Goal: Task Accomplishment & Management: Manage account settings

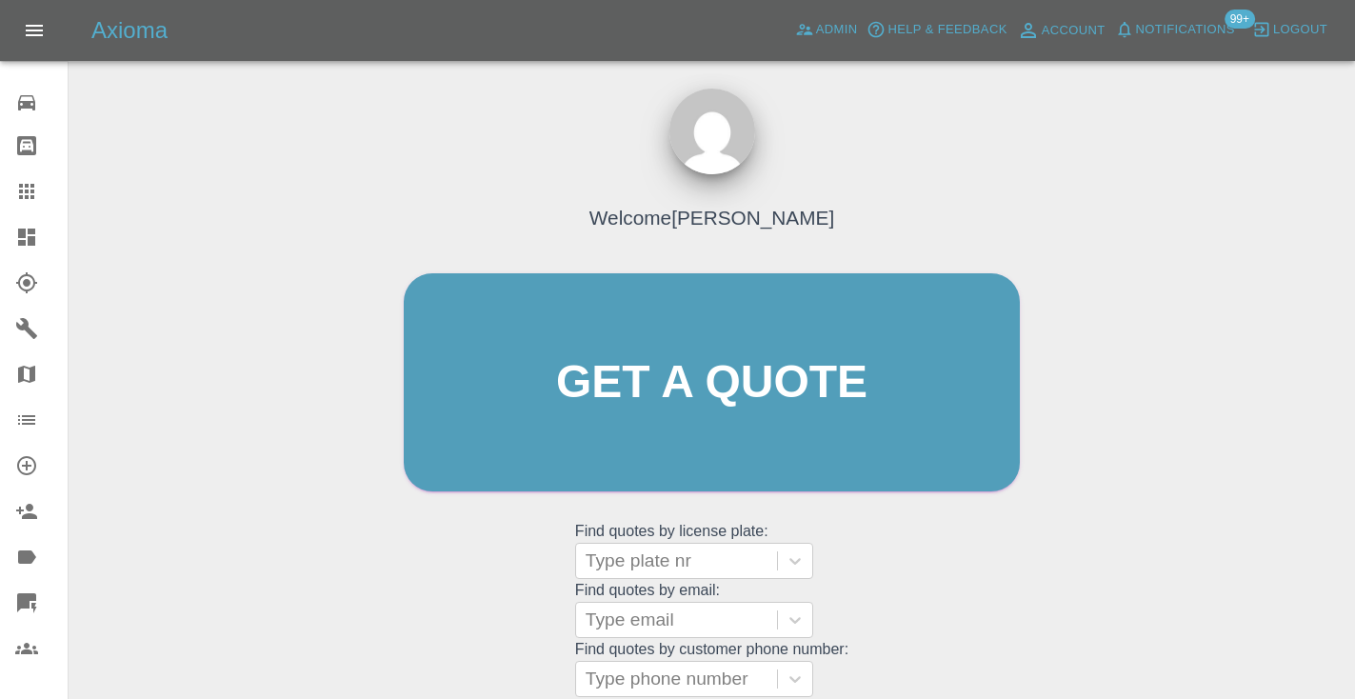
scroll to position [191, 0]
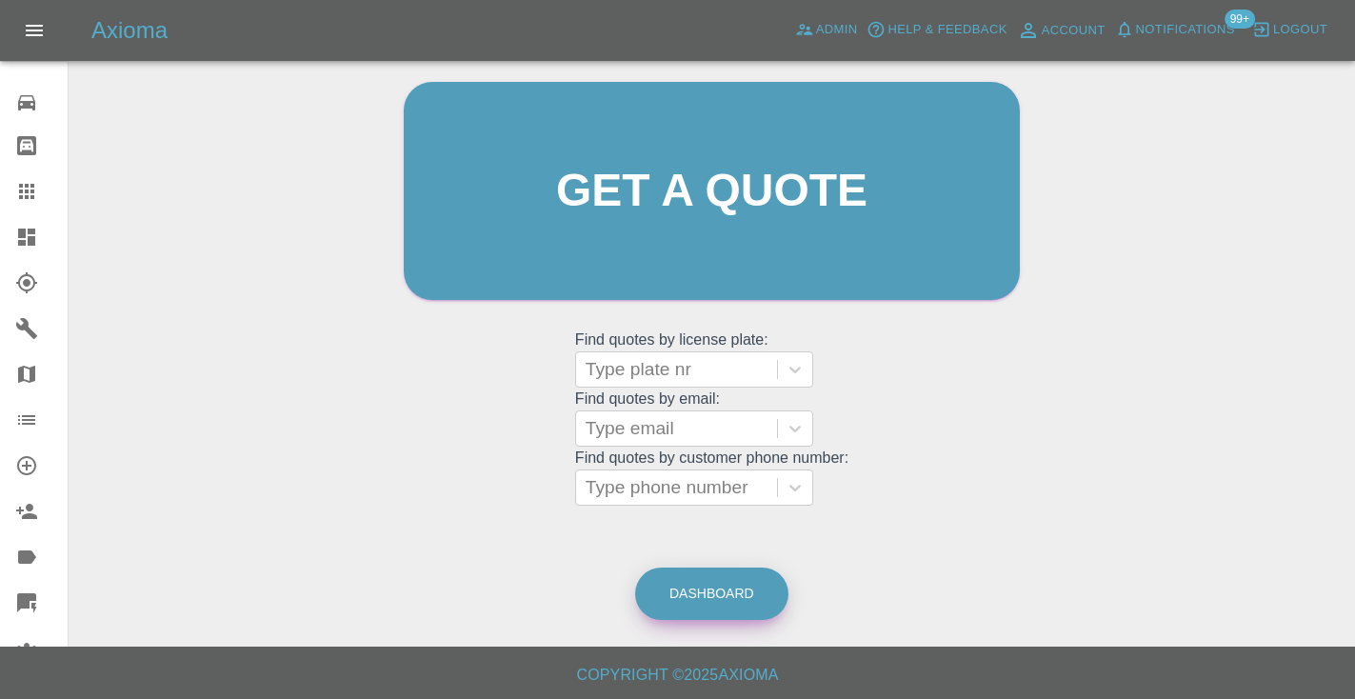
click at [738, 576] on link "Dashboard" at bounding box center [711, 594] width 153 height 52
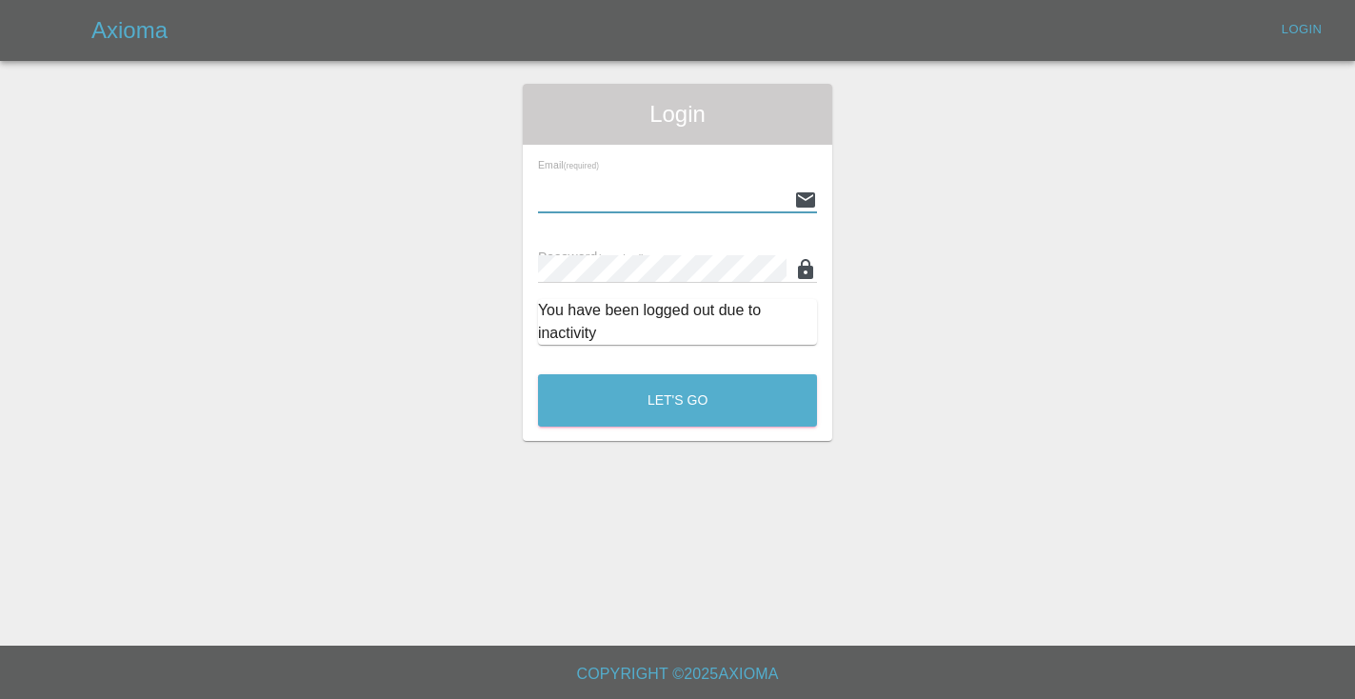
type input "[EMAIL_ADDRESS][DOMAIN_NAME]"
click at [677, 400] on button "Let's Go" at bounding box center [677, 400] width 279 height 52
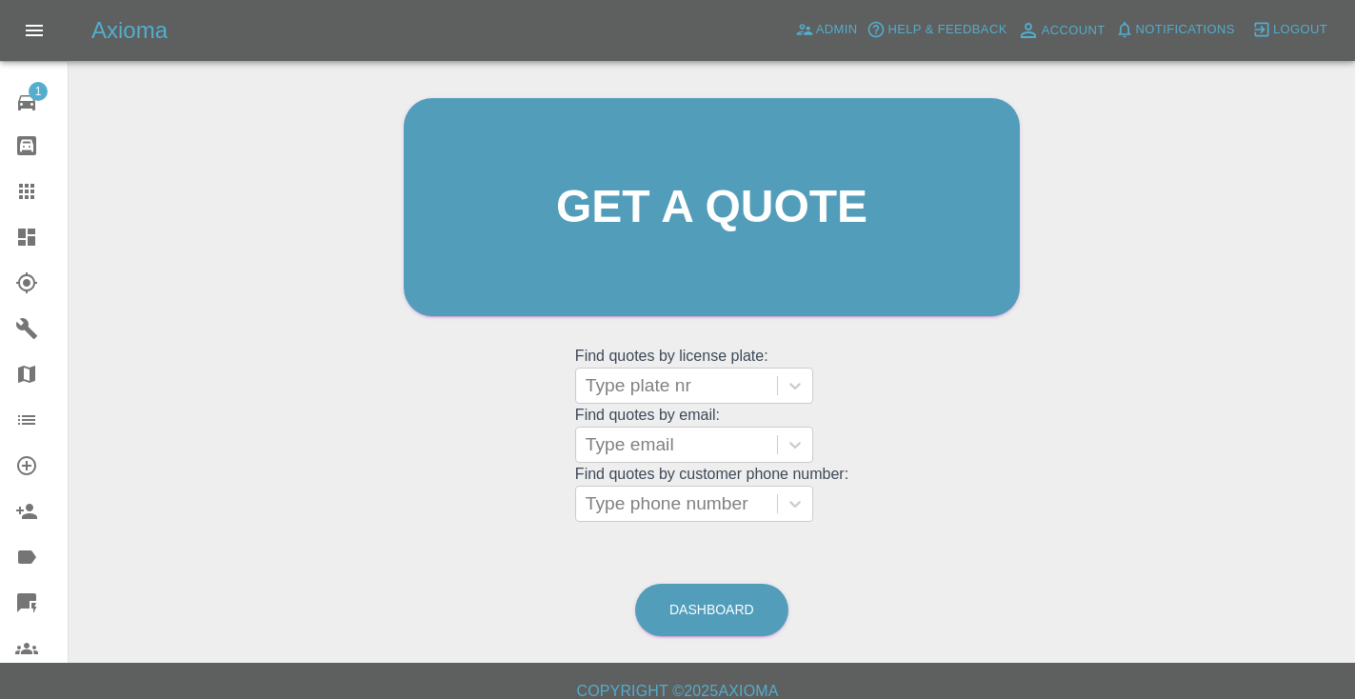
scroll to position [186, 0]
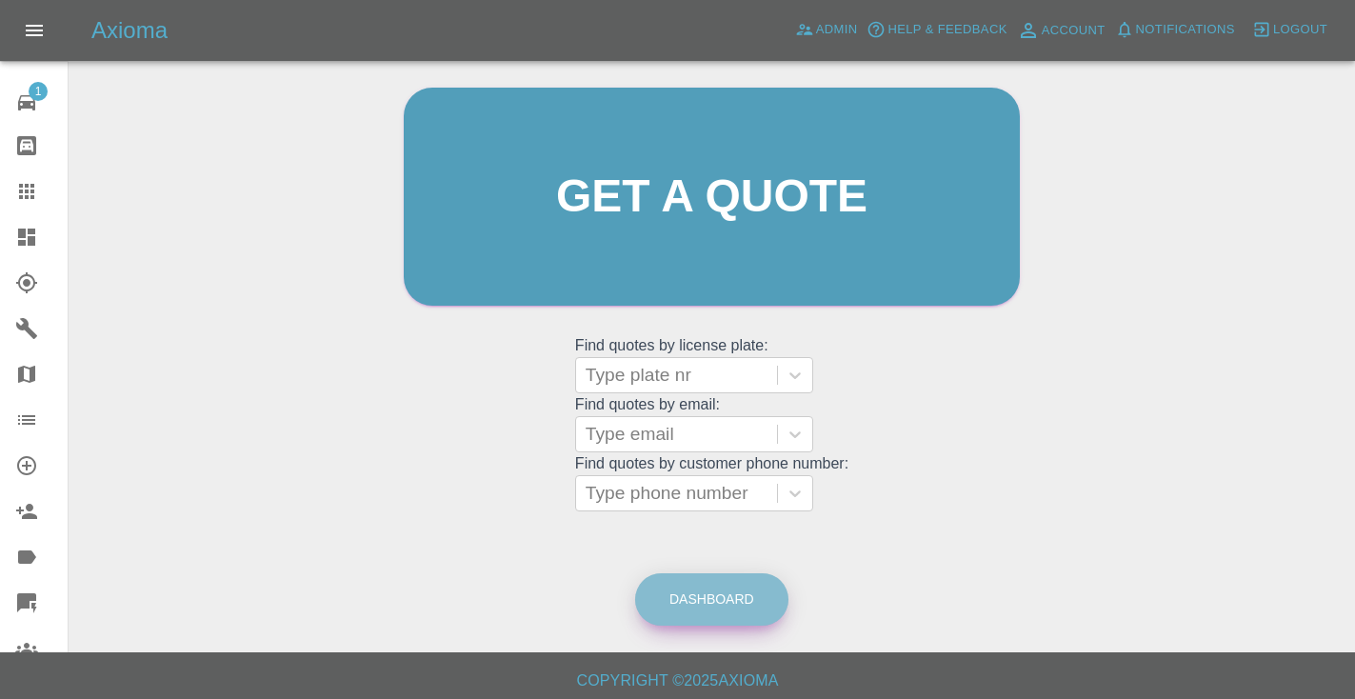
click at [685, 606] on link "Dashboard" at bounding box center [711, 599] width 153 height 52
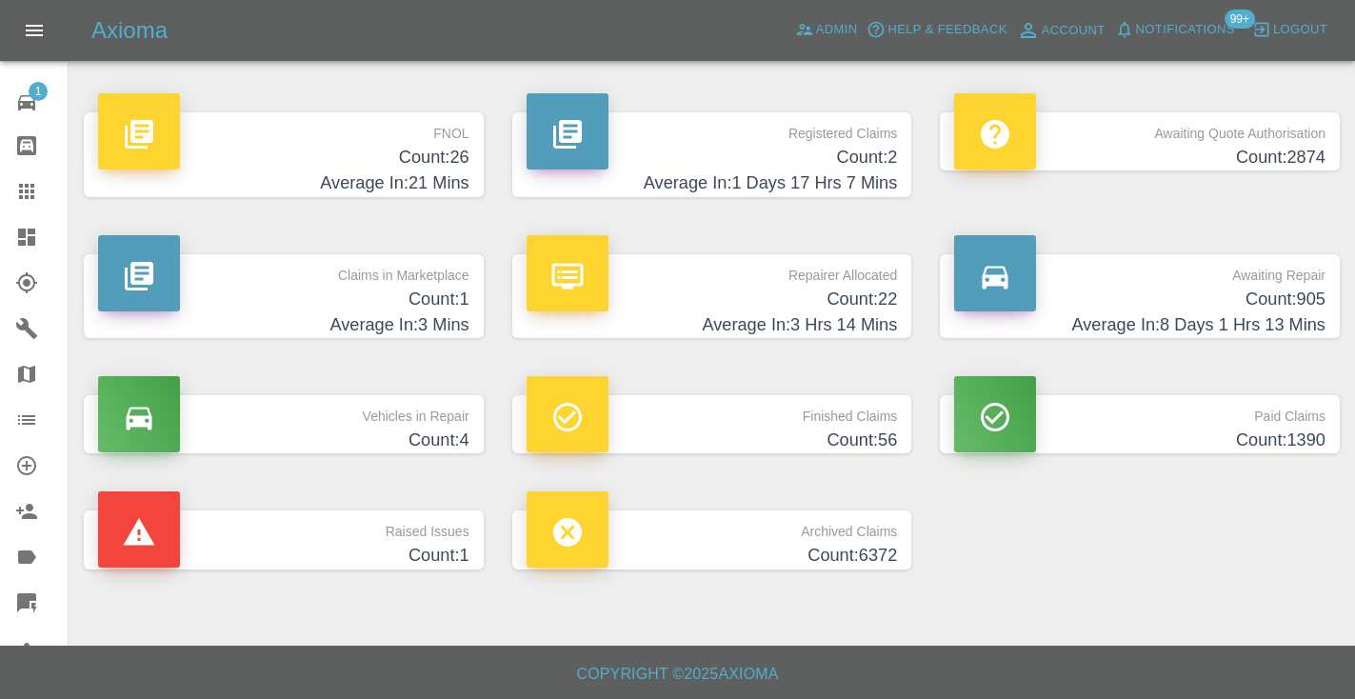
click at [1239, 298] on h4 "Count: 905" at bounding box center [1139, 300] width 371 height 26
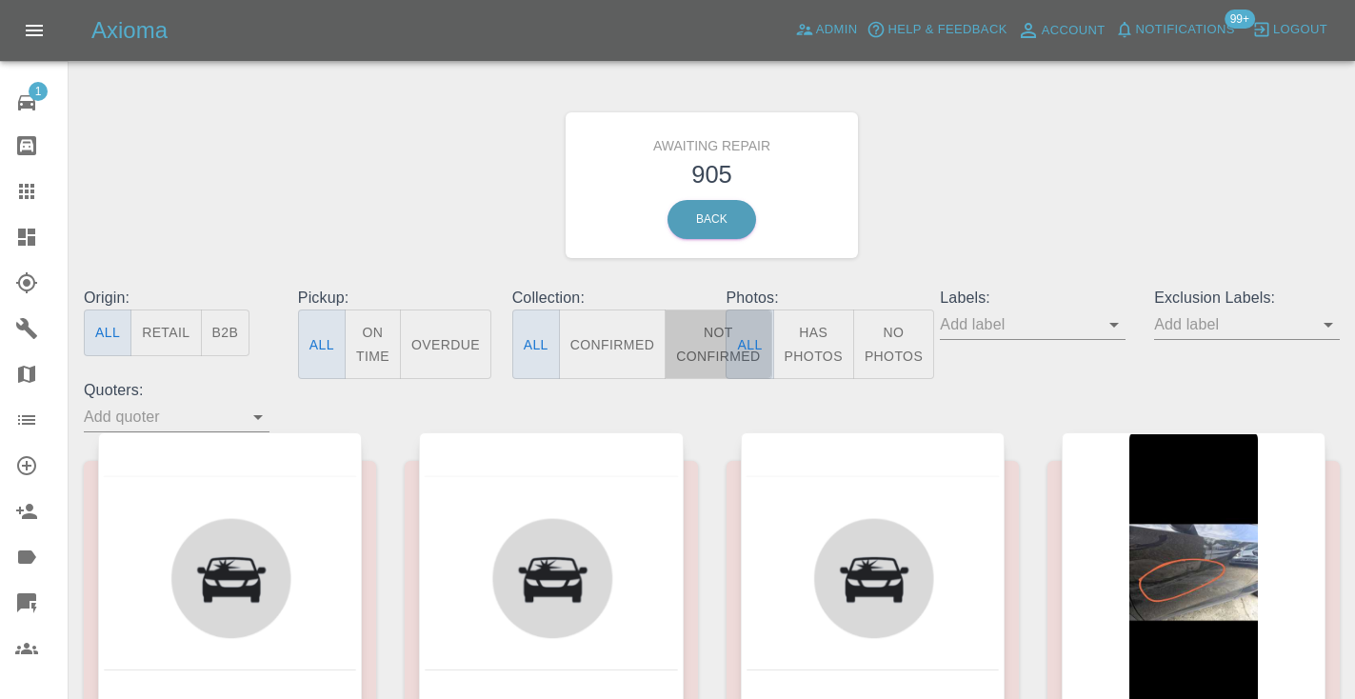
click at [709, 340] on button "Not Confirmed" at bounding box center [718, 344] width 107 height 70
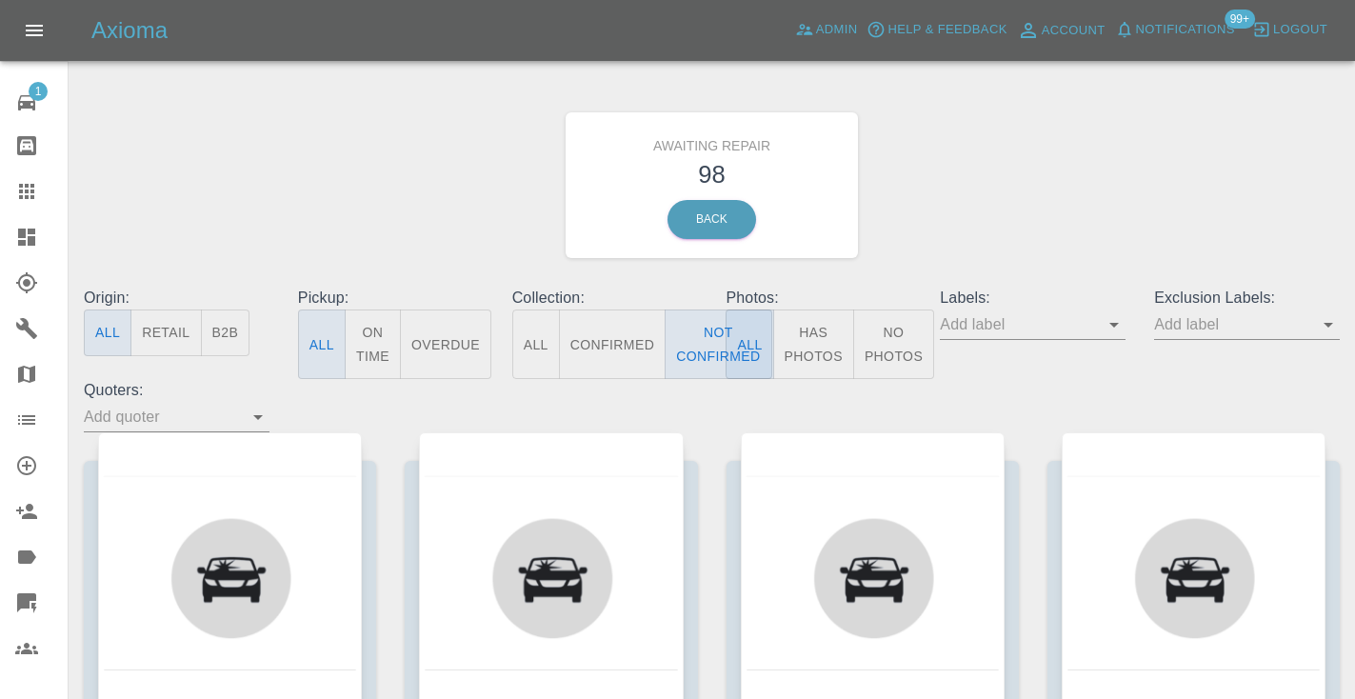
click at [1055, 217] on div "Awaiting Repair 98 Back" at bounding box center [712, 185] width 1285 height 203
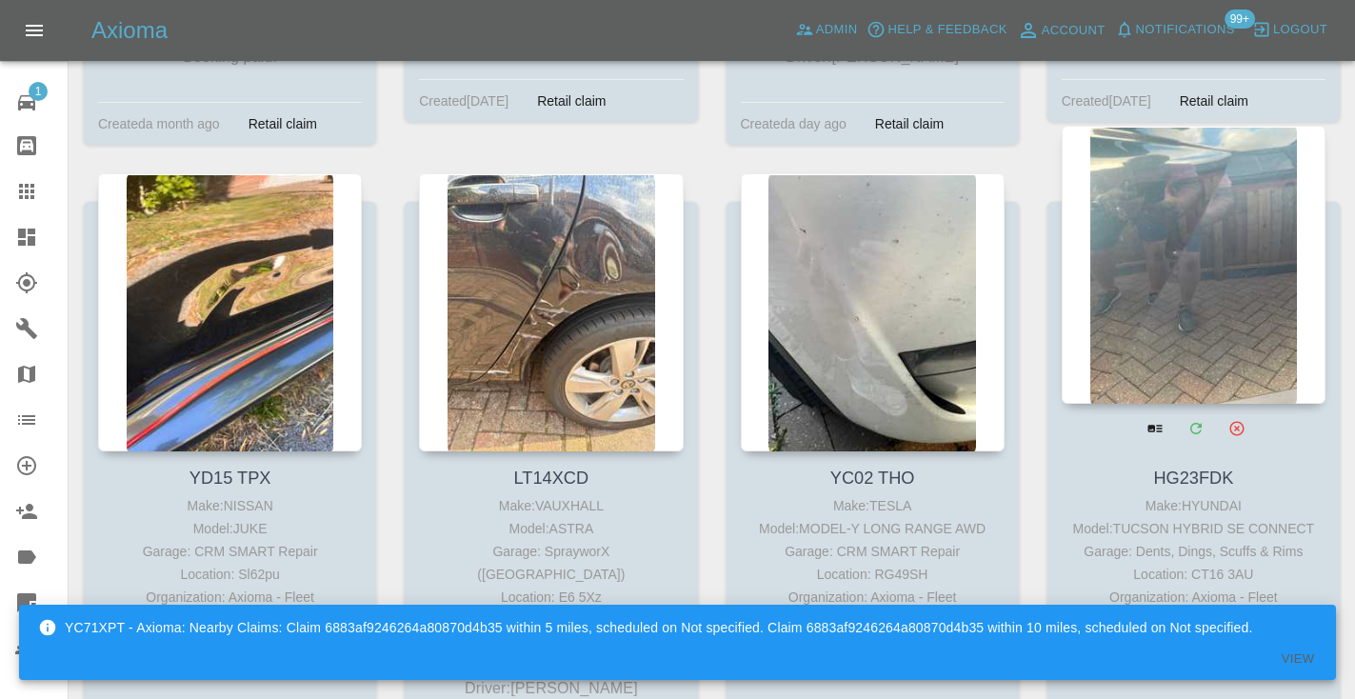
scroll to position [12836, 0]
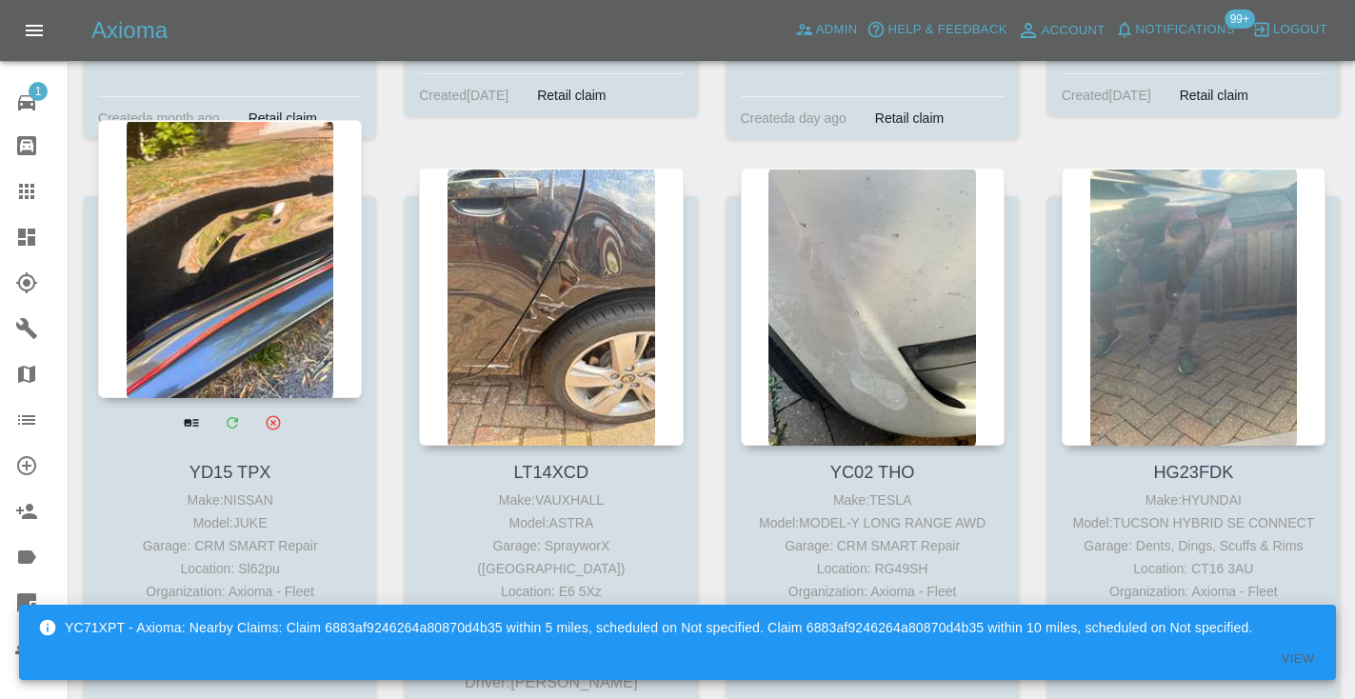
click at [265, 135] on div at bounding box center [230, 259] width 264 height 278
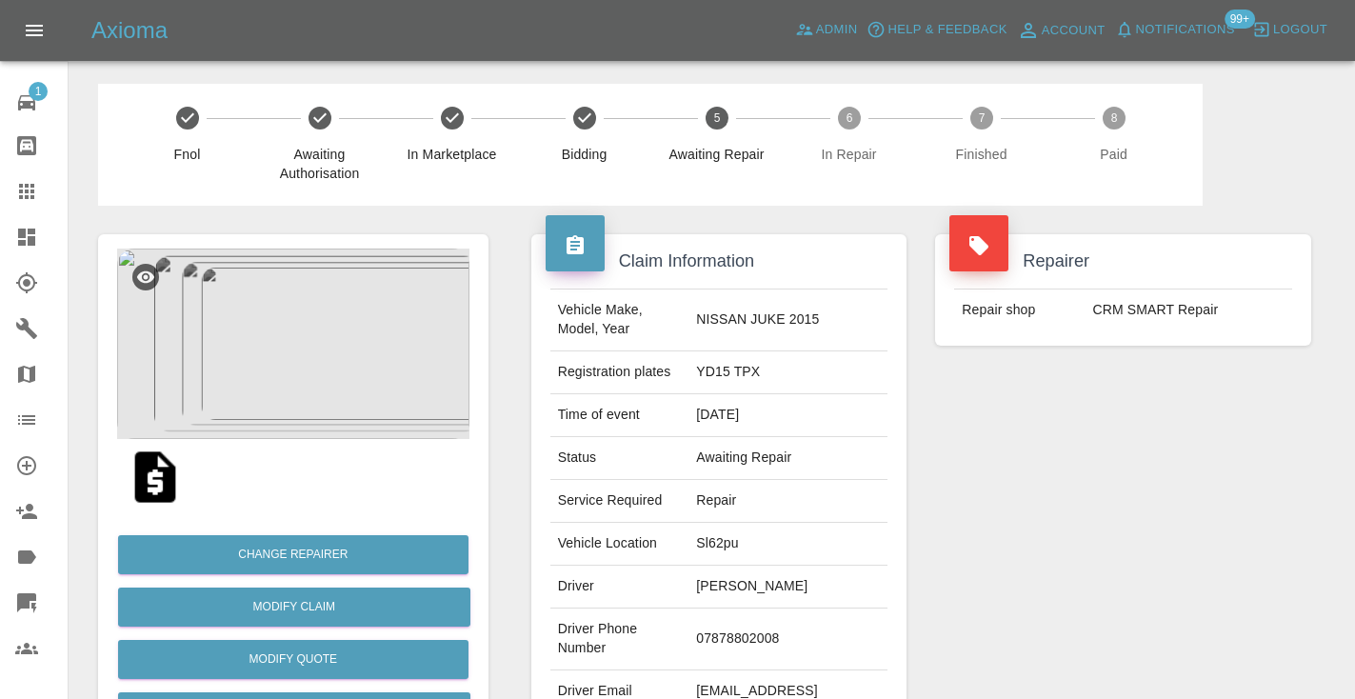
click at [737, 663] on td "07878802008" at bounding box center [788, 640] width 199 height 62
copy td "07878802008"
click at [1193, 472] on div "Repairer Repair shop CRM SMART Repair" at bounding box center [1123, 490] width 405 height 569
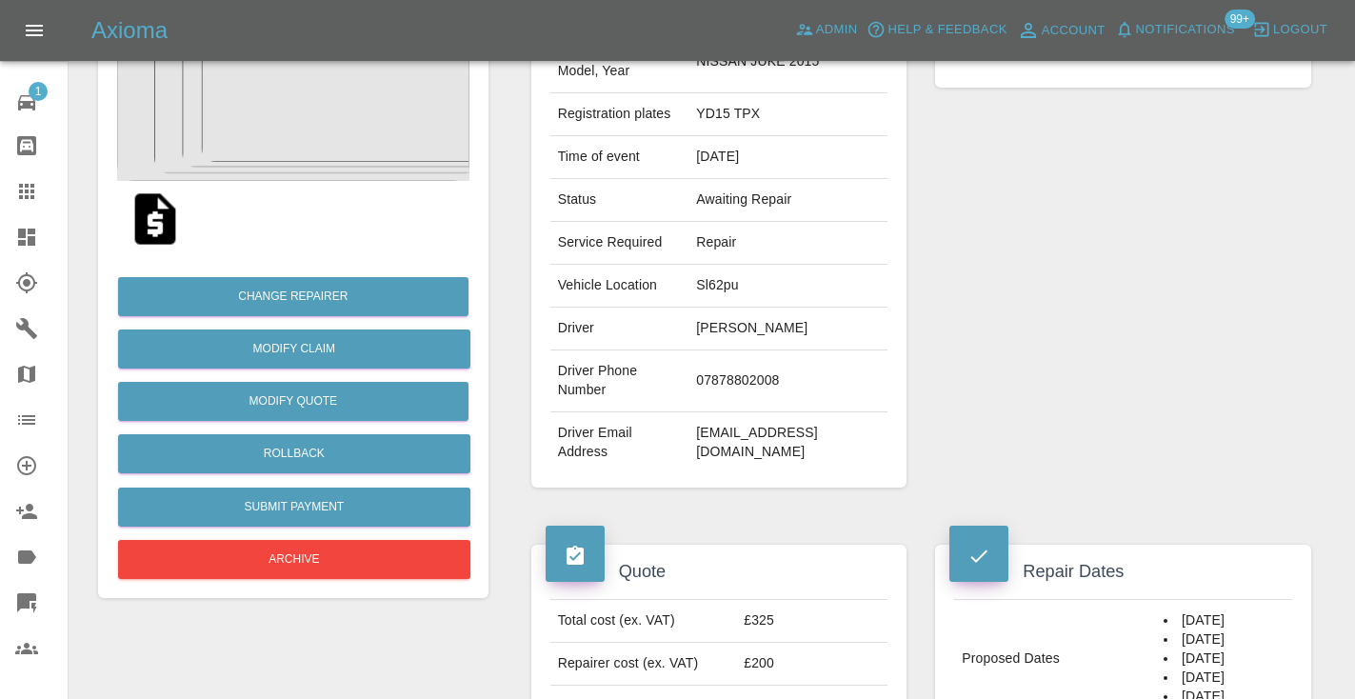
scroll to position [349, 0]
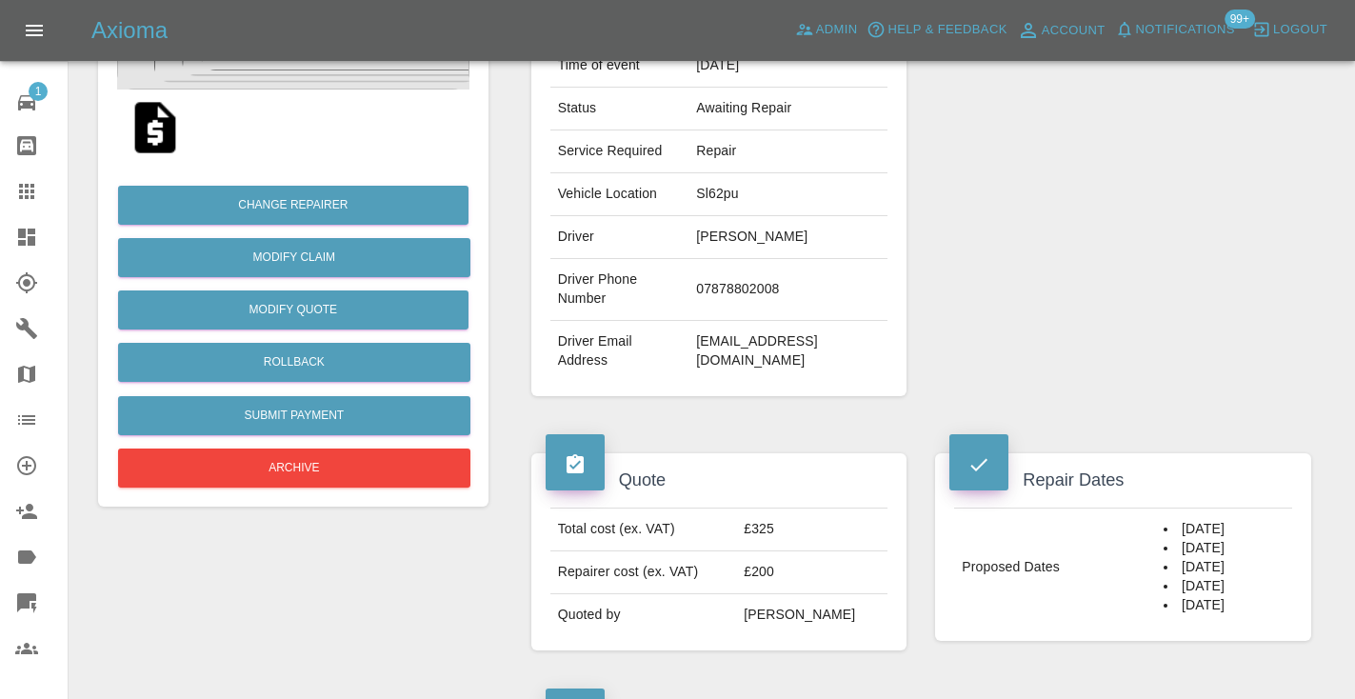
click at [1236, 375] on div "Repairer Repair shop CRM SMART Repair" at bounding box center [1123, 140] width 405 height 569
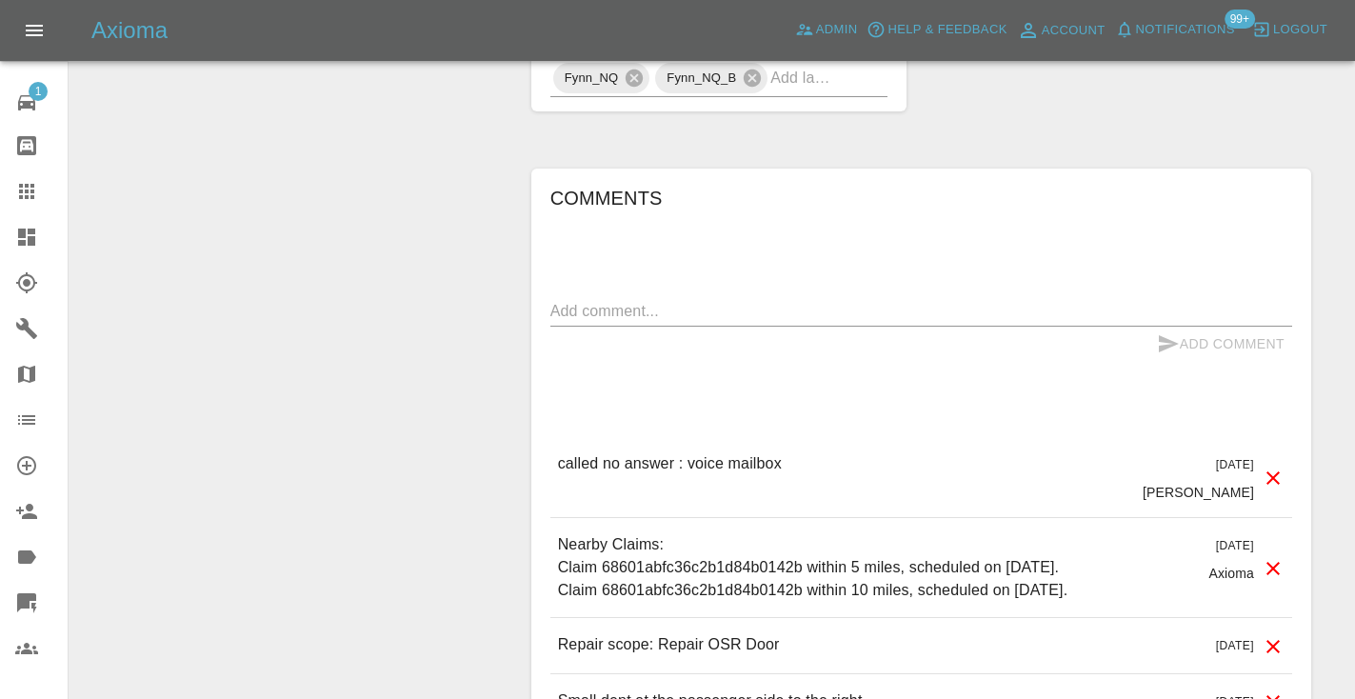
scroll to position [1398, 0]
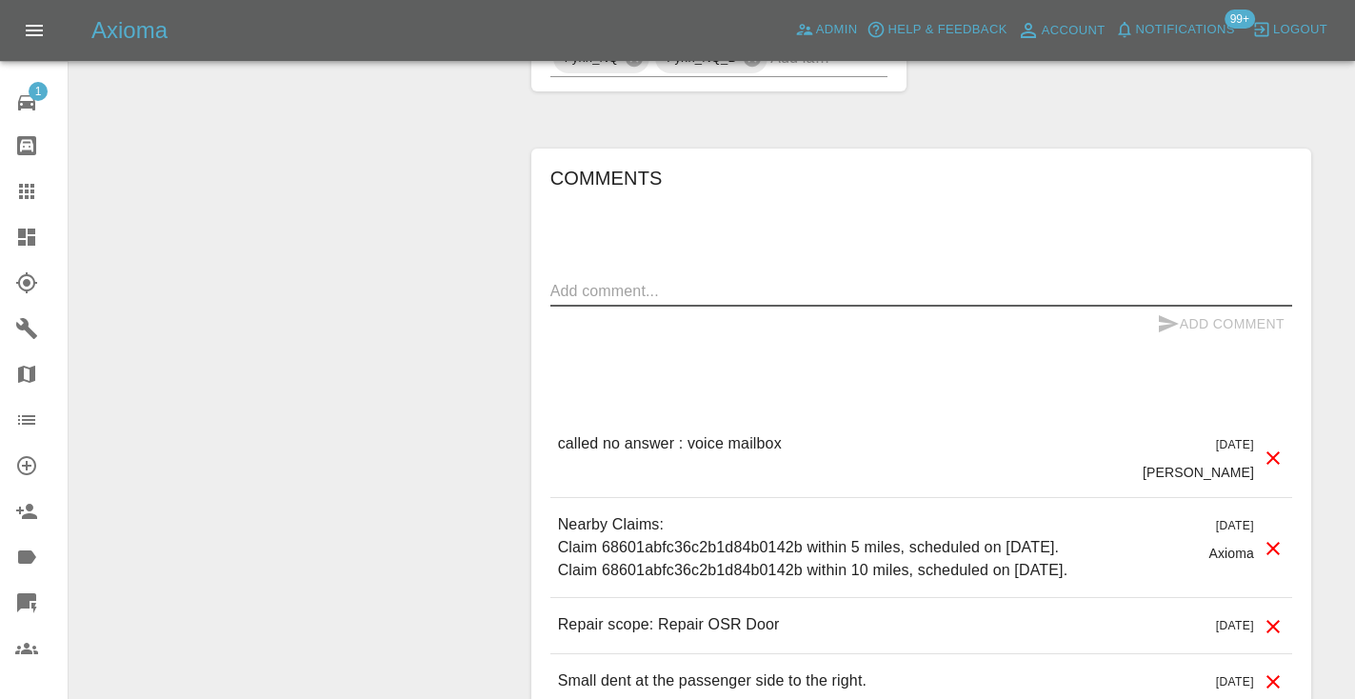
click at [633, 298] on textarea at bounding box center [921, 291] width 742 height 22
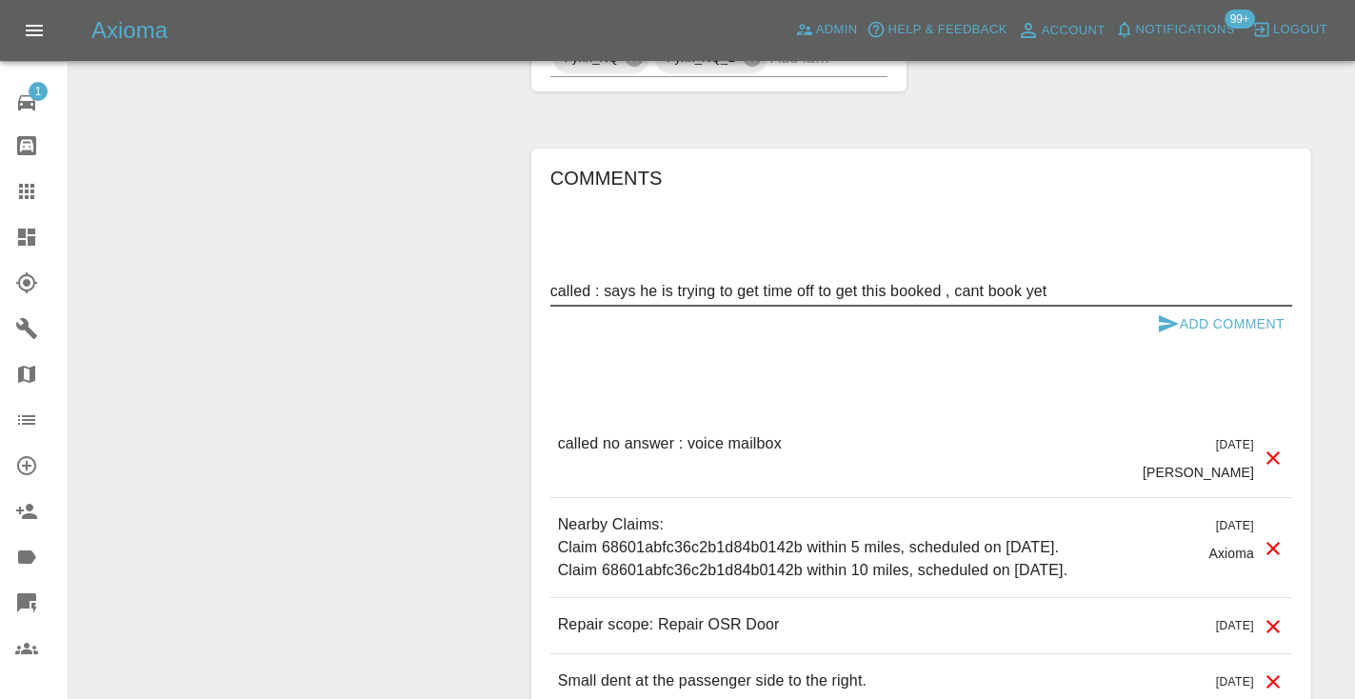
type textarea "called : says he is trying to get time off to get this booked , cant book yet"
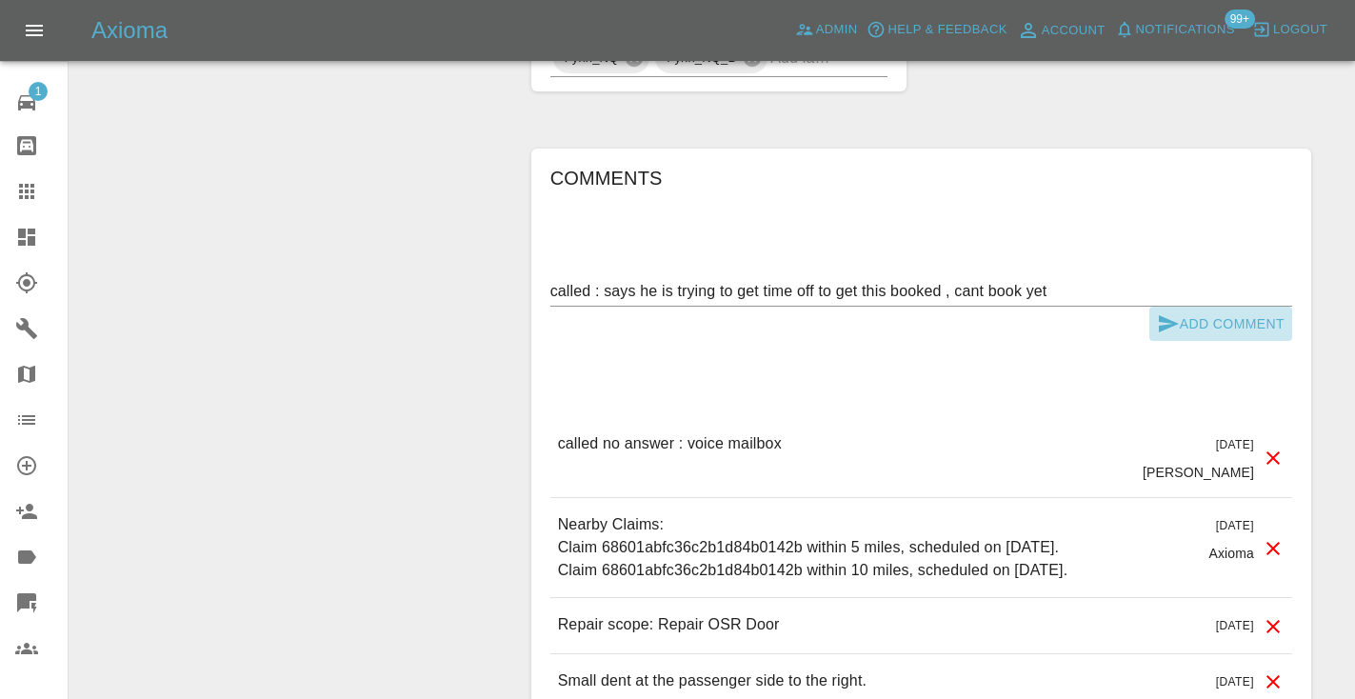
click at [1203, 342] on button "Add Comment" at bounding box center [1220, 324] width 143 height 35
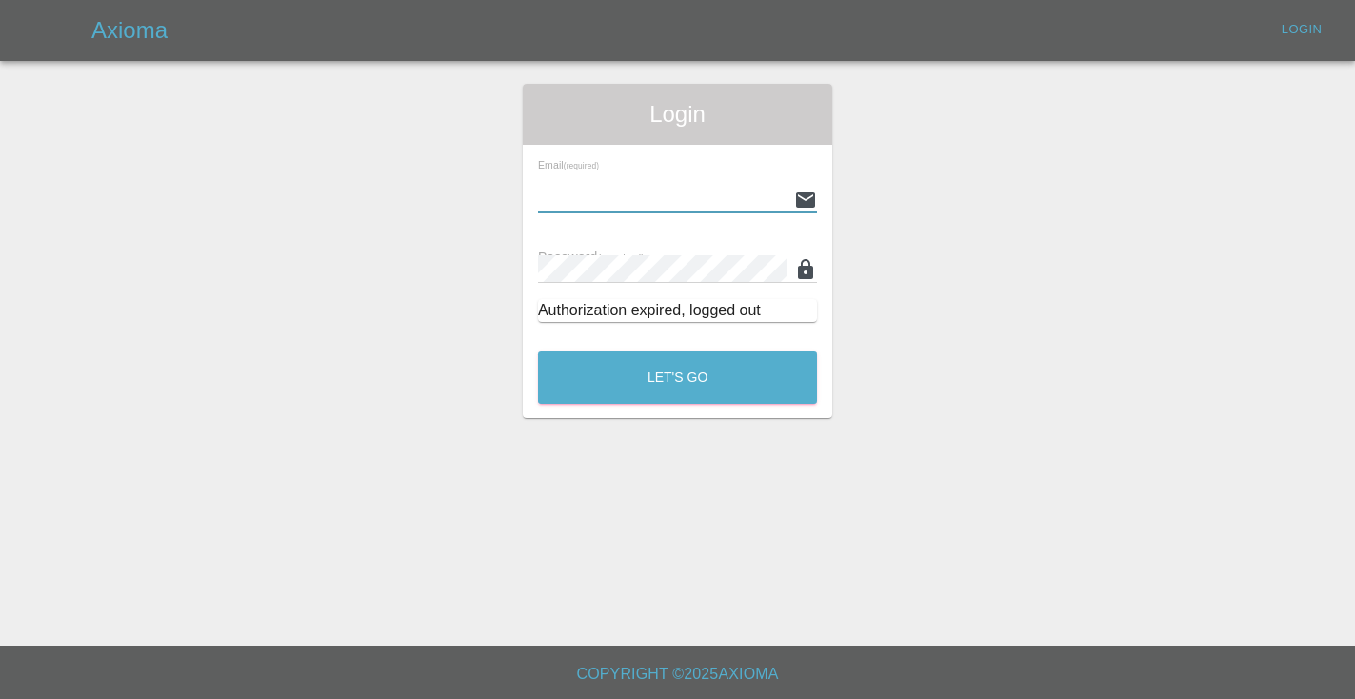
type input "[EMAIL_ADDRESS][DOMAIN_NAME]"
click at [677, 377] on button "Let's Go" at bounding box center [677, 377] width 279 height 52
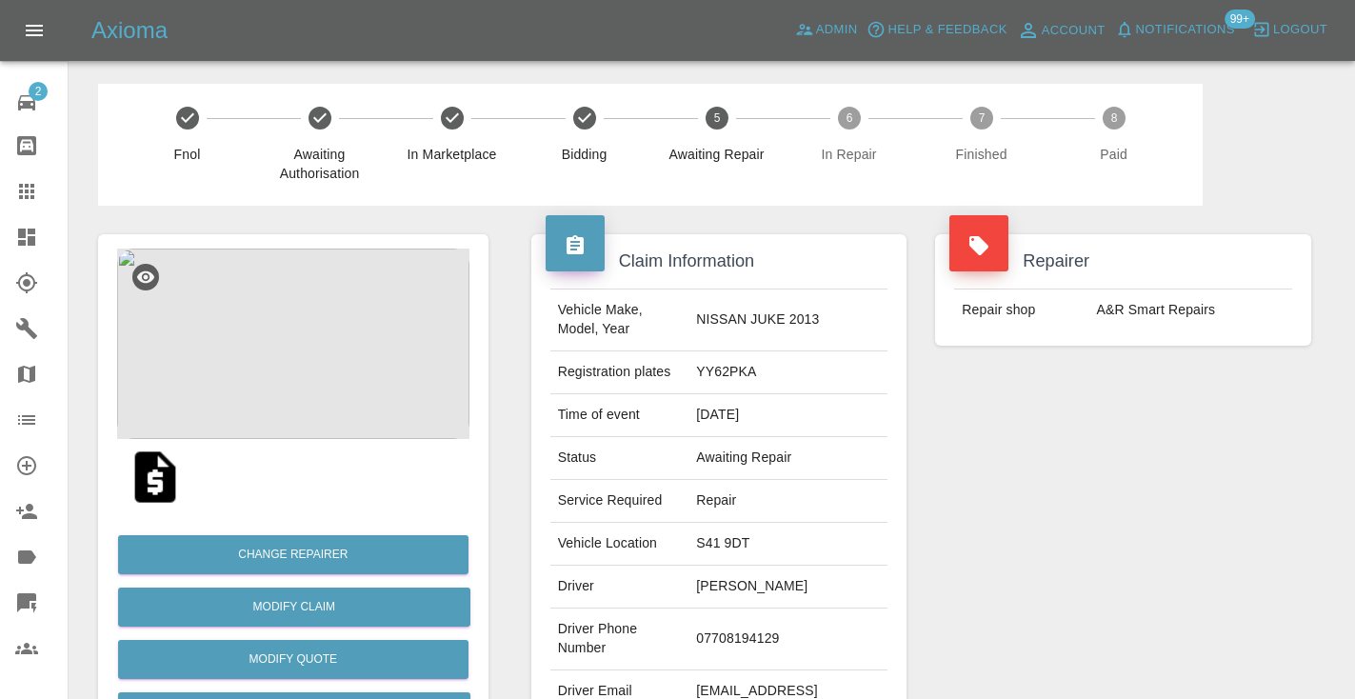
click at [754, 634] on td "07708194129" at bounding box center [788, 640] width 199 height 62
copy td "07708194129"
click at [1024, 567] on div "Repairer Repair shop A&R Smart Repairs" at bounding box center [1123, 490] width 405 height 569
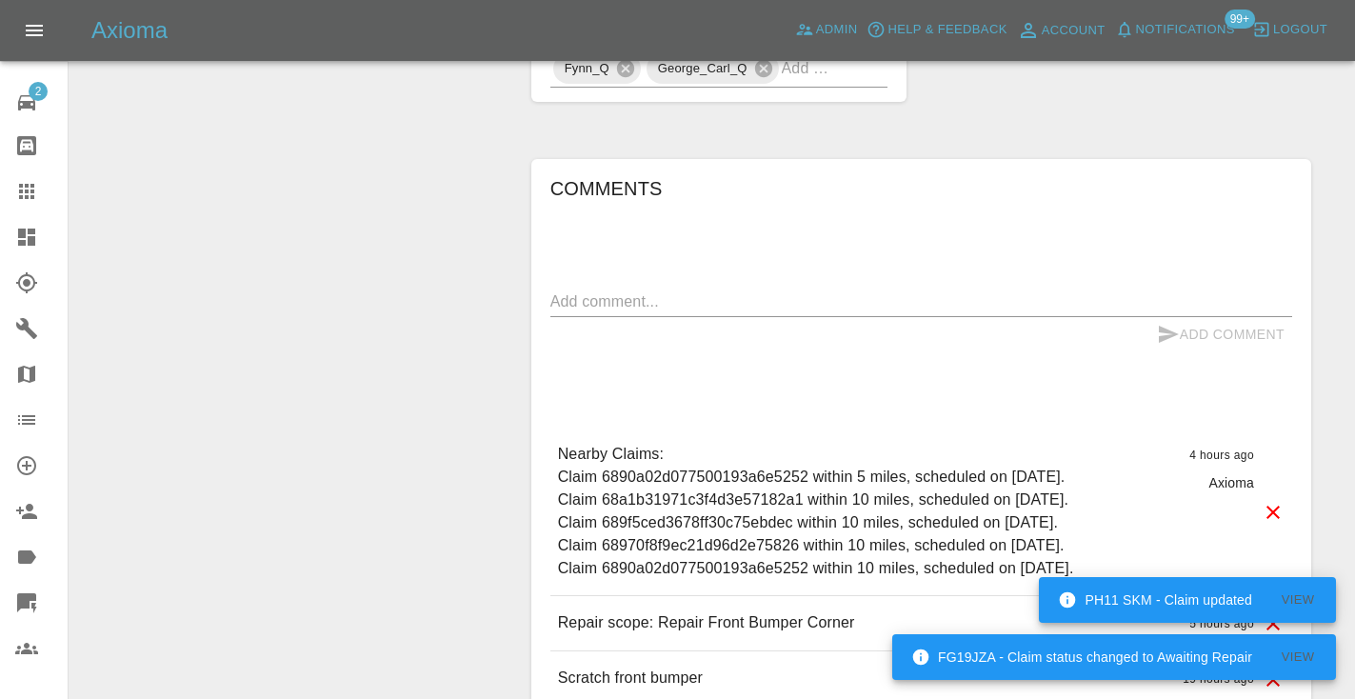
scroll to position [1282, 0]
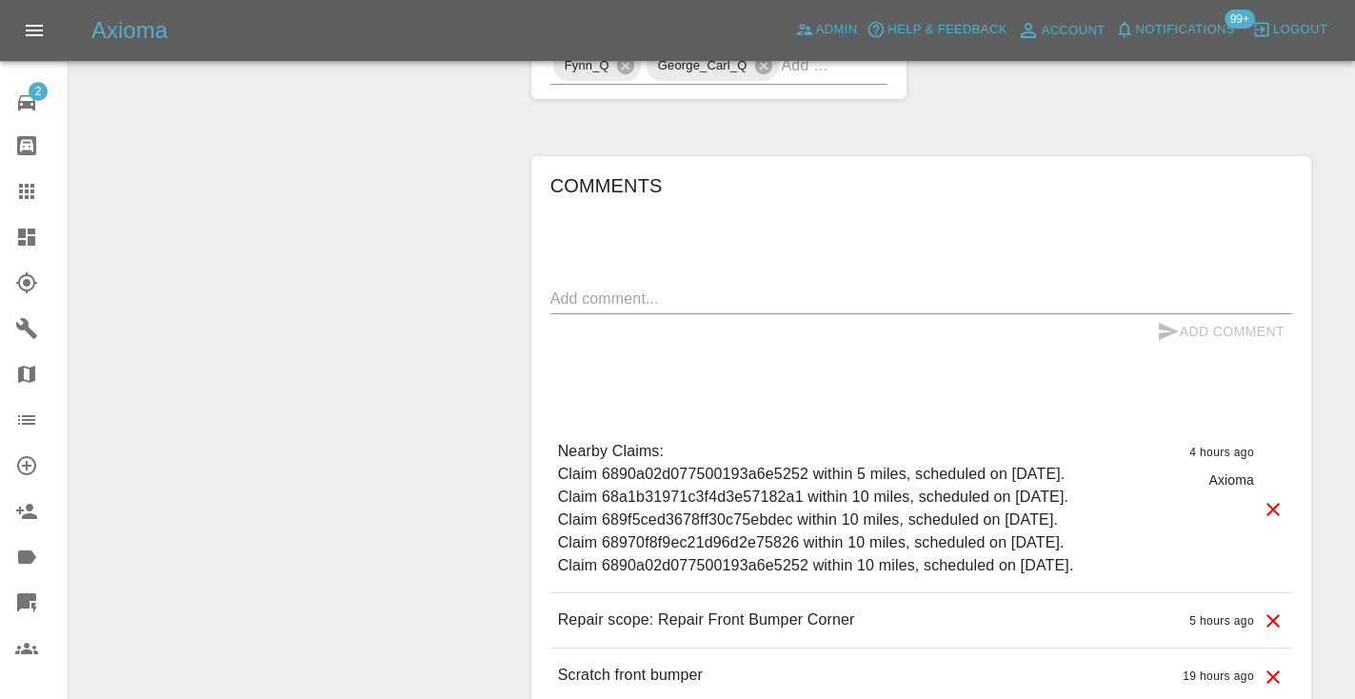
click at [585, 284] on div "x" at bounding box center [921, 299] width 742 height 30
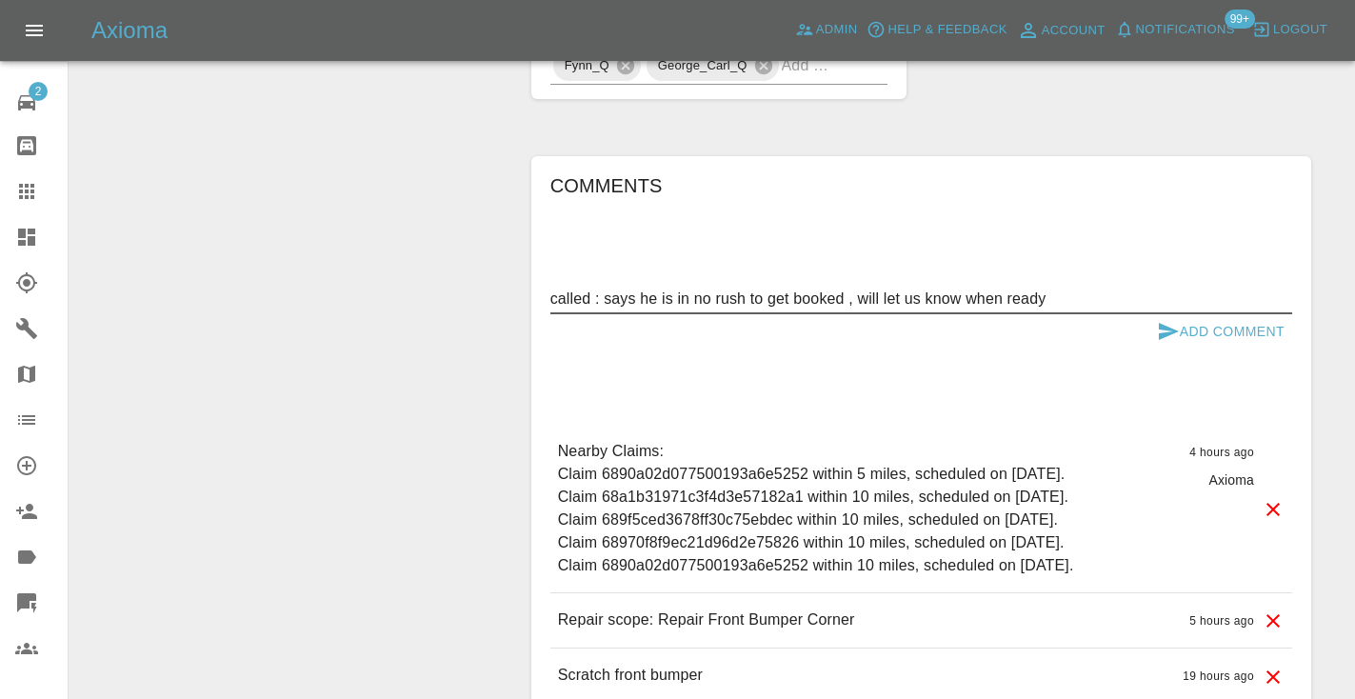
type textarea "called : says he is in no rush to get booked , will let us know when ready"
click at [1163, 320] on icon "submit" at bounding box center [1168, 331] width 23 height 23
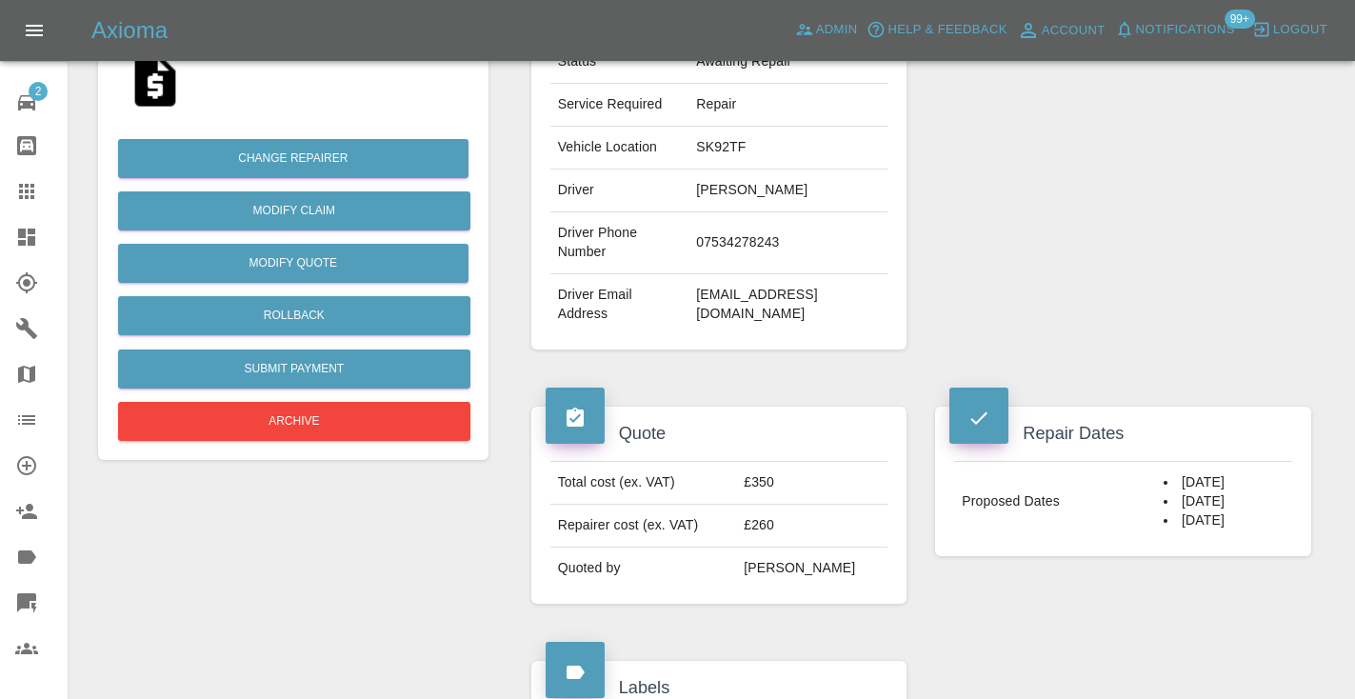
scroll to position [403, 0]
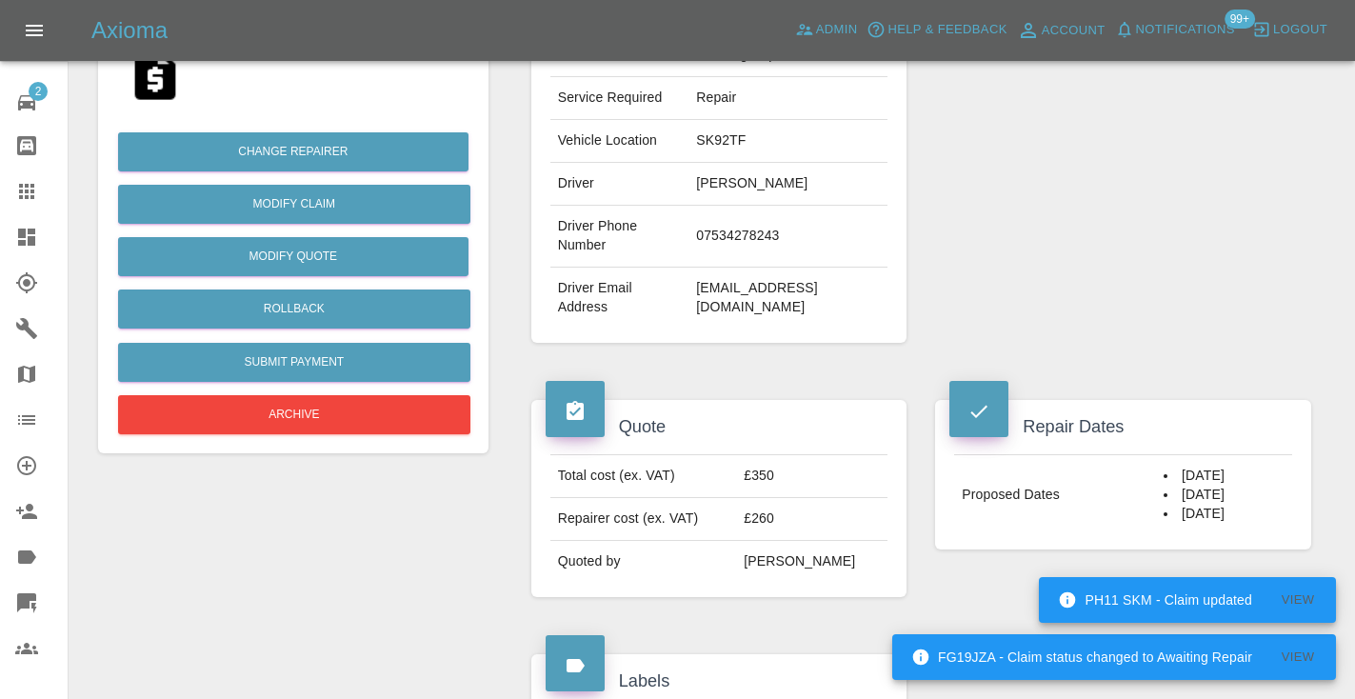
click at [772, 206] on td "07534278243" at bounding box center [788, 237] width 199 height 62
copy td "07534278243"
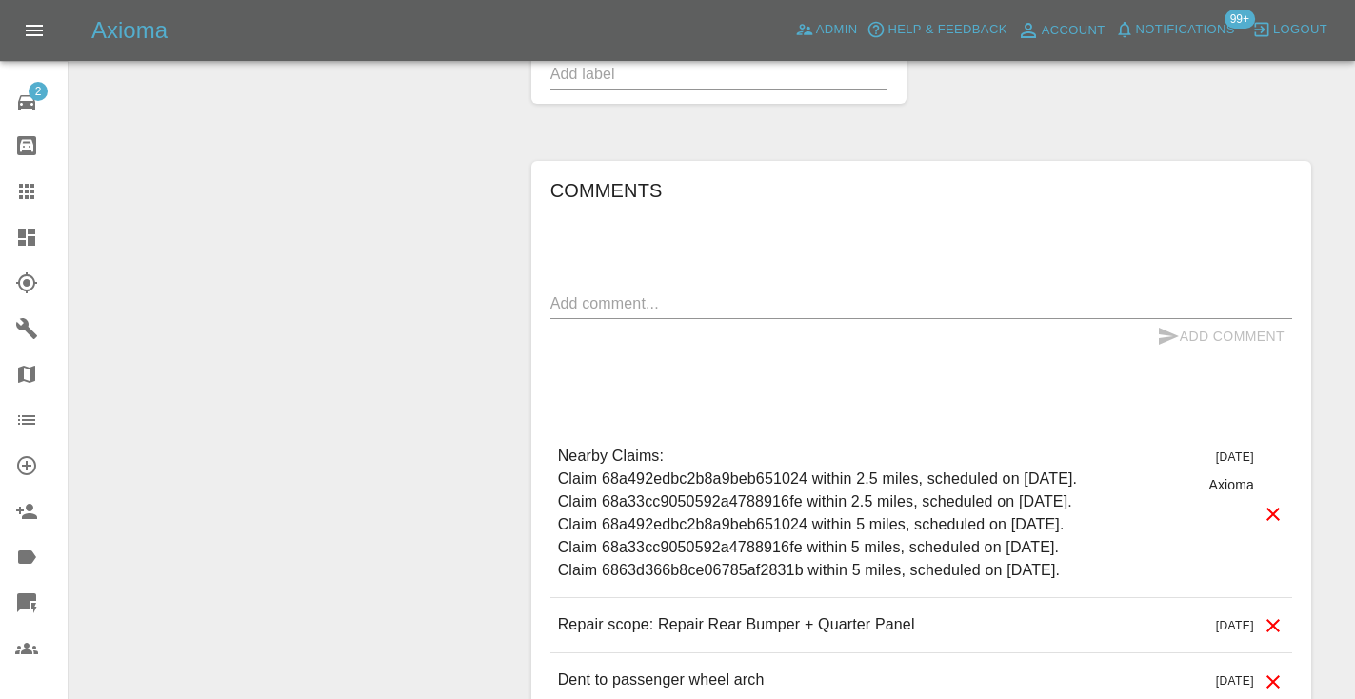
scroll to position [1401, 0]
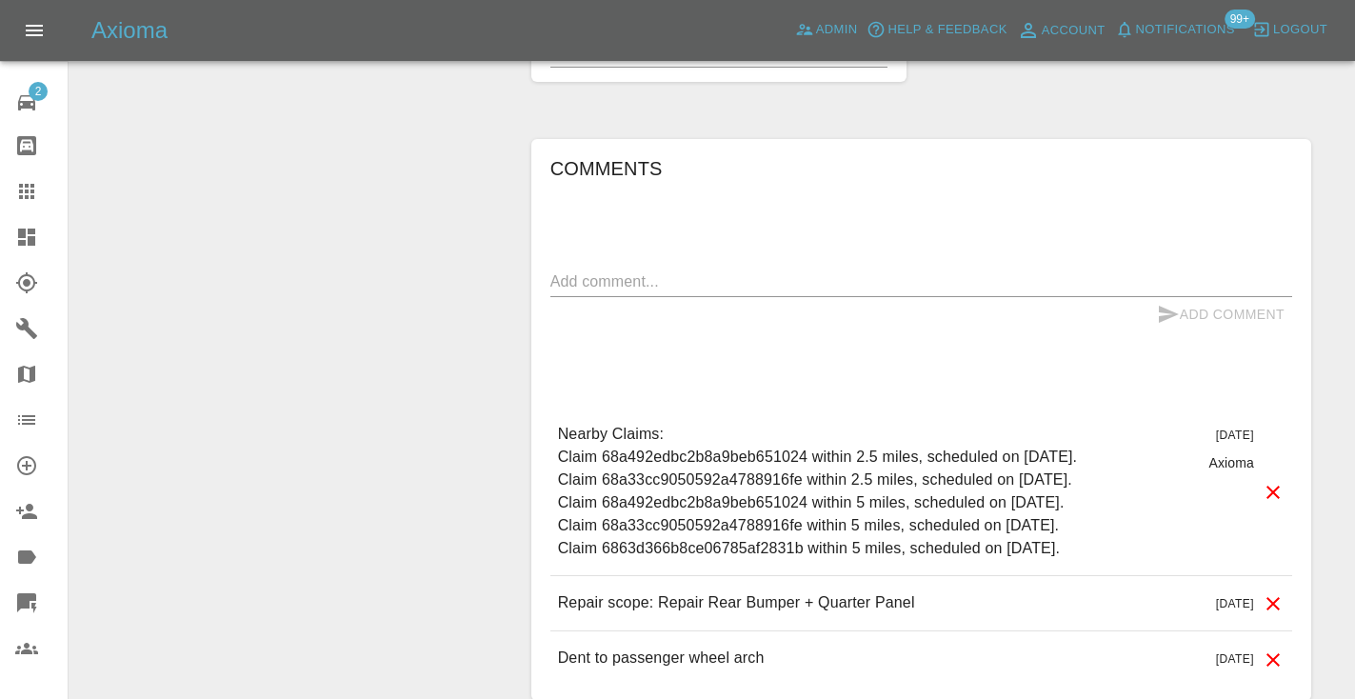
click at [561, 270] on textarea at bounding box center [921, 281] width 742 height 22
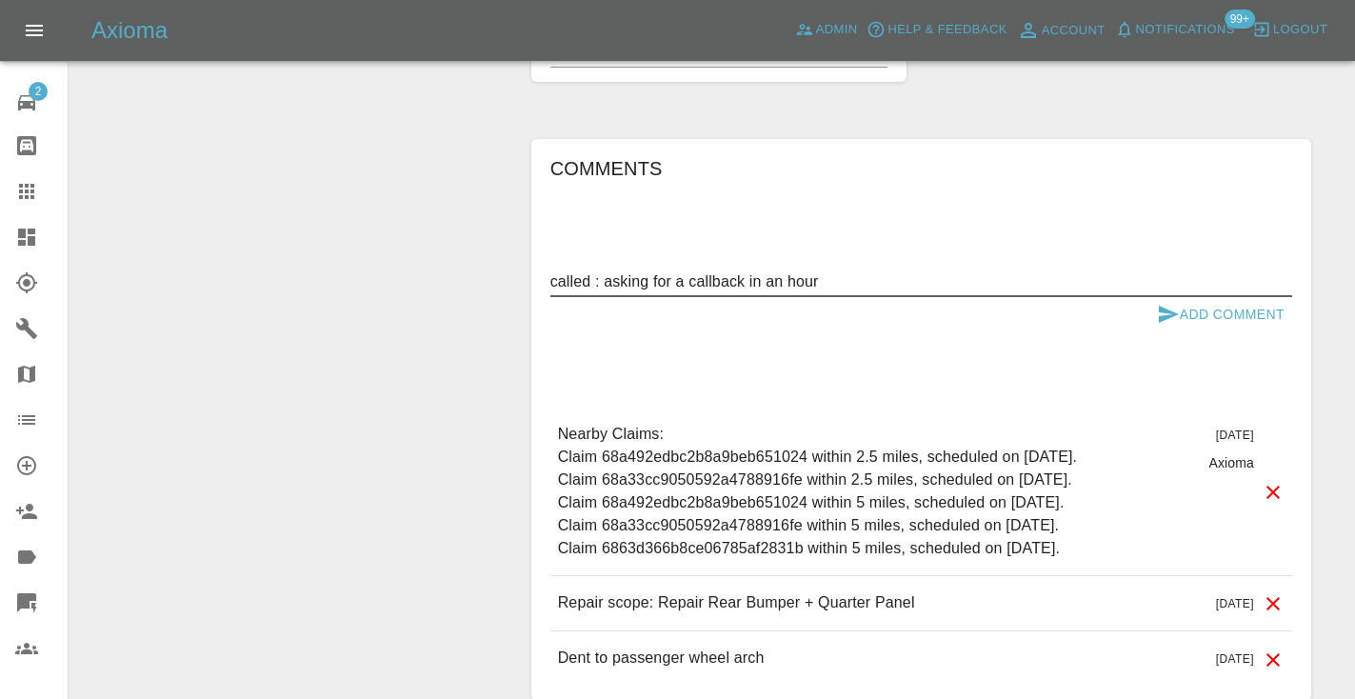
type textarea "called : asking for a callback in an hour"
click at [1194, 297] on button "Add Comment" at bounding box center [1220, 314] width 143 height 35
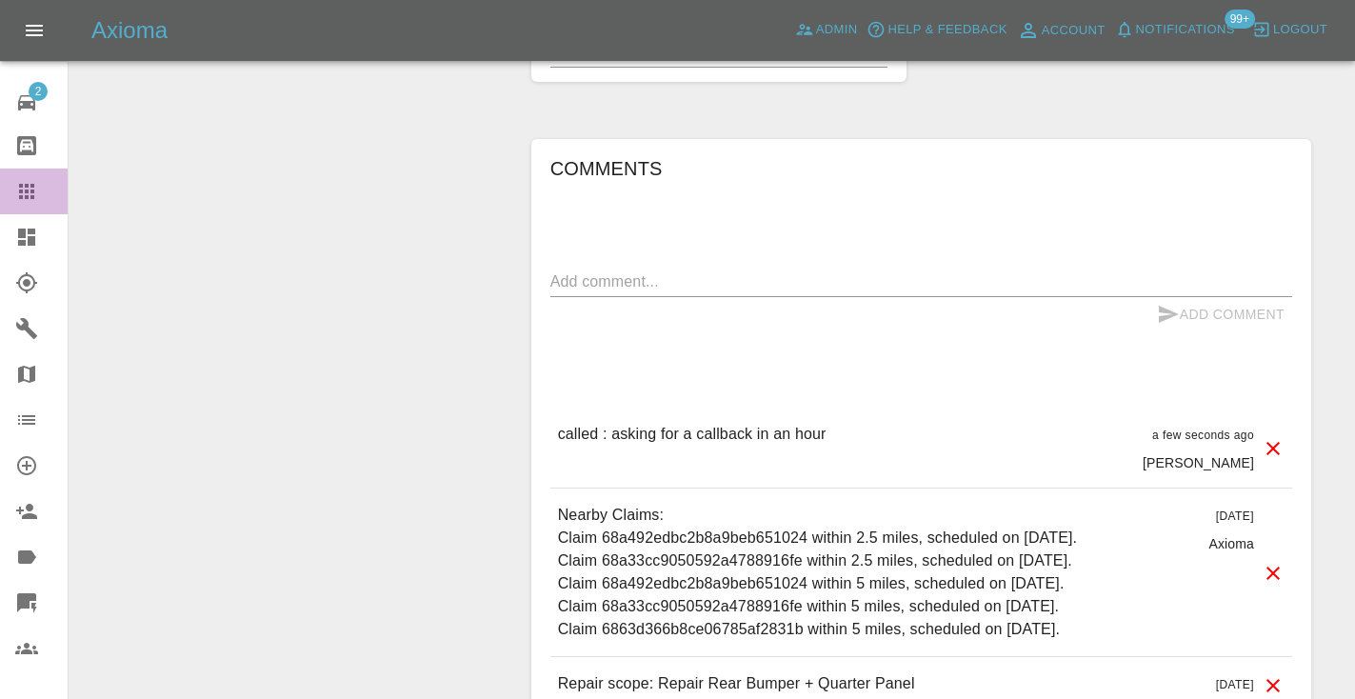
click at [33, 195] on icon at bounding box center [26, 191] width 15 height 15
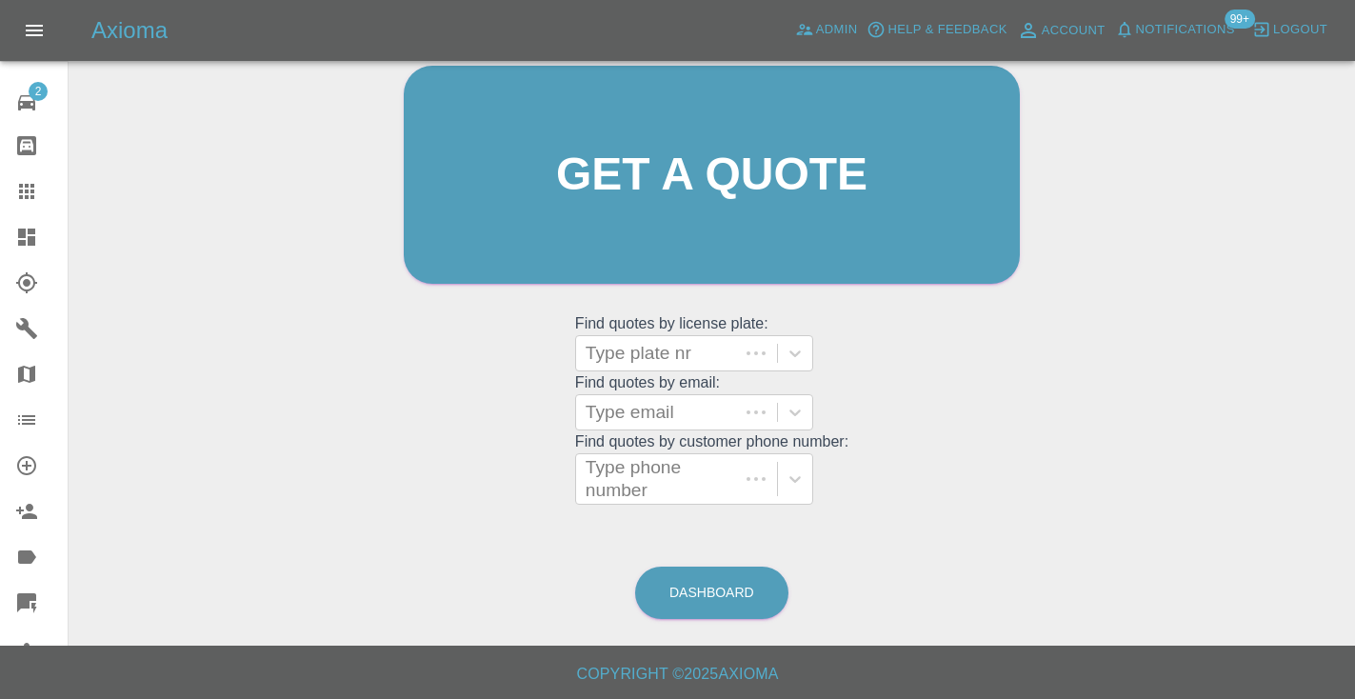
scroll to position [191, 0]
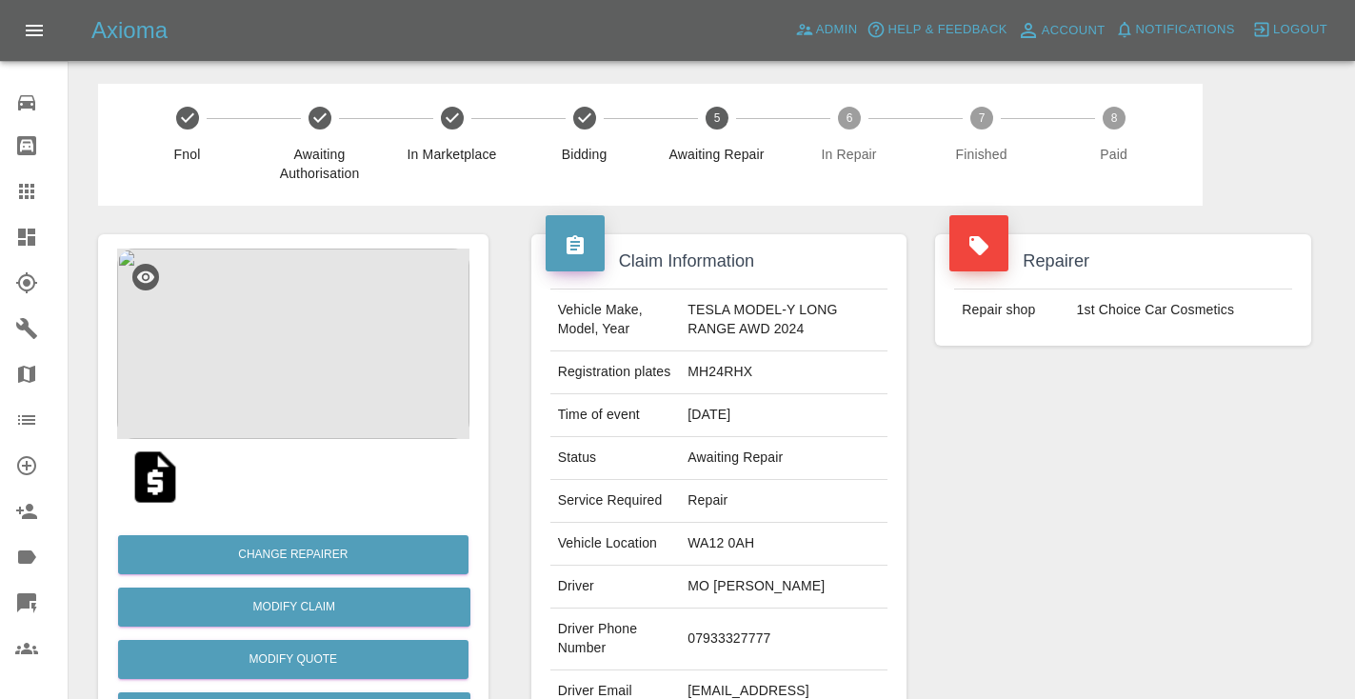
click at [725, 634] on td "07933327777" at bounding box center [784, 640] width 208 height 62
copy td "07933327777"
click at [1153, 552] on div "Repairer Repair shop 1st Choice Car Cosmetics" at bounding box center [1123, 490] width 405 height 569
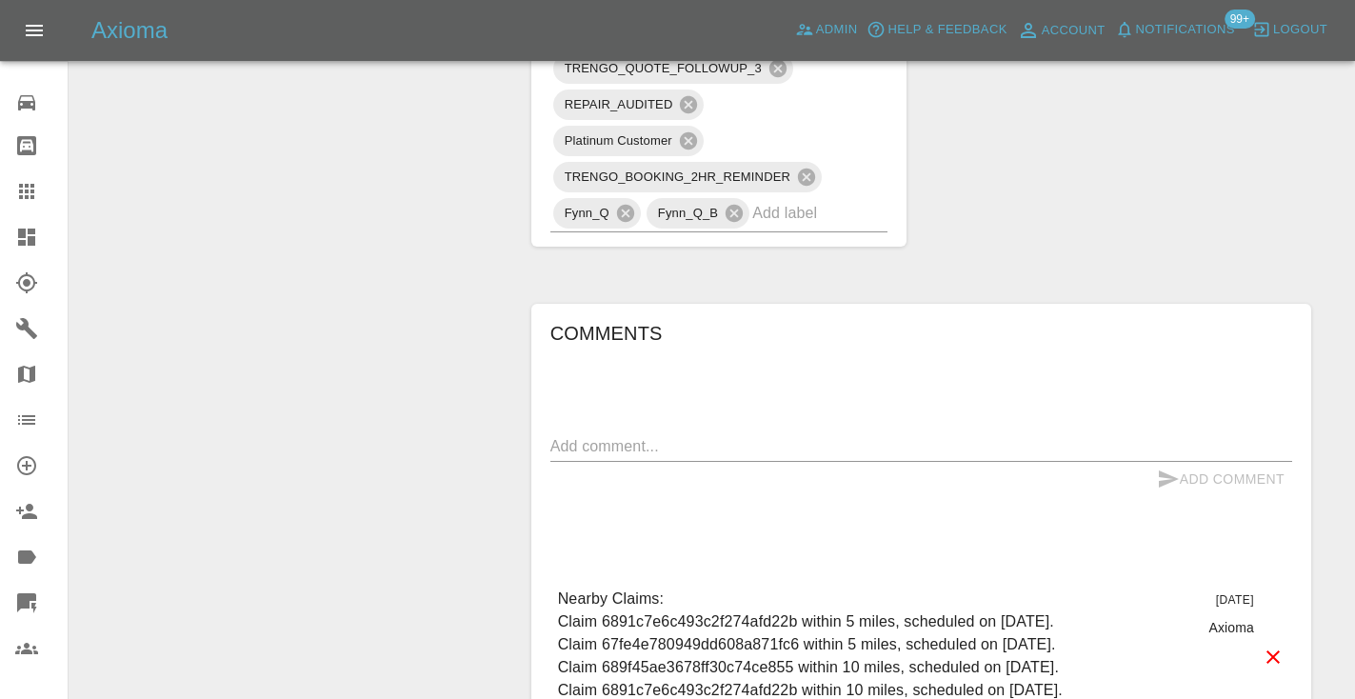
scroll to position [1446, 0]
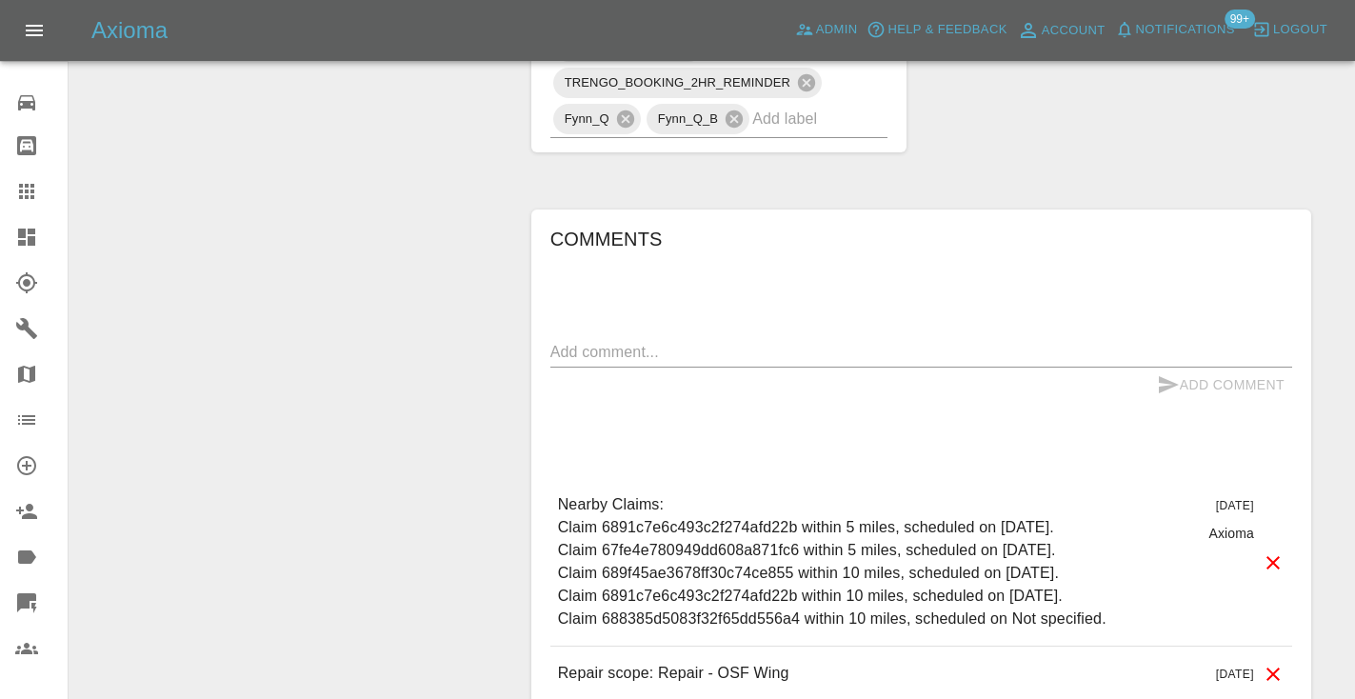
click at [574, 360] on textarea at bounding box center [921, 352] width 742 height 22
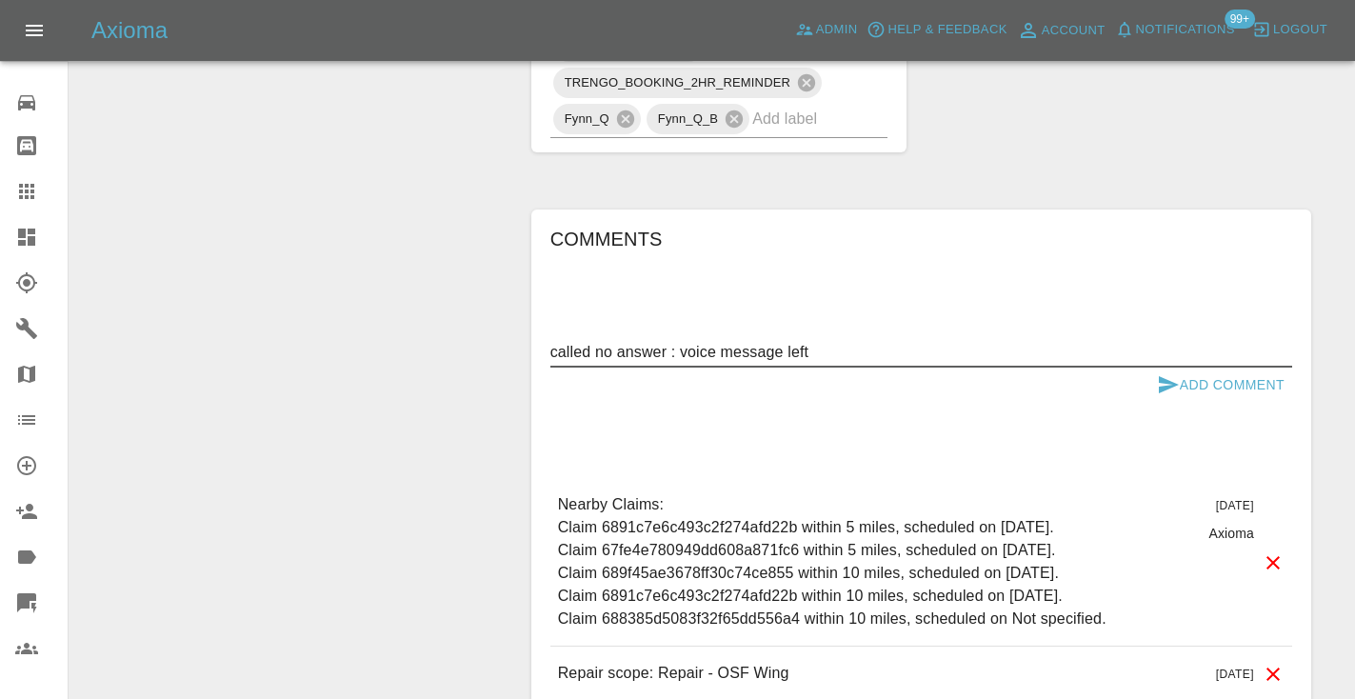
type textarea "called no answer : voice message left"
click at [1172, 387] on icon "submit" at bounding box center [1168, 384] width 23 height 23
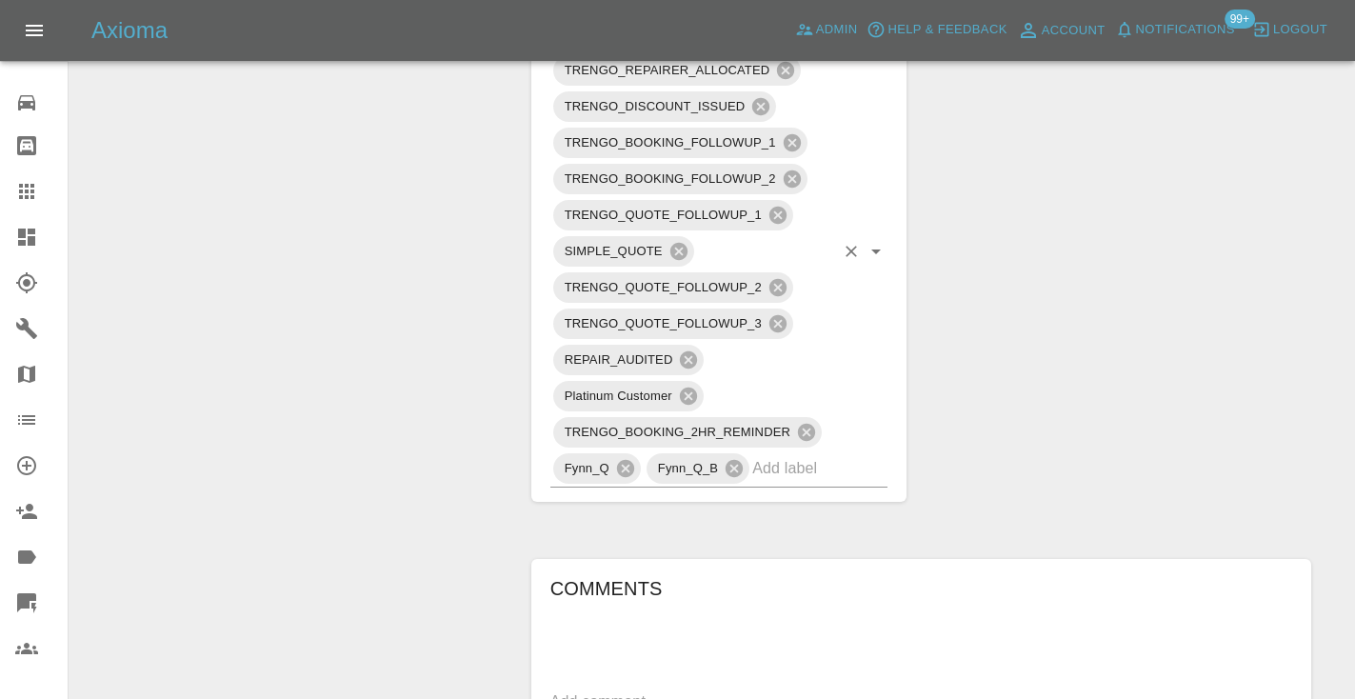
scroll to position [1091, 0]
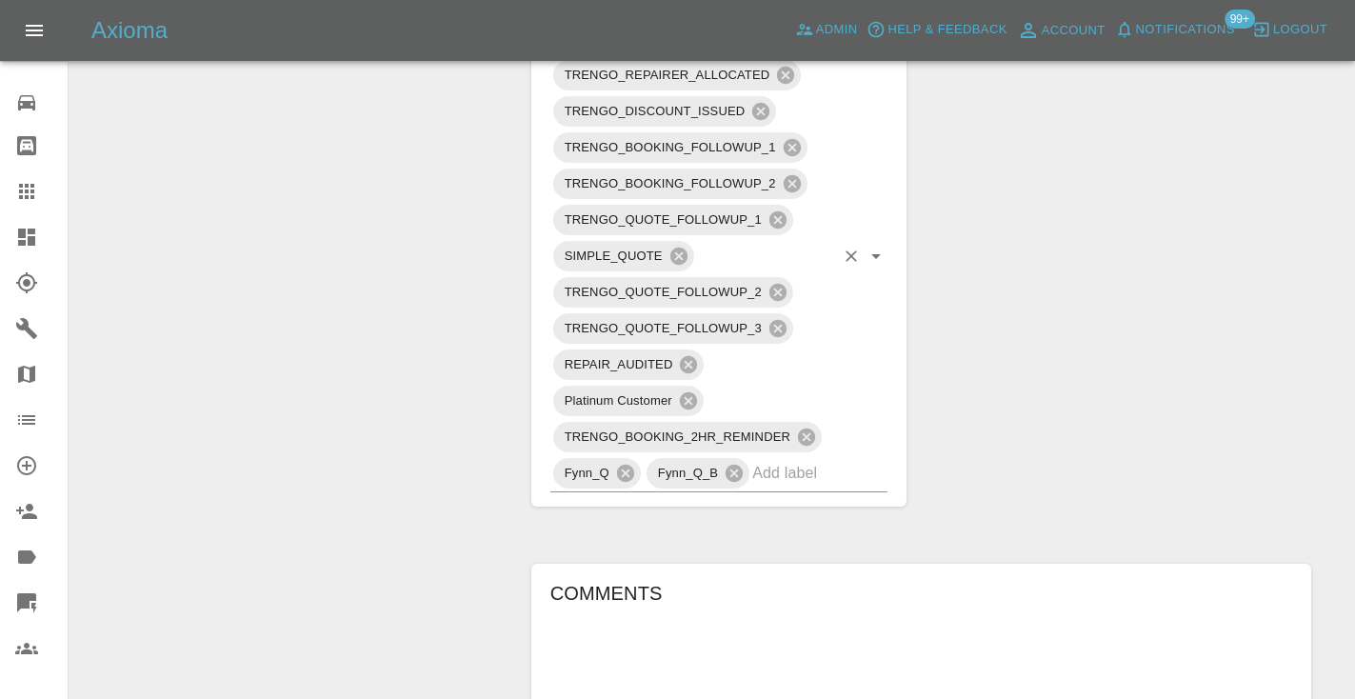
click at [782, 471] on input "text" at bounding box center [793, 473] width 82 height 30
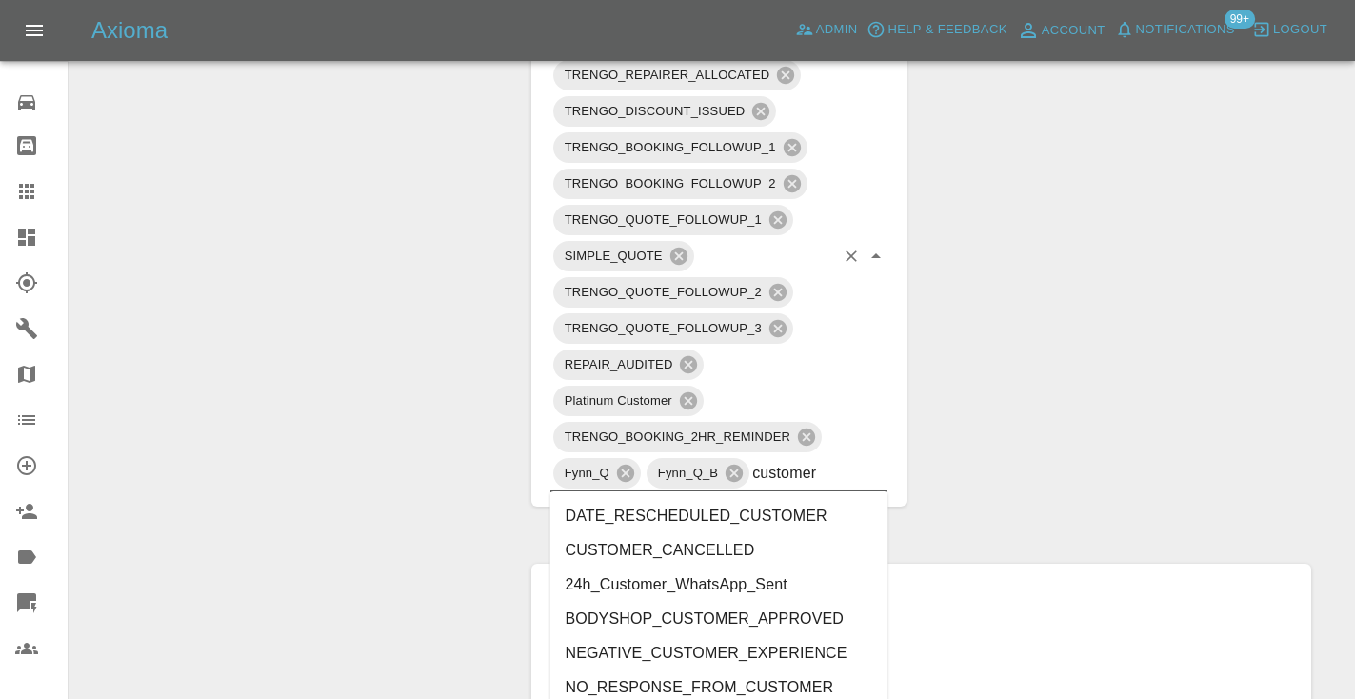
type input "customer_"
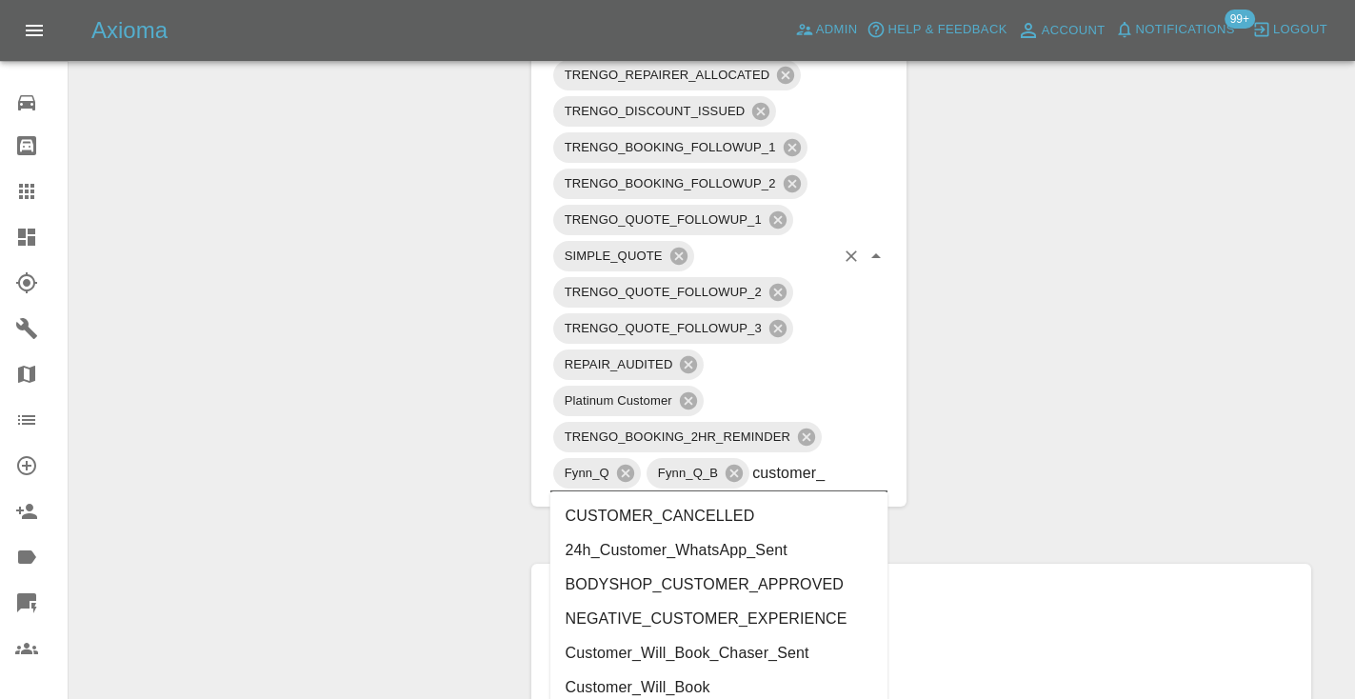
click at [681, 674] on li "Customer_Will_Book" at bounding box center [719, 687] width 338 height 34
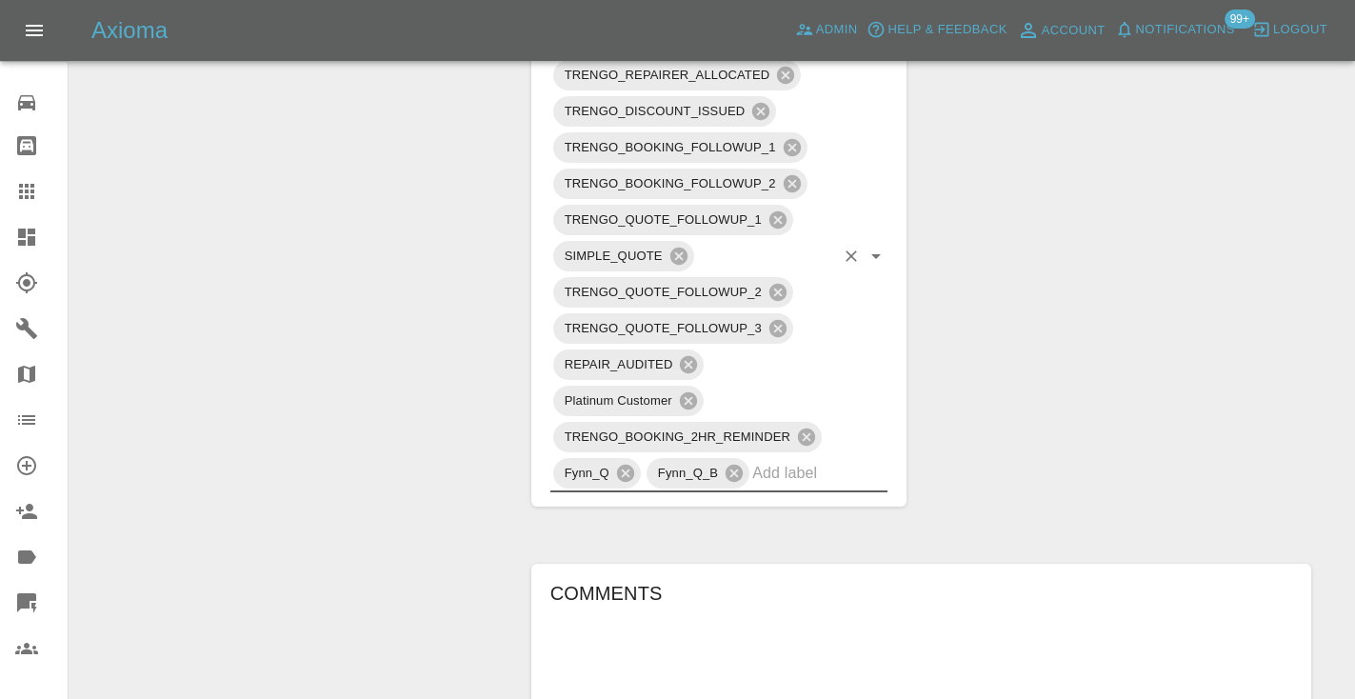
click at [443, 504] on div "Change Repairer Modify Claim Modify Quote Rollback Submit Payment Archive" at bounding box center [293, 174] width 419 height 2121
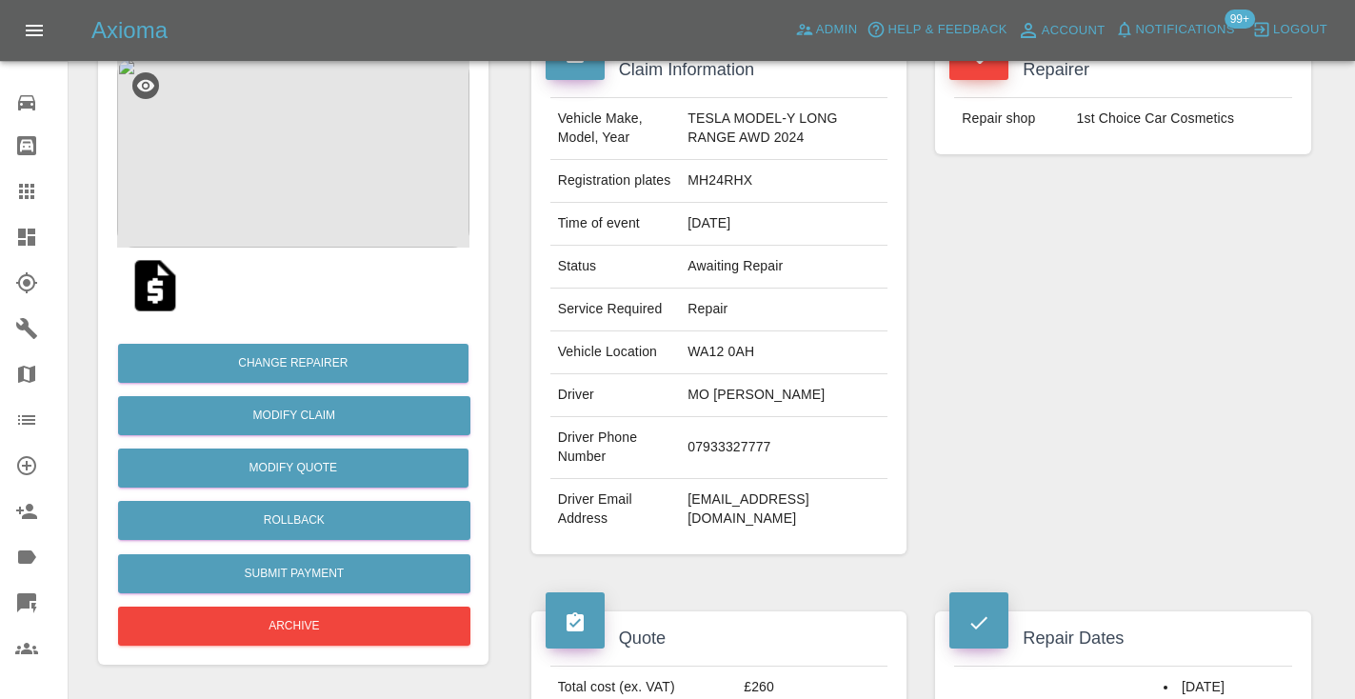
scroll to position [187, 0]
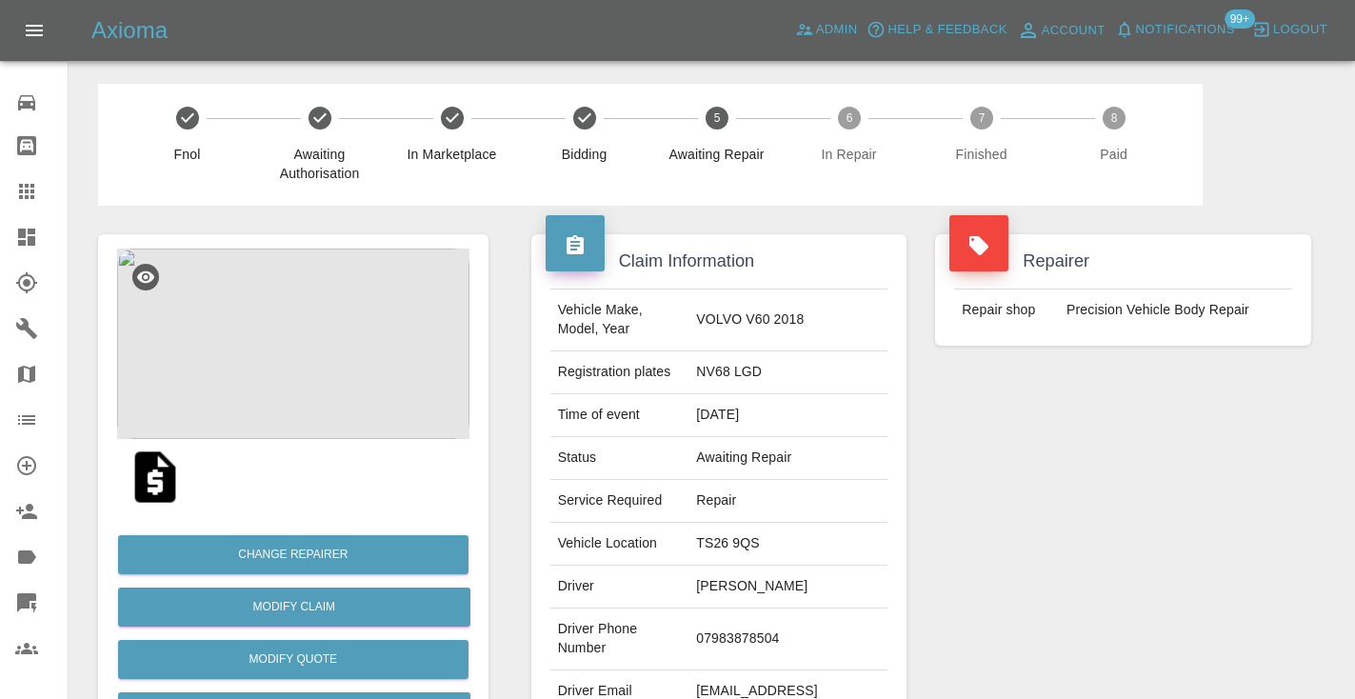
click at [738, 631] on td "07983878504" at bounding box center [788, 640] width 199 height 62
copy td "07983878504"
click at [1156, 529] on div "Repairer Repair shop Precision Vehicle Body Repair" at bounding box center [1123, 490] width 405 height 569
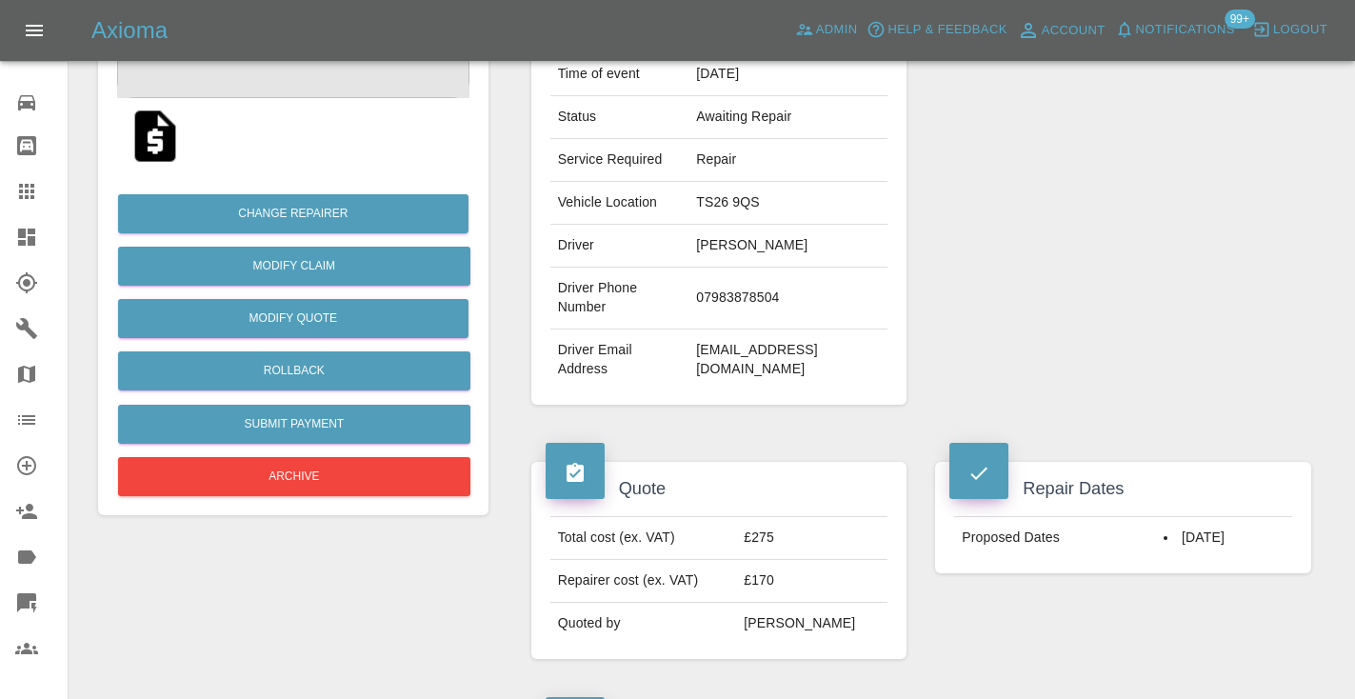
scroll to position [325, 0]
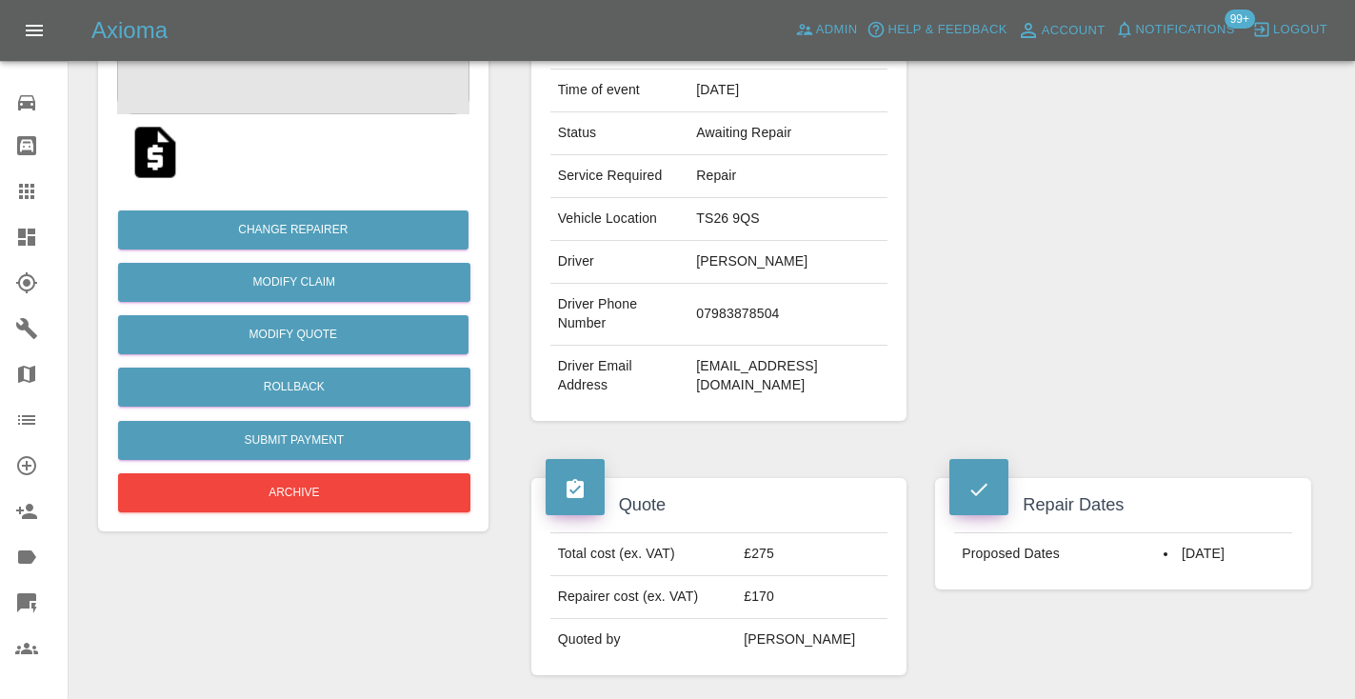
click at [746, 318] on td "07983878504" at bounding box center [788, 315] width 199 height 62
copy td "07983878504"
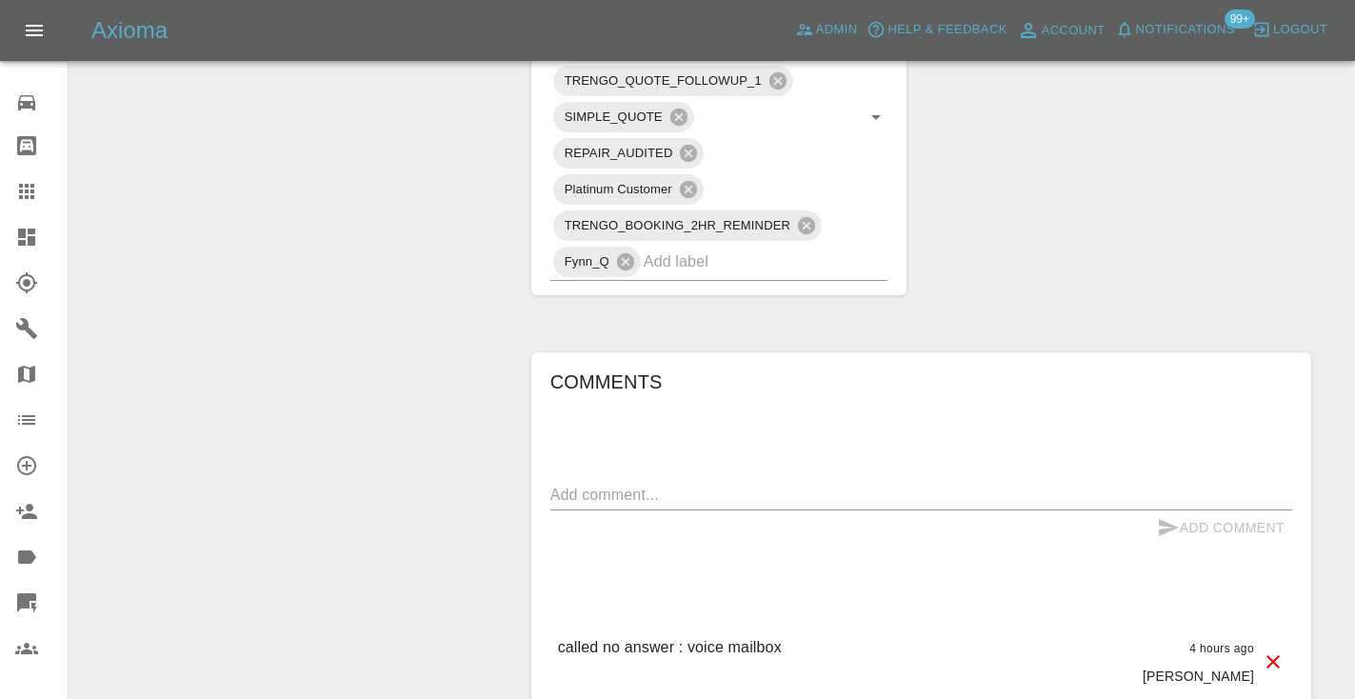
scroll to position [1168, 0]
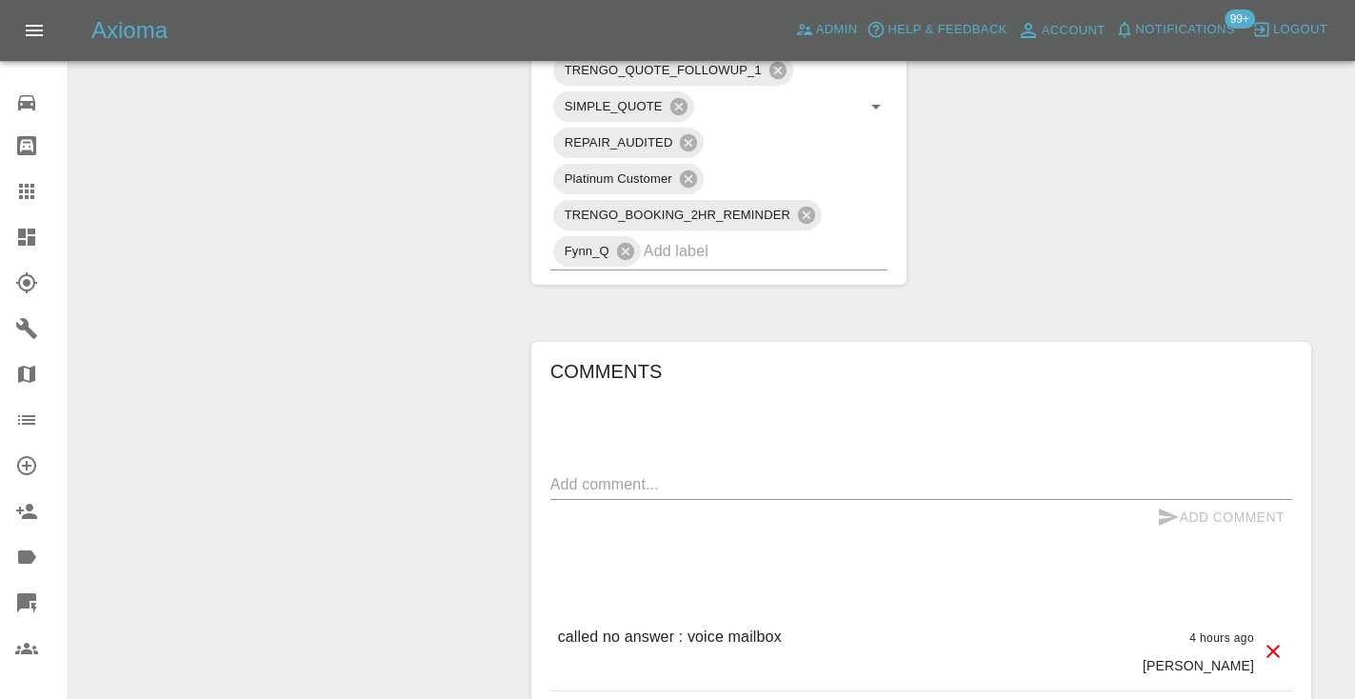
click at [611, 495] on div "x" at bounding box center [921, 484] width 742 height 30
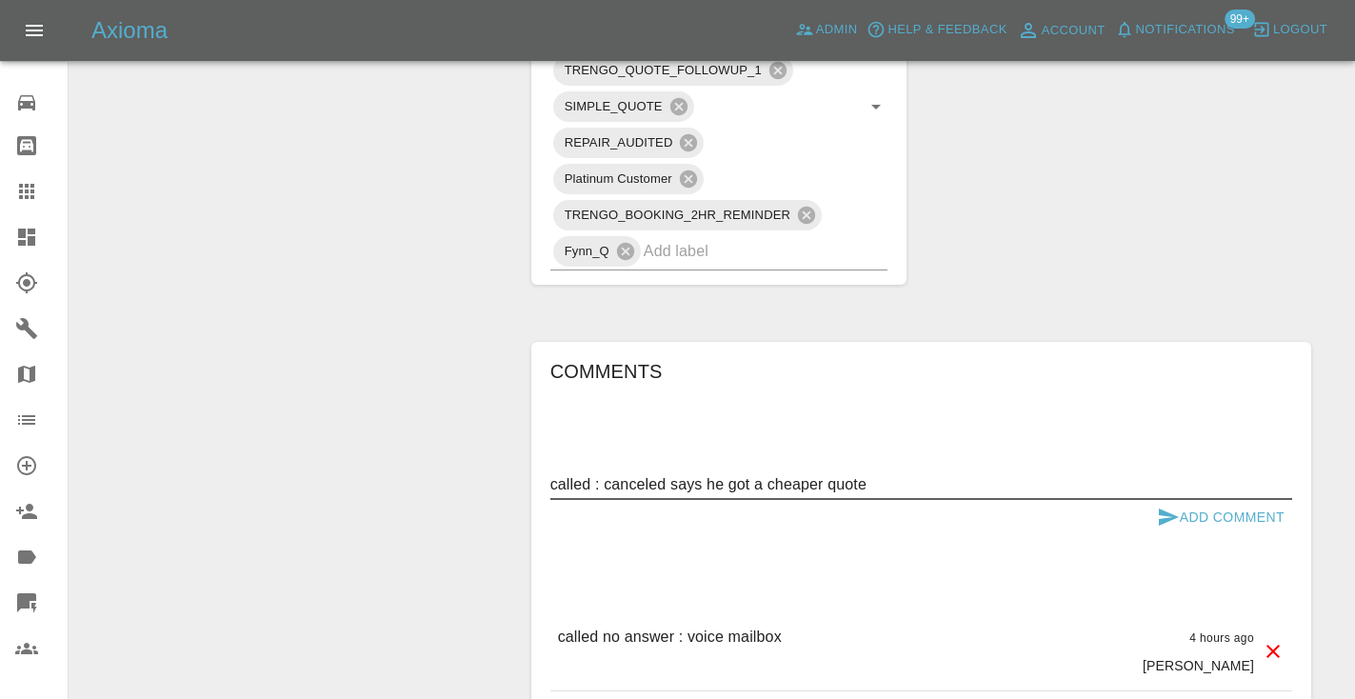
type textarea "called : canceled says he got a cheaper quote"
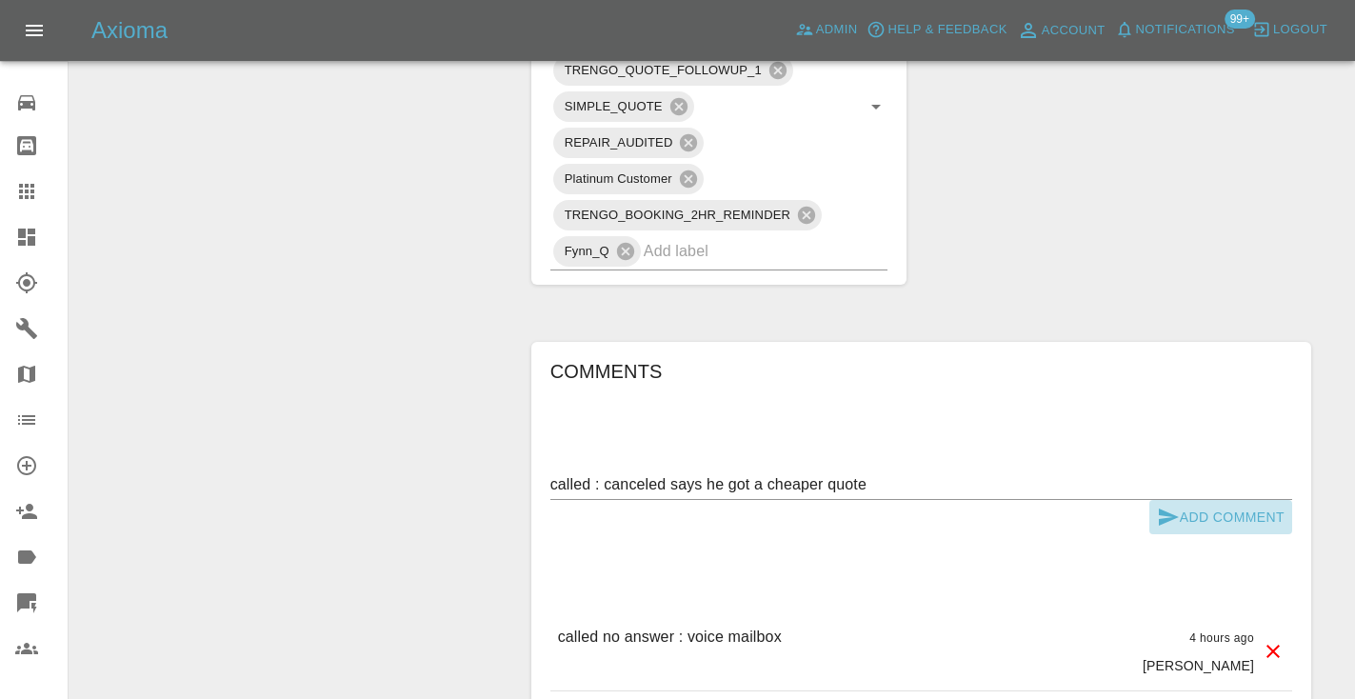
click at [1181, 522] on button "Add Comment" at bounding box center [1220, 517] width 143 height 35
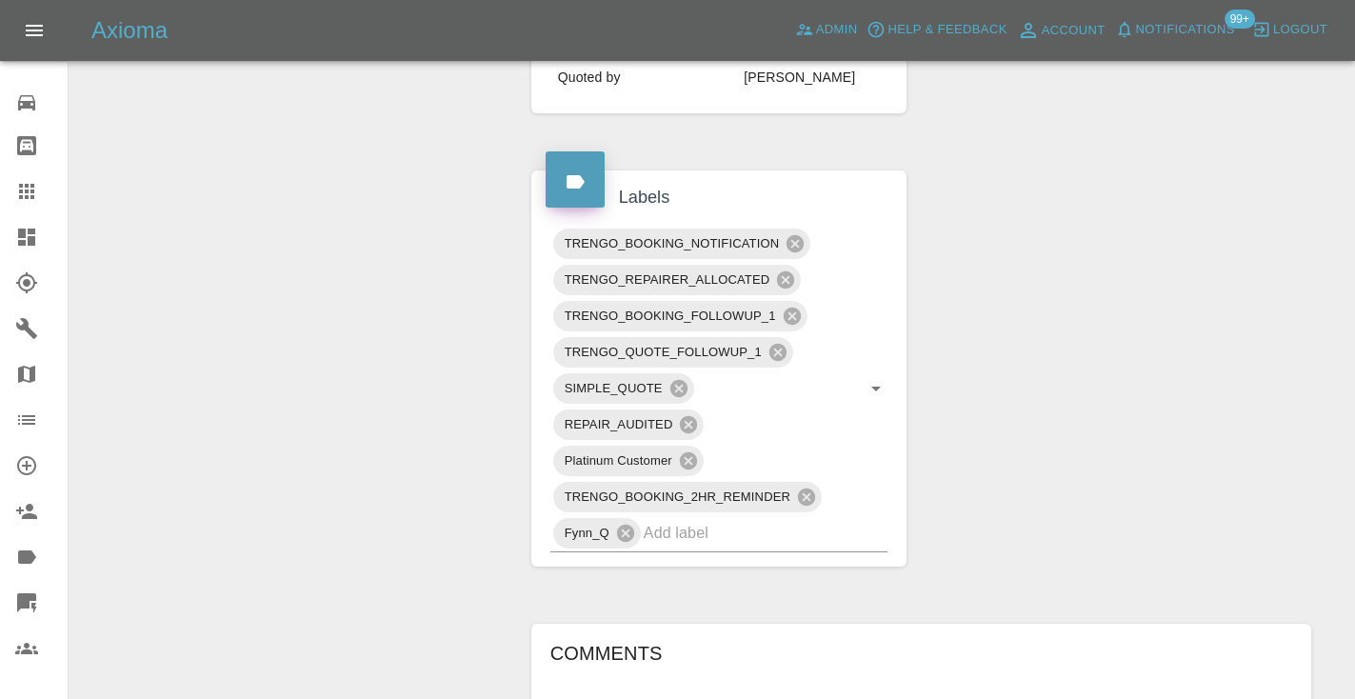
scroll to position [858, 0]
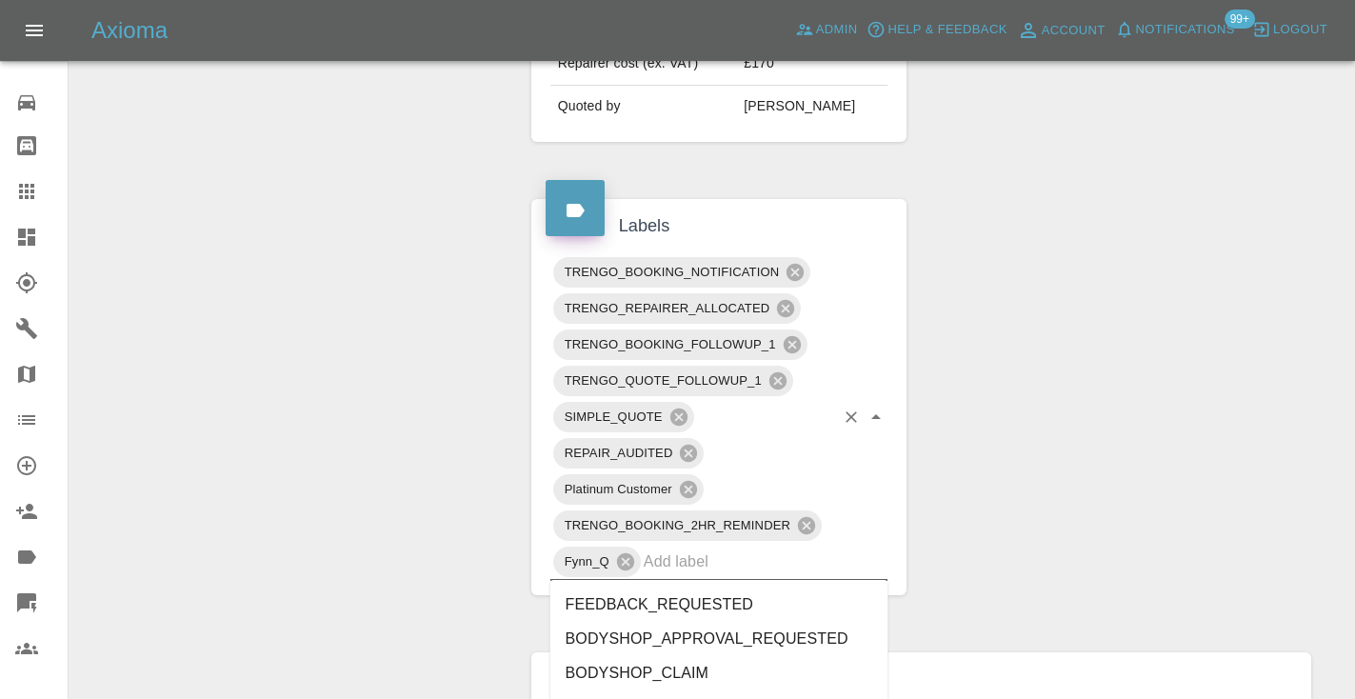
click at [685, 562] on input "text" at bounding box center [739, 562] width 191 height 30
type input "cust"
click at [720, 637] on li "CUSTOMER_CANCELLED" at bounding box center [719, 639] width 338 height 34
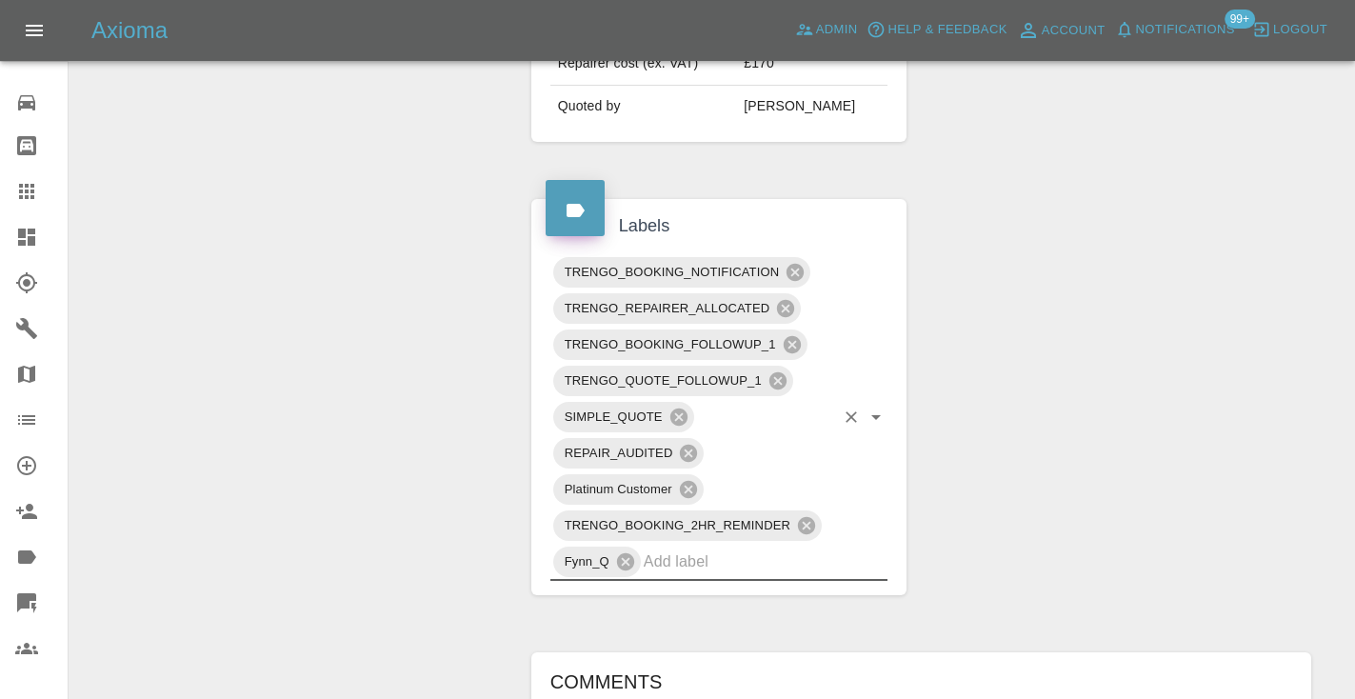
click at [405, 370] on div "Change Repairer Modify Claim Modify Quote Rollback Submit Payment Archive" at bounding box center [293, 332] width 419 height 1969
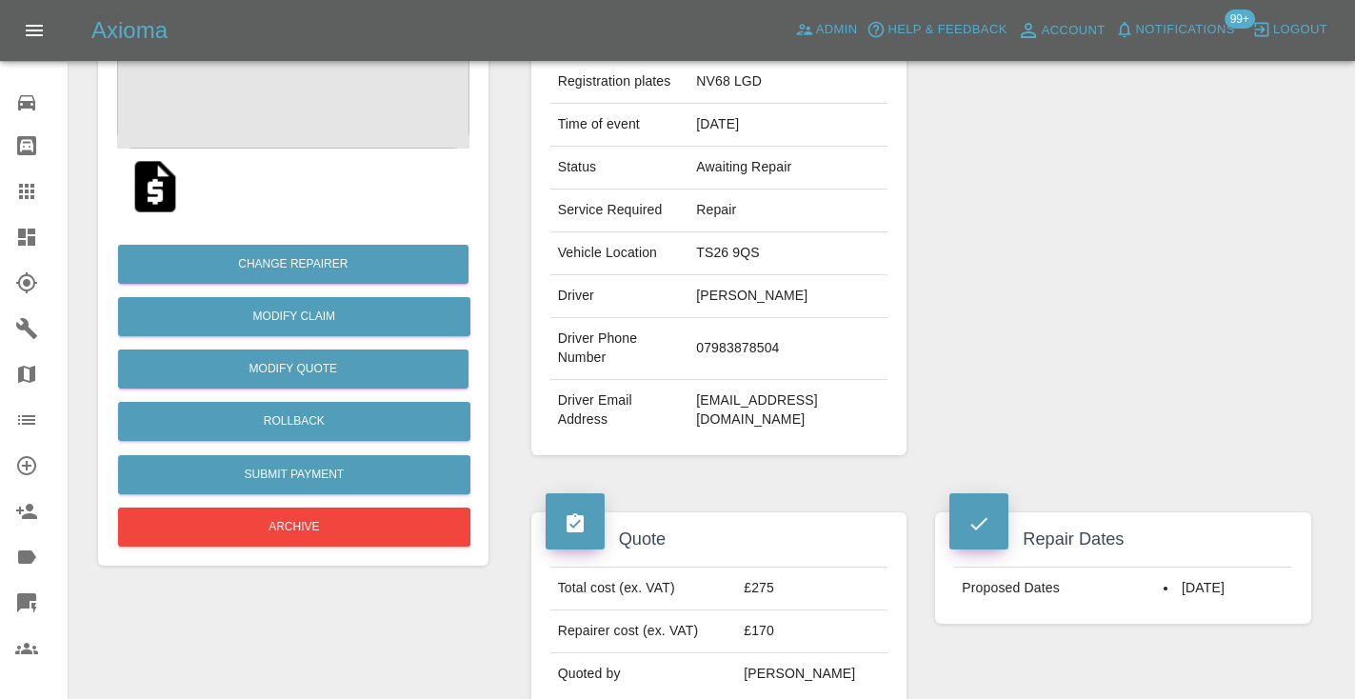
scroll to position [283, 0]
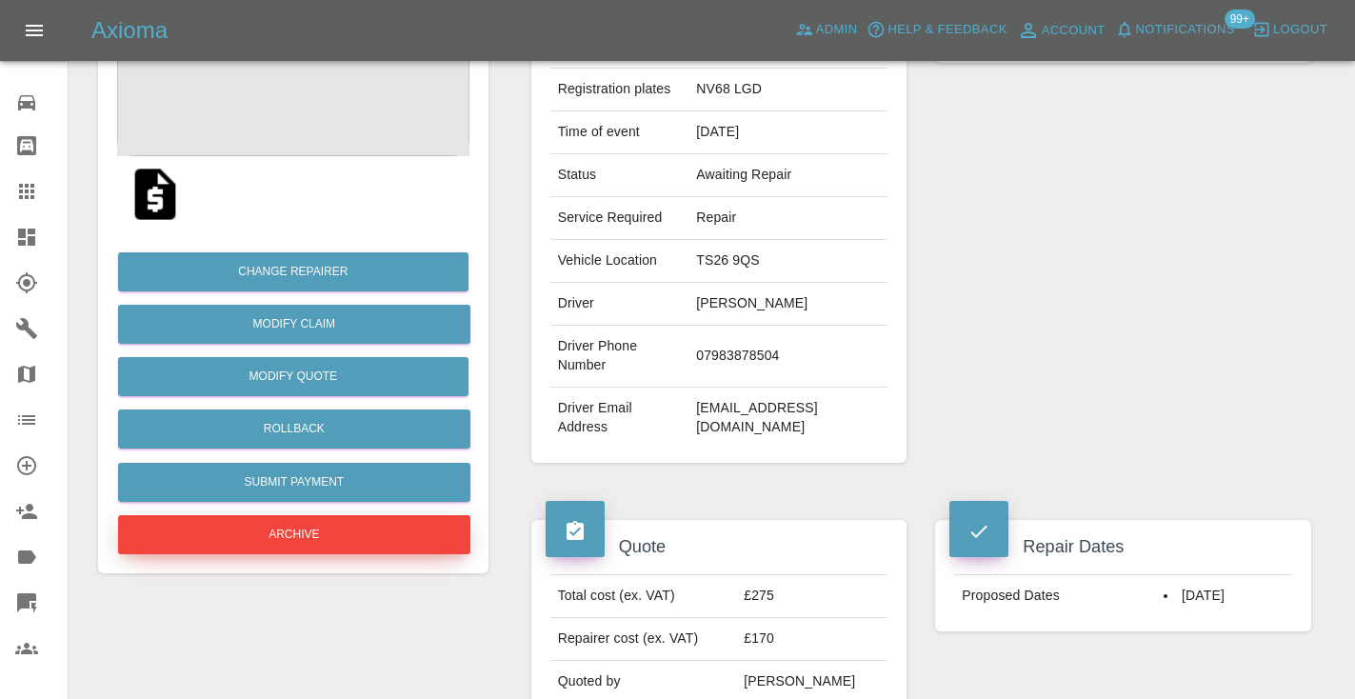
click at [168, 535] on button "Archive" at bounding box center [294, 534] width 352 height 39
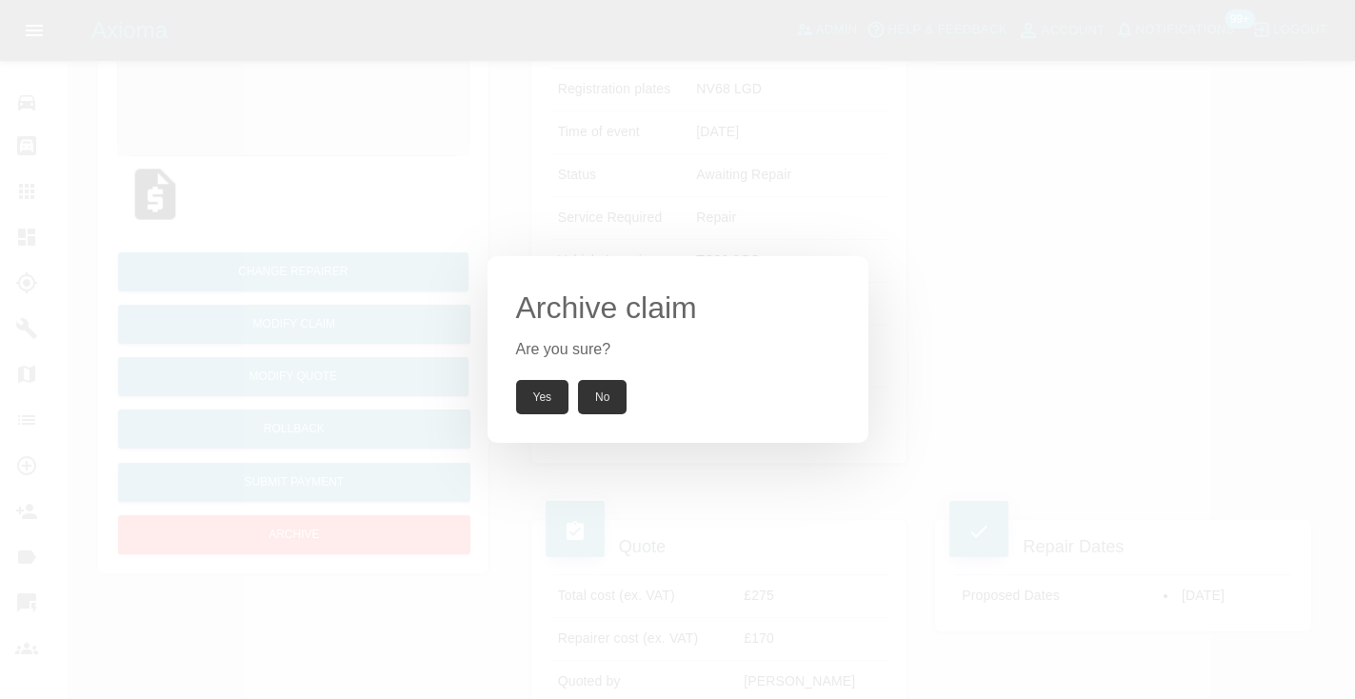
click at [545, 402] on button "Yes" at bounding box center [542, 397] width 53 height 34
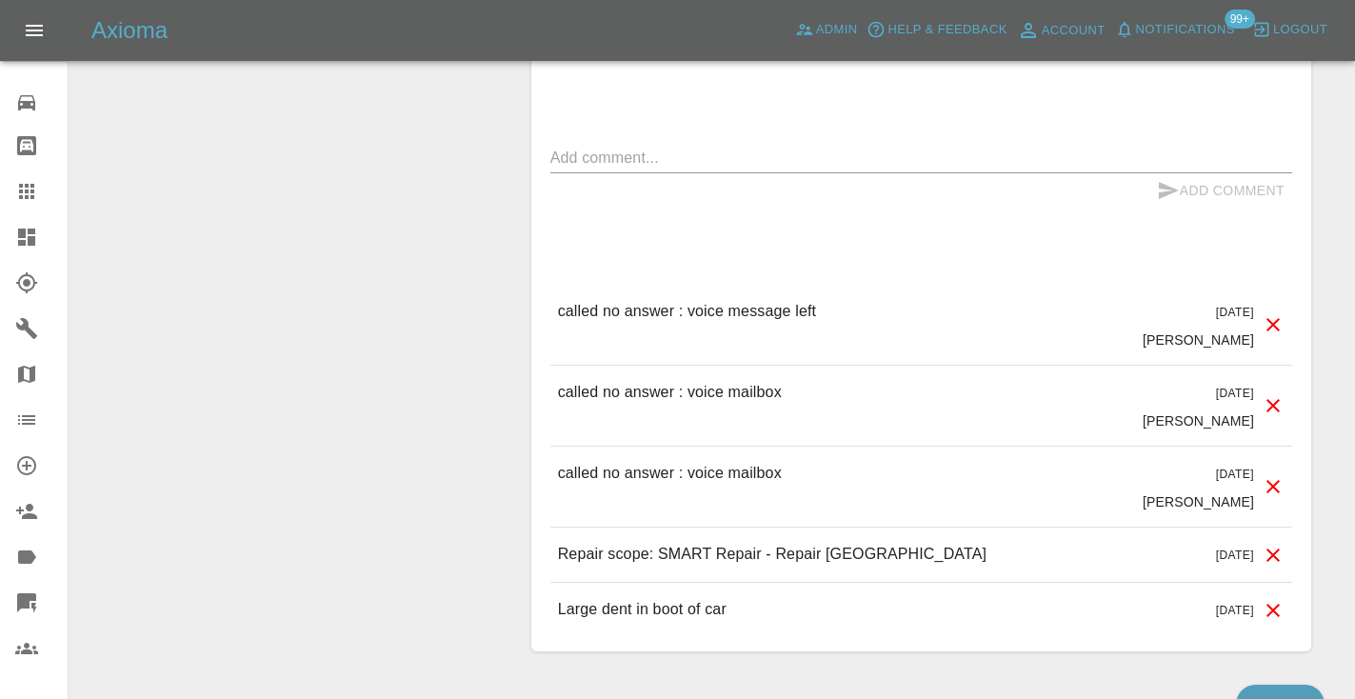
scroll to position [1868, 0]
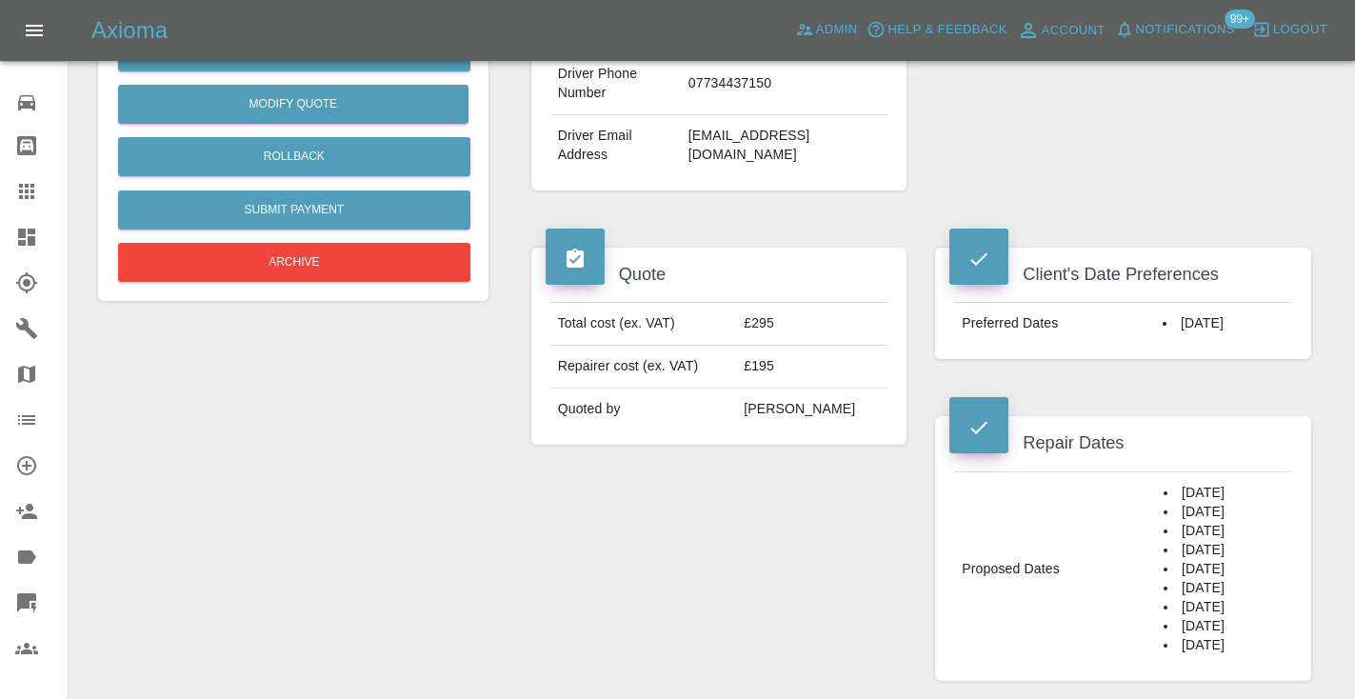
scroll to position [534, 0]
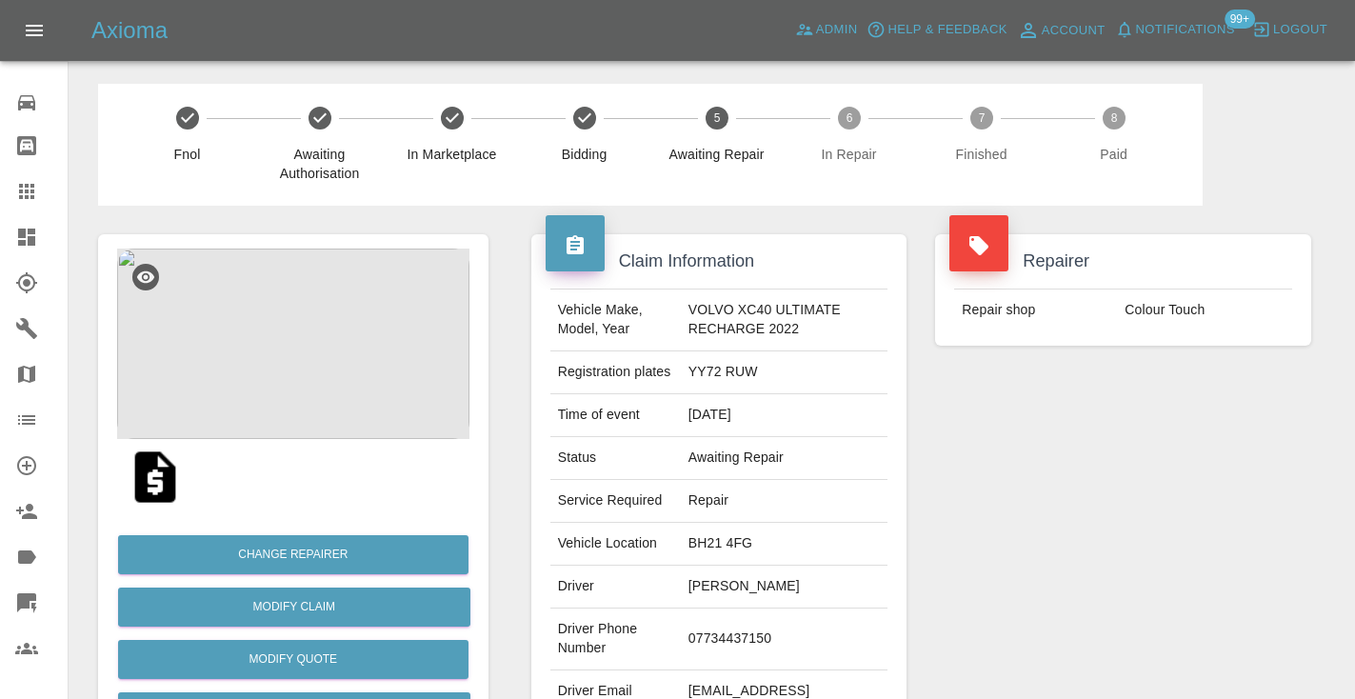
click at [716, 633] on td "07734437150" at bounding box center [785, 640] width 208 height 62
copy td "07734437150"
click at [1173, 547] on div "Repairer Repair shop Colour Touch" at bounding box center [1123, 490] width 405 height 569
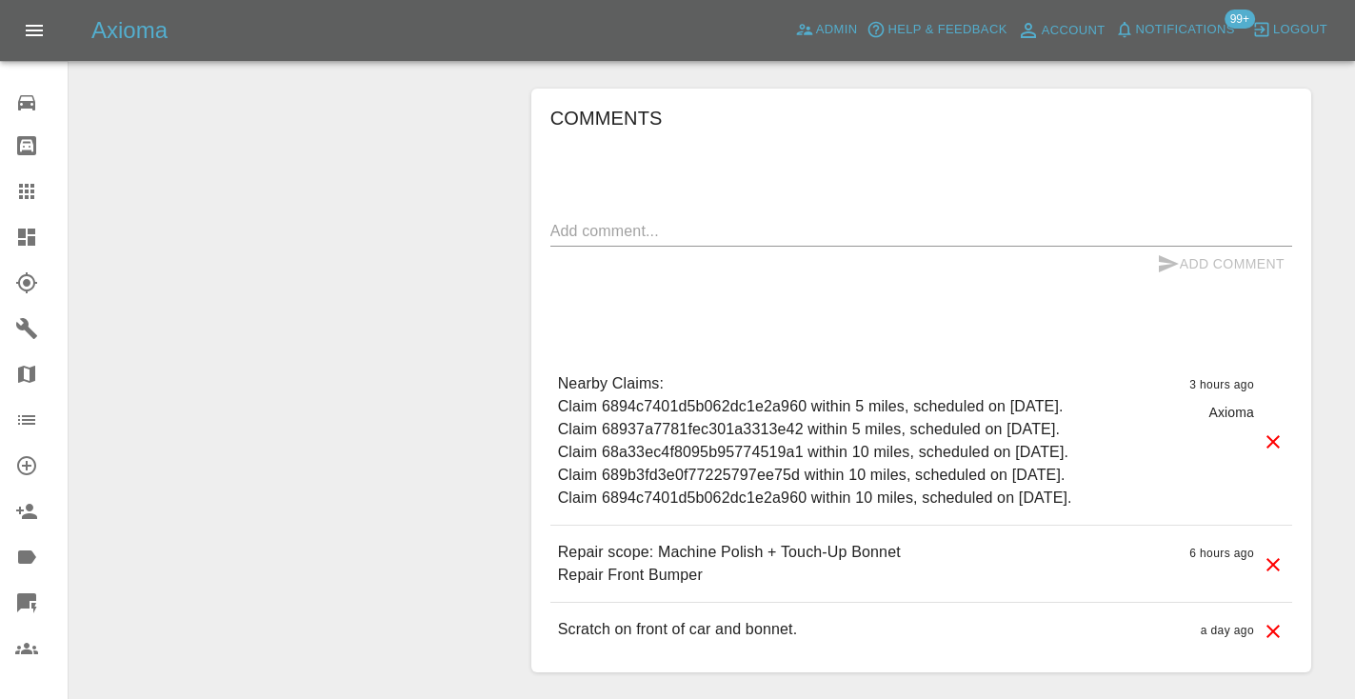
scroll to position [1664, 0]
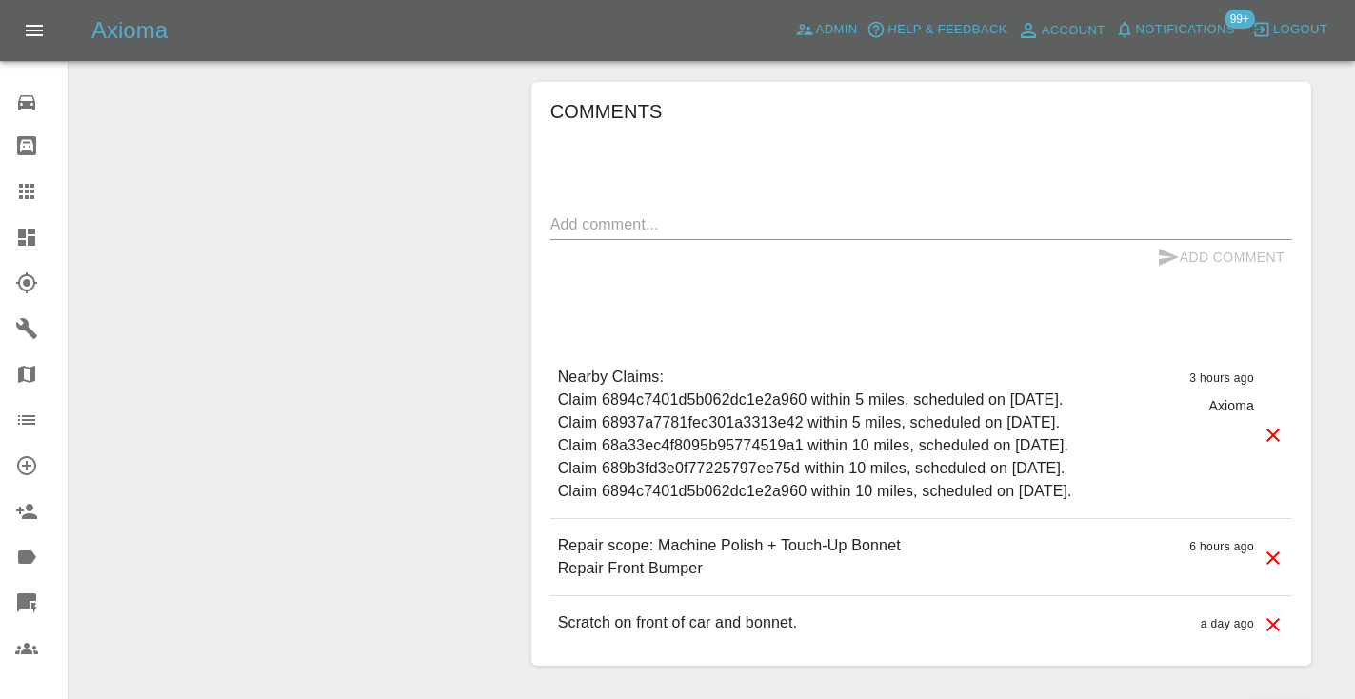
click at [600, 221] on textarea at bounding box center [921, 224] width 742 height 22
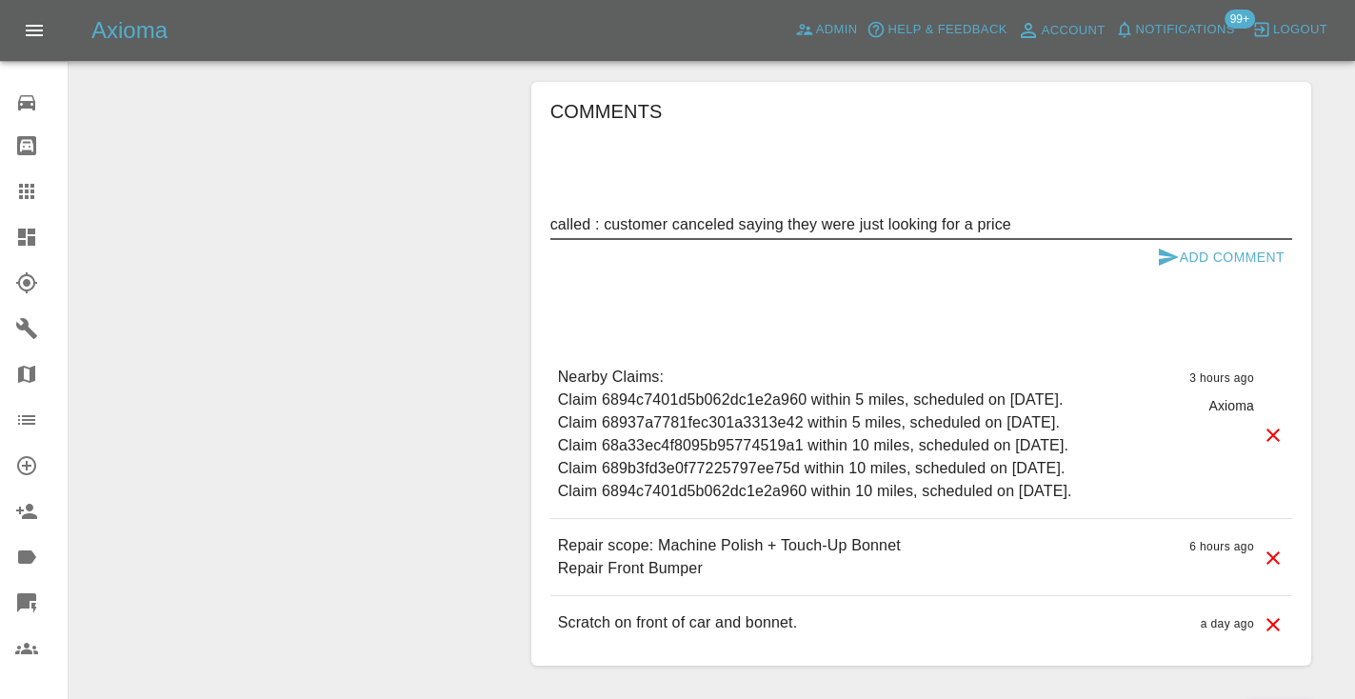
type textarea "called : customer canceled saying they were just looking for a price"
click at [1168, 249] on icon "submit" at bounding box center [1168, 257] width 23 height 23
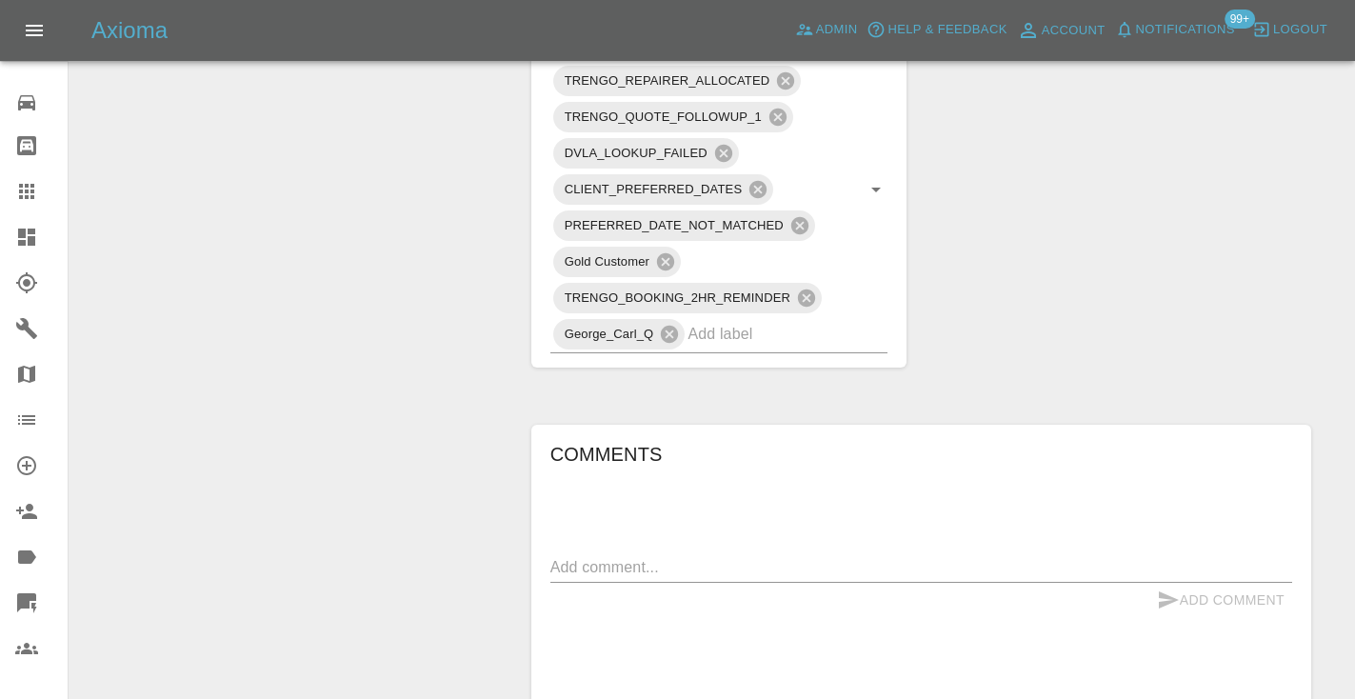
scroll to position [1272, 0]
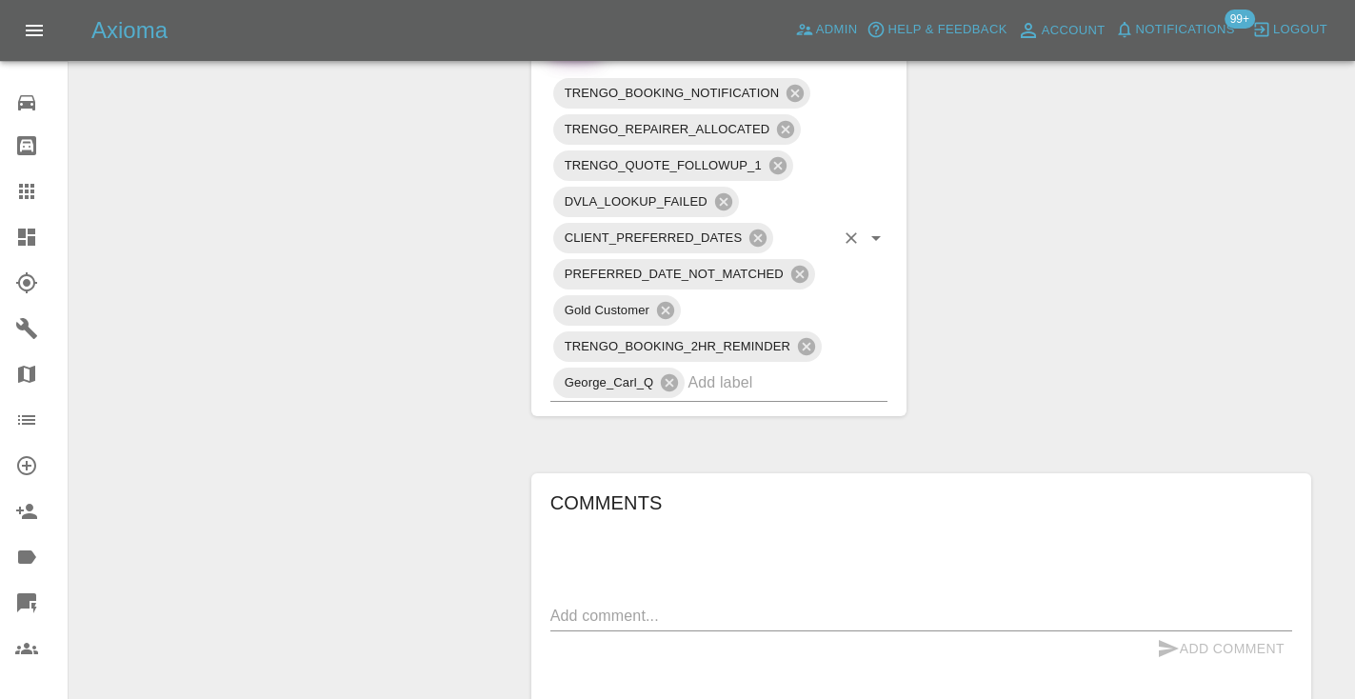
click at [736, 383] on input "text" at bounding box center [761, 383] width 147 height 30
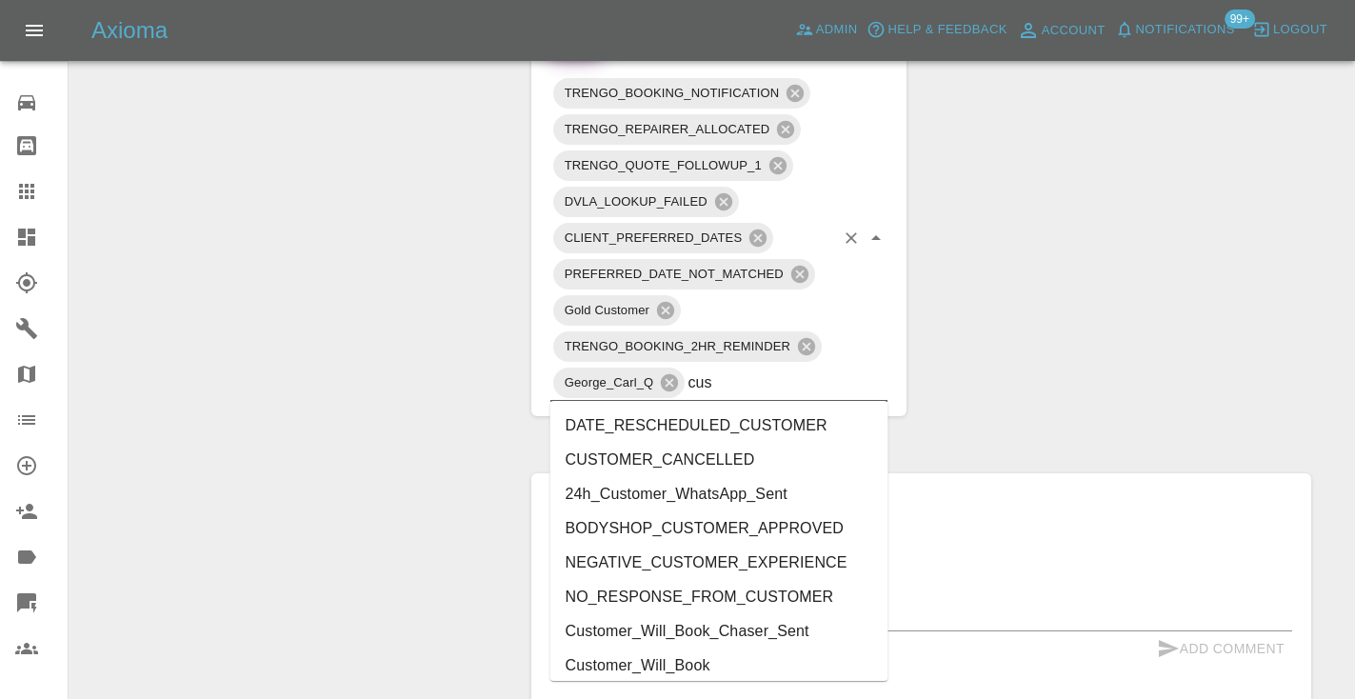
type input "cust"
click at [684, 462] on li "CUSTOMER_CANCELLED" at bounding box center [719, 460] width 338 height 34
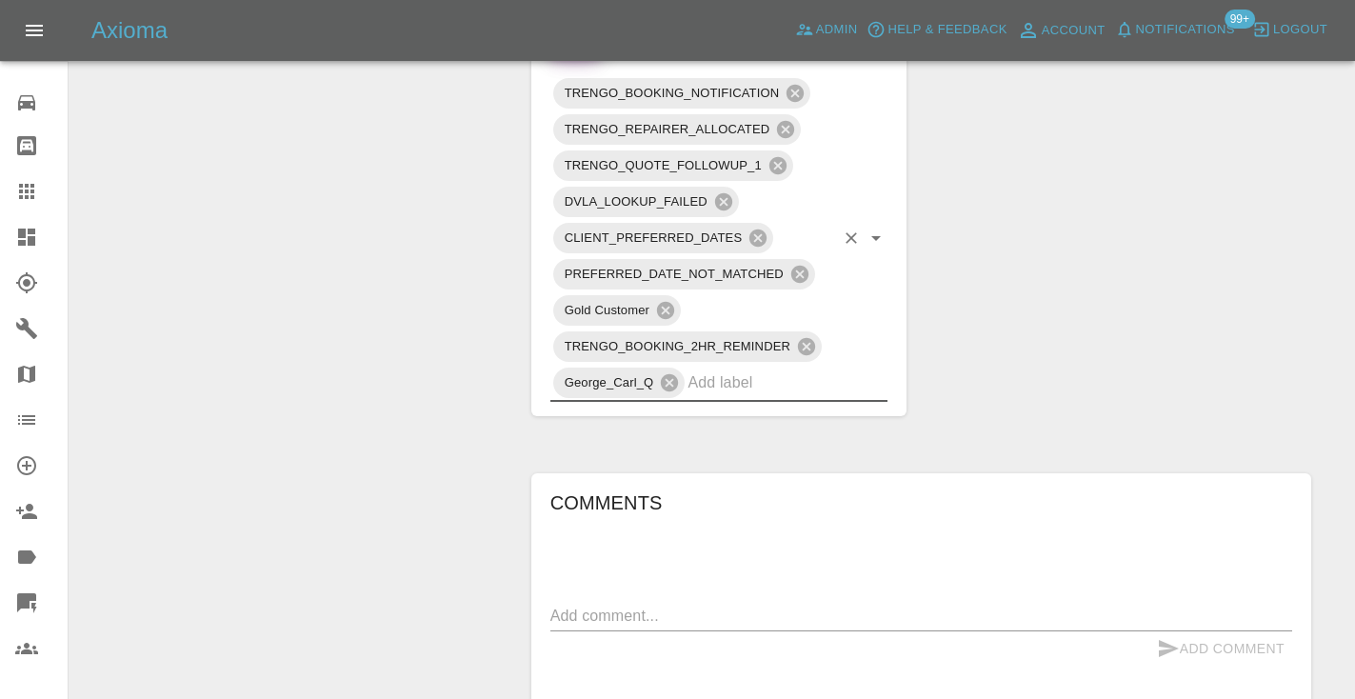
click at [423, 303] on div "Change Repairer Modify Claim Modify Quote Rollback Submit Payment Archive" at bounding box center [293, 49] width 419 height 2233
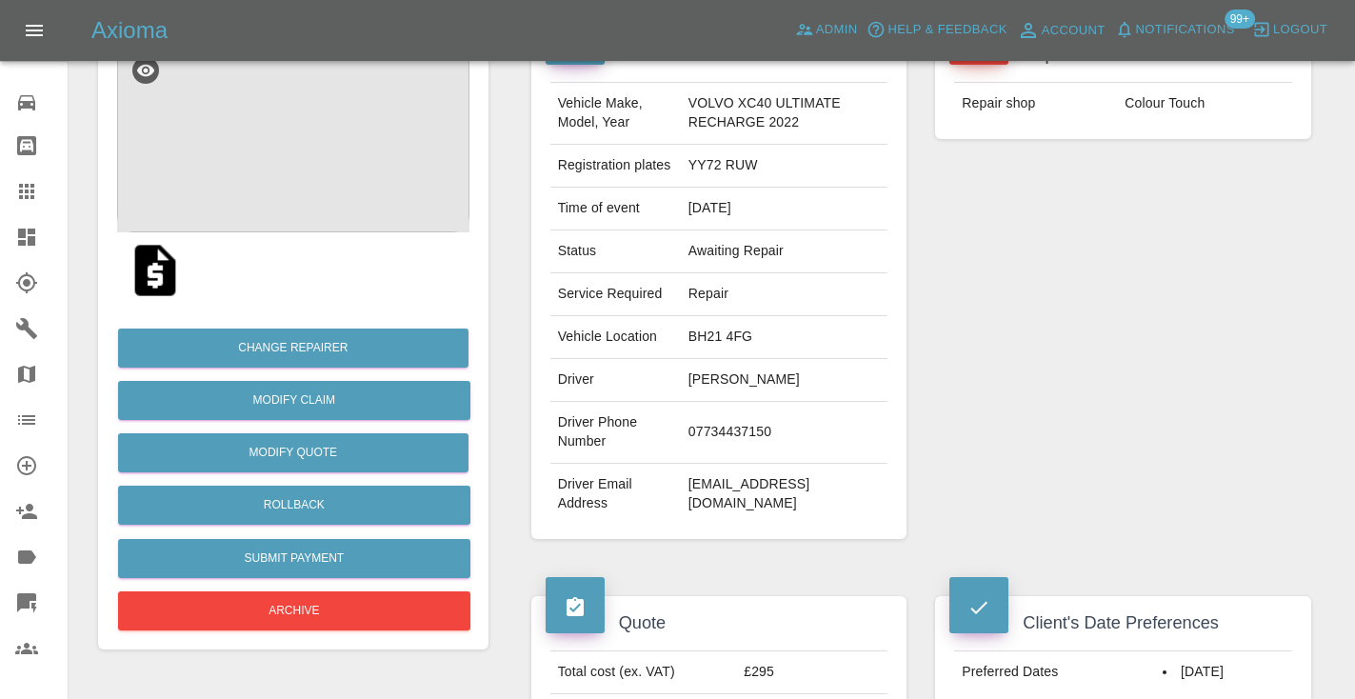
scroll to position [191, 0]
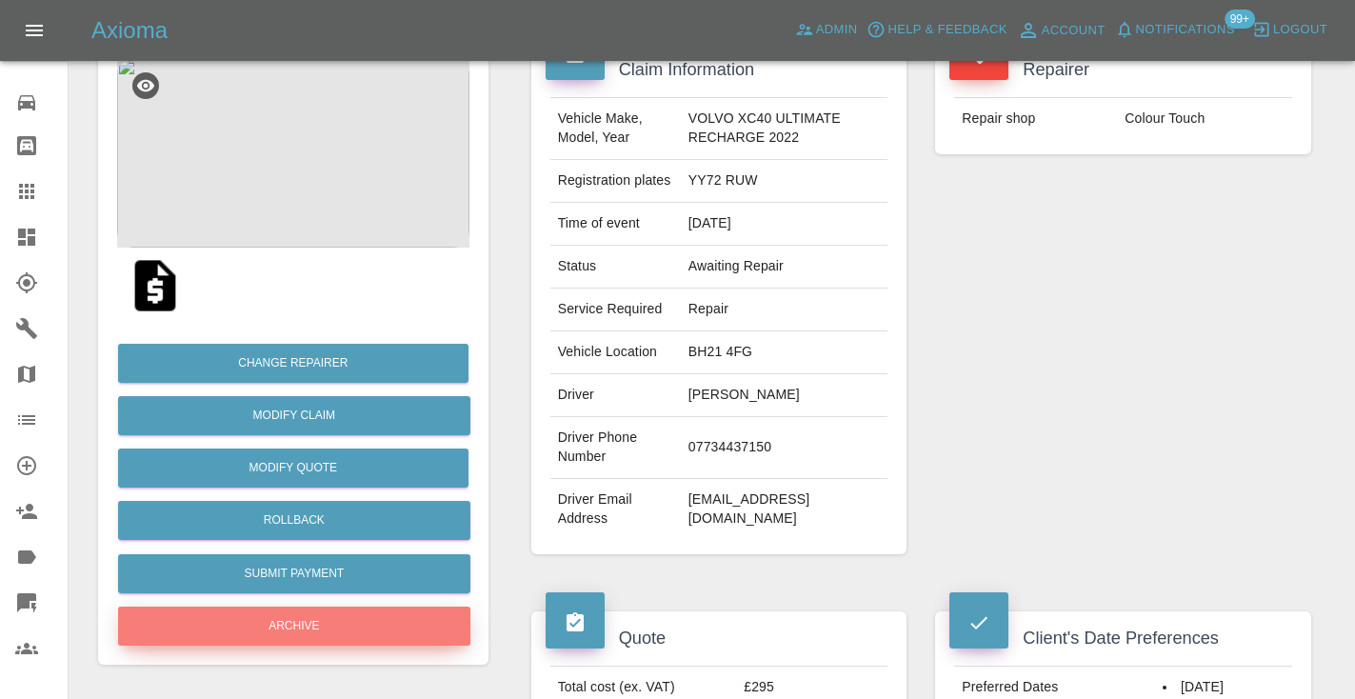
click at [354, 636] on button "Archive" at bounding box center [294, 626] width 352 height 39
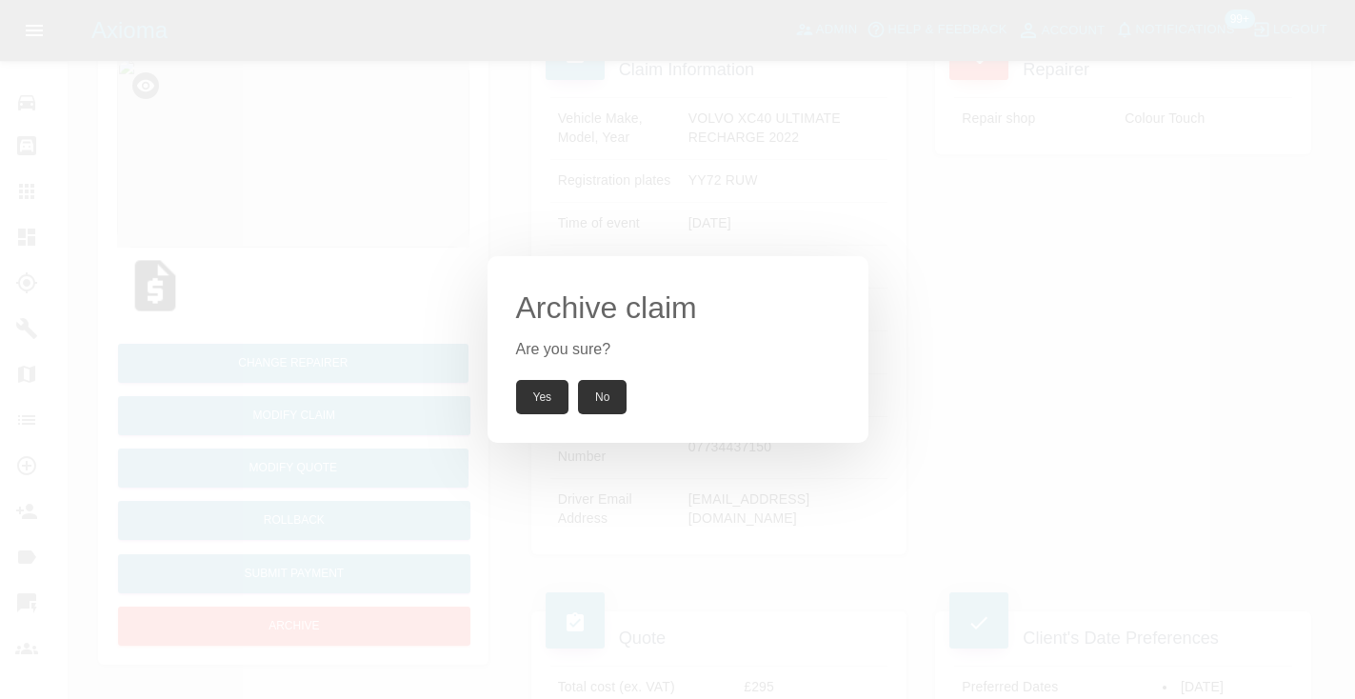
click at [540, 389] on button "Yes" at bounding box center [542, 397] width 53 height 34
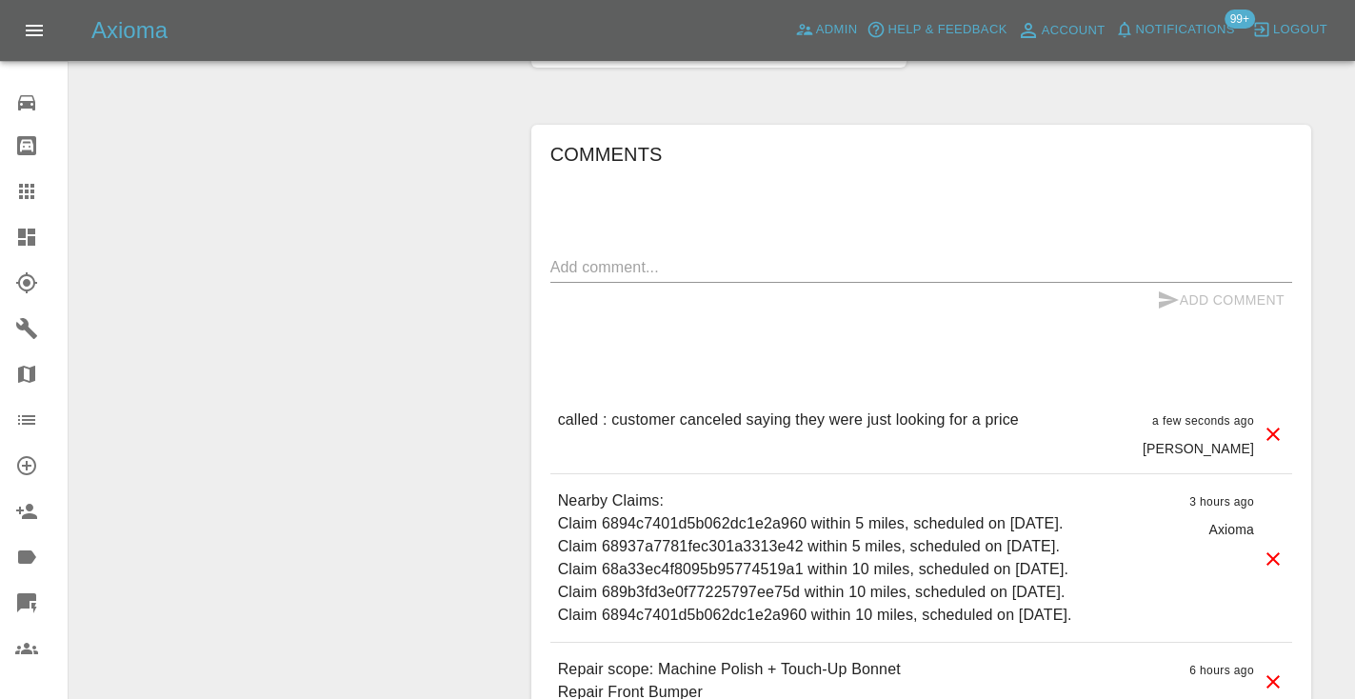
scroll to position [1480, 0]
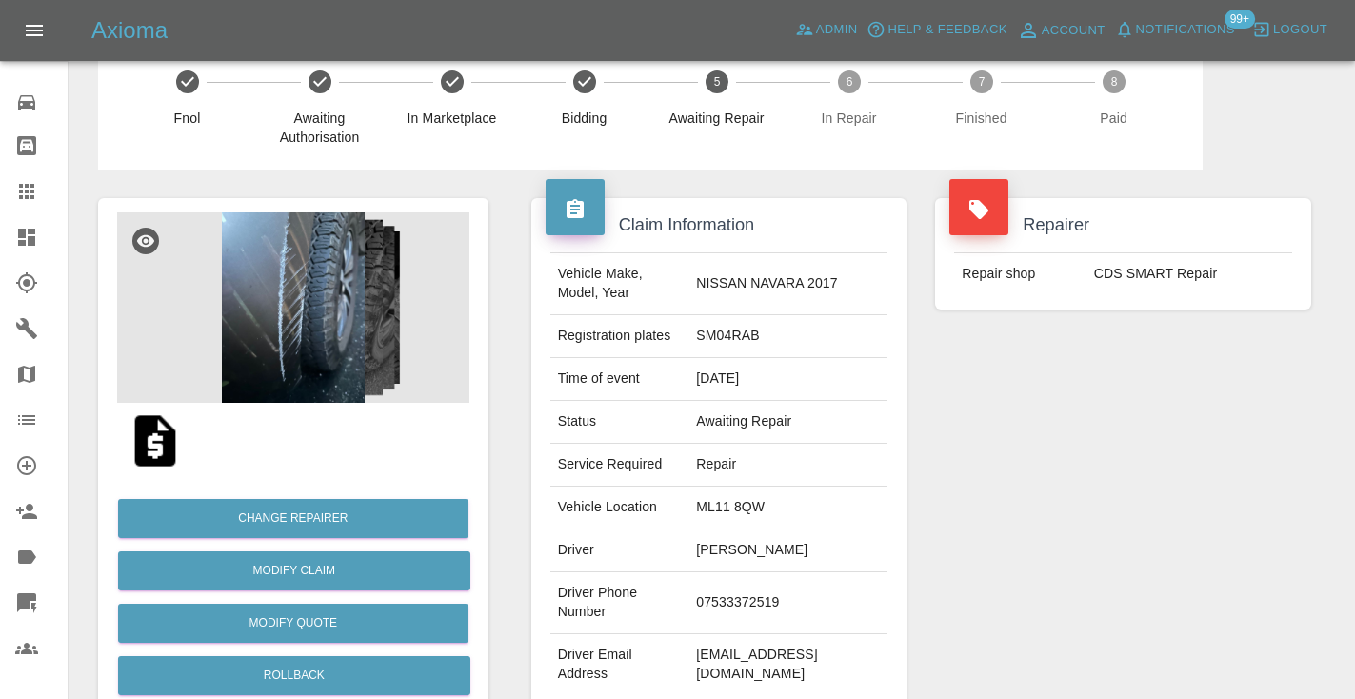
scroll to position [38, 0]
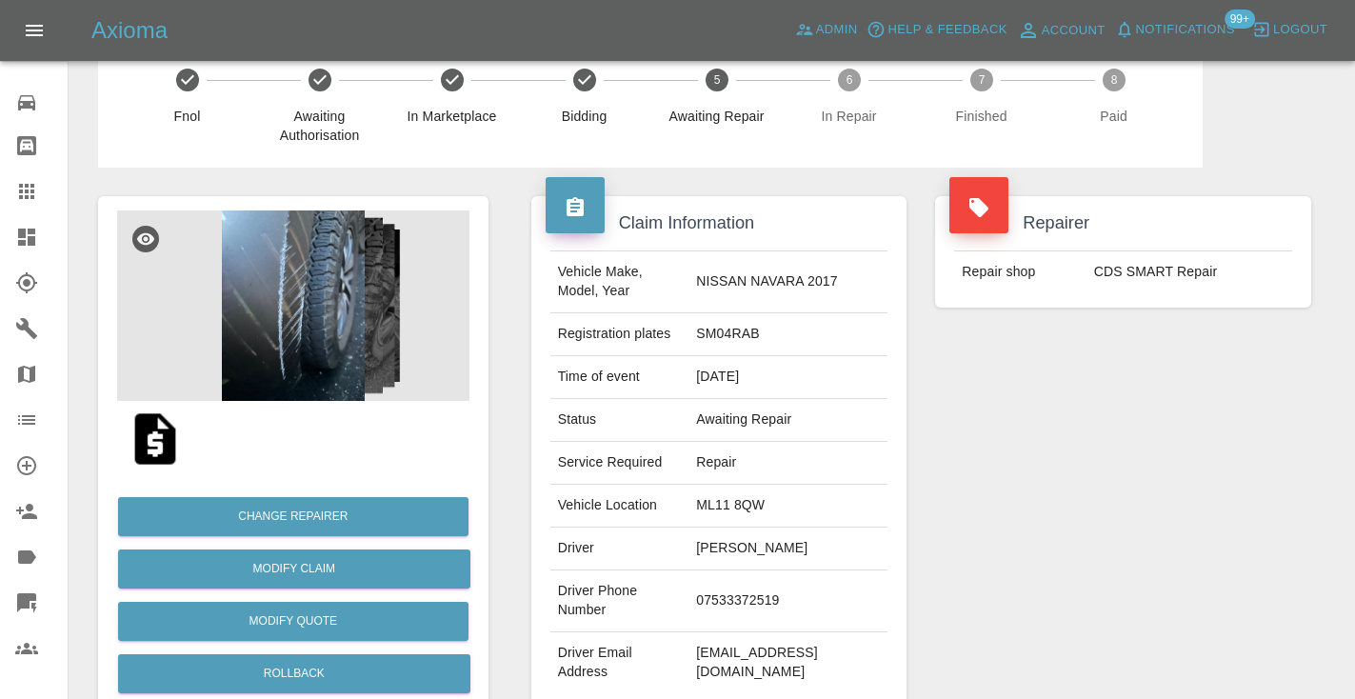
click at [766, 589] on td "07533372519" at bounding box center [788, 601] width 199 height 62
copy td "07533372519"
click at [1156, 442] on div "Repairer Repair shop CDS SMART Repair" at bounding box center [1123, 452] width 405 height 569
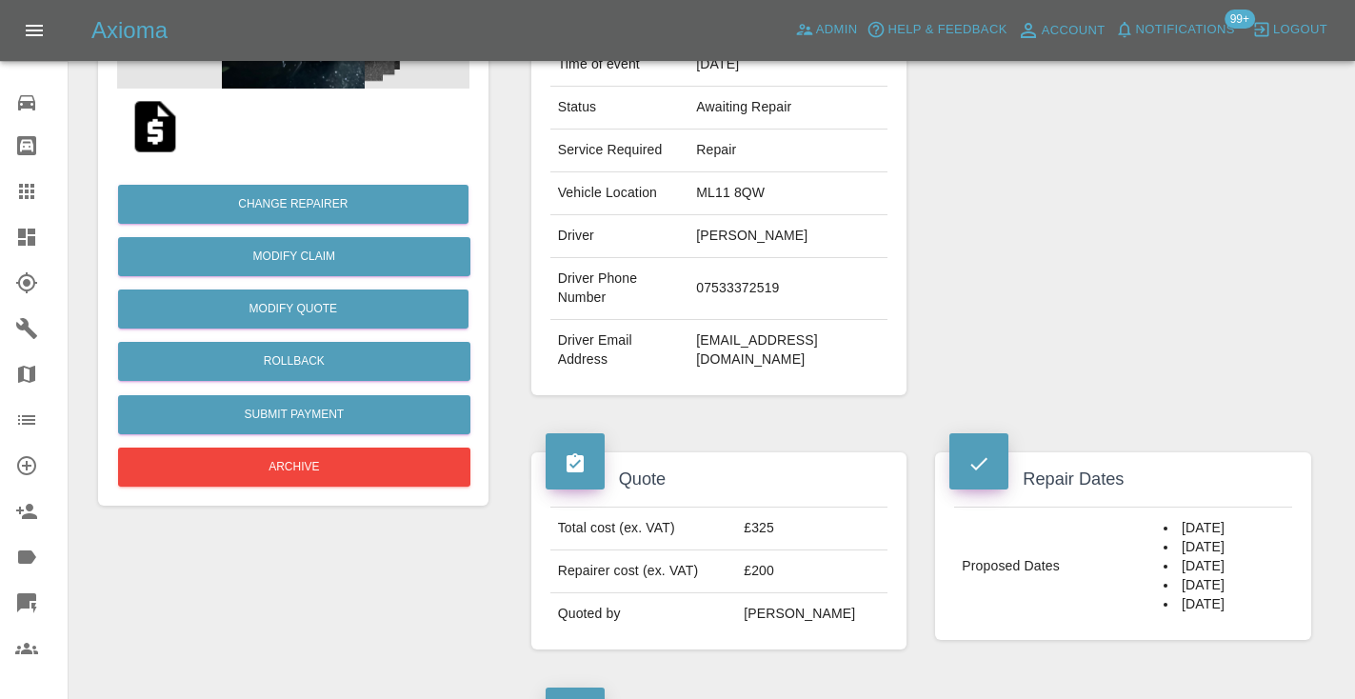
scroll to position [302, 0]
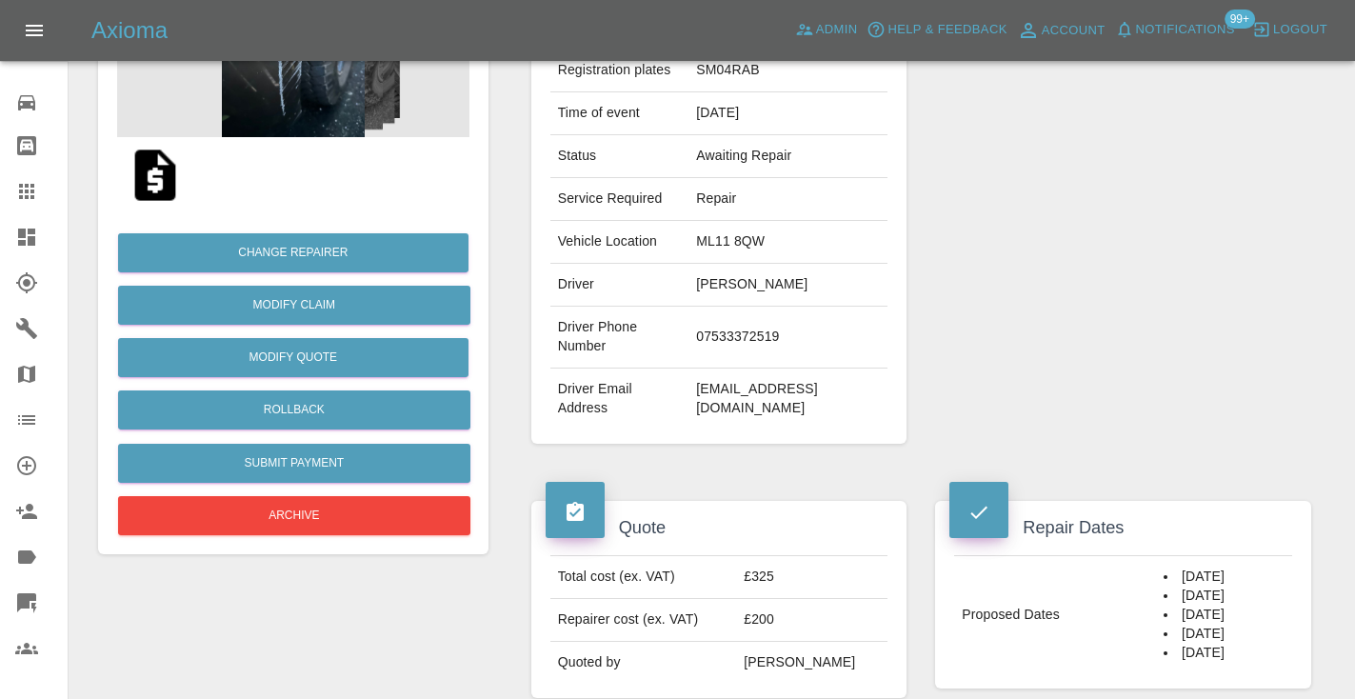
click at [794, 327] on td "07533372519" at bounding box center [788, 338] width 199 height 62
copy td "07533372519"
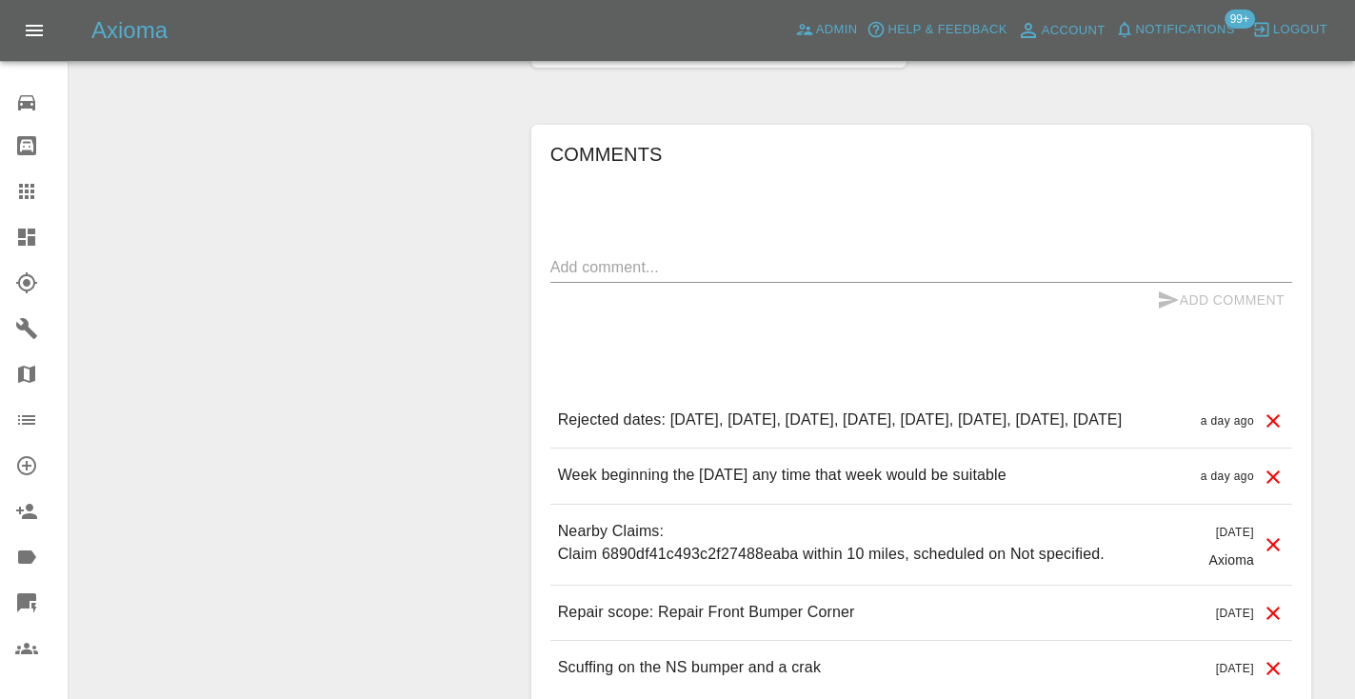
scroll to position [1354, 0]
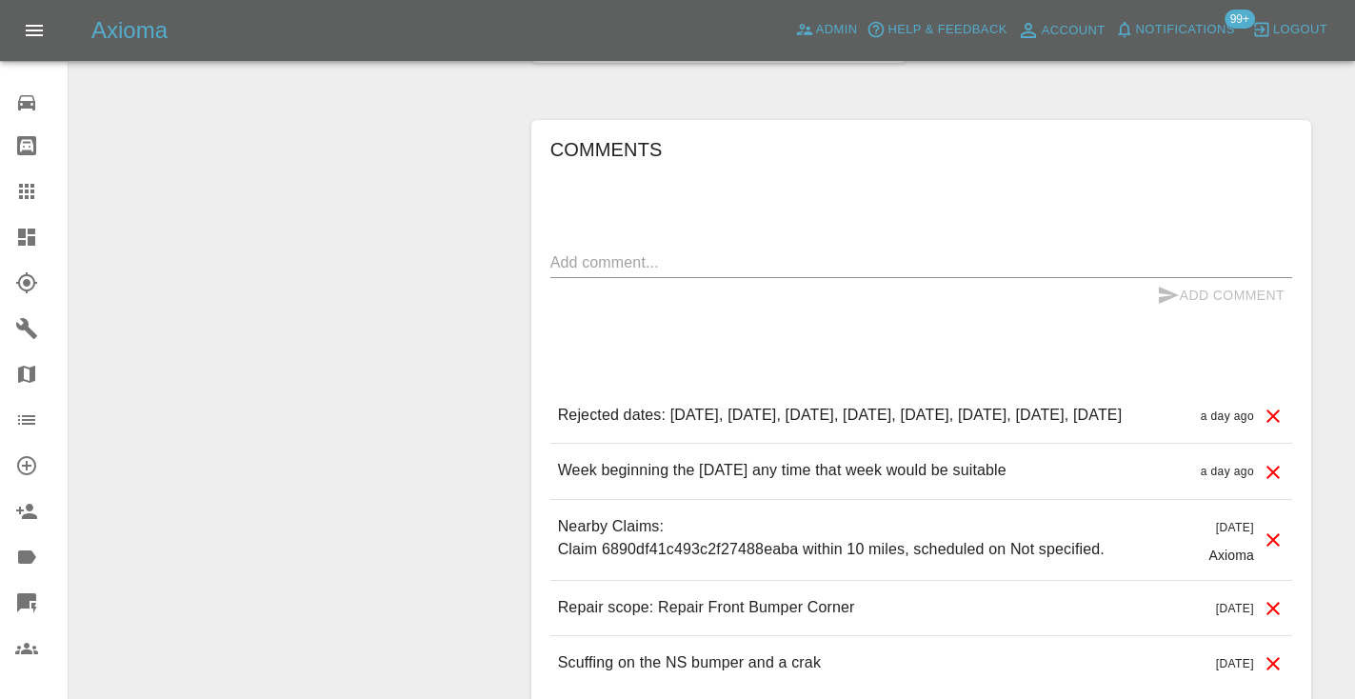
click at [669, 198] on div "Comments x Add Comment Rejected dates: [DATE], [DATE], [DATE], [DATE], [DATE], …" at bounding box center [921, 412] width 742 height 557
click at [627, 251] on textarea at bounding box center [921, 262] width 742 height 22
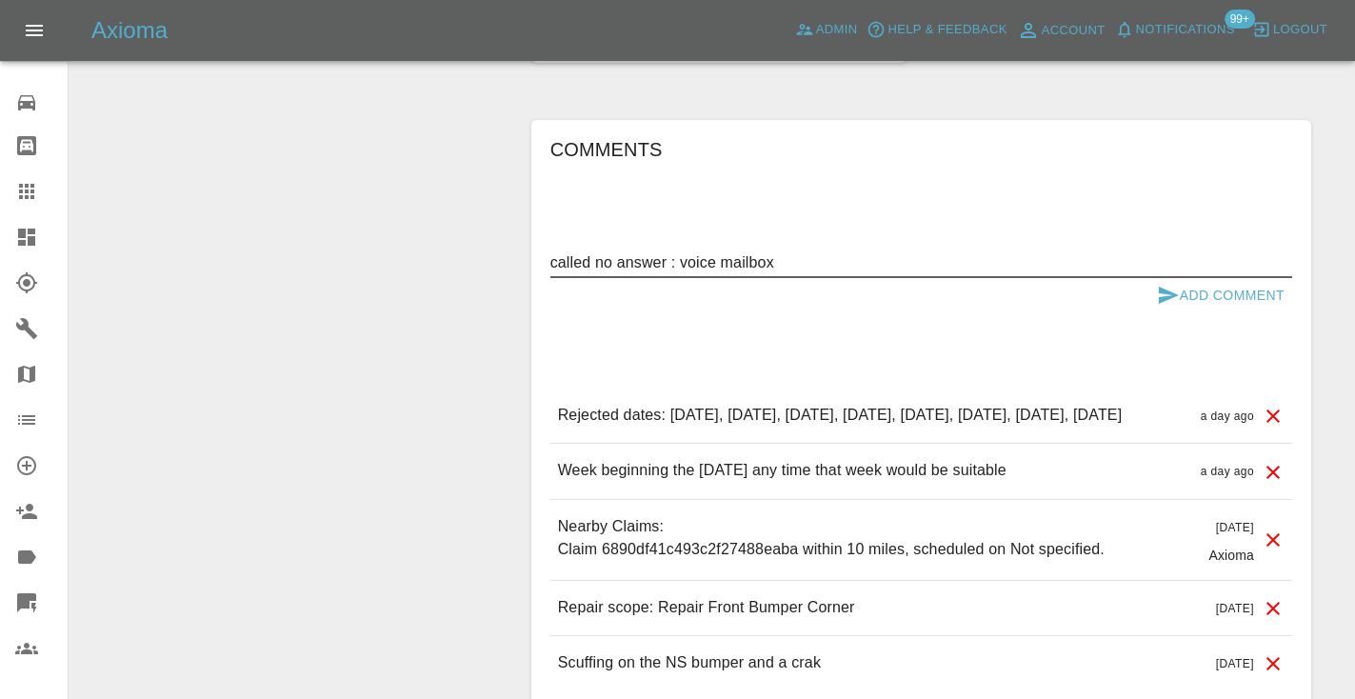
type textarea "called no answer : voice mailbox"
click at [1166, 278] on button "Add Comment" at bounding box center [1220, 295] width 143 height 35
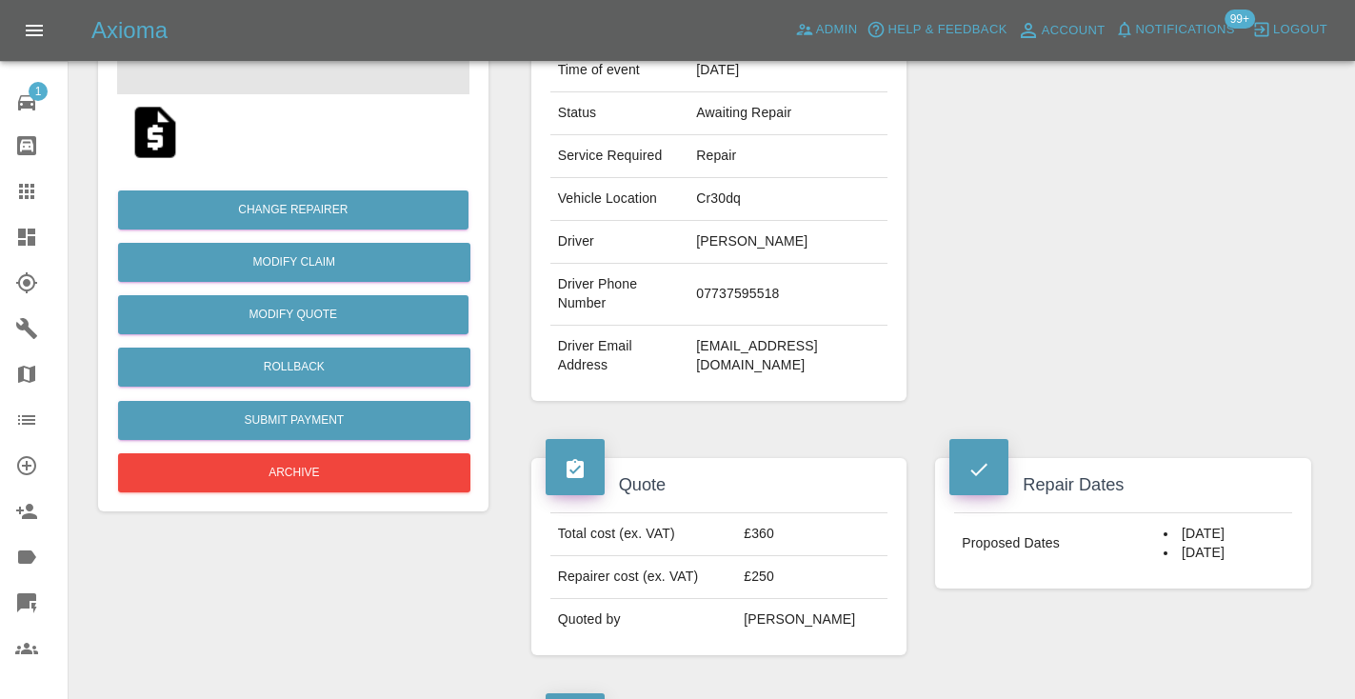
scroll to position [337, 0]
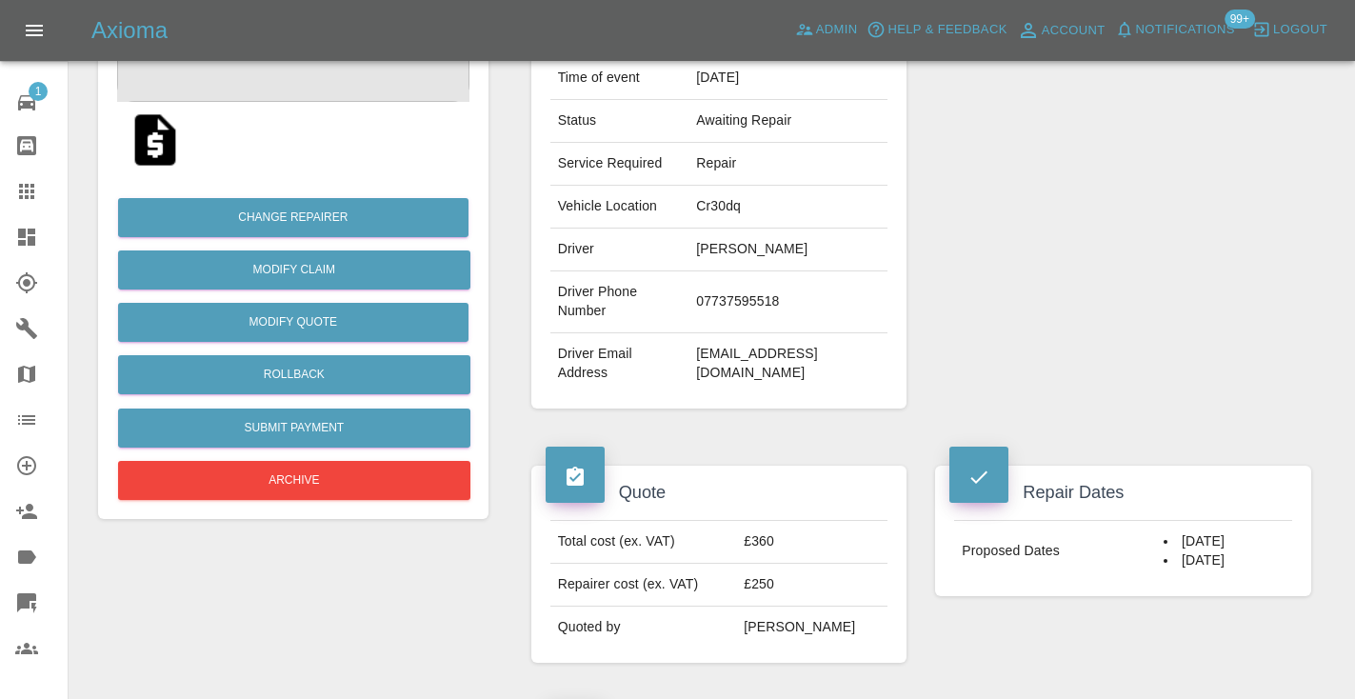
click at [752, 289] on td "07737595518" at bounding box center [788, 302] width 199 height 62
copy td "07737595518"
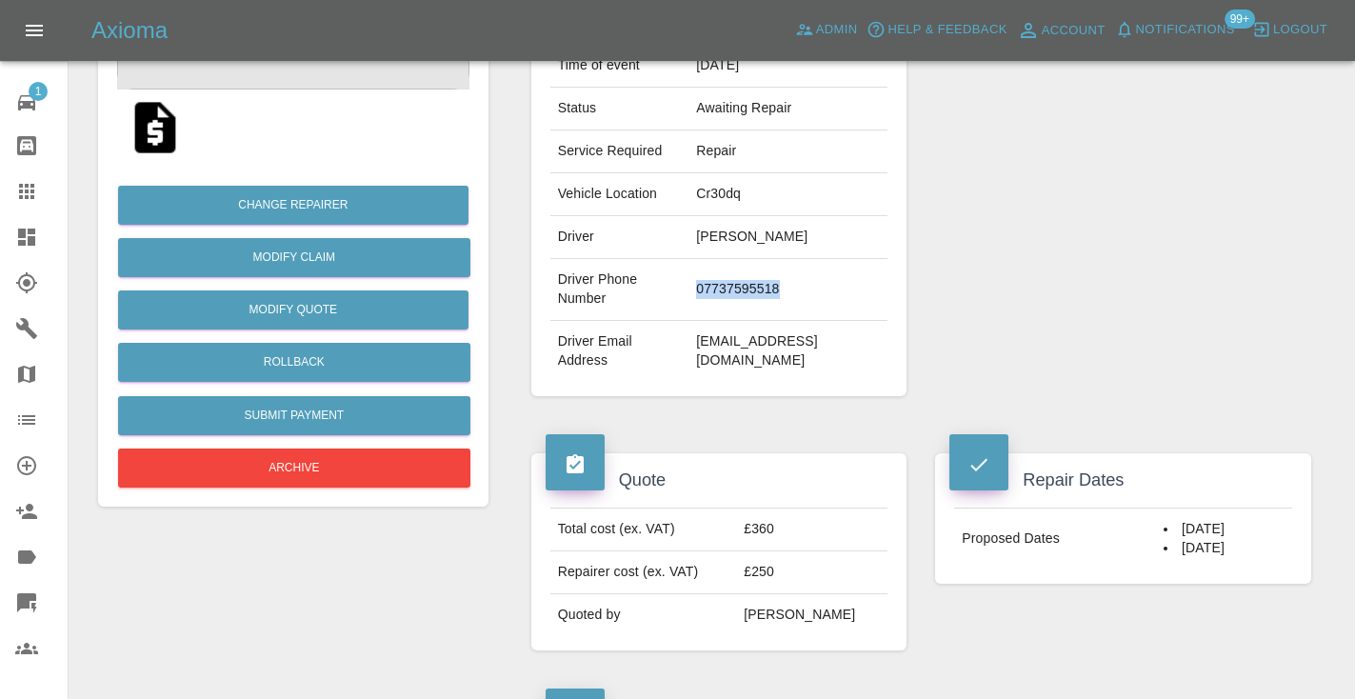
scroll to position [347, 0]
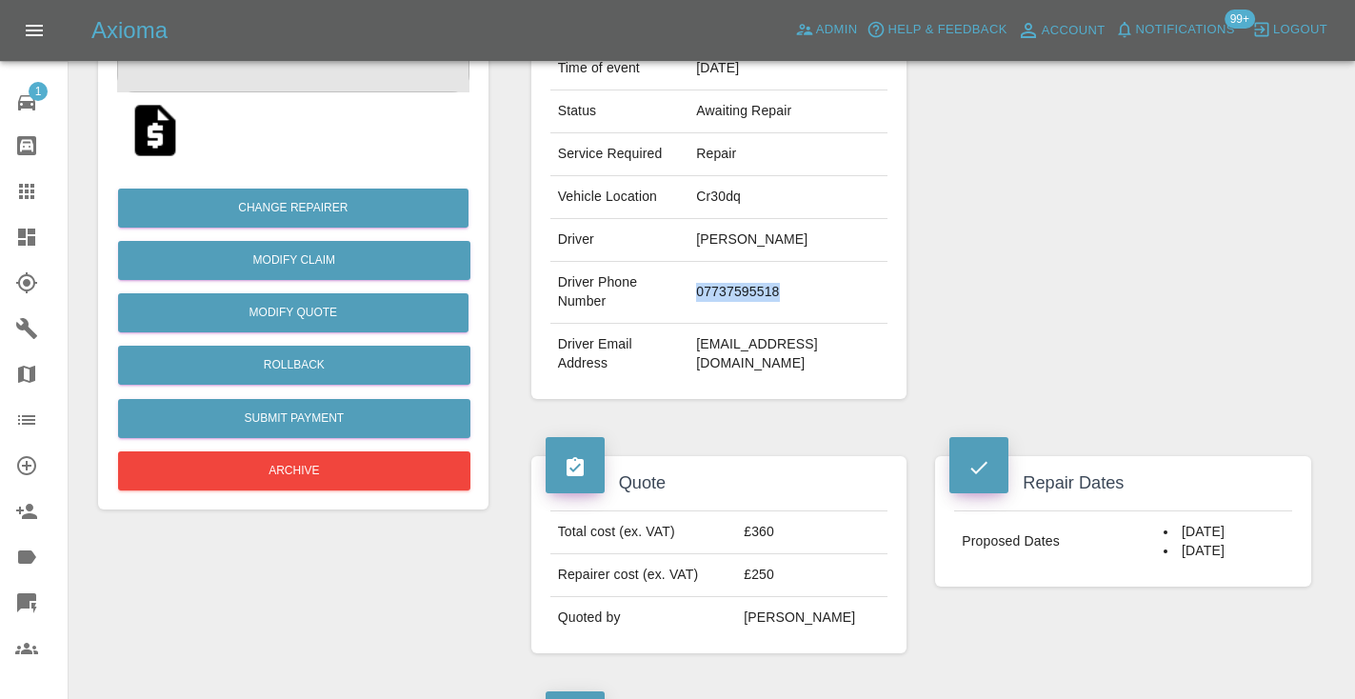
copy td "07737595518"
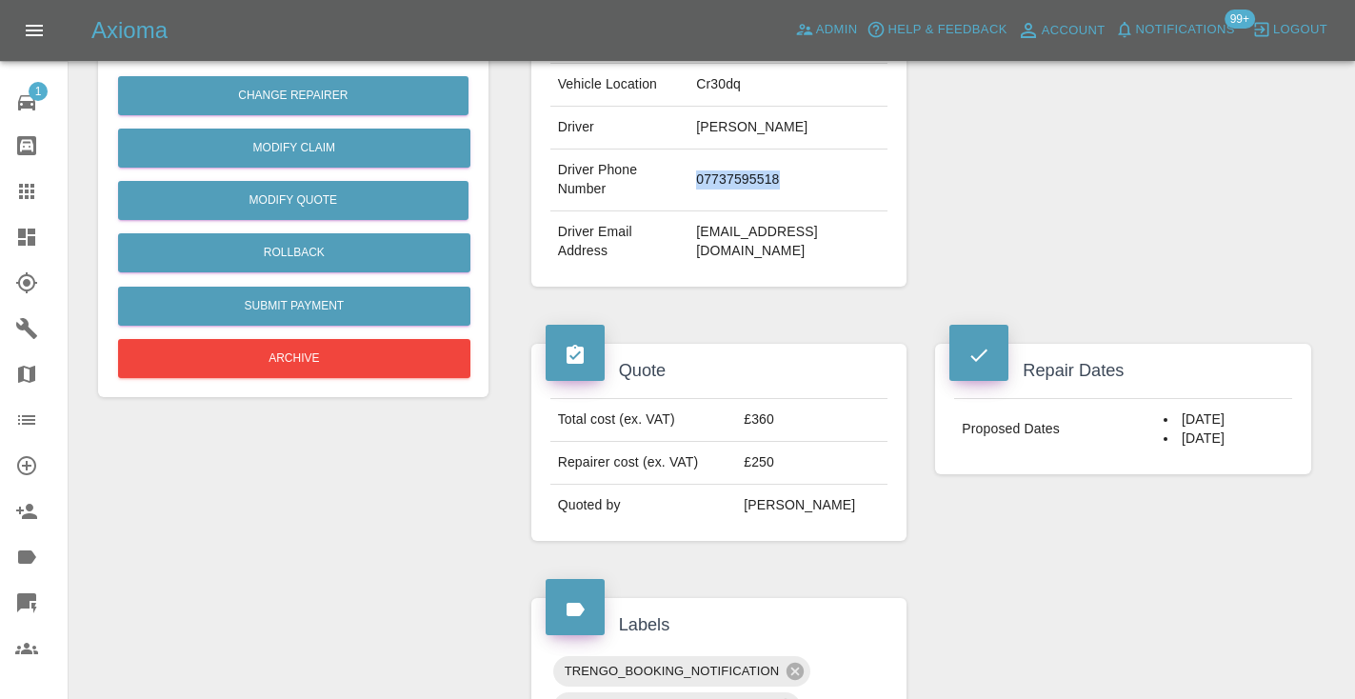
scroll to position [442, 0]
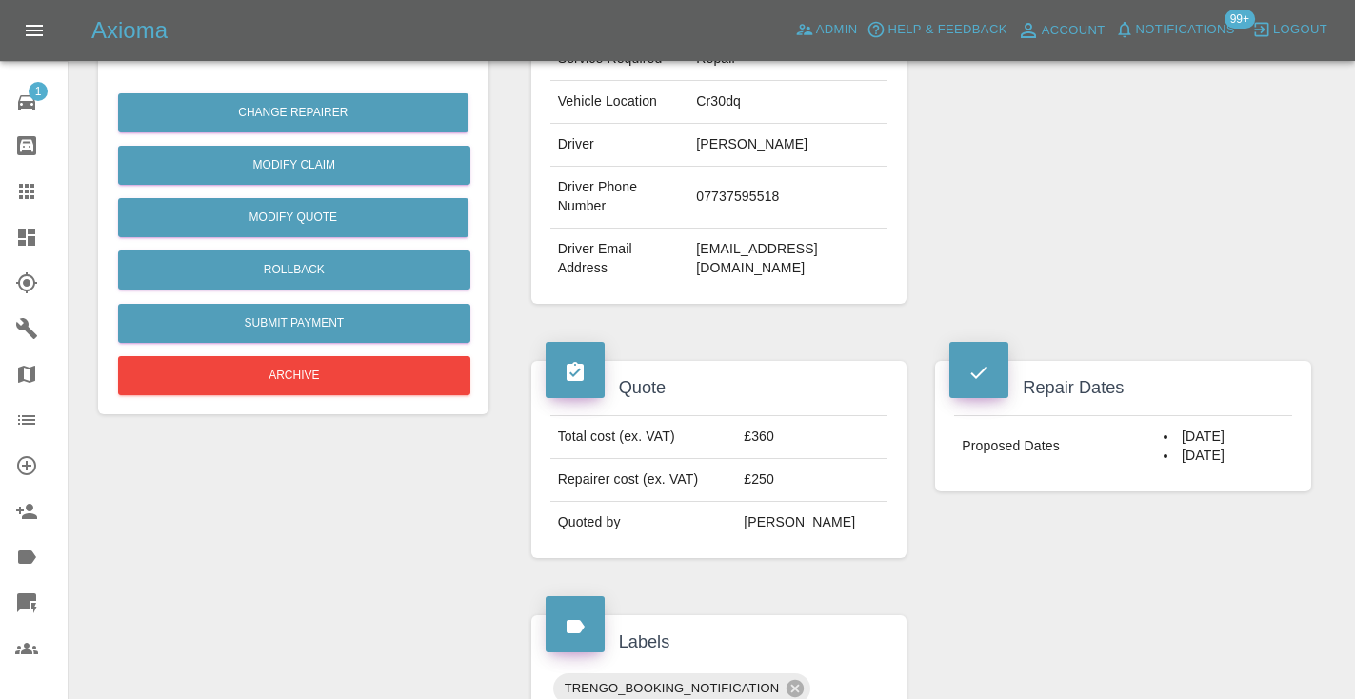
click at [1228, 548] on div "Repair Dates Proposed Dates 29/09/2025 30/09/2025" at bounding box center [1123, 459] width 405 height 254
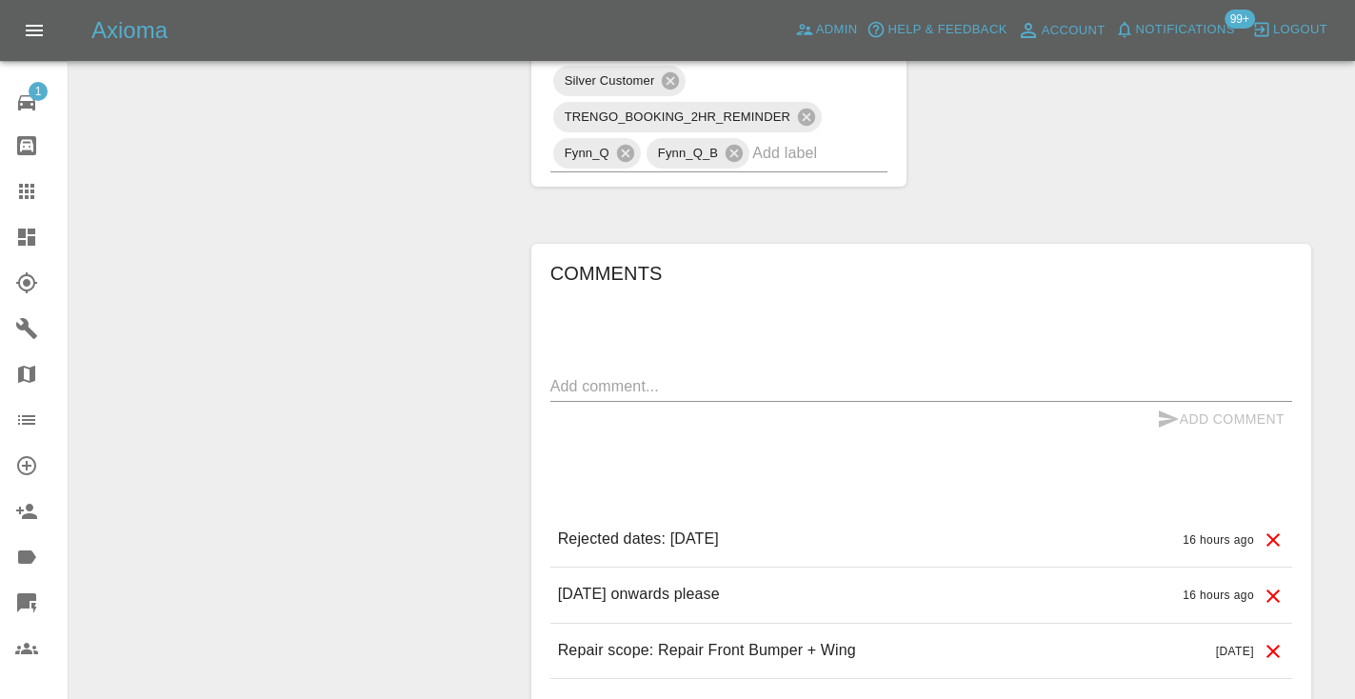
scroll to position [1390, 0]
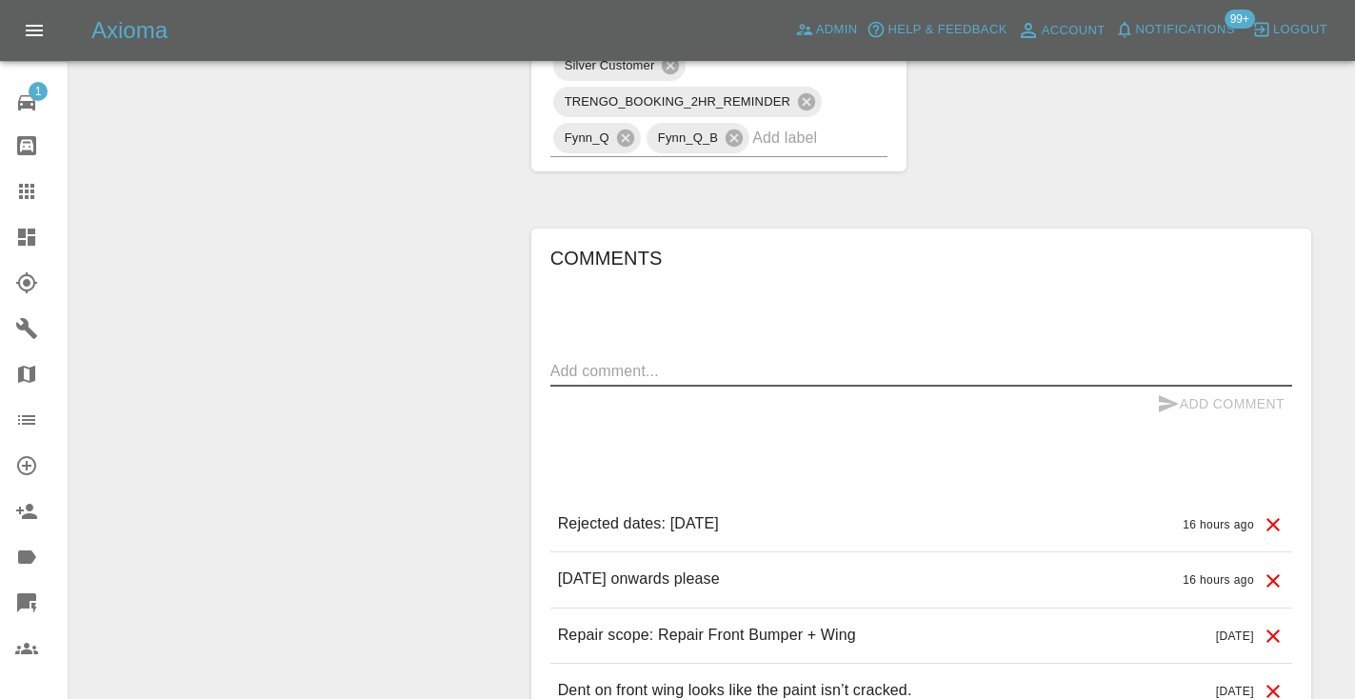
click at [615, 360] on textarea at bounding box center [921, 371] width 742 height 22
type textarea "called no answer : voice message left"
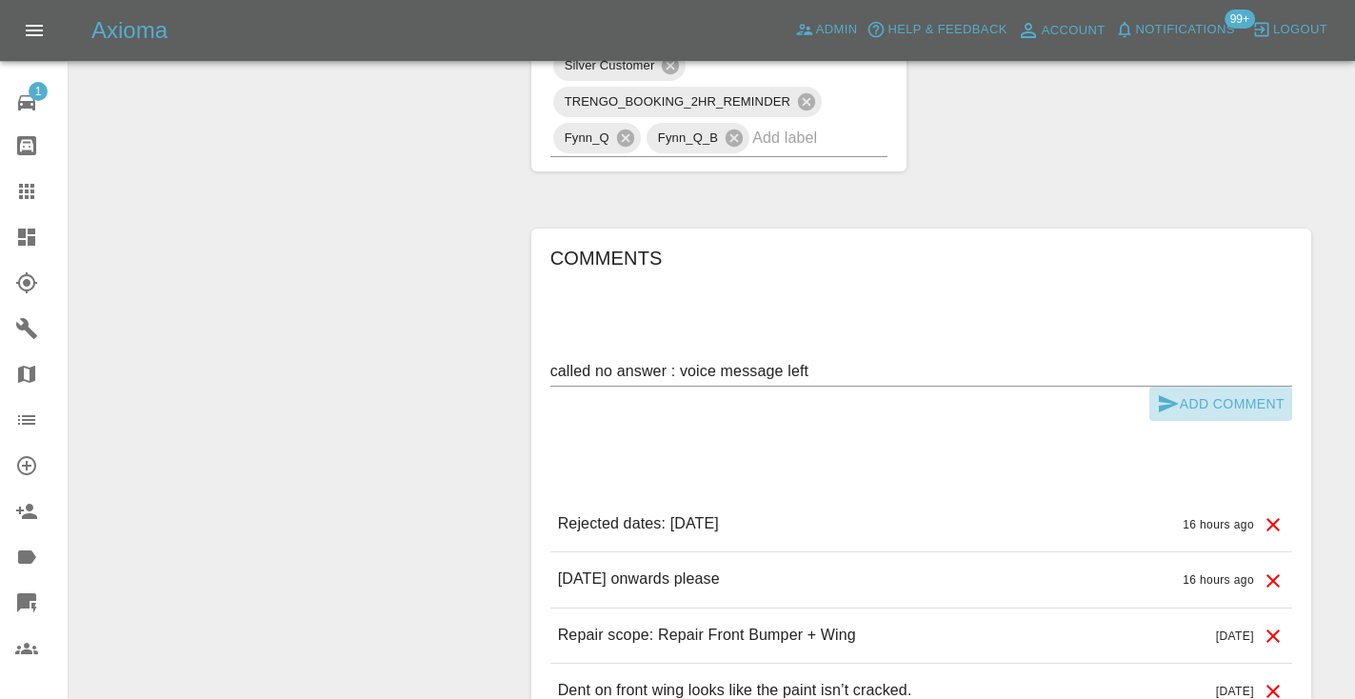
click at [1149, 387] on button "Add Comment" at bounding box center [1220, 404] width 143 height 35
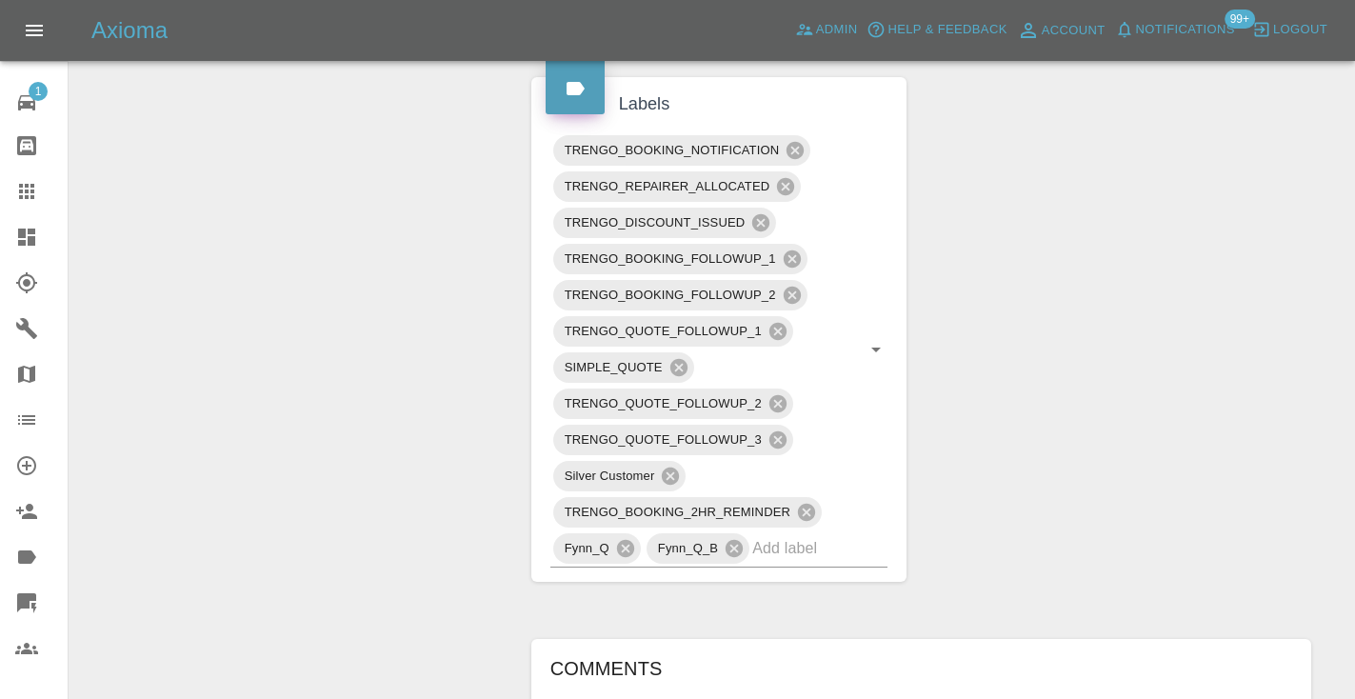
scroll to position [979, 0]
click at [797, 534] on input "text" at bounding box center [793, 549] width 82 height 30
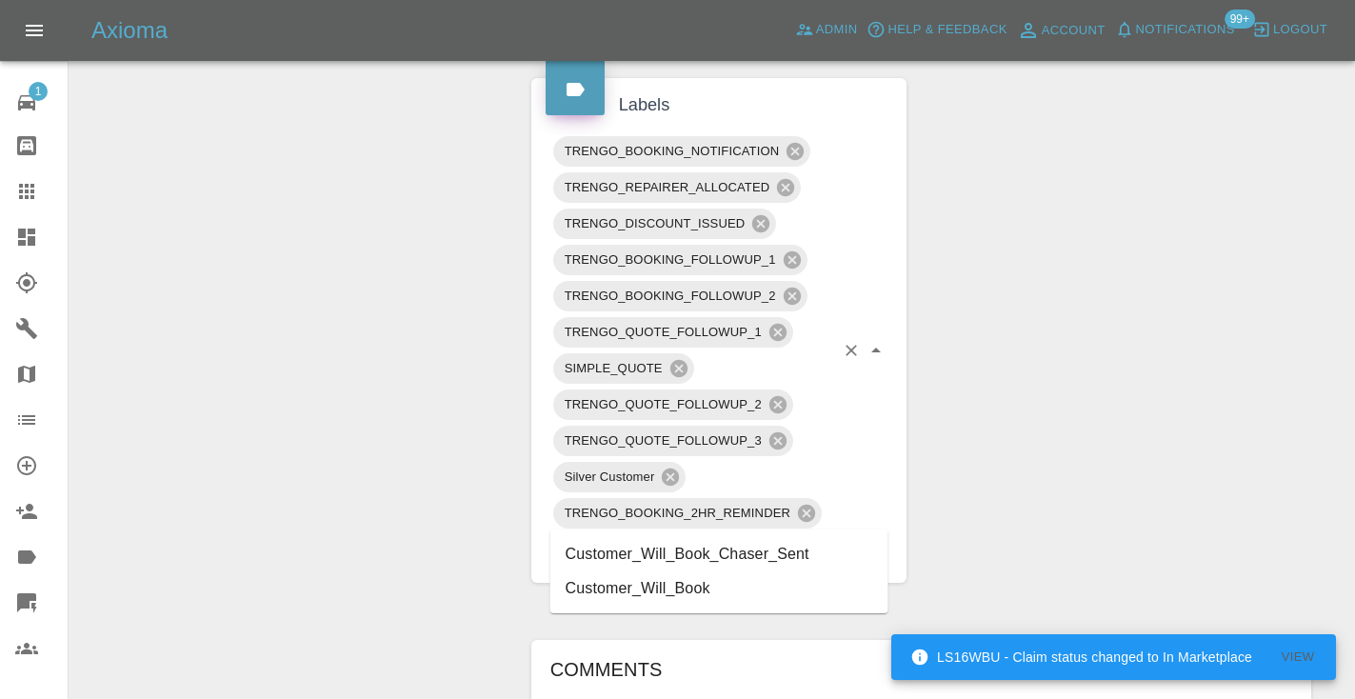
type input "customer_will"
click at [729, 579] on li "Customer_Will_Book" at bounding box center [719, 588] width 338 height 34
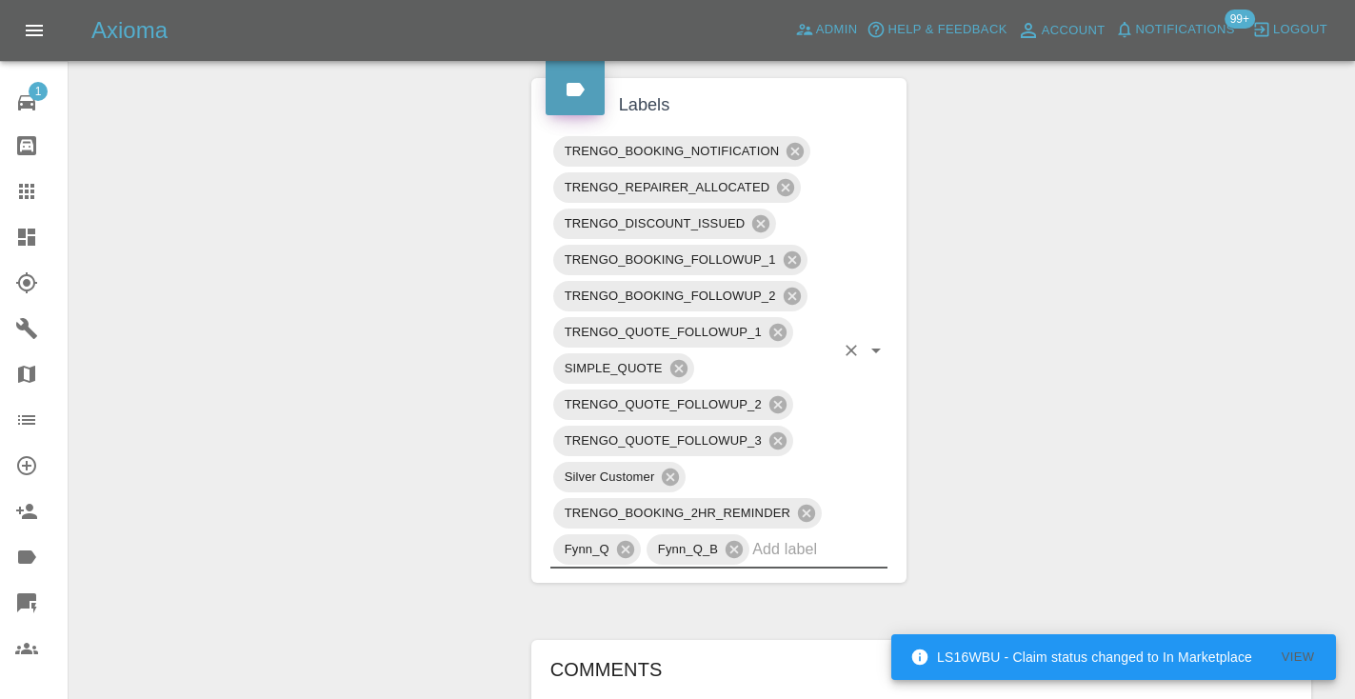
click at [323, 303] on div "Change Repairer Modify Claim Modify Quote Rollback Submit Payment Archive" at bounding box center [293, 240] width 419 height 2026
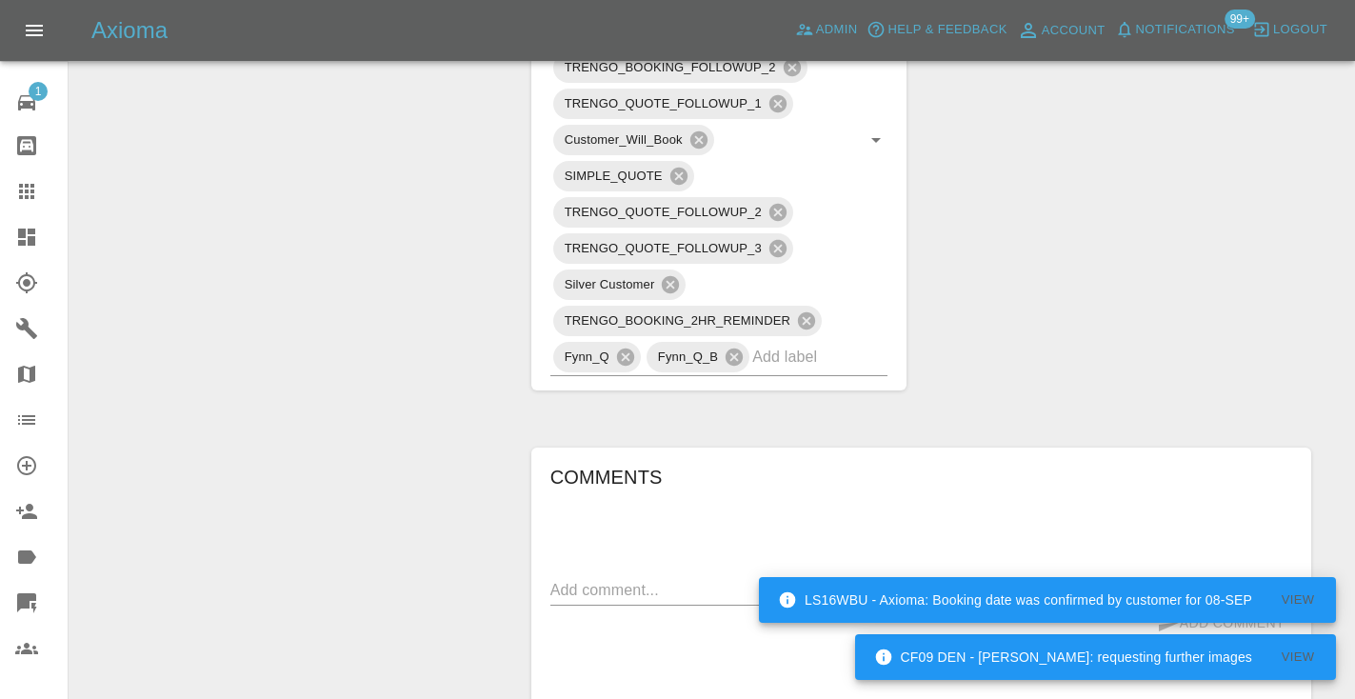
scroll to position [1206, 0]
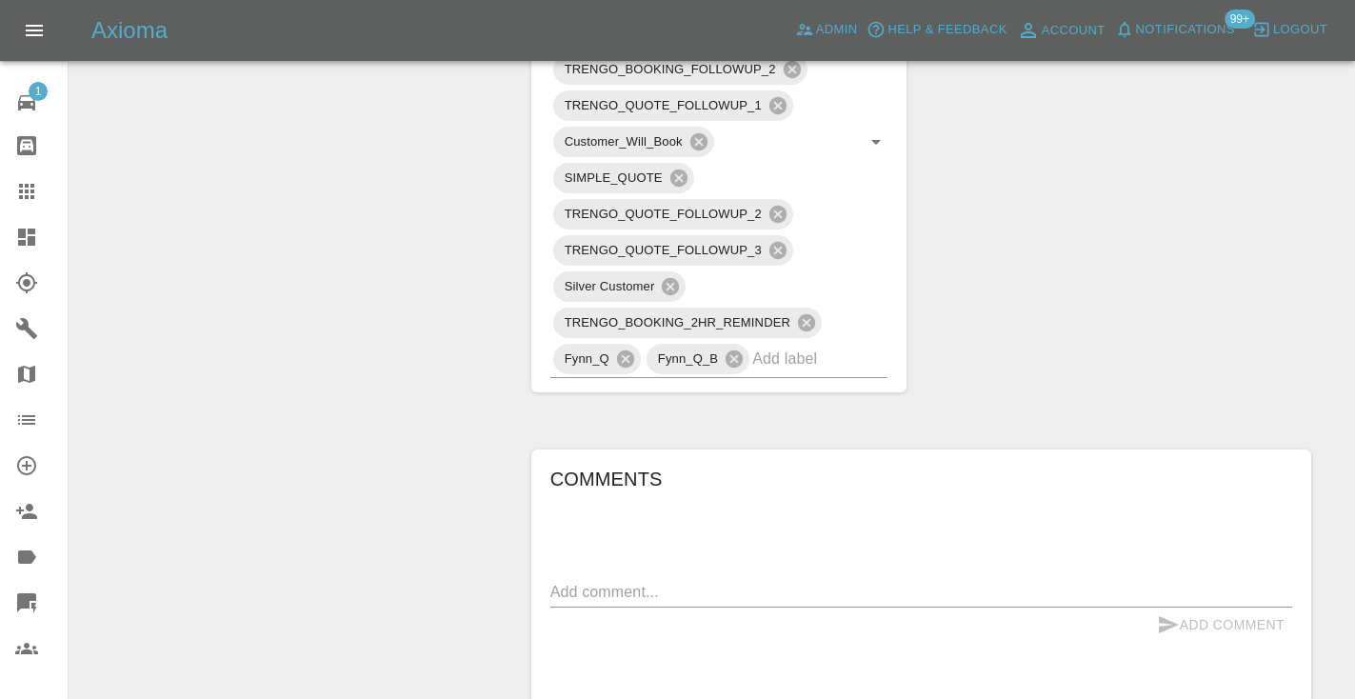
click at [34, 194] on icon at bounding box center [26, 191] width 23 height 23
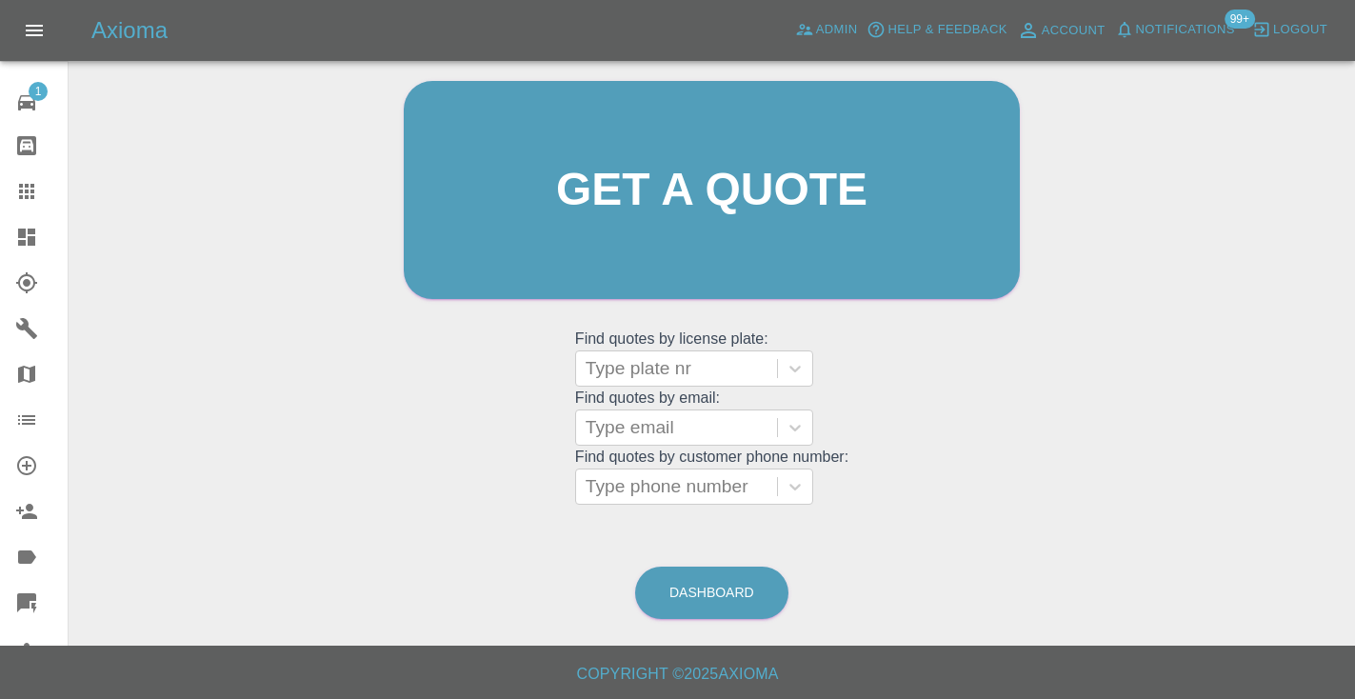
scroll to position [129, 0]
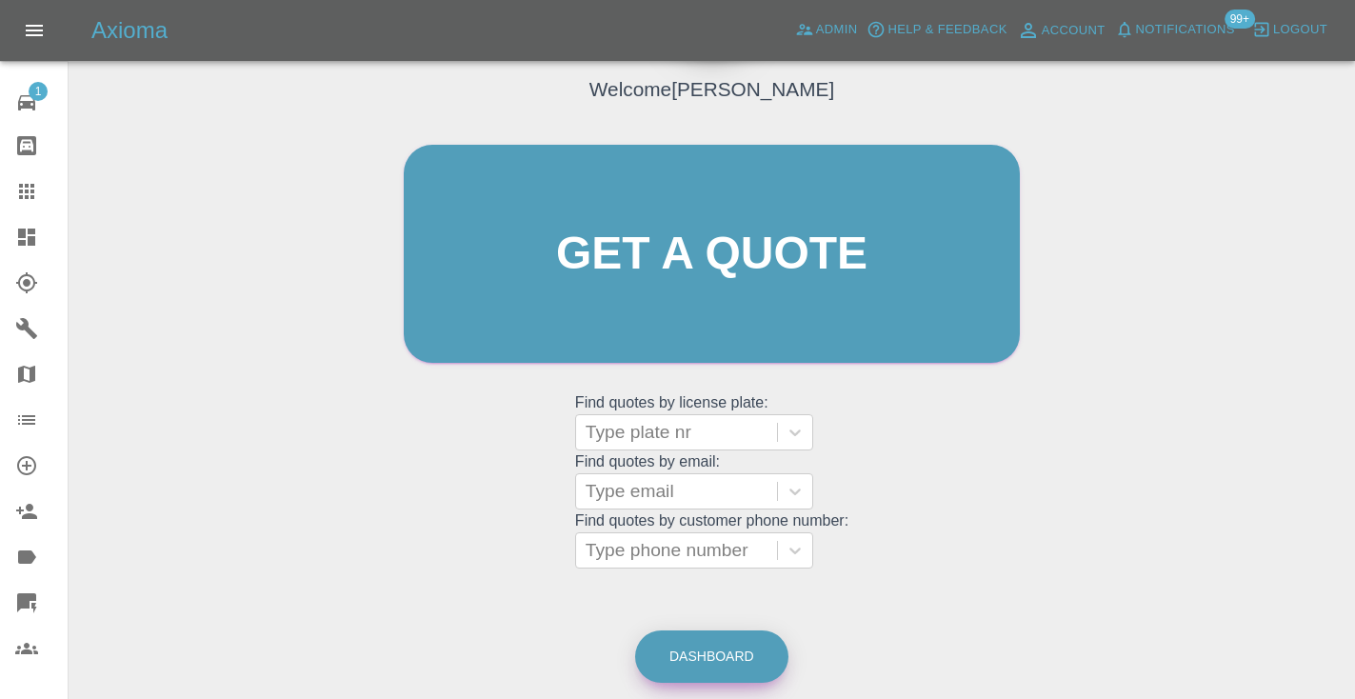
click at [740, 650] on link "Dashboard" at bounding box center [711, 656] width 153 height 52
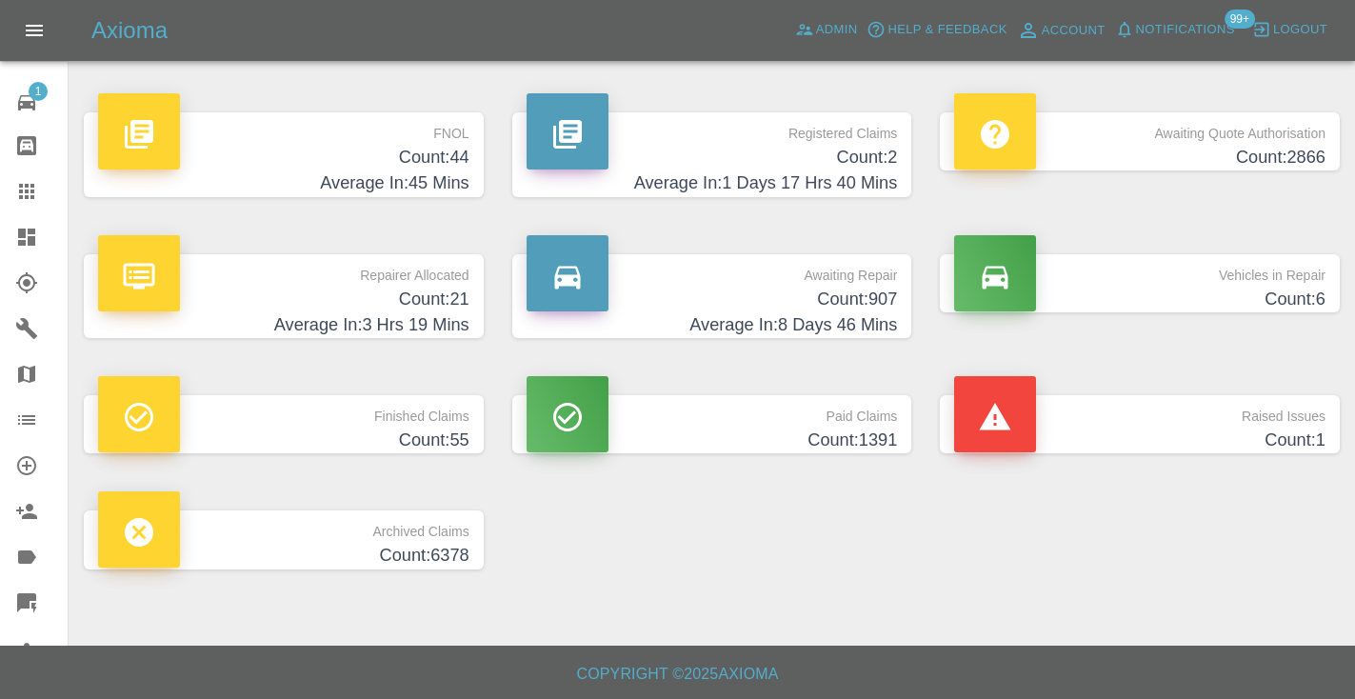
click at [847, 278] on p "Awaiting Repair" at bounding box center [712, 270] width 371 height 32
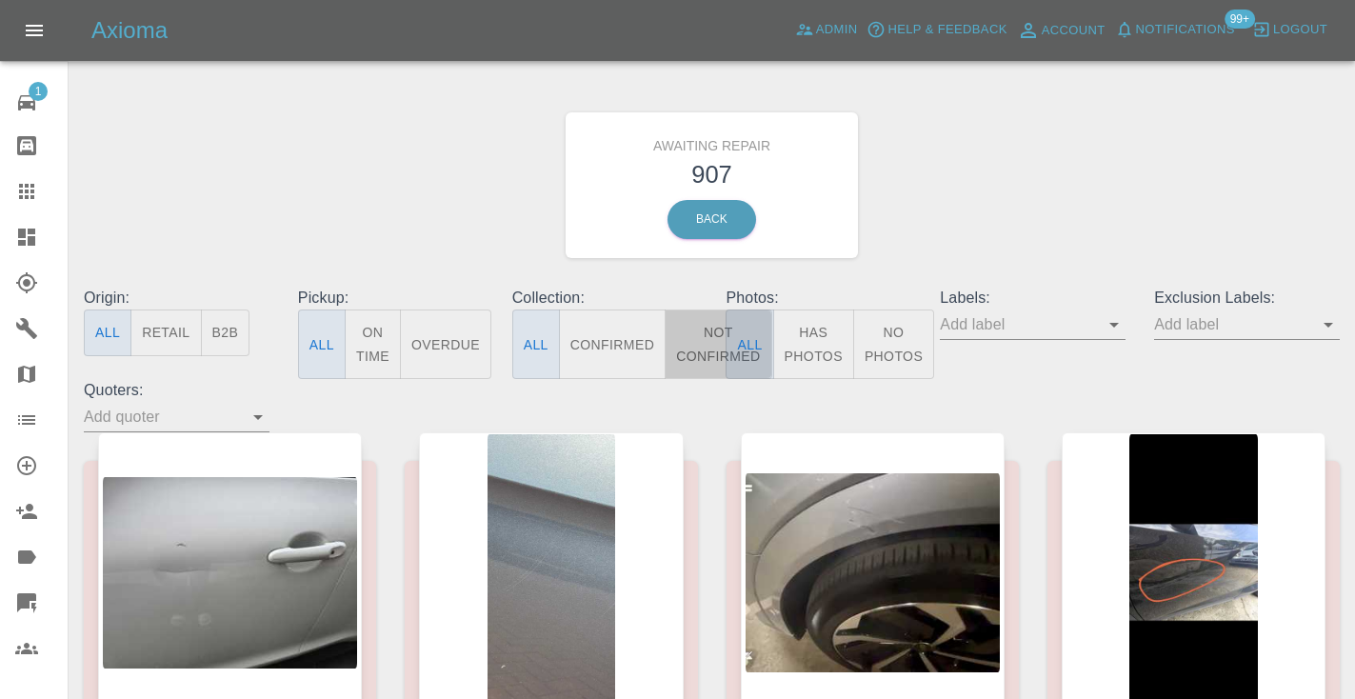
click at [706, 349] on button "Not Confirmed" at bounding box center [718, 344] width 107 height 70
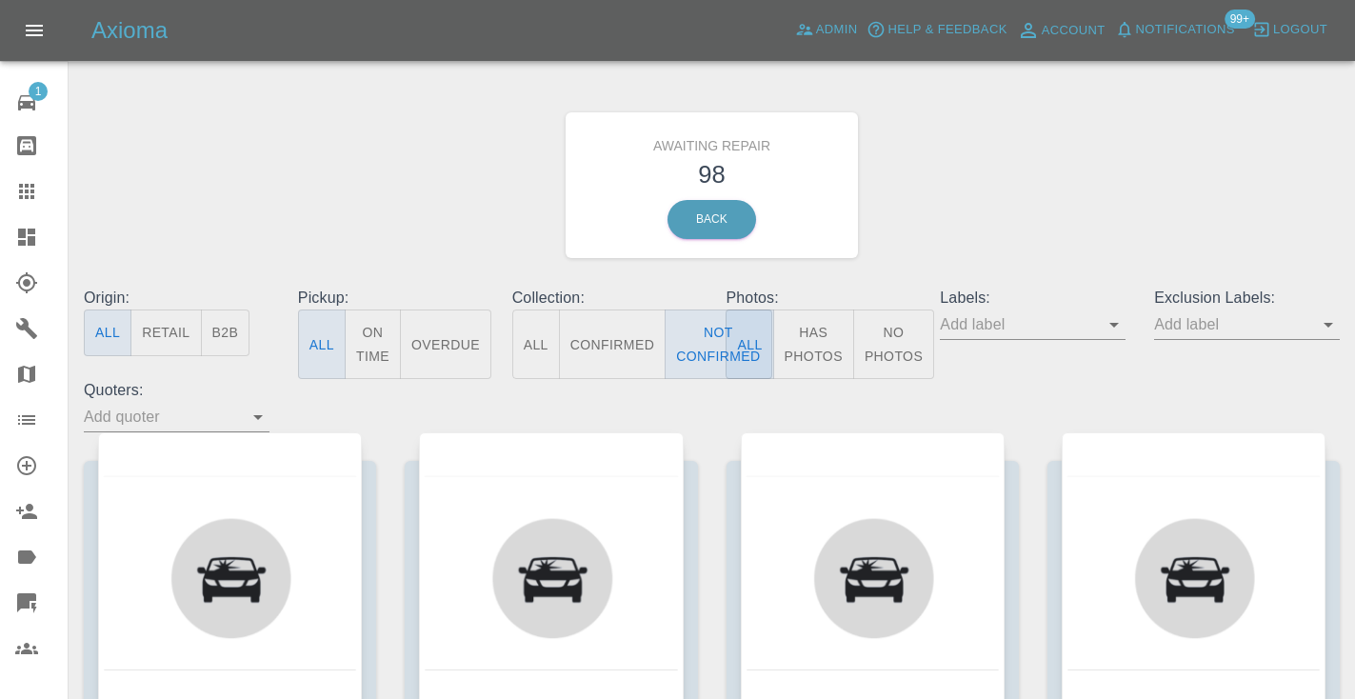
click at [969, 198] on div "Awaiting Repair 98 Back" at bounding box center [712, 185] width 1285 height 203
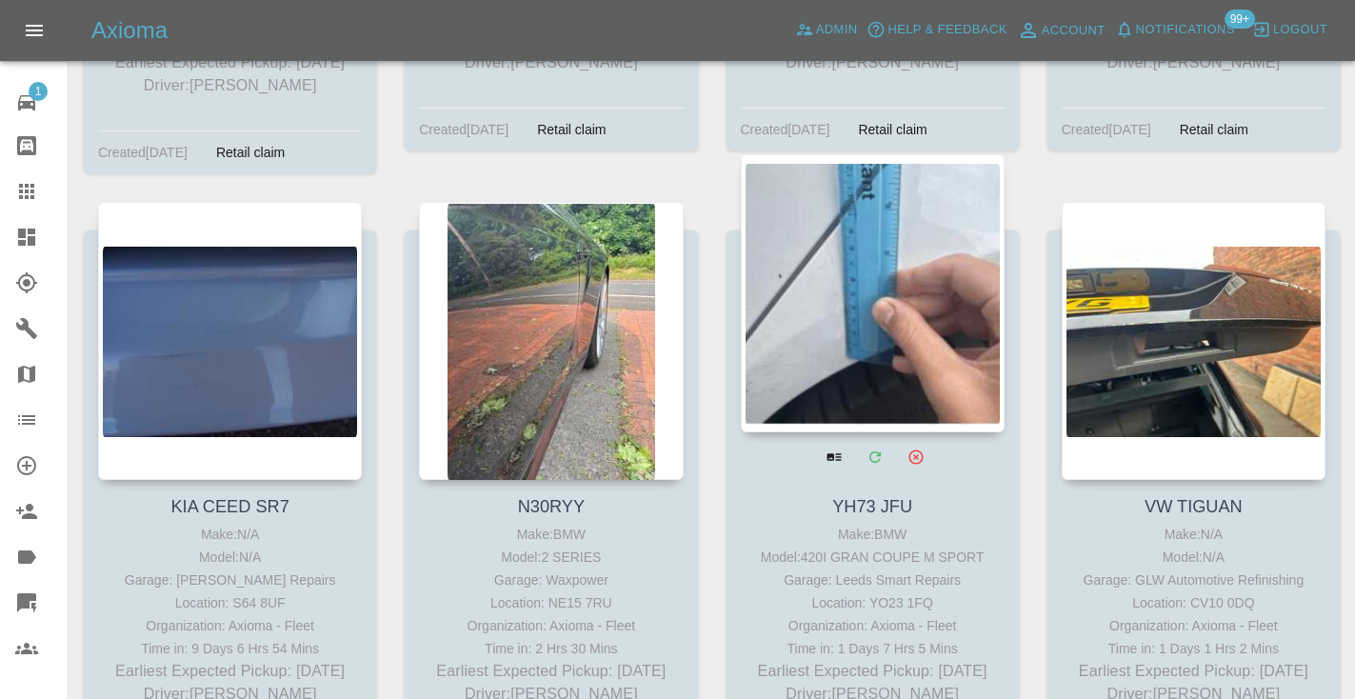
scroll to position [9076, 0]
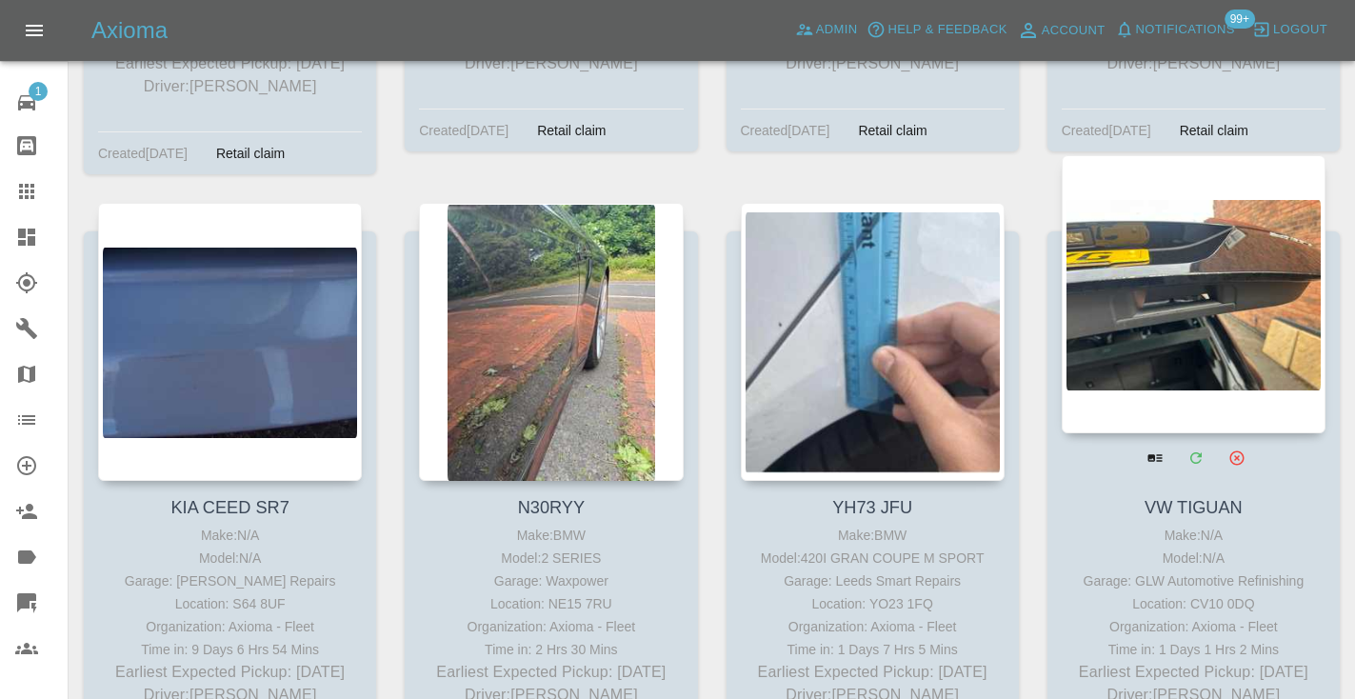
click at [1136, 229] on div at bounding box center [1194, 294] width 264 height 278
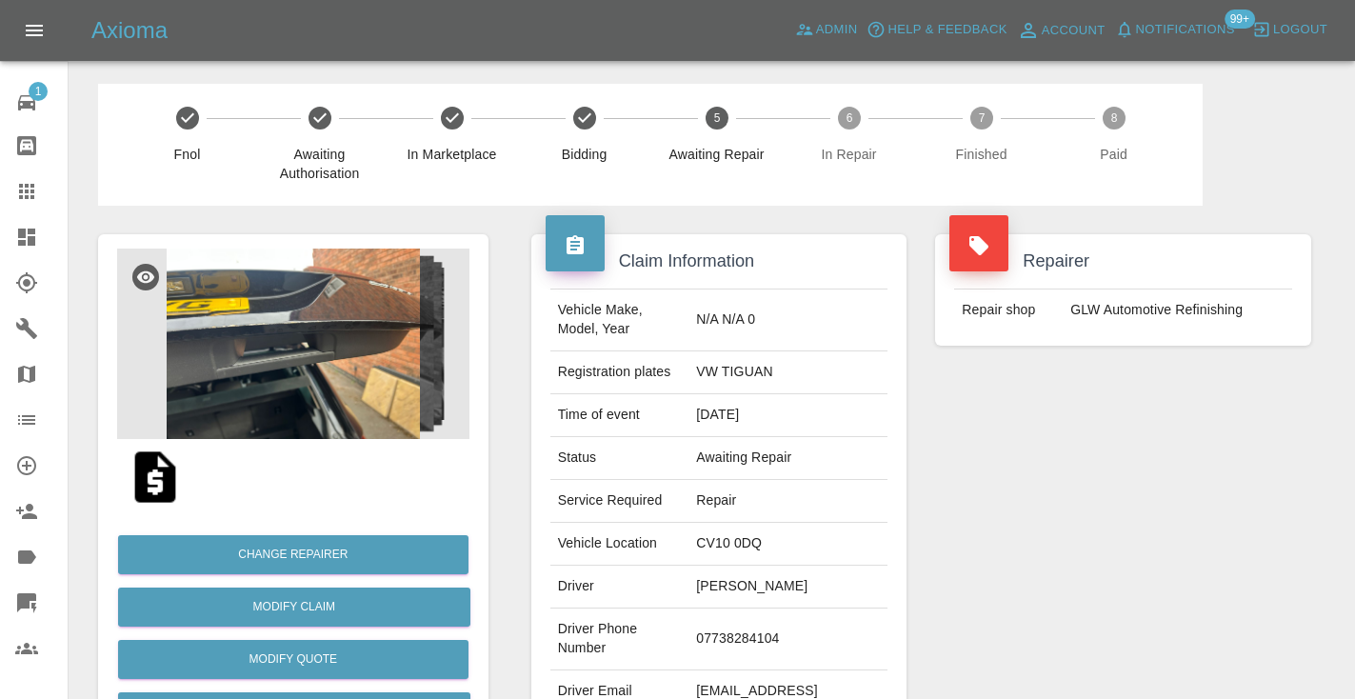
click at [769, 631] on td "07738284104" at bounding box center [788, 640] width 199 height 62
copy td "07738284104"
click at [1135, 435] on div "Repairer Repair shop GLW Automotive Refinishing" at bounding box center [1123, 490] width 405 height 569
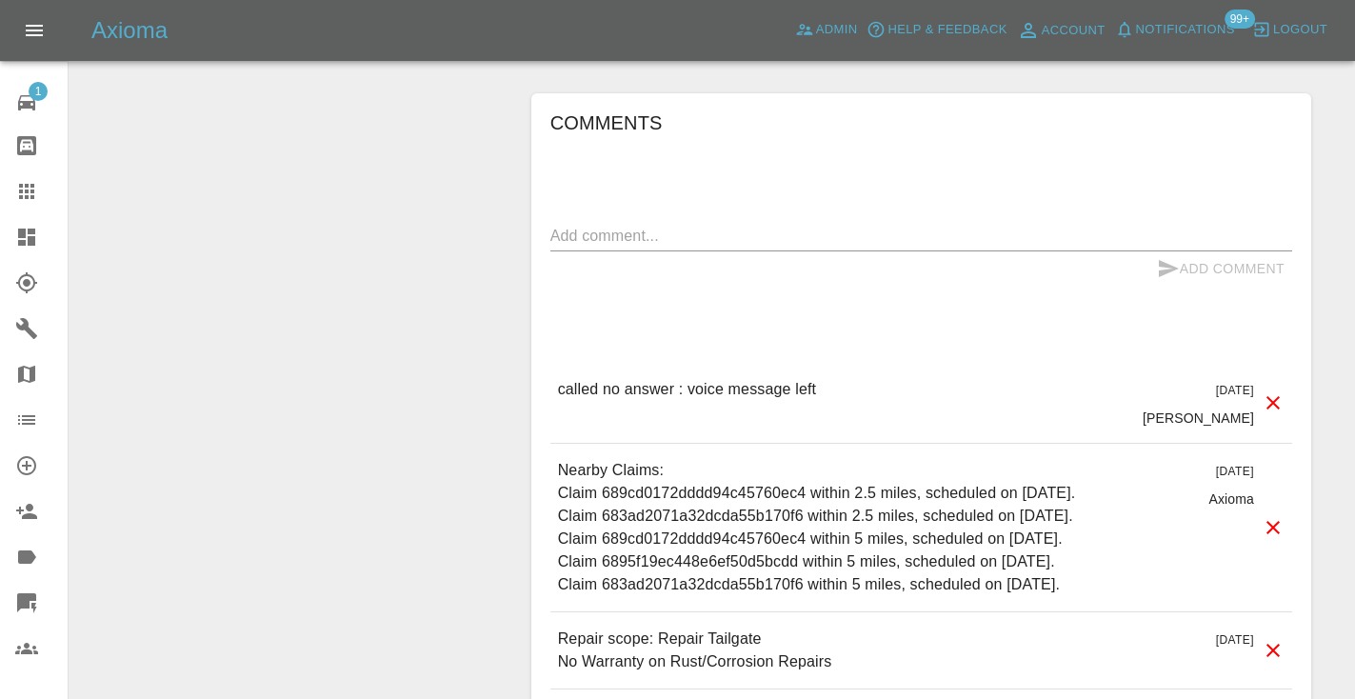
scroll to position [1537, 0]
click at [666, 224] on textarea at bounding box center [921, 235] width 742 height 22
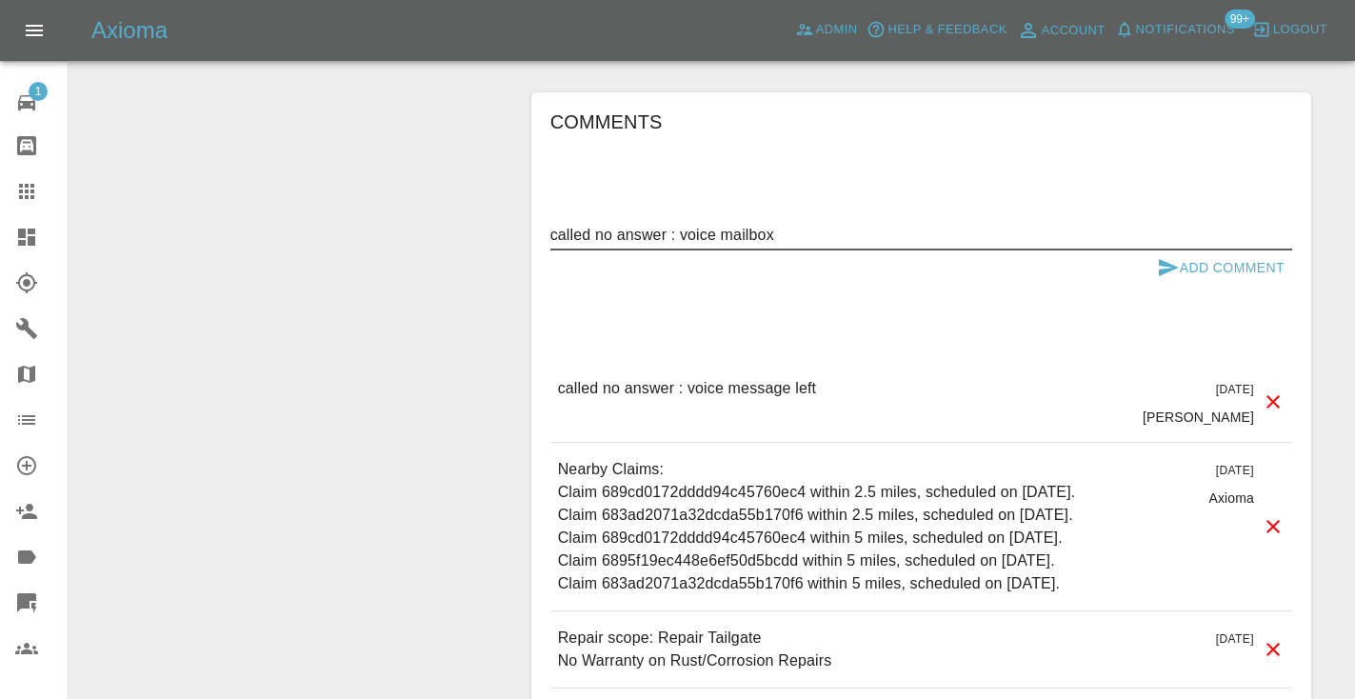
type textarea "called no answer : voice mailbox"
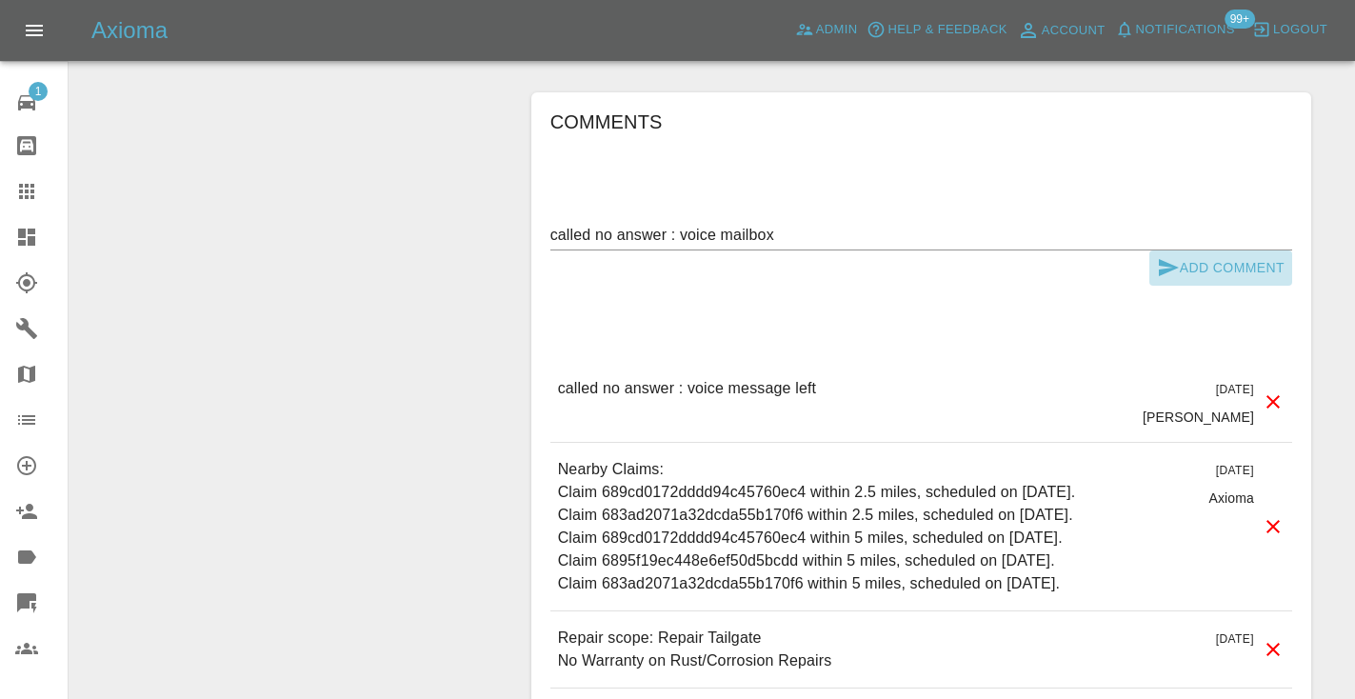
click at [1160, 259] on icon "submit" at bounding box center [1169, 267] width 20 height 17
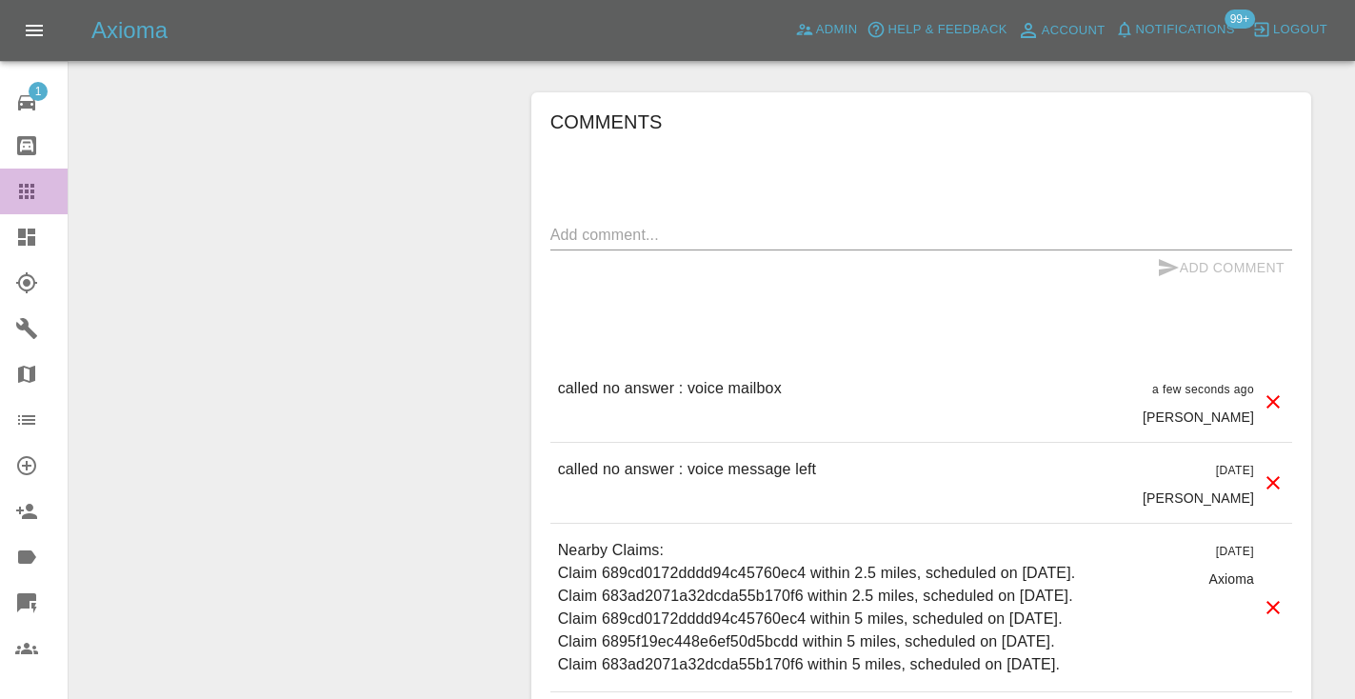
click at [25, 192] on icon at bounding box center [26, 191] width 15 height 15
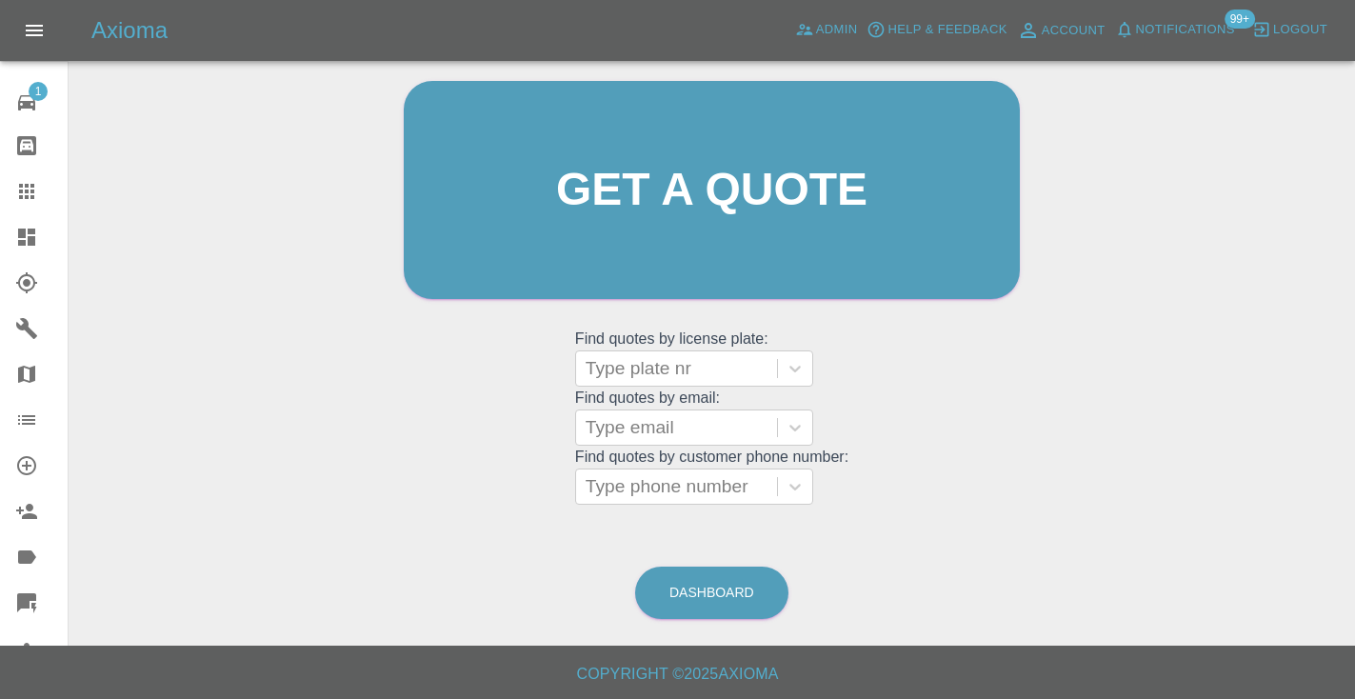
scroll to position [129, 0]
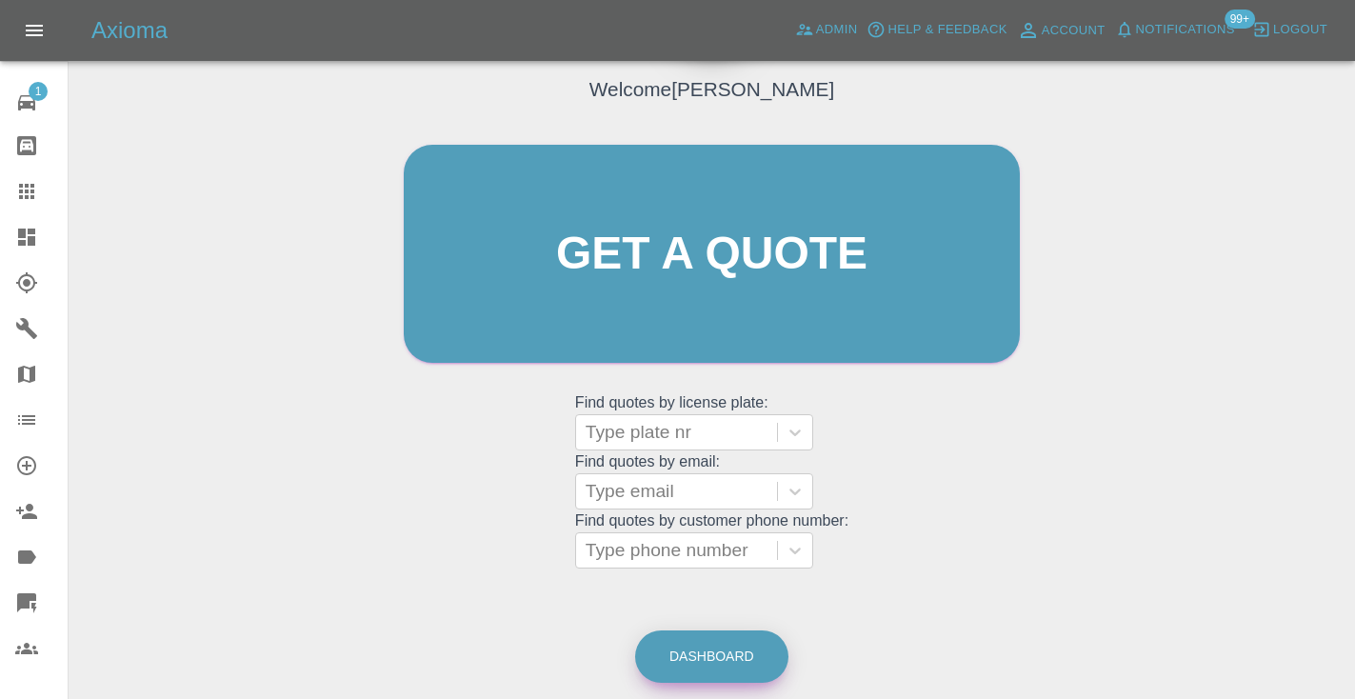
click at [684, 639] on link "Dashboard" at bounding box center [711, 656] width 153 height 52
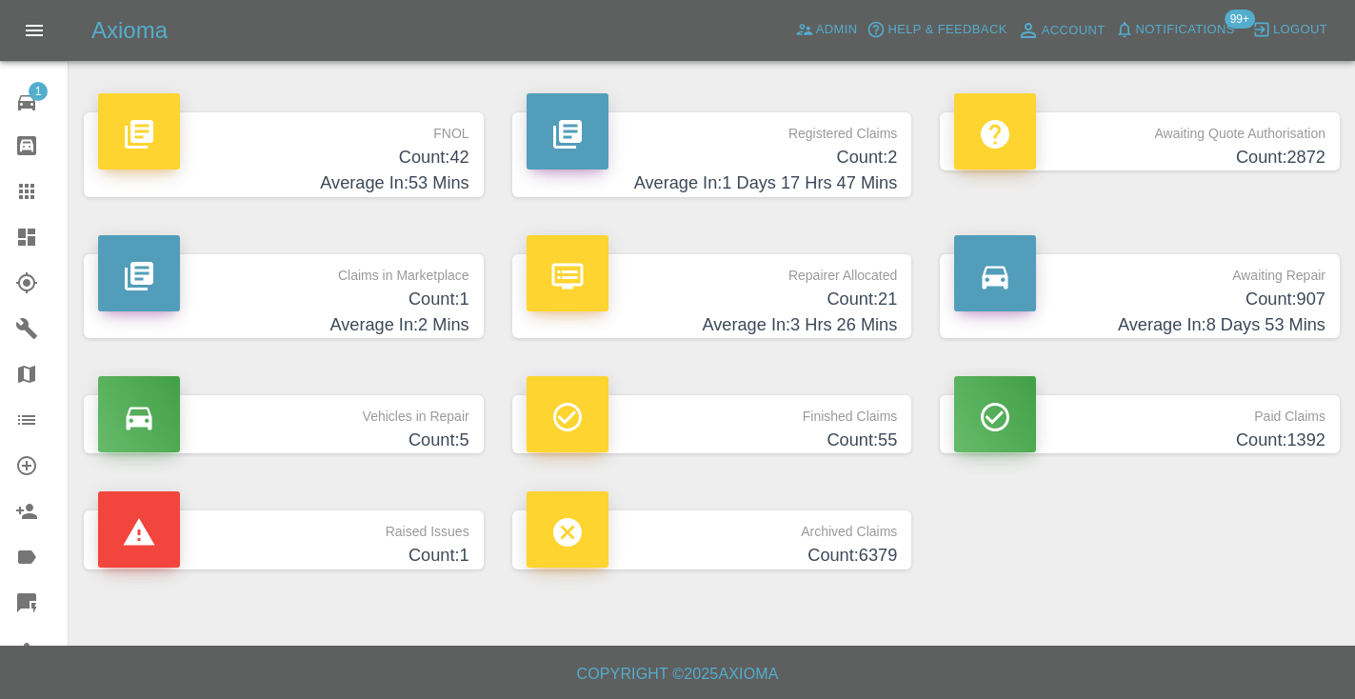
click at [1266, 290] on h4 "Count: 907" at bounding box center [1139, 300] width 371 height 26
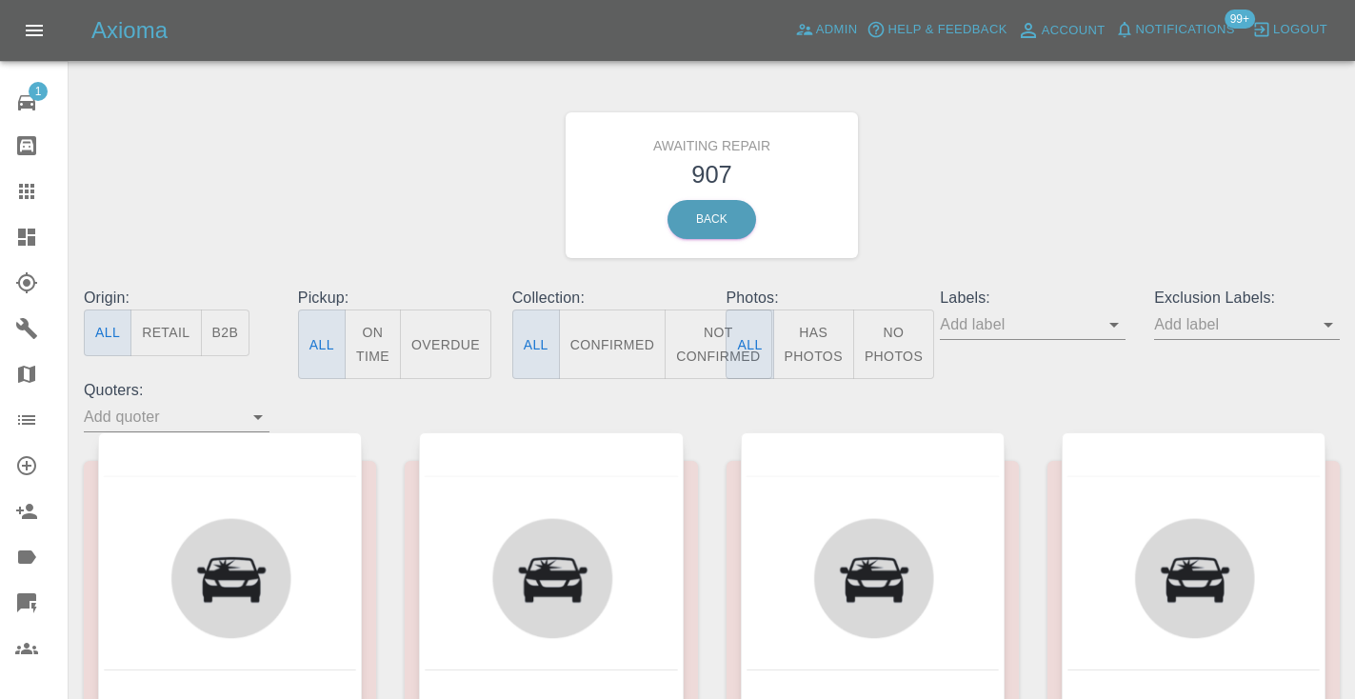
click at [701, 353] on button "Not Confirmed" at bounding box center [718, 344] width 107 height 70
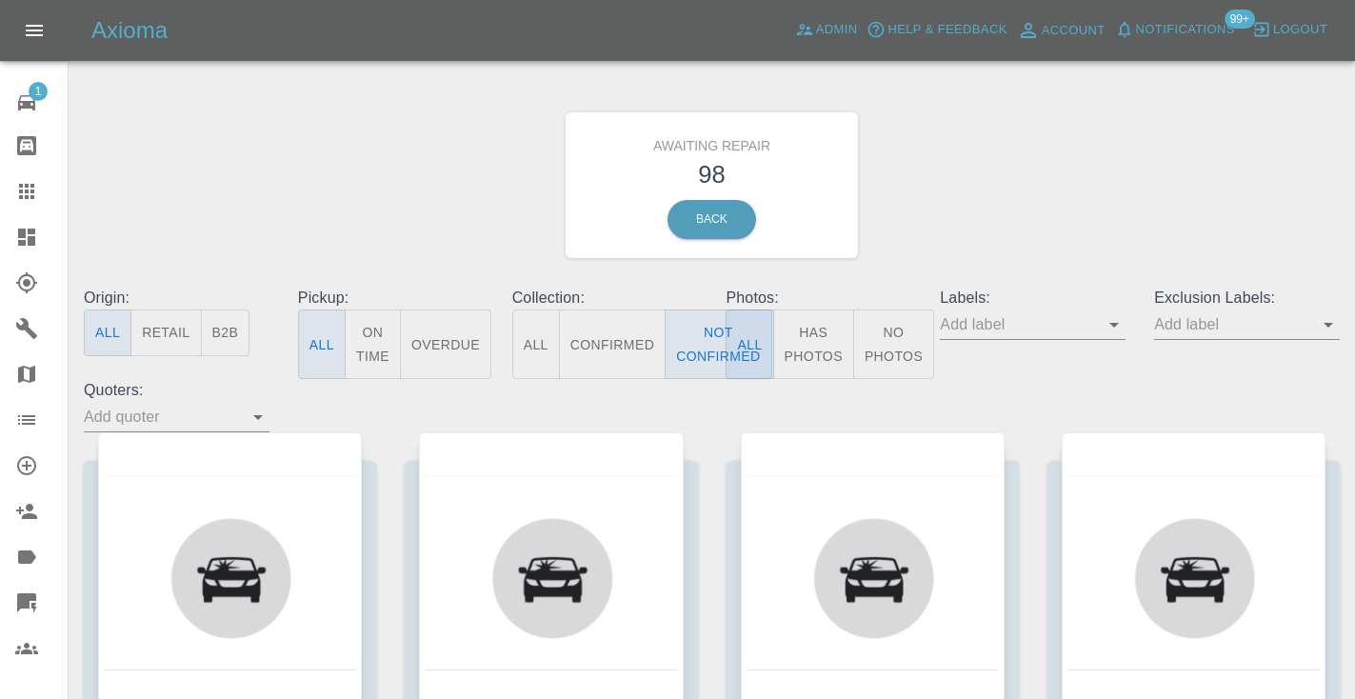
click at [1089, 191] on div "Awaiting Repair 98 Back" at bounding box center [712, 185] width 1285 height 203
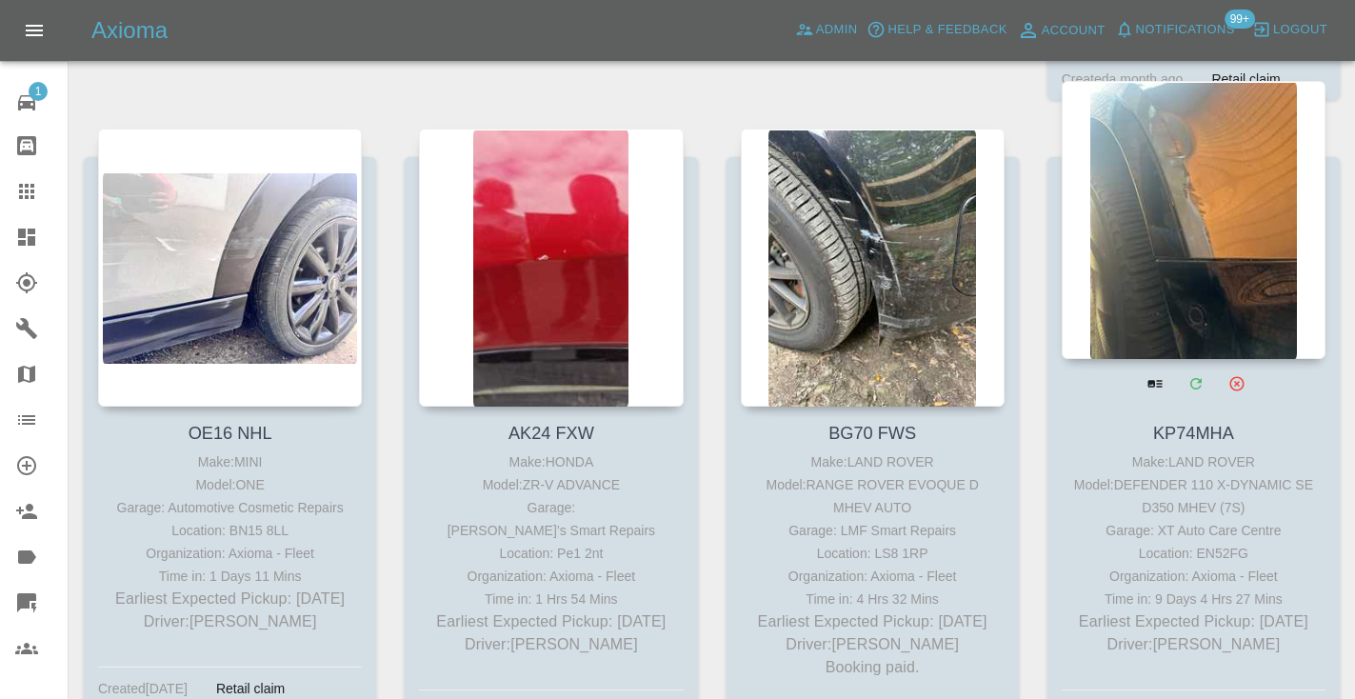
scroll to position [4067, 0]
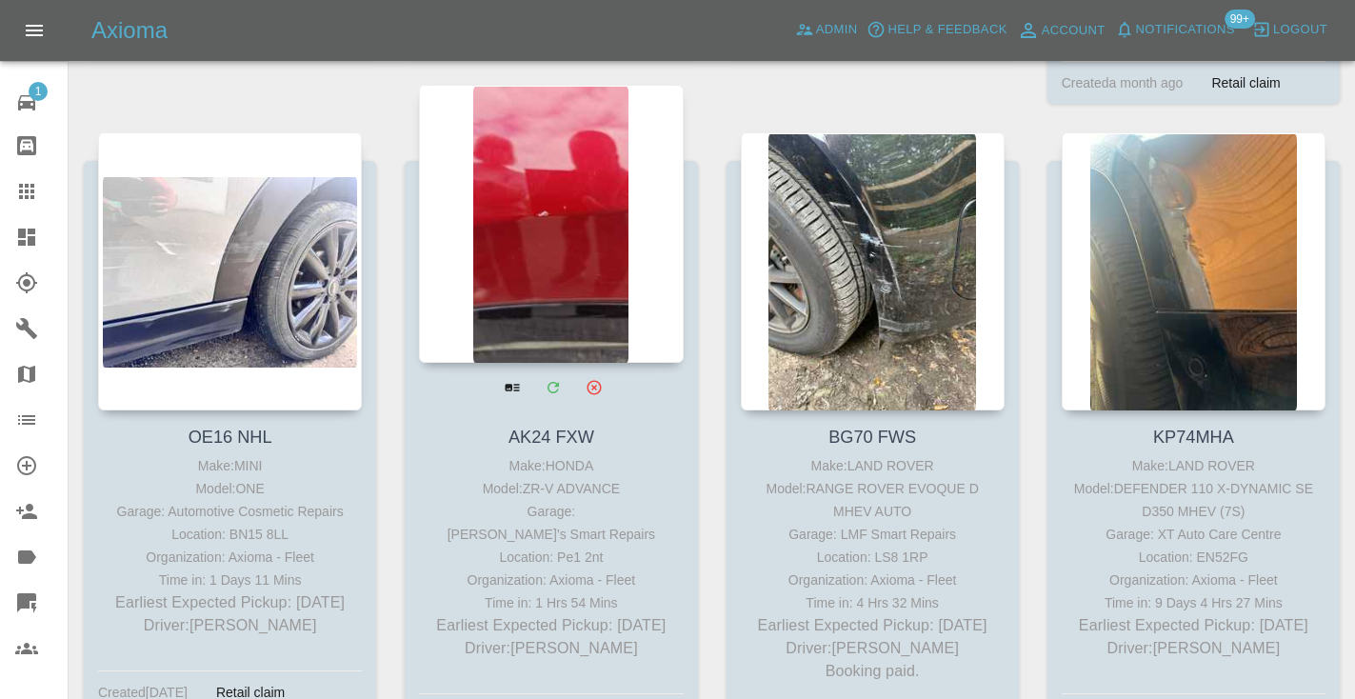
click at [543, 241] on div at bounding box center [551, 224] width 264 height 278
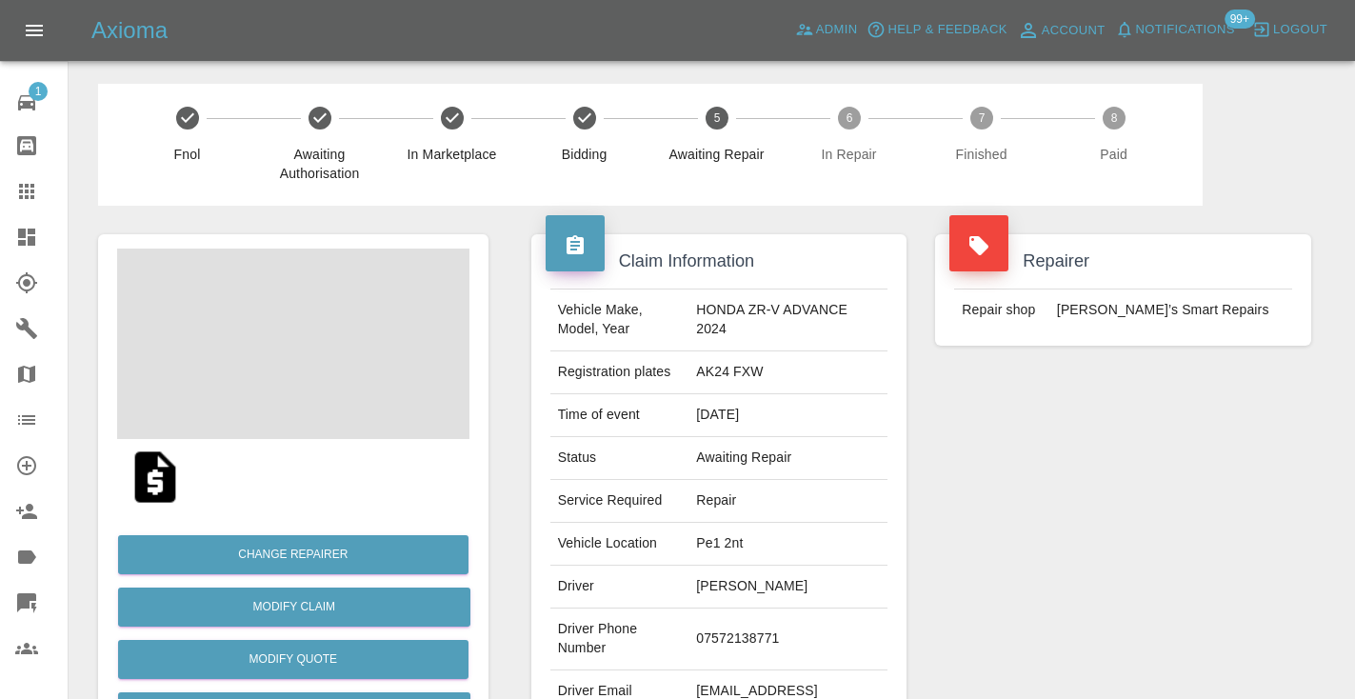
click at [758, 629] on td "07572138771" at bounding box center [788, 640] width 199 height 62
copy td "07572138771"
click at [1126, 457] on div "Repairer Repair shop Freddie’s Smart Repairs" at bounding box center [1123, 490] width 405 height 569
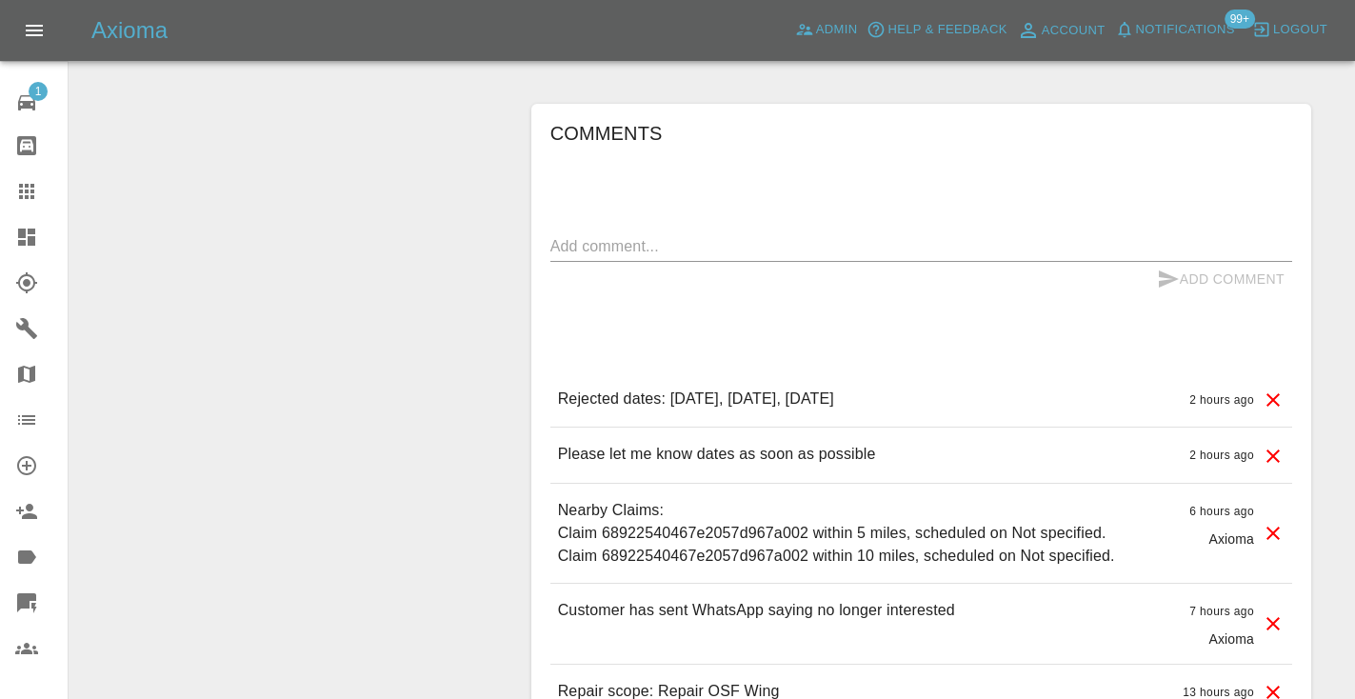
scroll to position [1422, 0]
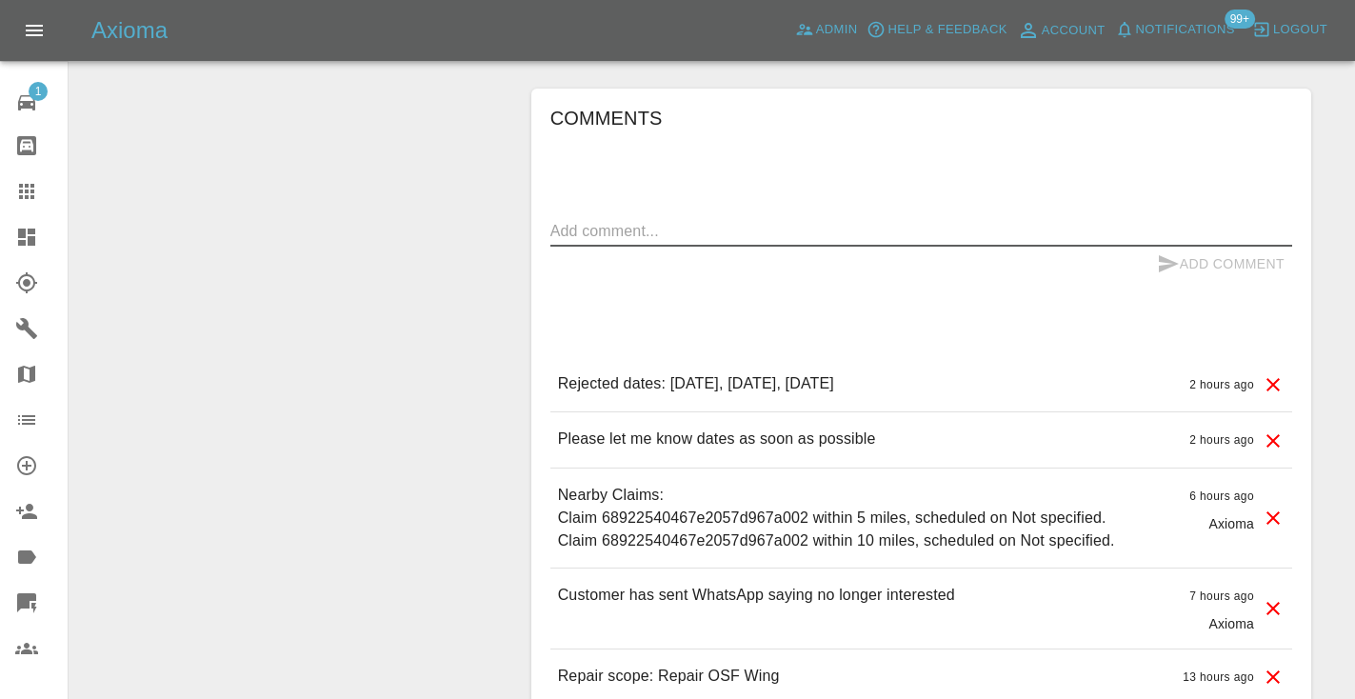
click at [617, 220] on textarea at bounding box center [921, 231] width 742 height 22
type textarea "called : needs to confirm with the 3rd party if the 1st is okay"
click at [1185, 247] on button "Add Comment" at bounding box center [1220, 264] width 143 height 35
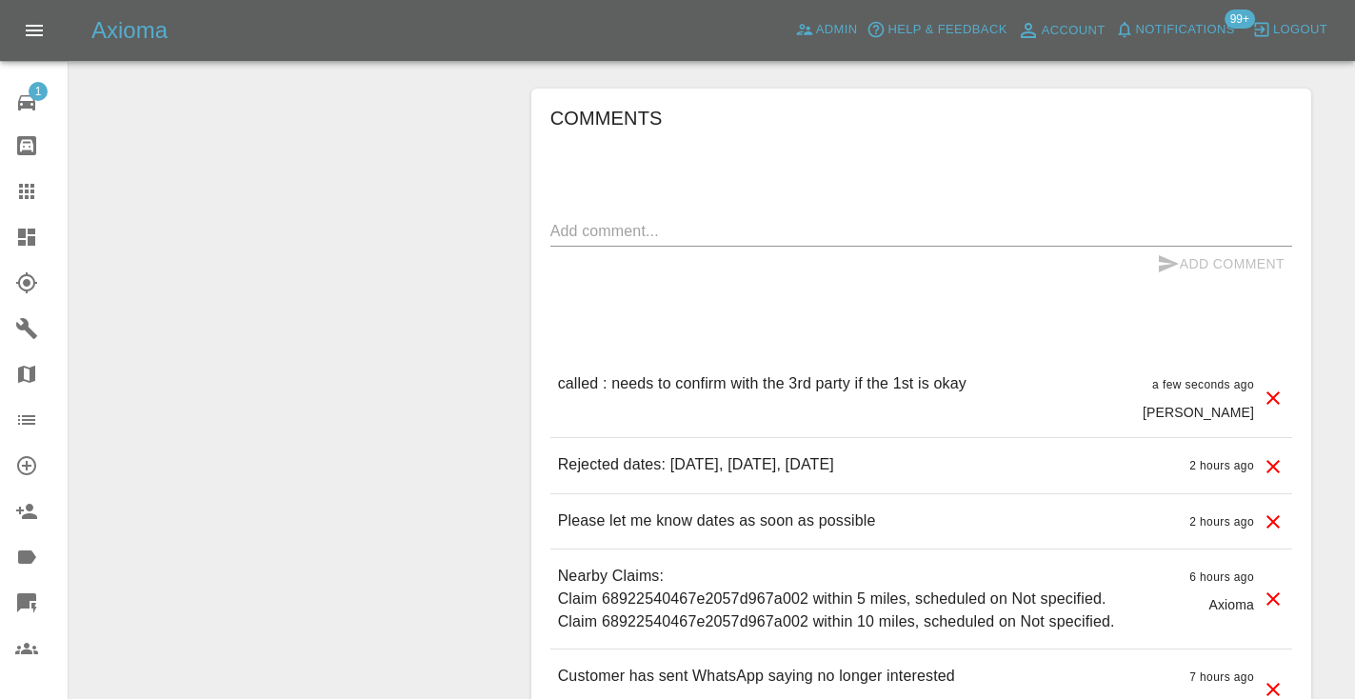
click at [1043, 148] on div "Comments x Add Comment called : needs to confirm with the 3rd party if the 1st …" at bounding box center [921, 472] width 742 height 738
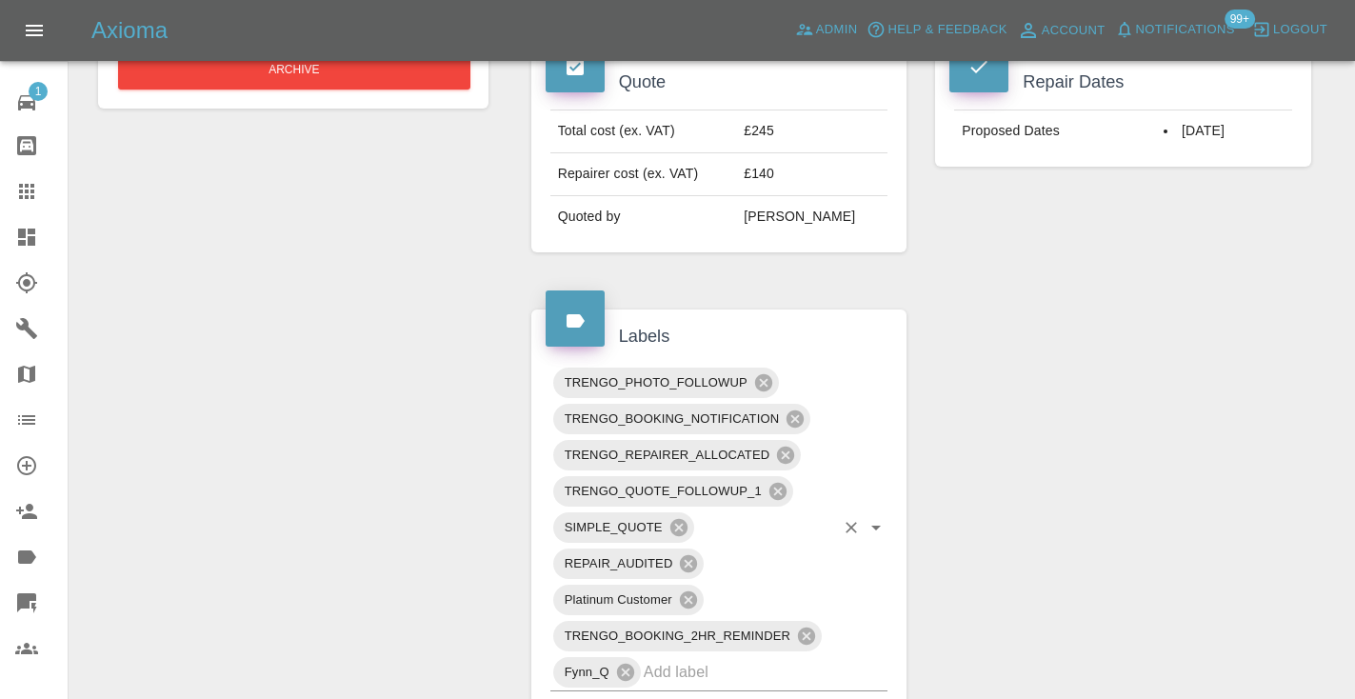
scroll to position [727, 0]
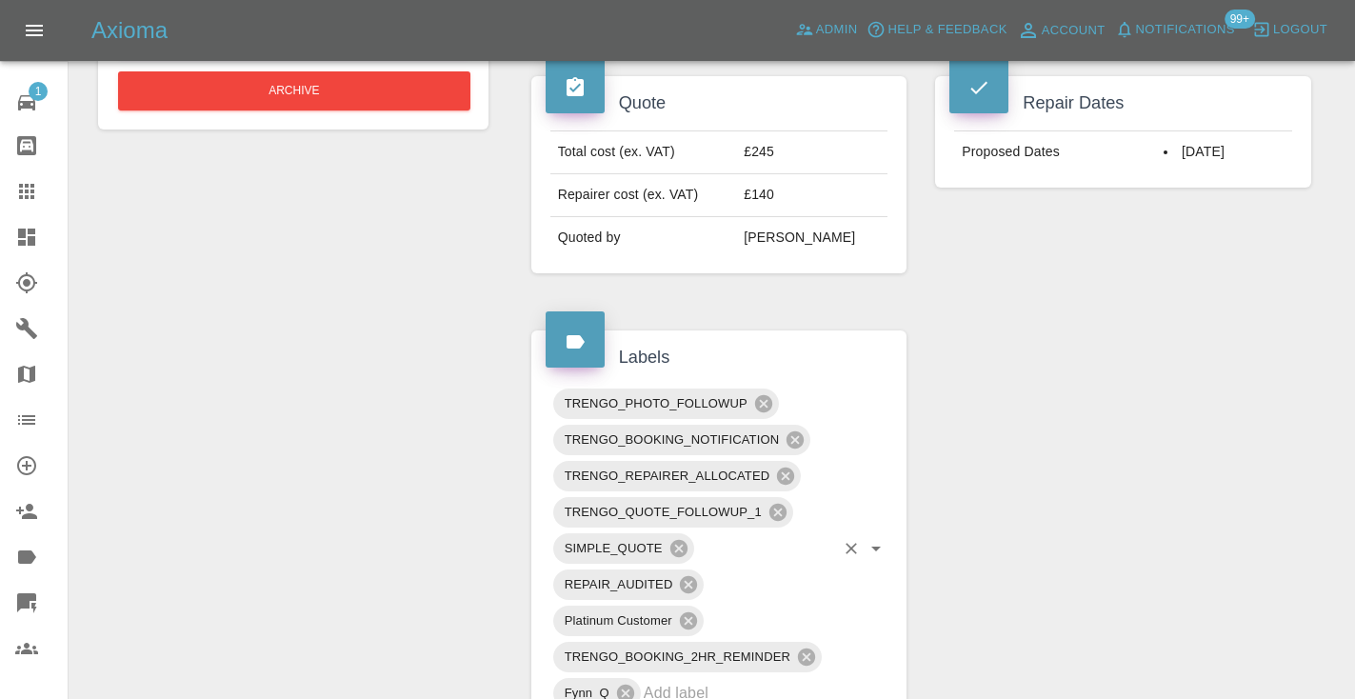
click at [662, 678] on input "text" at bounding box center [739, 693] width 191 height 30
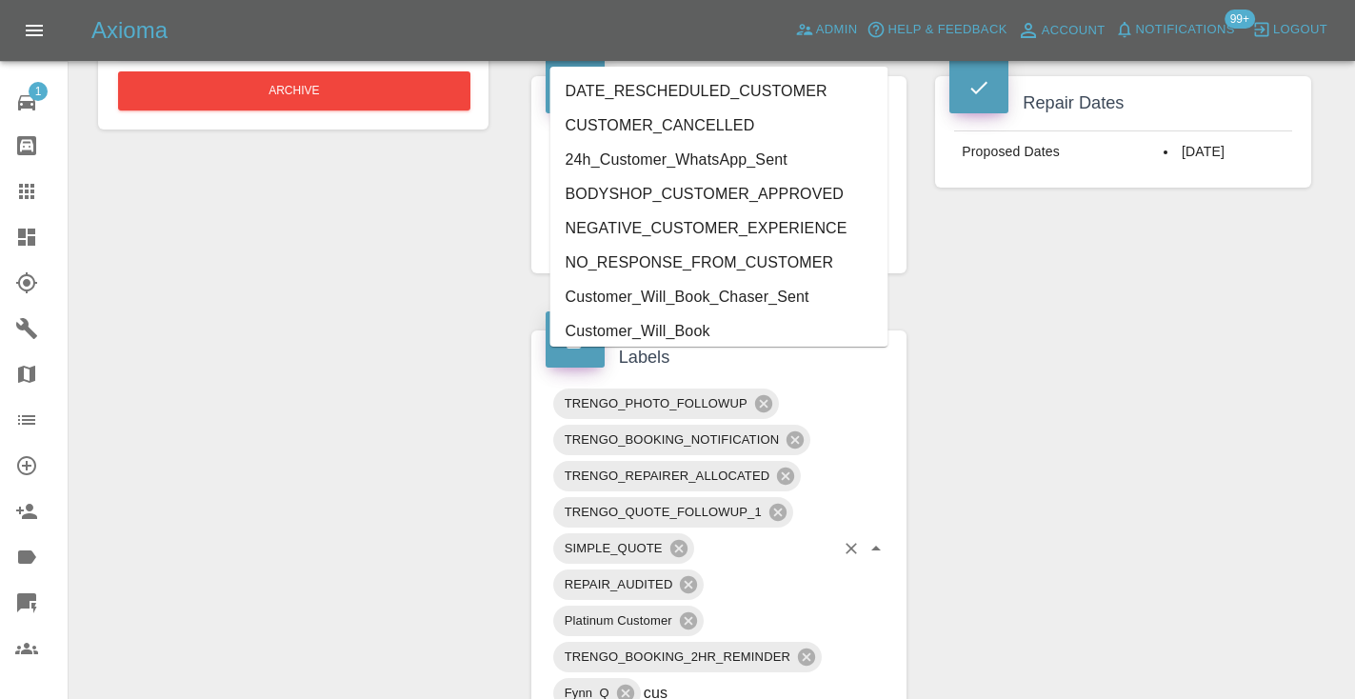
type input "cust"
click at [623, 336] on li "Customer_Will_Book" at bounding box center [719, 331] width 338 height 34
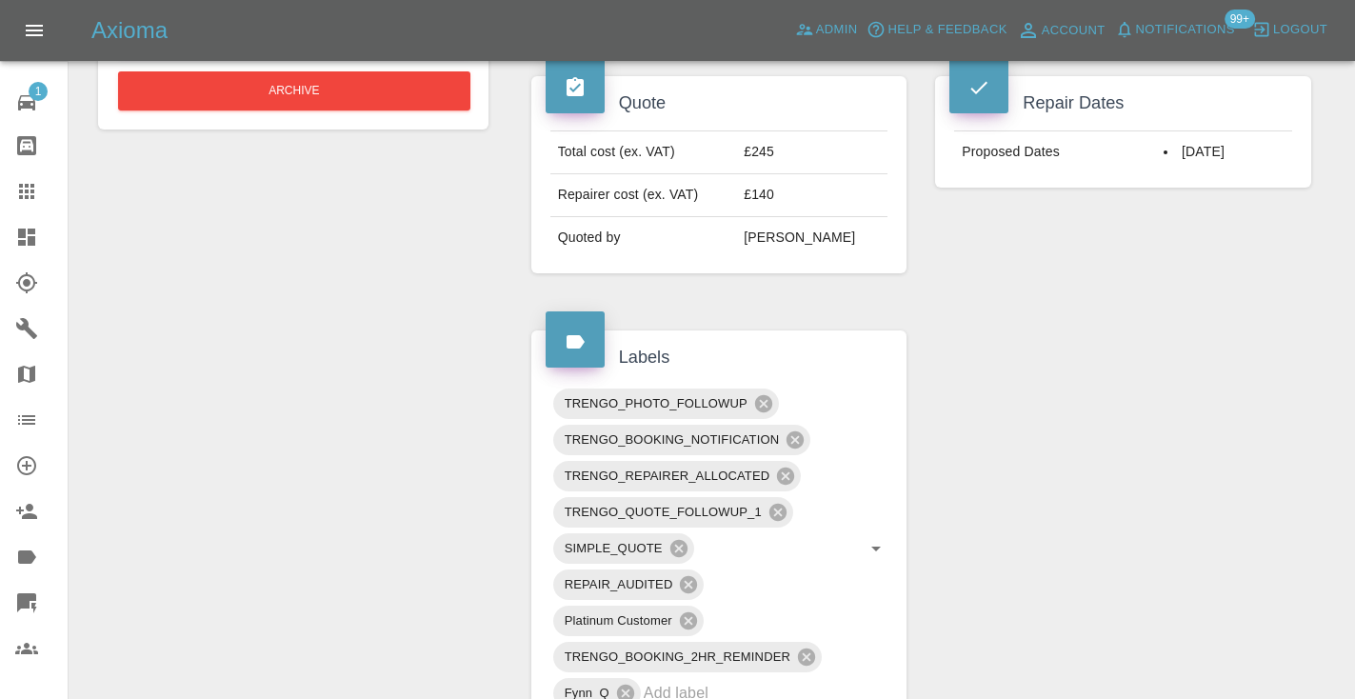
click at [363, 341] on div "Change Repairer Modify Claim Modify Quote Rollback Submit Payment Archive" at bounding box center [293, 528] width 419 height 2099
click at [18, 202] on icon at bounding box center [26, 191] width 23 height 23
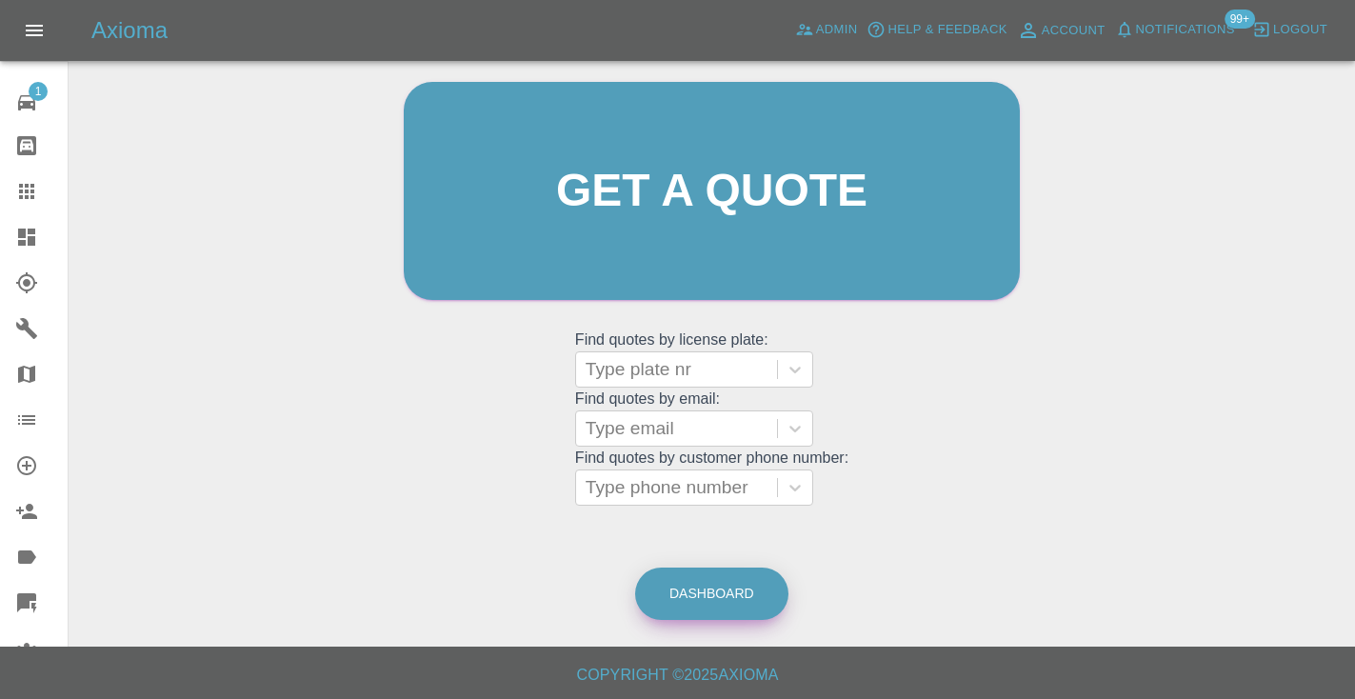
click at [709, 594] on link "Dashboard" at bounding box center [711, 594] width 153 height 52
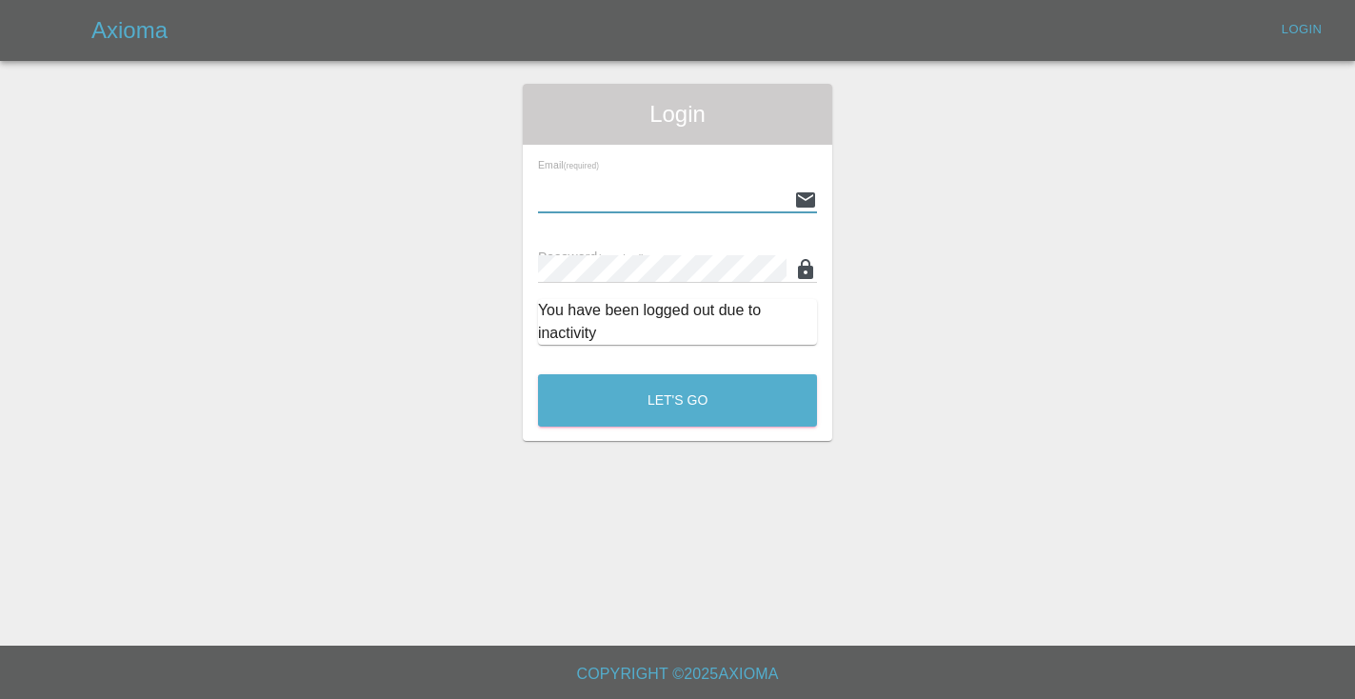
type input "Castrokhonqwana@gmail.com"
click at [677, 400] on button "Let's Go" at bounding box center [677, 400] width 279 height 52
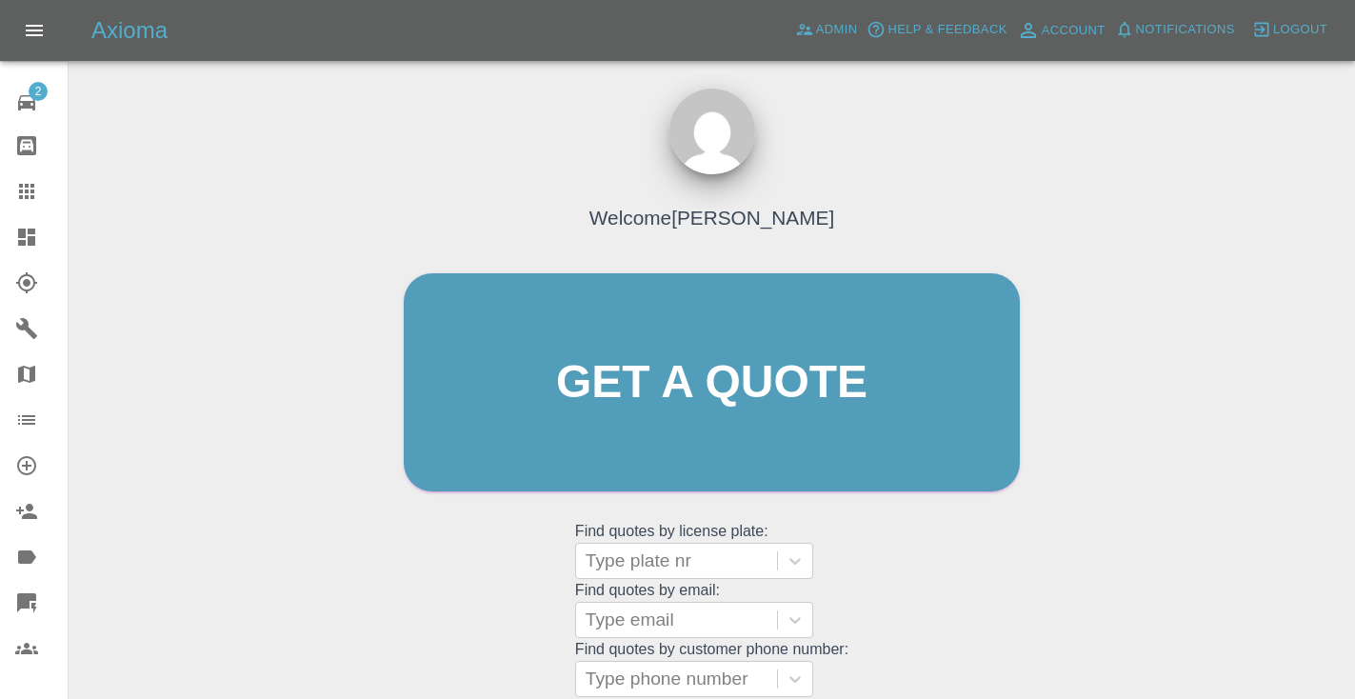
click at [912, 589] on div "Welcome Castro Get a quote Get a quote Find quotes by license plate: Type plate…" at bounding box center [712, 418] width 656 height 575
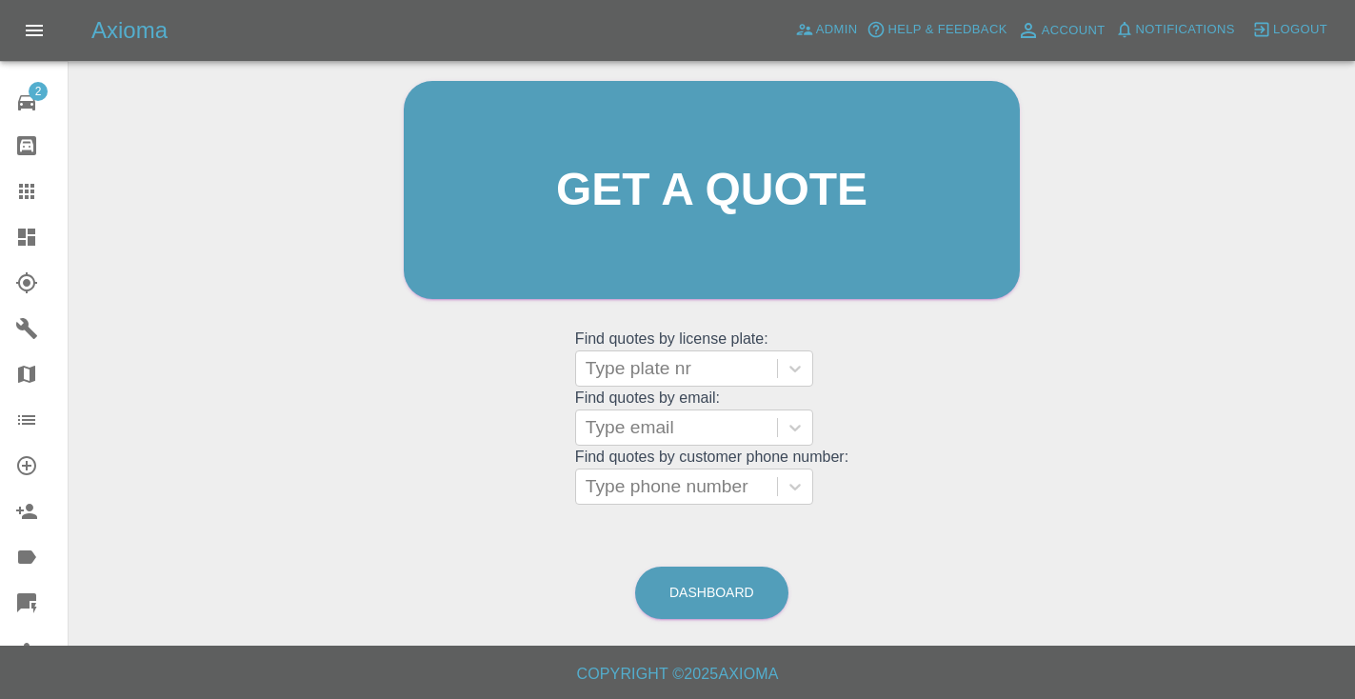
scroll to position [191, 0]
click at [712, 584] on link "Dashboard" at bounding box center [711, 594] width 153 height 52
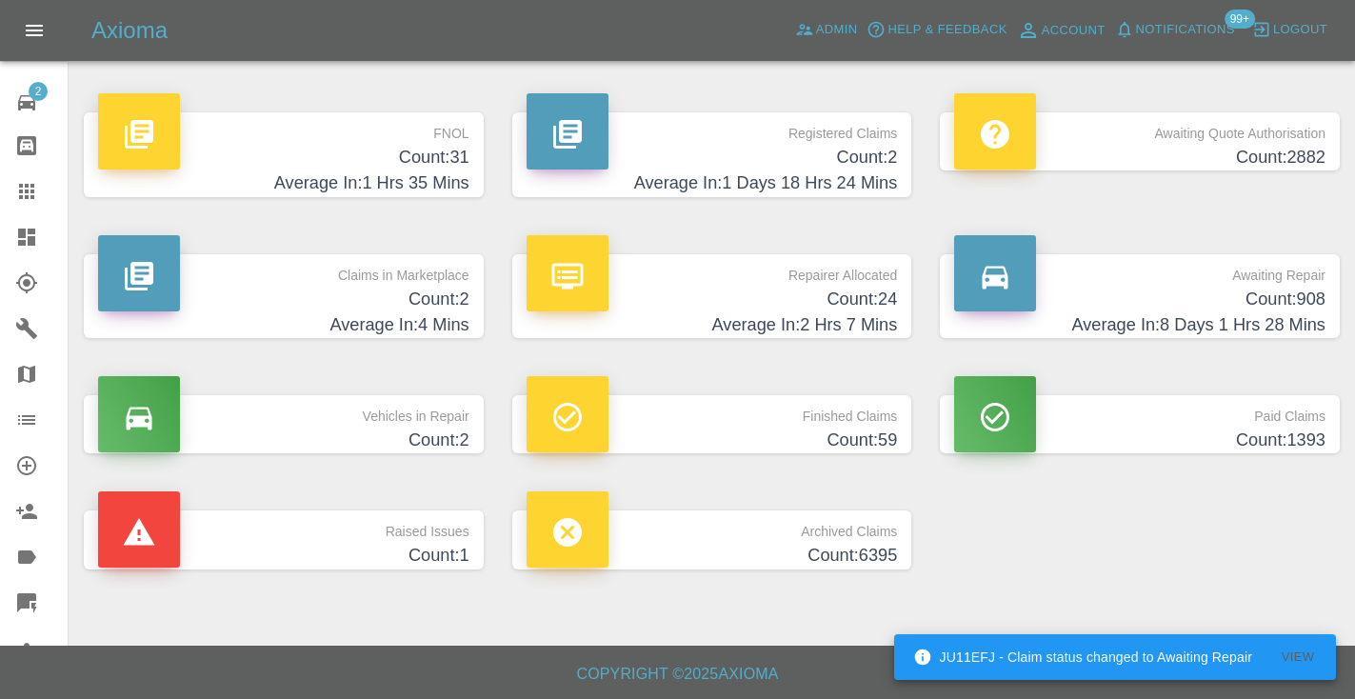
click at [1246, 326] on h4 "Average In: 8 Days 1 Hrs 28 Mins" at bounding box center [1139, 325] width 371 height 26
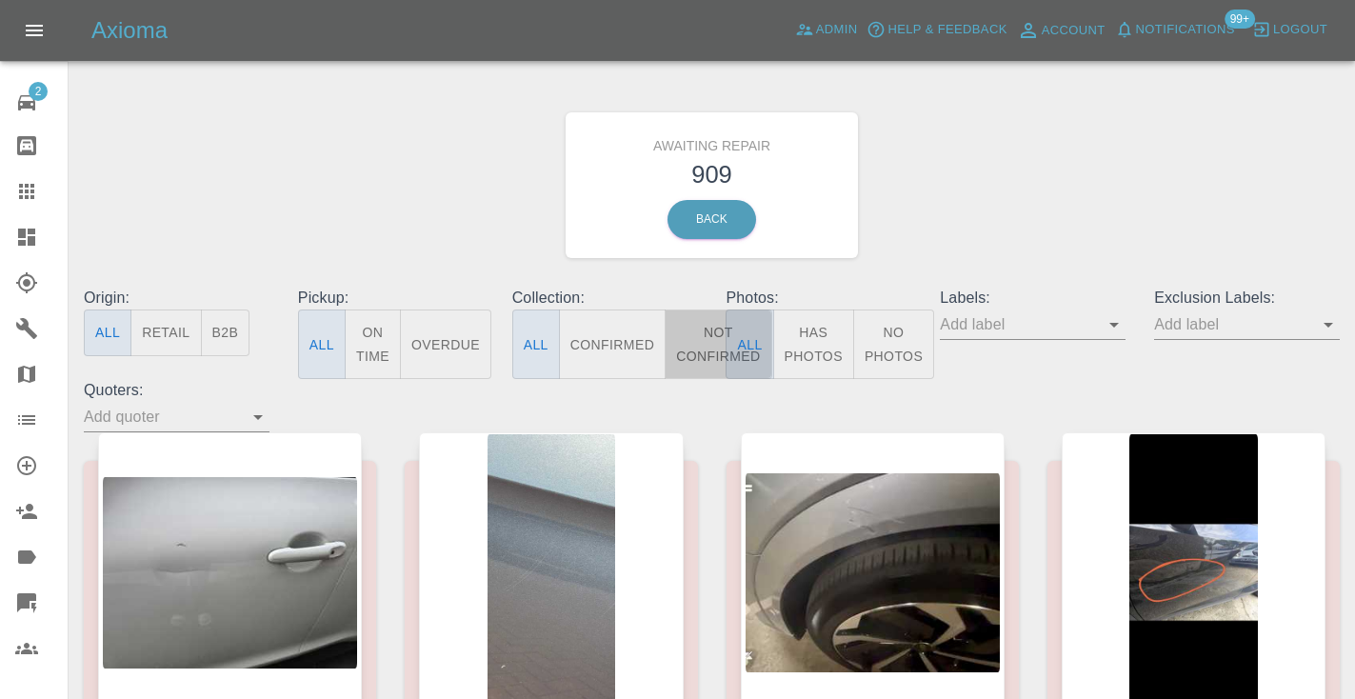
click at [709, 347] on button "Not Confirmed" at bounding box center [718, 344] width 107 height 70
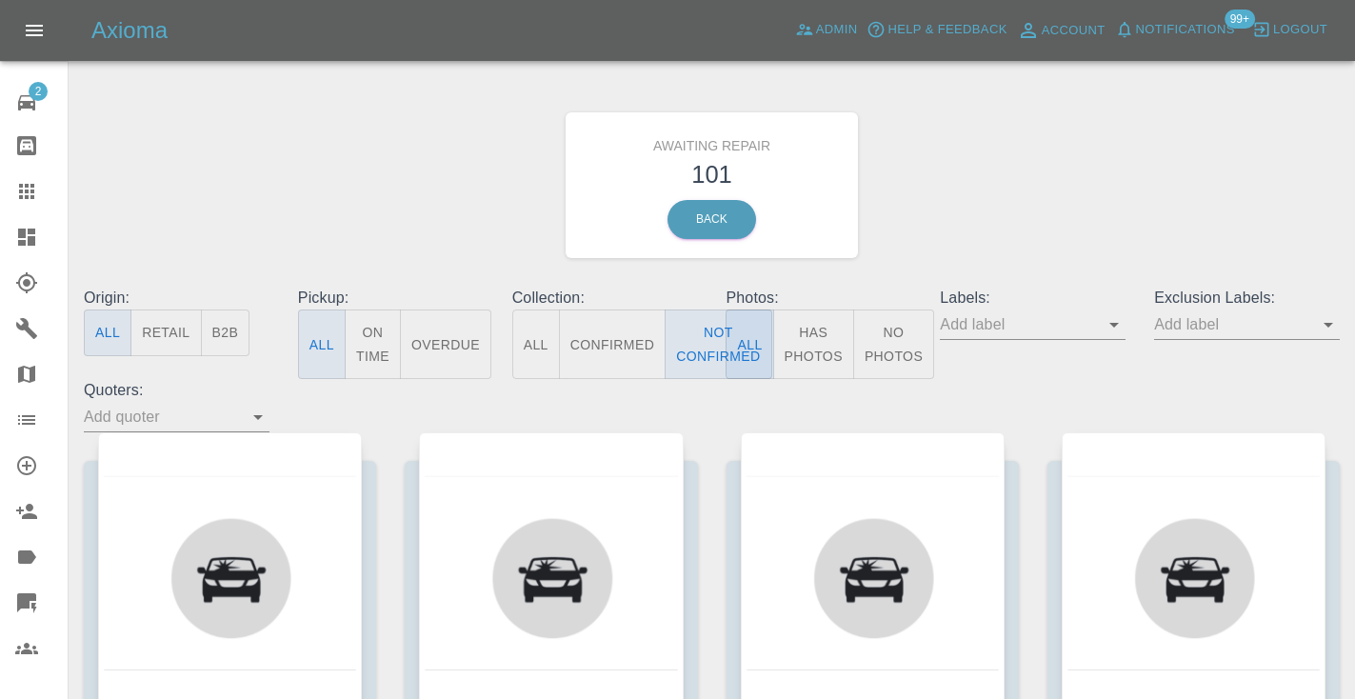
click at [1078, 130] on div "Awaiting Repair 101 Back" at bounding box center [712, 185] width 1285 height 203
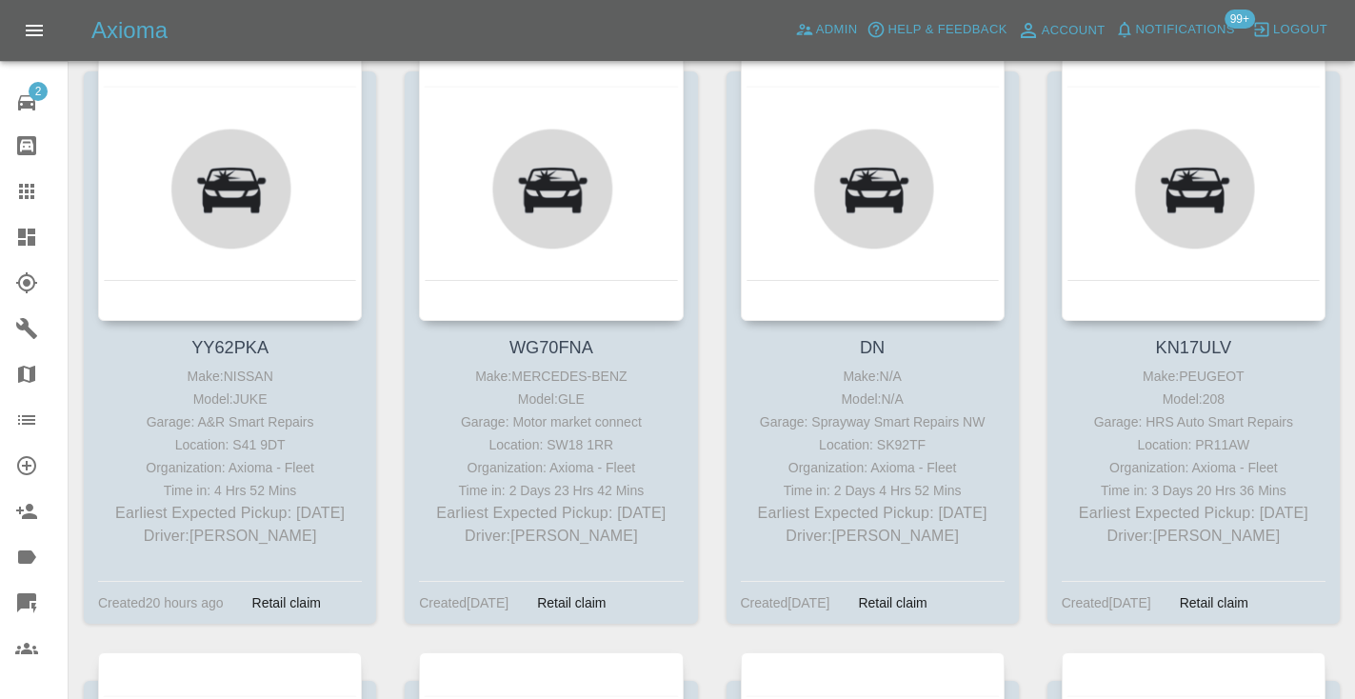
scroll to position [439, 0]
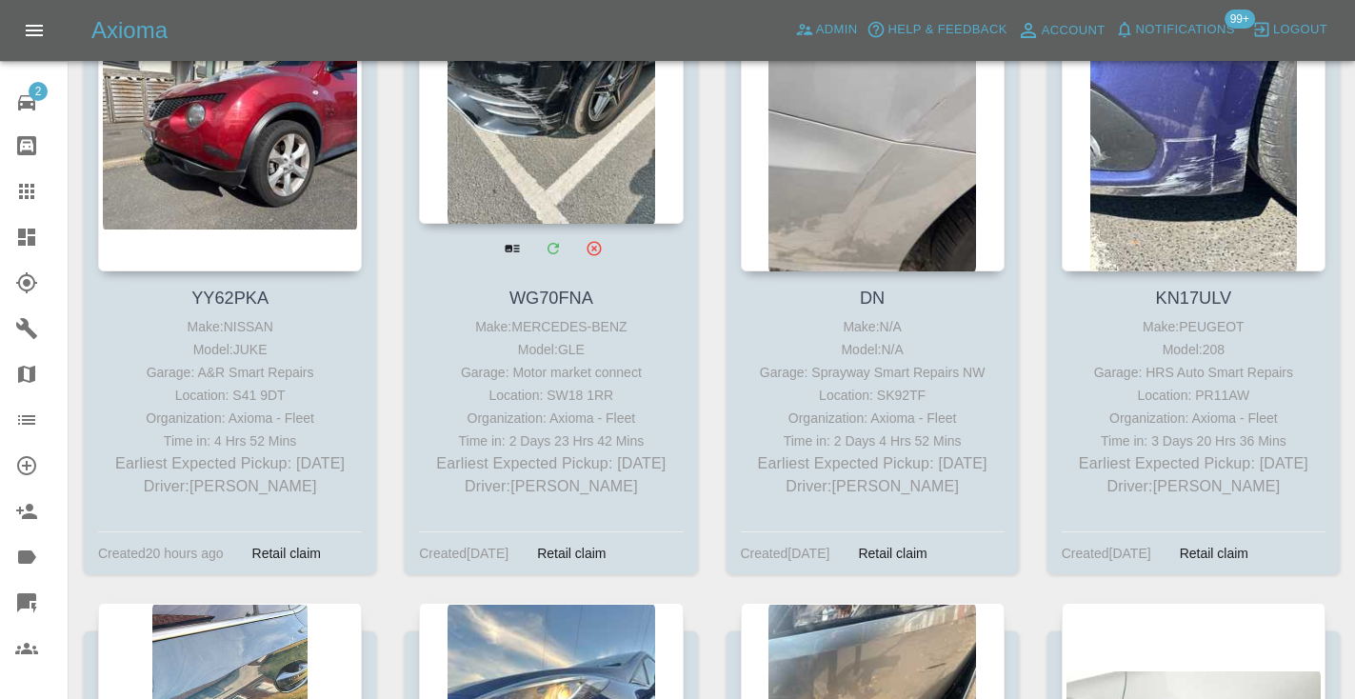
click at [583, 134] on div at bounding box center [551, 85] width 264 height 278
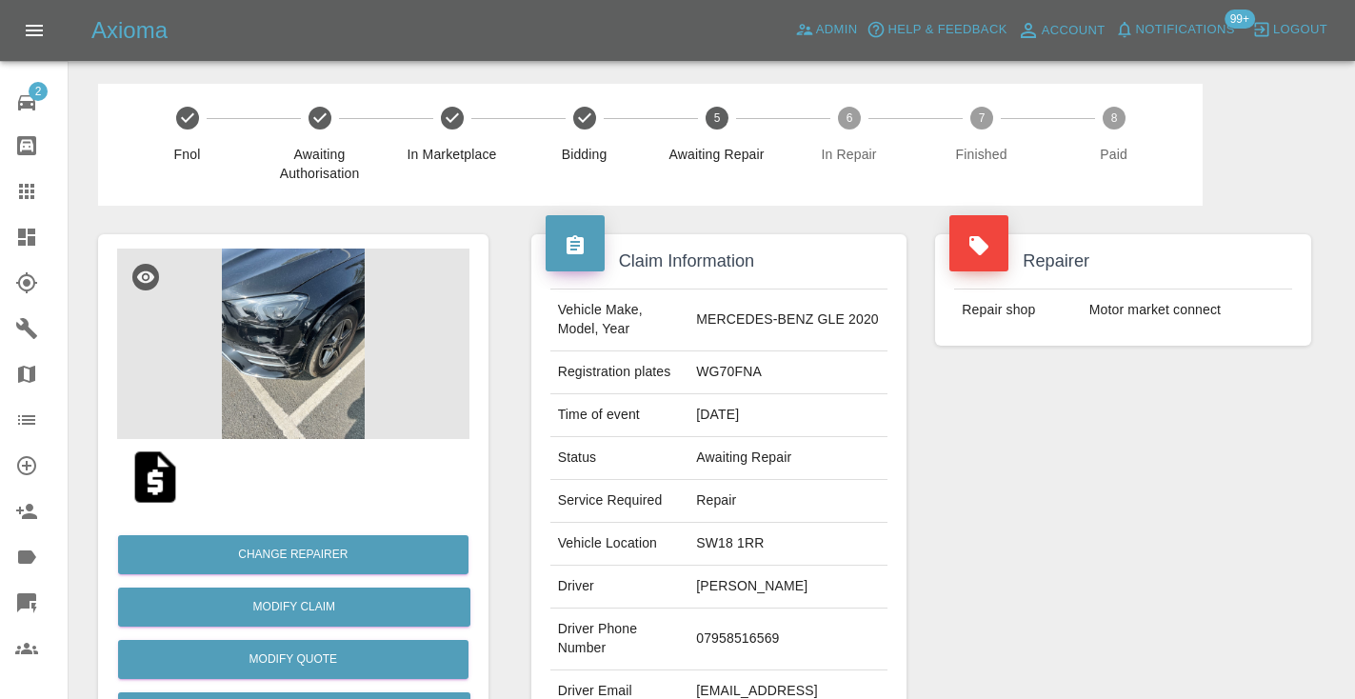
click at [775, 622] on td "07958516569" at bounding box center [788, 640] width 199 height 62
copy td "07958516569"
click at [1048, 513] on div "Repairer Repair shop Motor market connect" at bounding box center [1123, 490] width 405 height 569
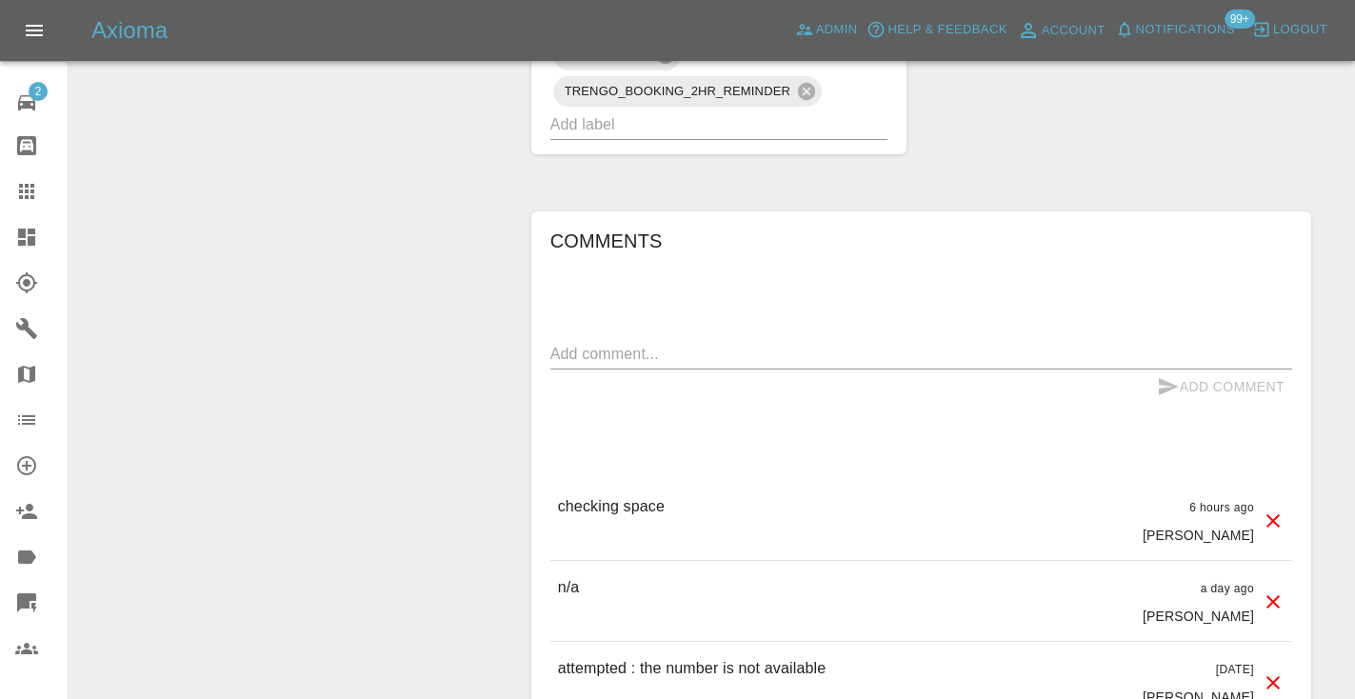
scroll to position [1513, 0]
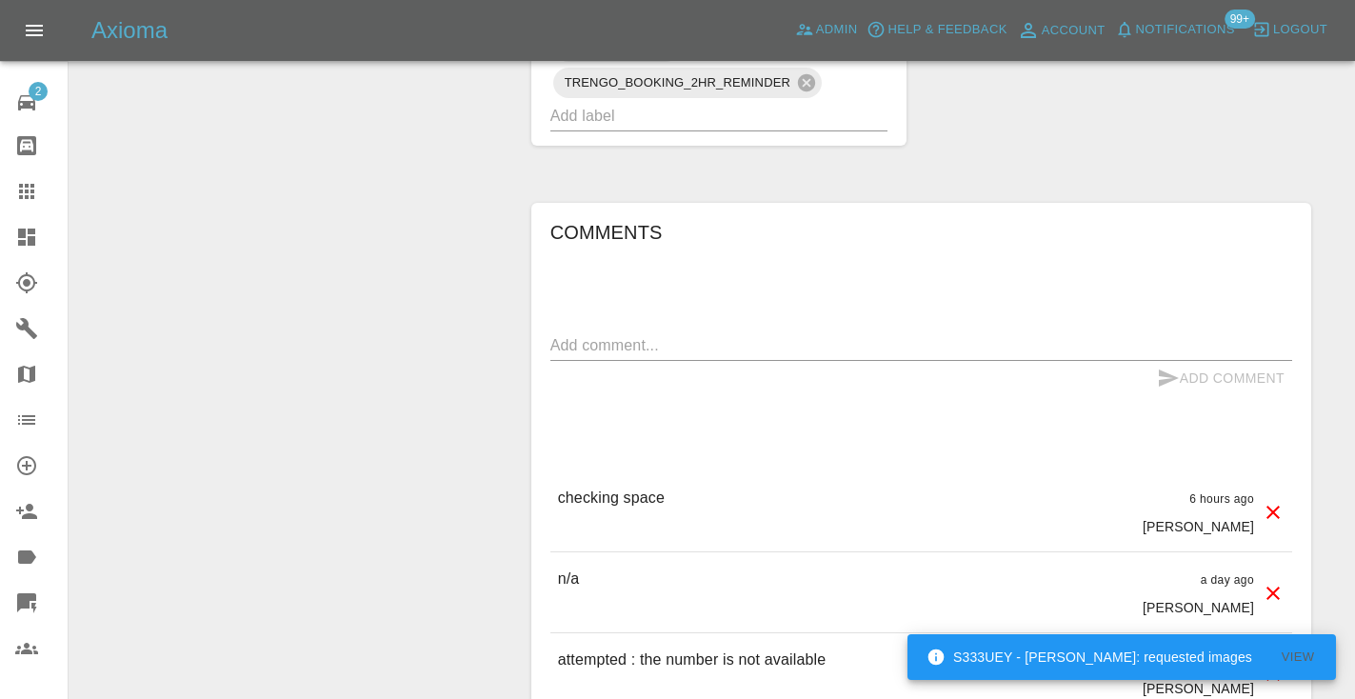
click at [587, 334] on textarea at bounding box center [921, 345] width 742 height 22
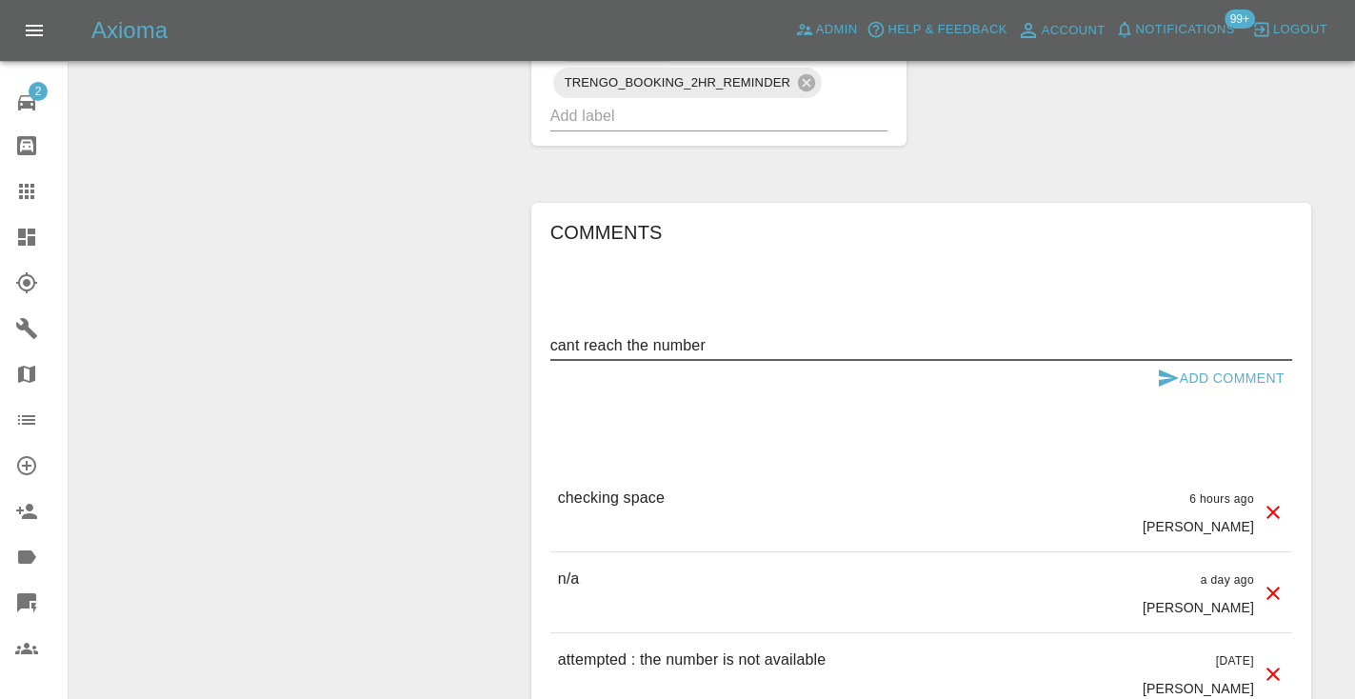
type textarea "cant reach the number"
click at [1158, 367] on icon "submit" at bounding box center [1168, 378] width 23 height 23
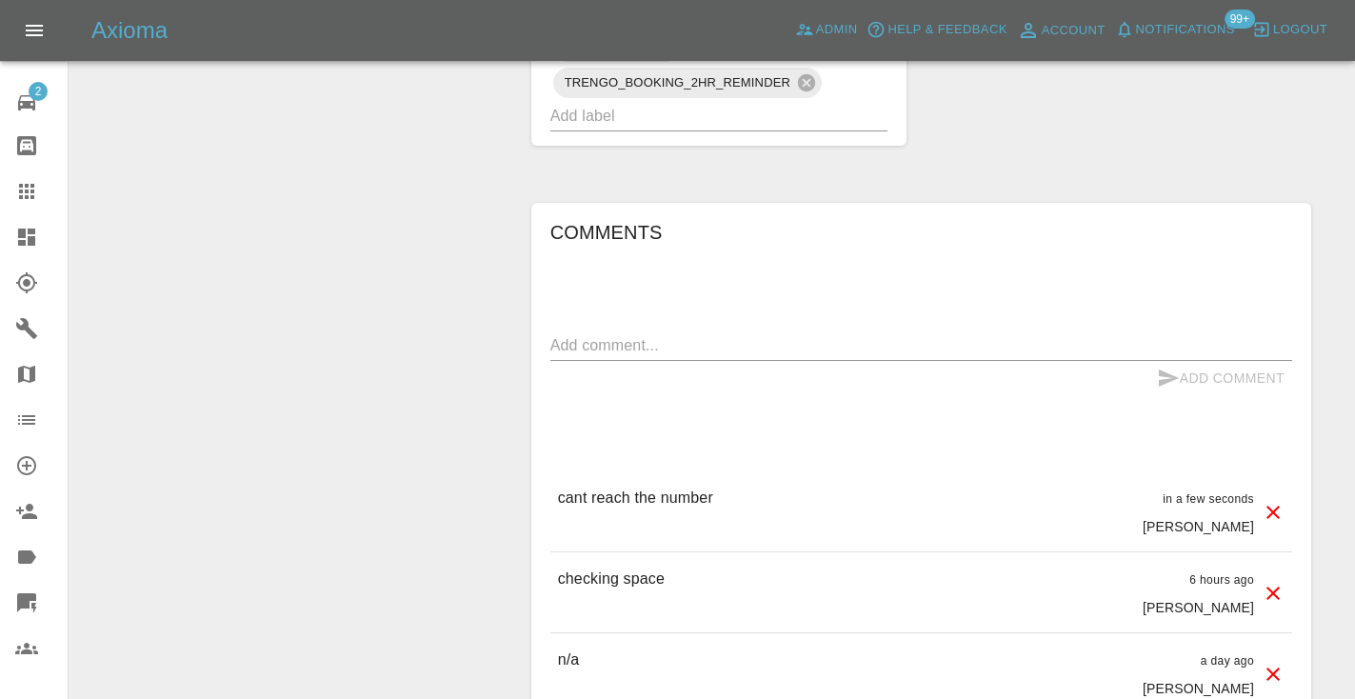
click at [42, 193] on div at bounding box center [41, 191] width 53 height 23
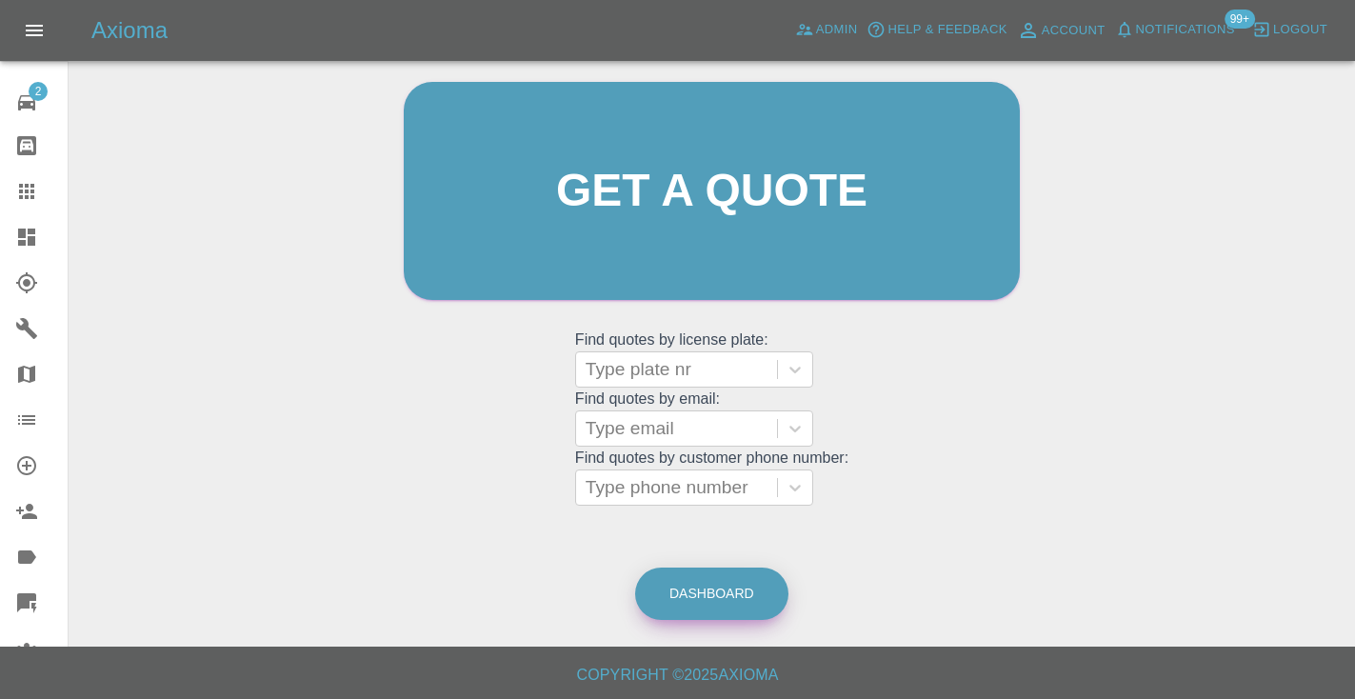
click at [732, 598] on link "Dashboard" at bounding box center [711, 594] width 153 height 52
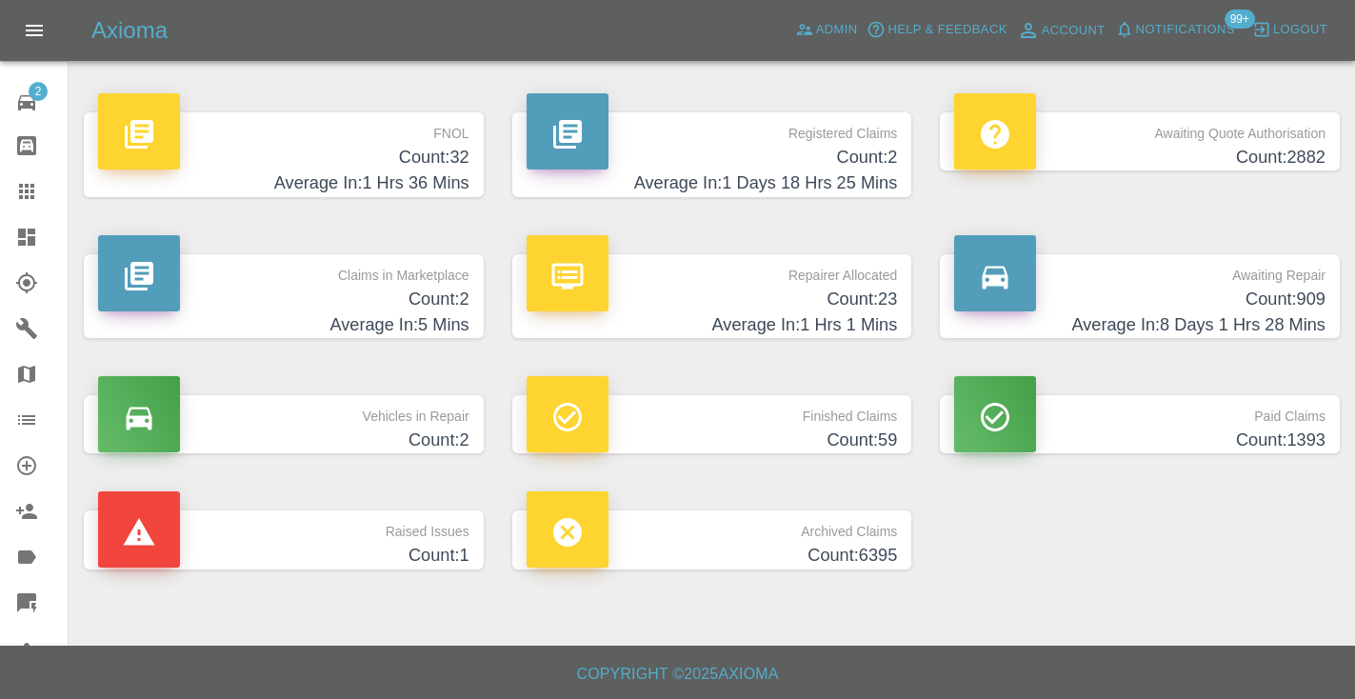
click at [1260, 288] on h4 "Count: 909" at bounding box center [1139, 300] width 371 height 26
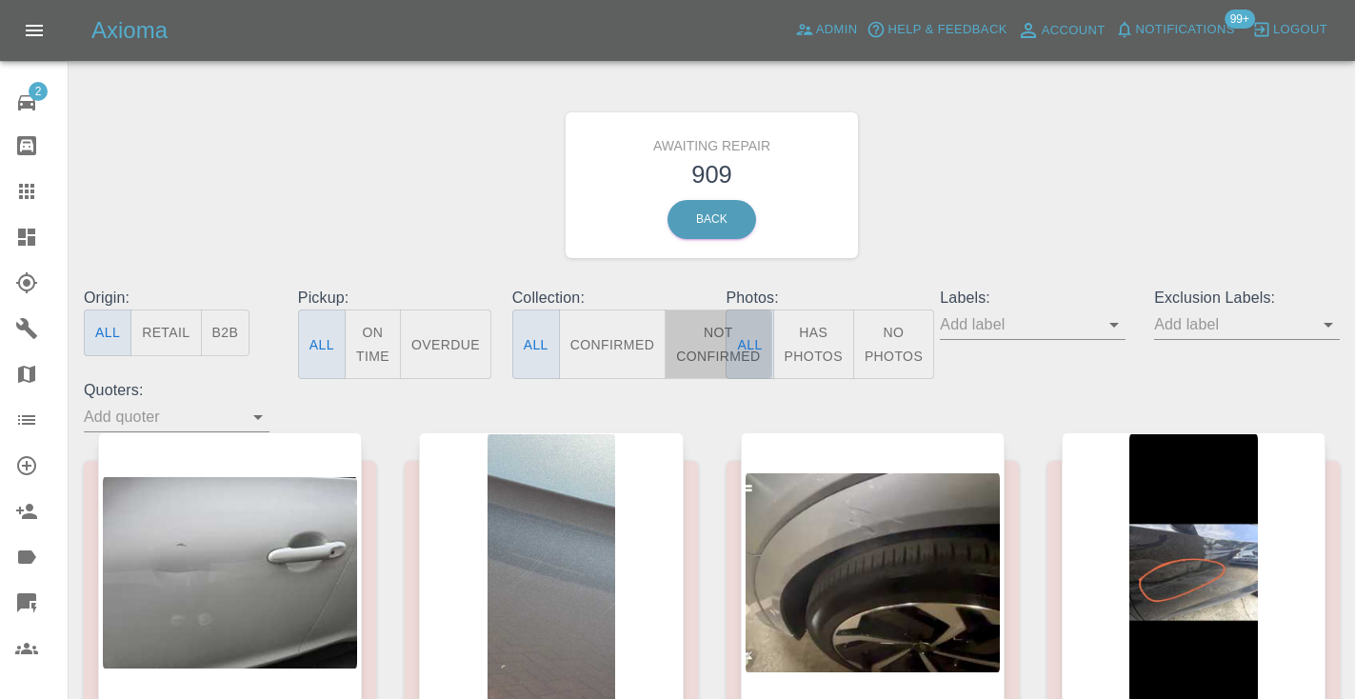
click at [709, 348] on button "Not Confirmed" at bounding box center [718, 344] width 107 height 70
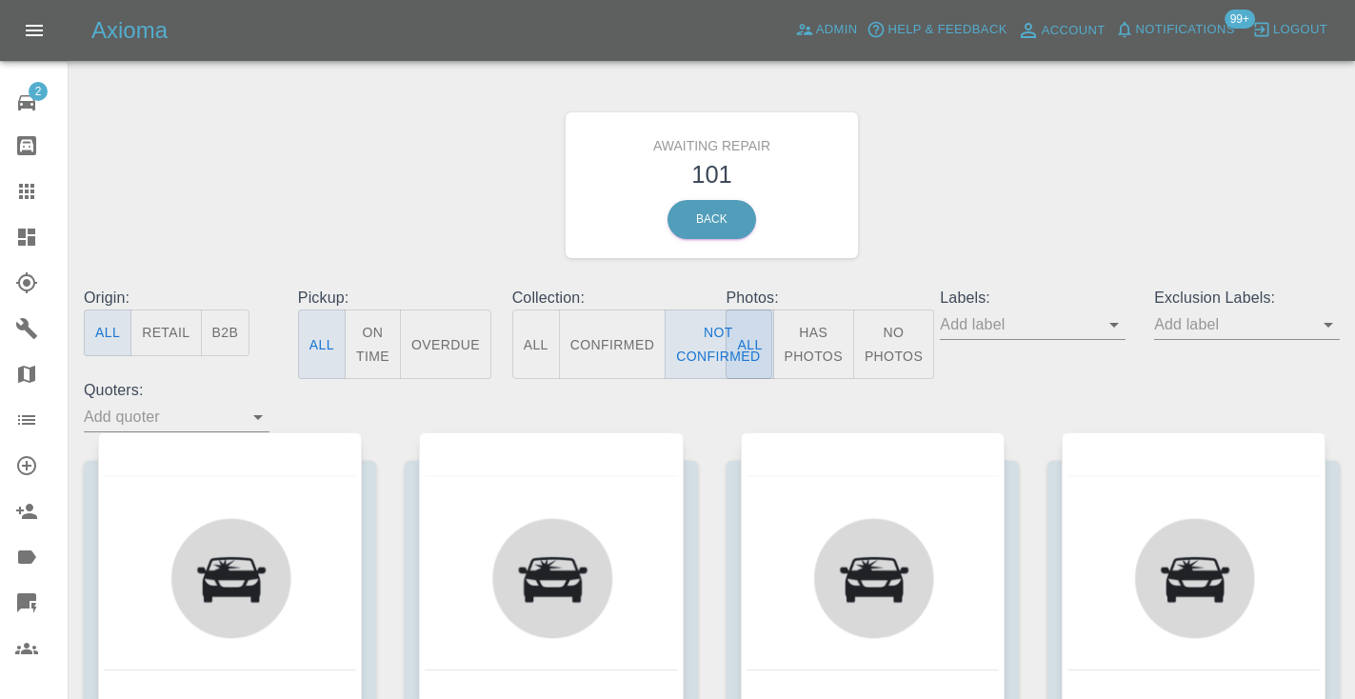
click at [1189, 200] on div "Awaiting Repair 101 Back" at bounding box center [712, 185] width 1285 height 203
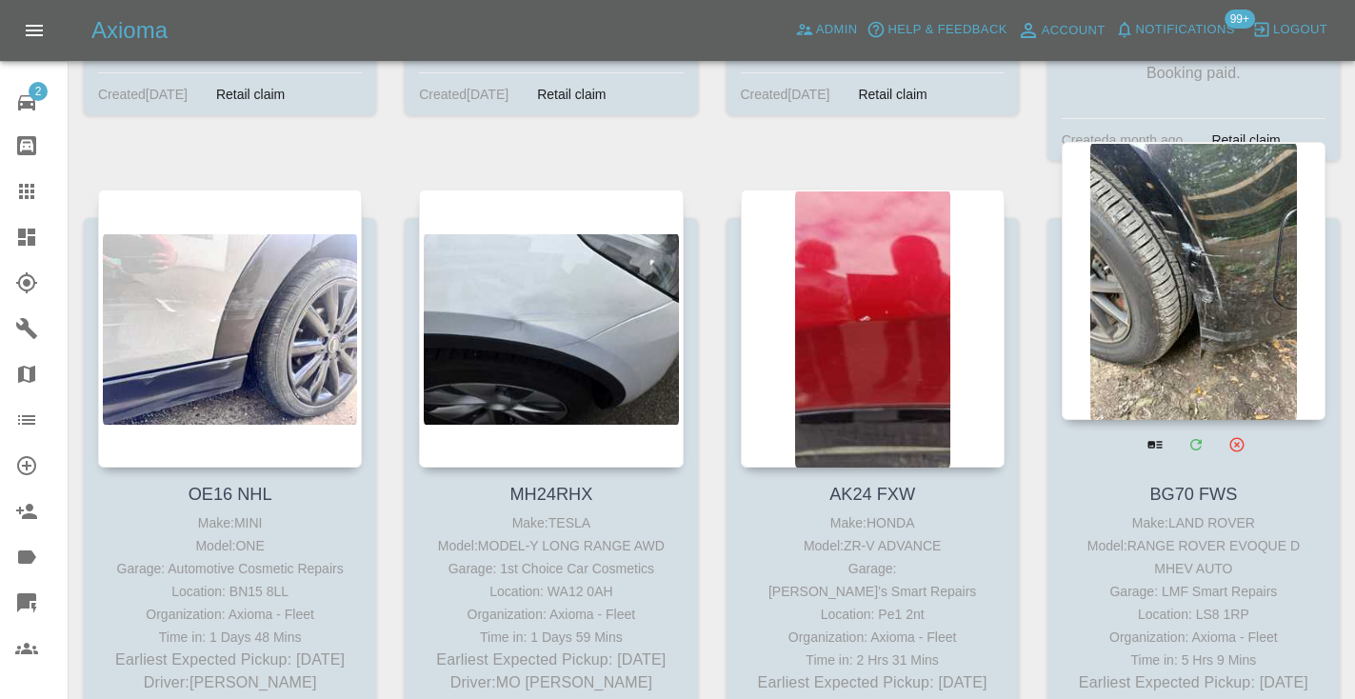
scroll to position [3984, 0]
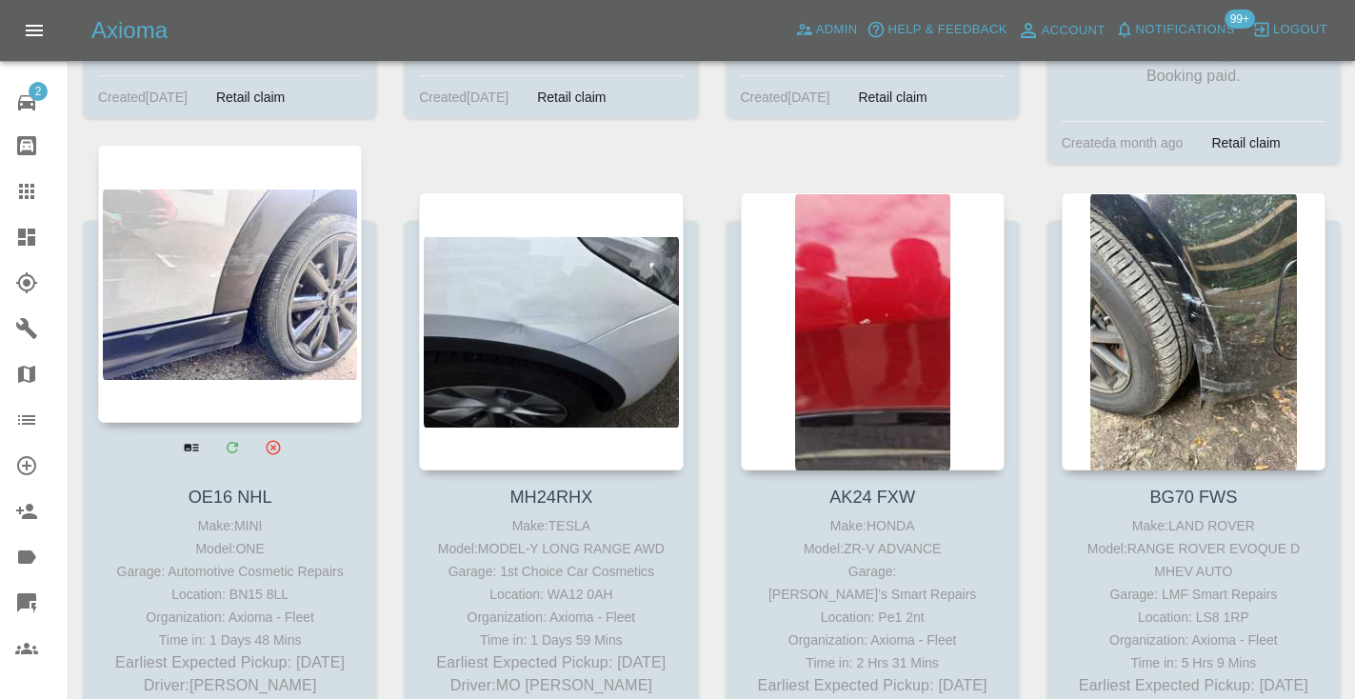
click at [230, 269] on div at bounding box center [230, 284] width 264 height 278
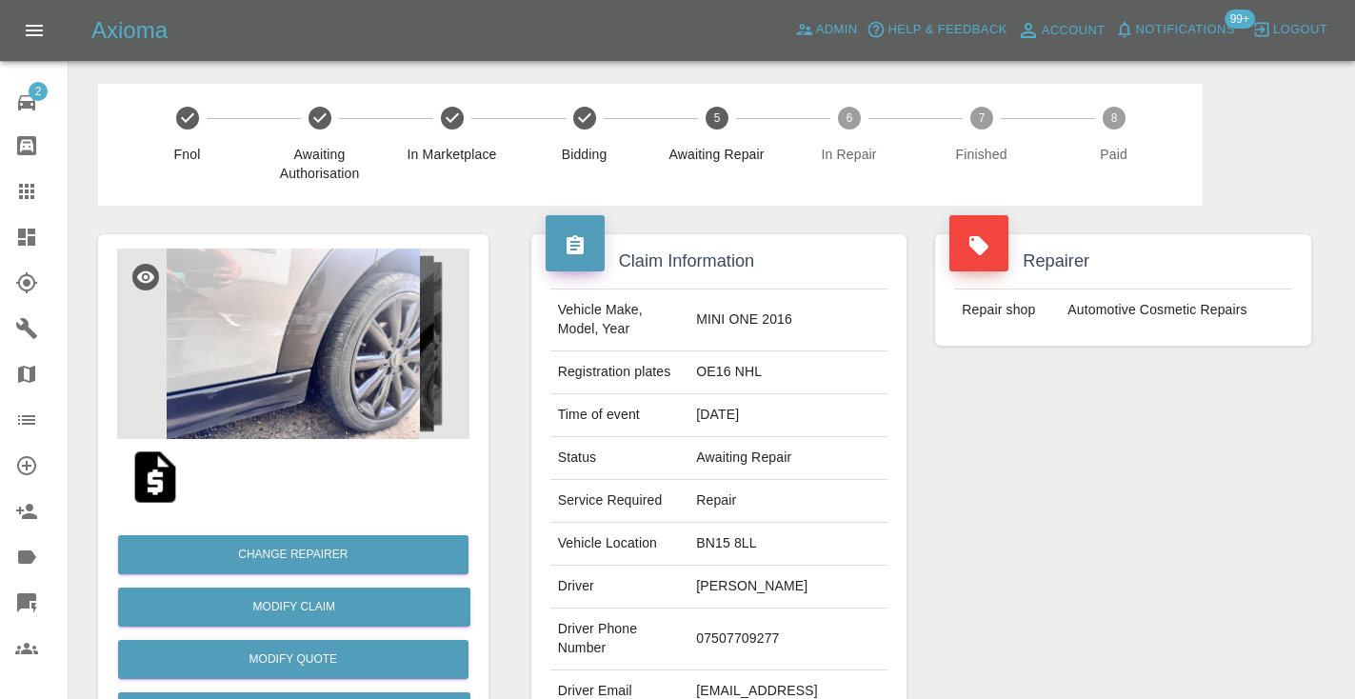
click at [737, 646] on td "07507709277" at bounding box center [788, 640] width 199 height 62
copy td "07507709277"
click at [1070, 504] on div "Repairer Repair shop Automotive Cosmetic Repairs" at bounding box center [1123, 490] width 405 height 569
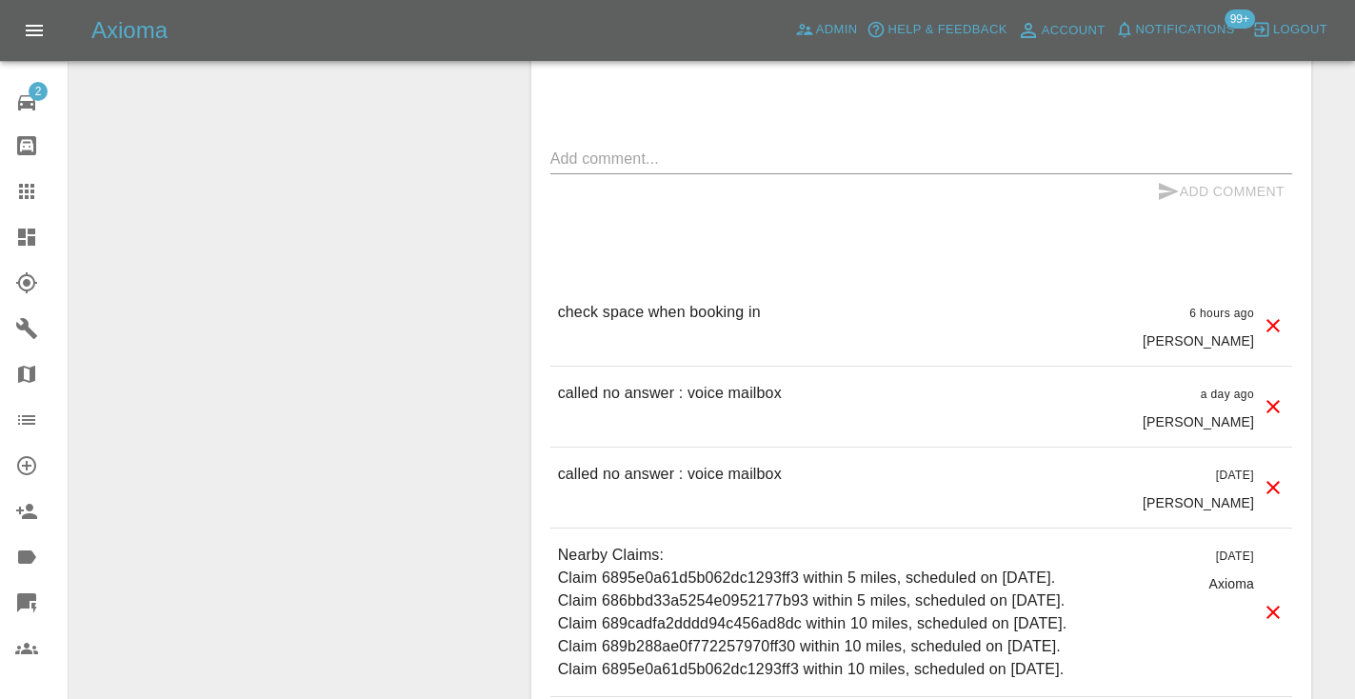
scroll to position [1579, 0]
click at [569, 146] on textarea at bounding box center [921, 157] width 742 height 22
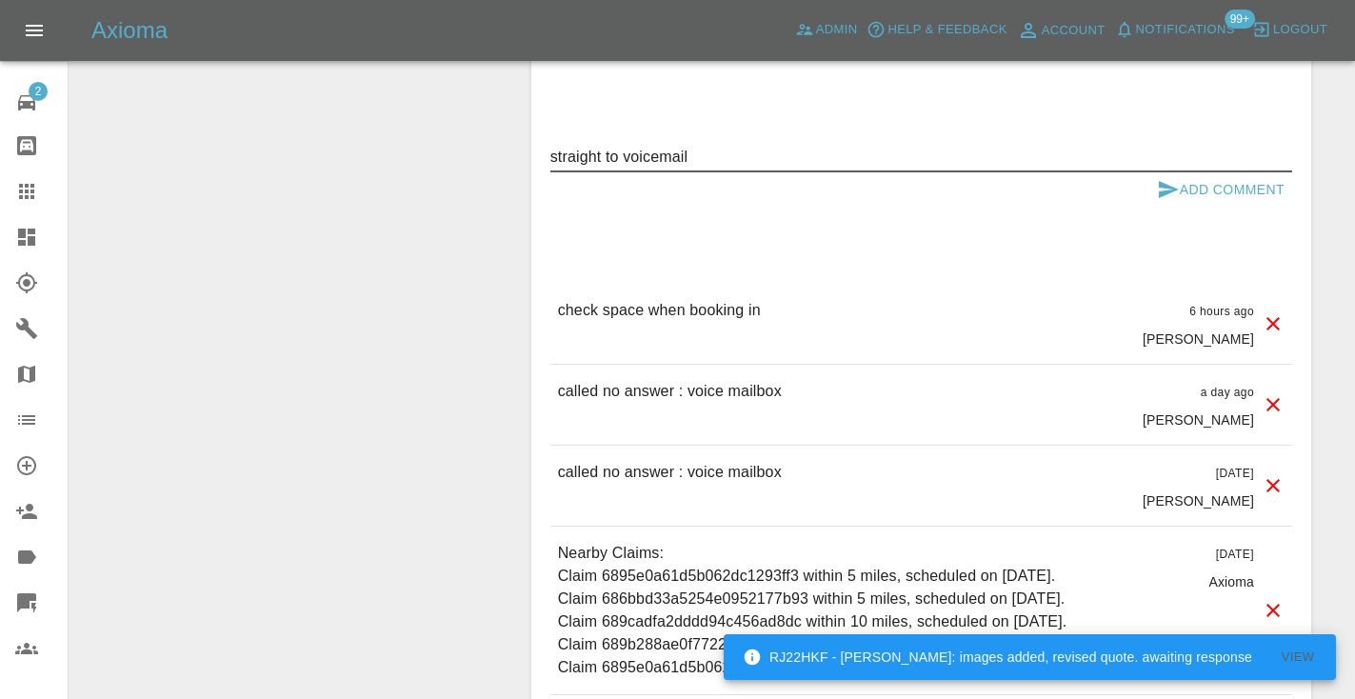
type textarea "straight to voicemail"
click at [1185, 172] on button "Add Comment" at bounding box center [1220, 189] width 143 height 35
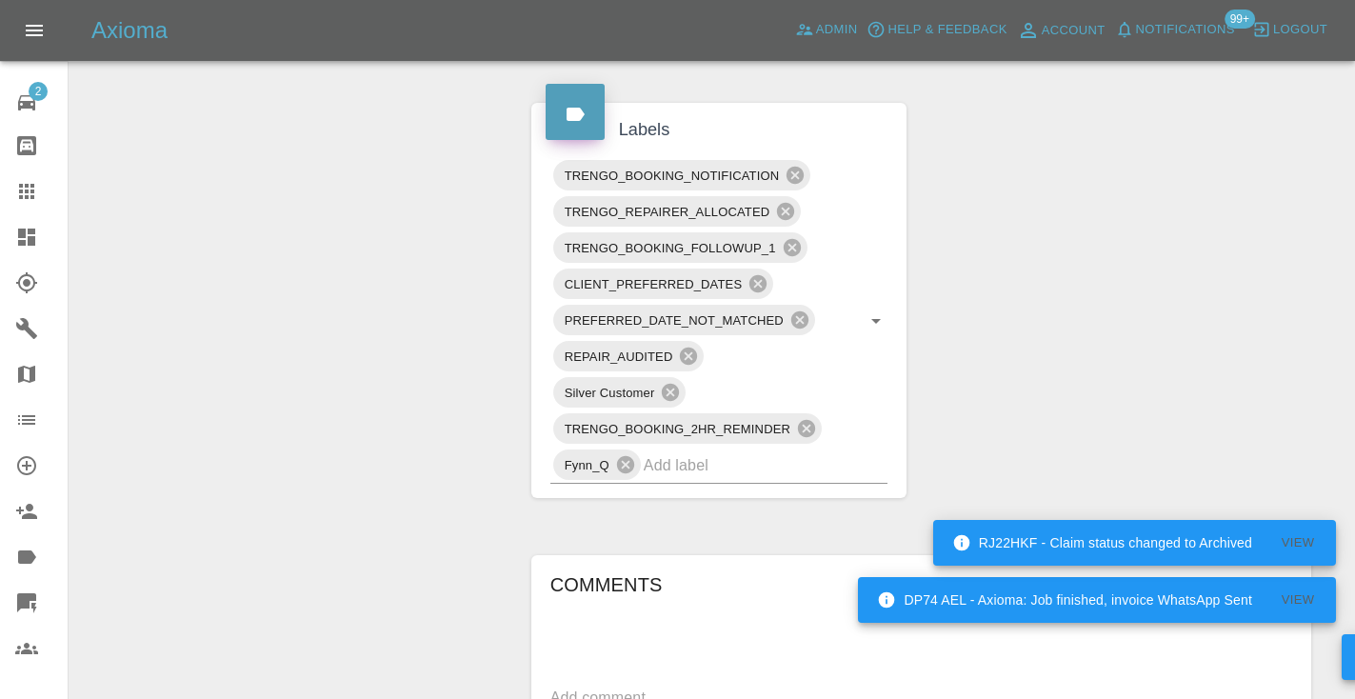
scroll to position [1046, 0]
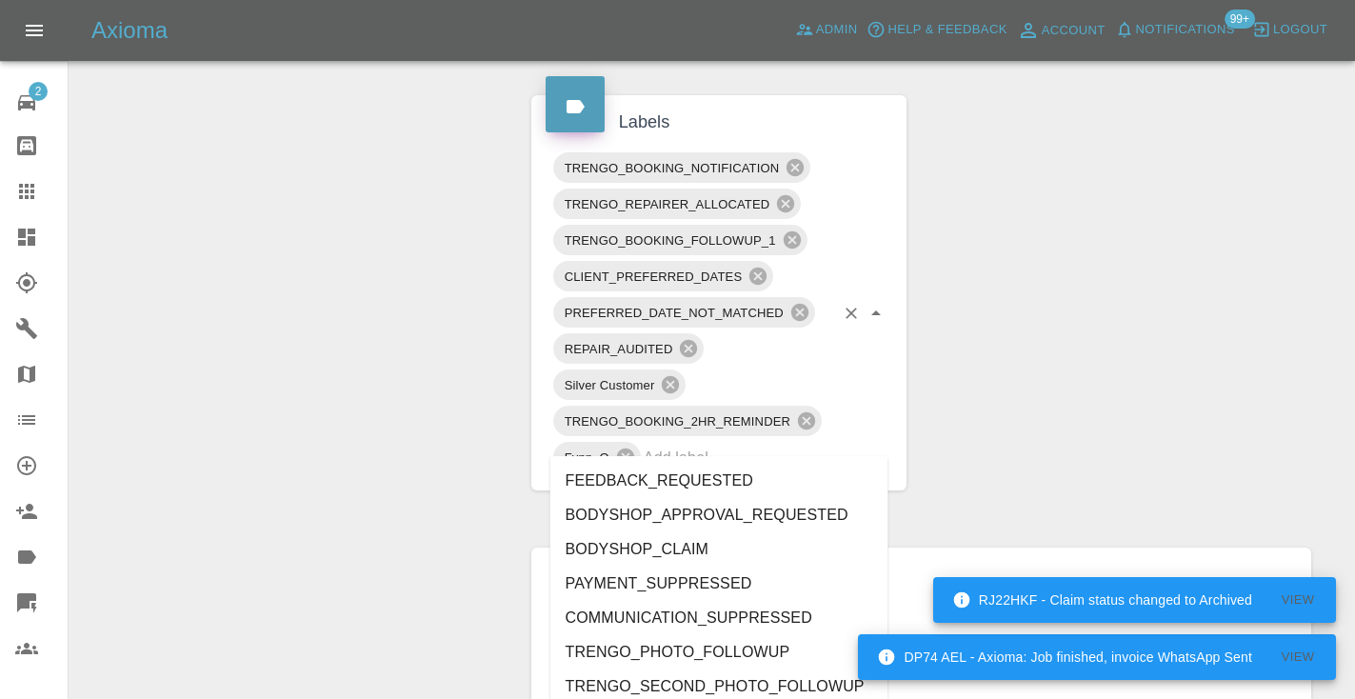
click at [671, 444] on input "text" at bounding box center [739, 458] width 191 height 30
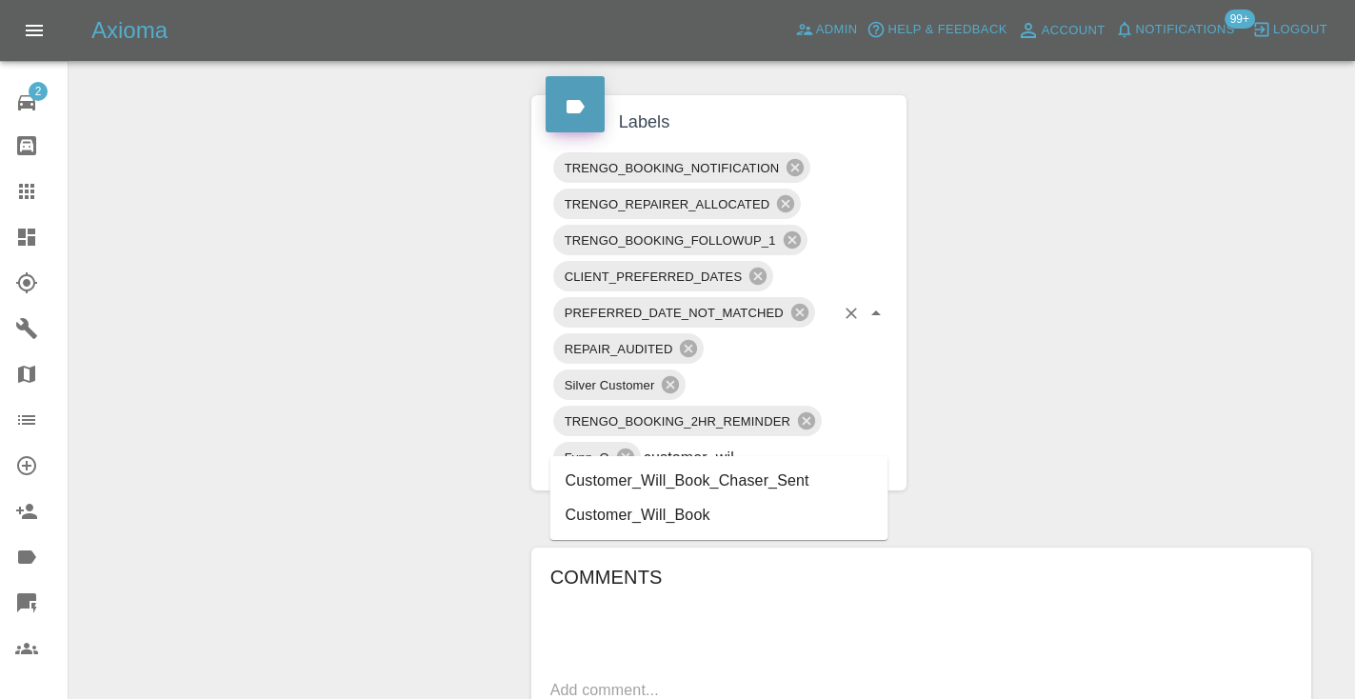
type input "customer_will"
click at [673, 504] on li "Customer_Will_Book" at bounding box center [719, 515] width 338 height 34
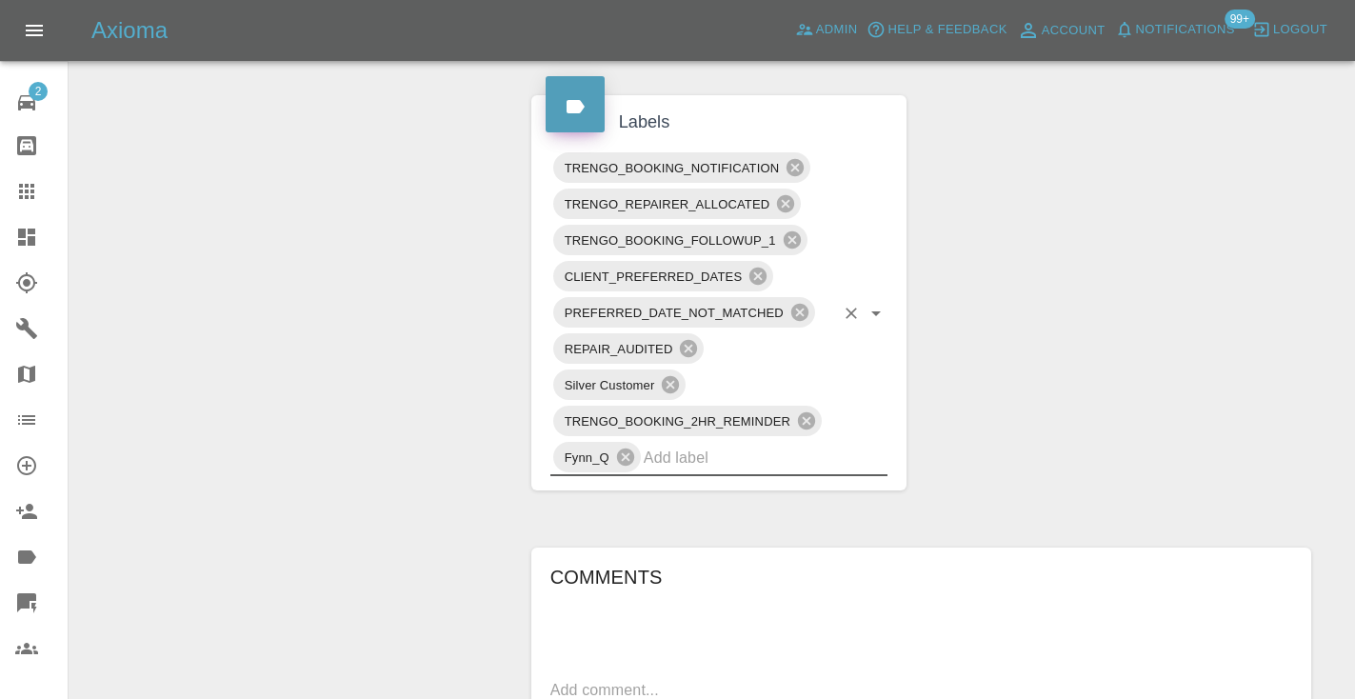
click at [275, 325] on div "Change Repairer Modify Claim Modify Quote Rollback Submit Payment Archive" at bounding box center [293, 333] width 419 height 2346
click at [35, 190] on icon at bounding box center [26, 191] width 23 height 23
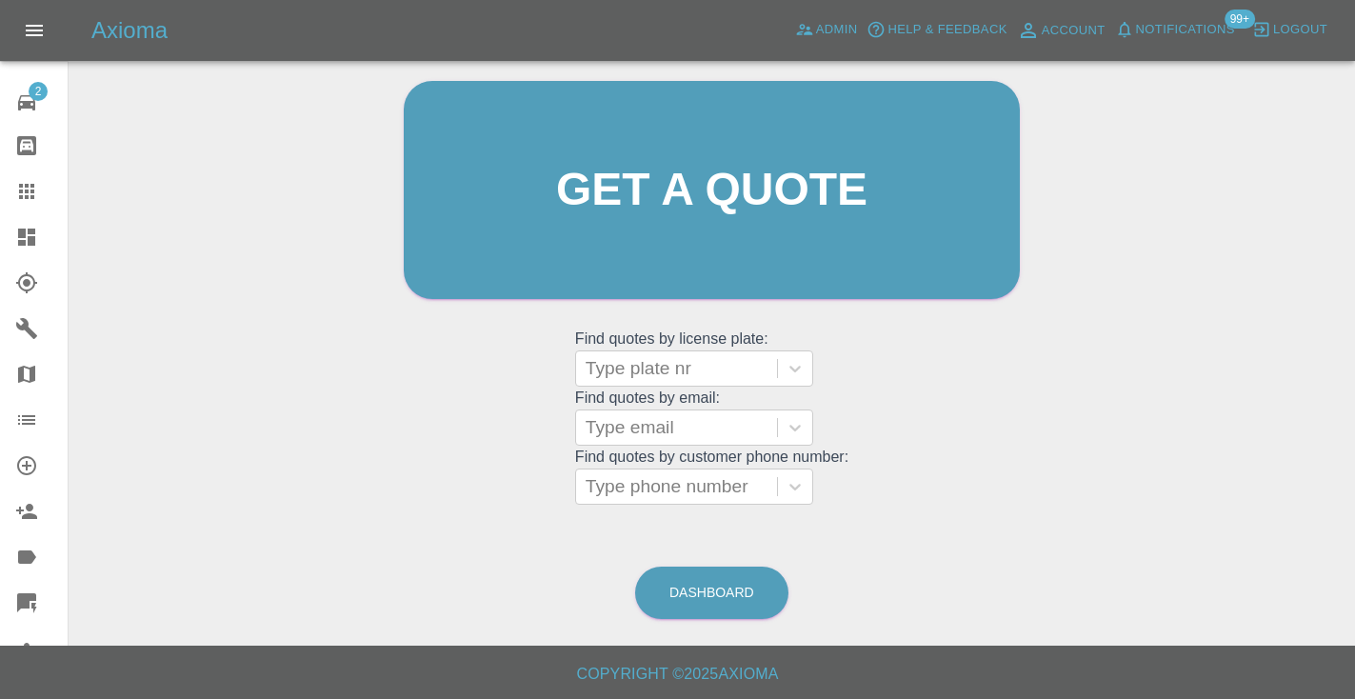
scroll to position [191, 0]
click at [733, 600] on link "Dashboard" at bounding box center [711, 594] width 153 height 52
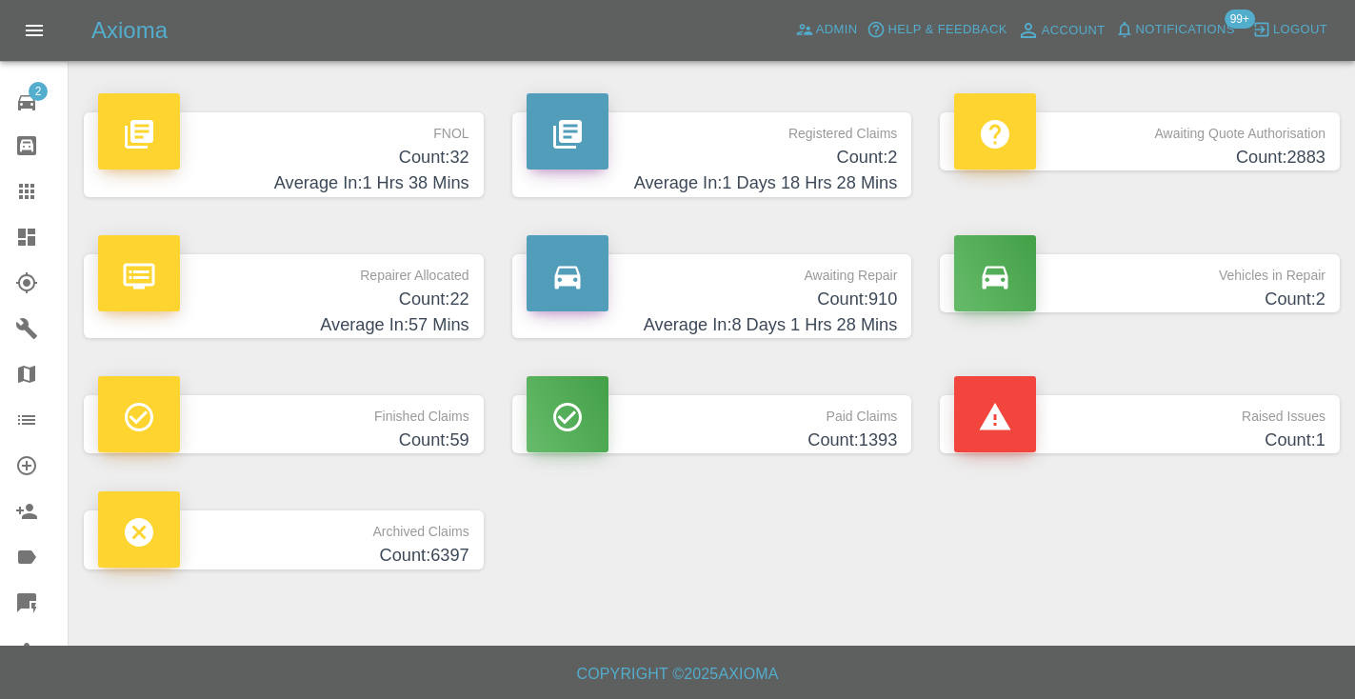
click at [850, 287] on h4 "Count: 910" at bounding box center [712, 300] width 371 height 26
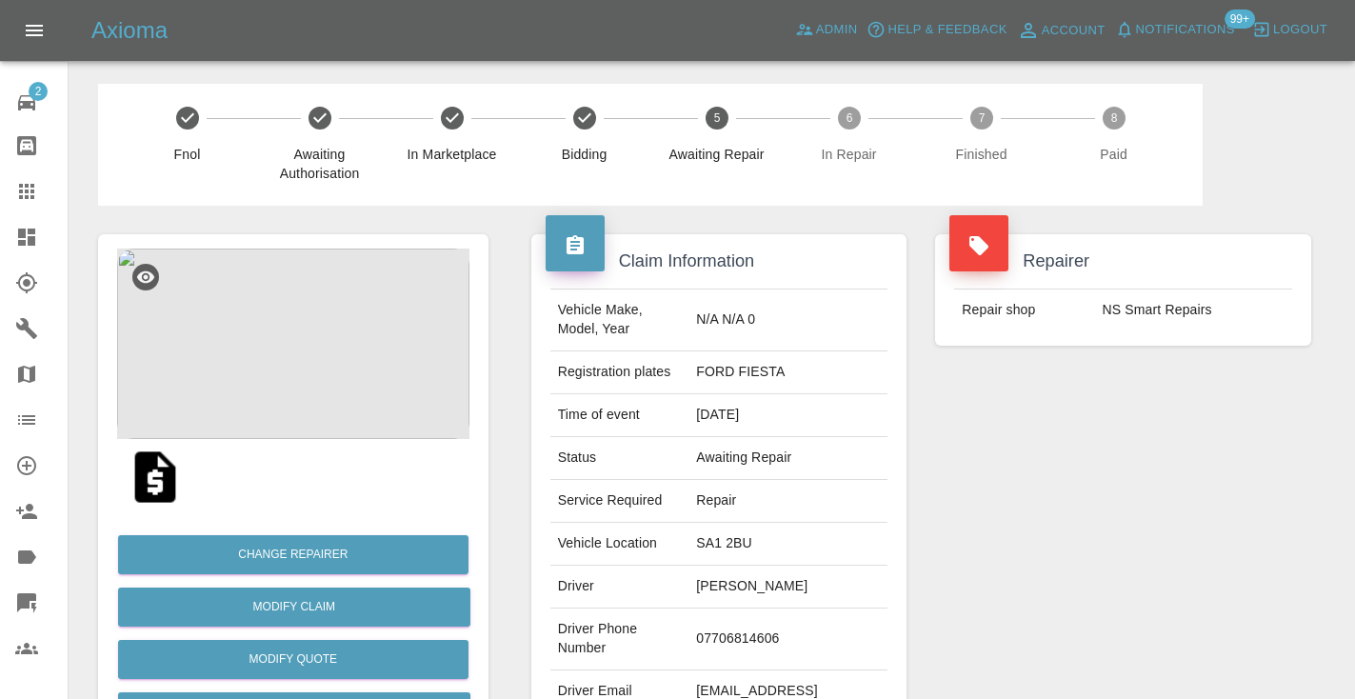
click at [748, 643] on td "07706814606" at bounding box center [788, 640] width 199 height 62
copy td "07706814606"
click at [1160, 524] on div "Repairer Repair shop NS Smart Repairs" at bounding box center [1123, 490] width 405 height 569
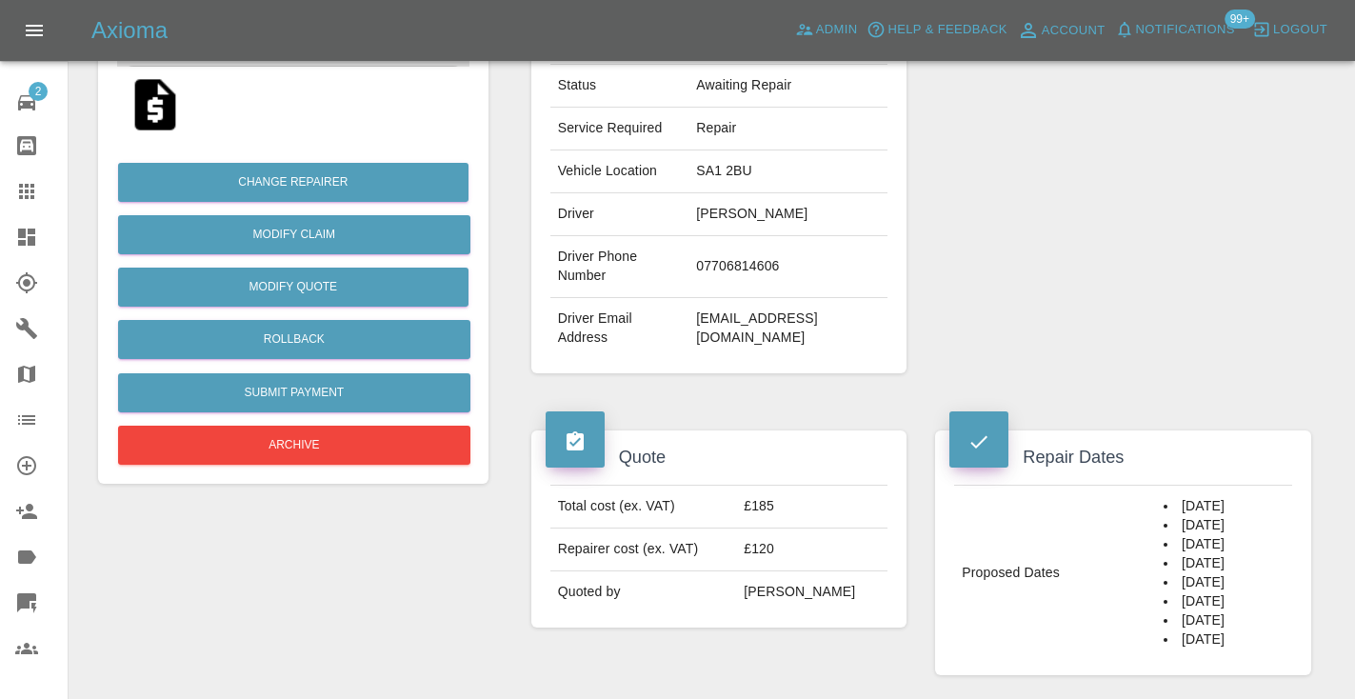
scroll to position [371, 0]
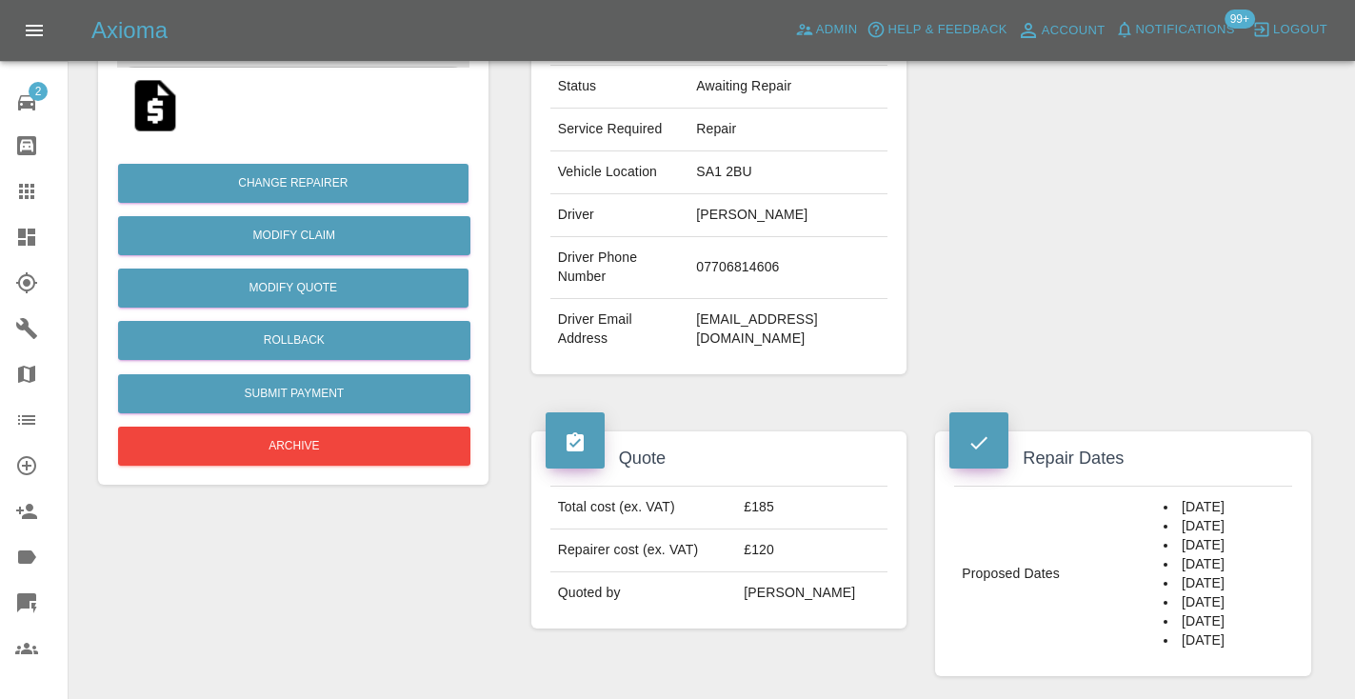
click at [771, 268] on td "07706814606" at bounding box center [788, 268] width 199 height 62
copy td "07706814606"
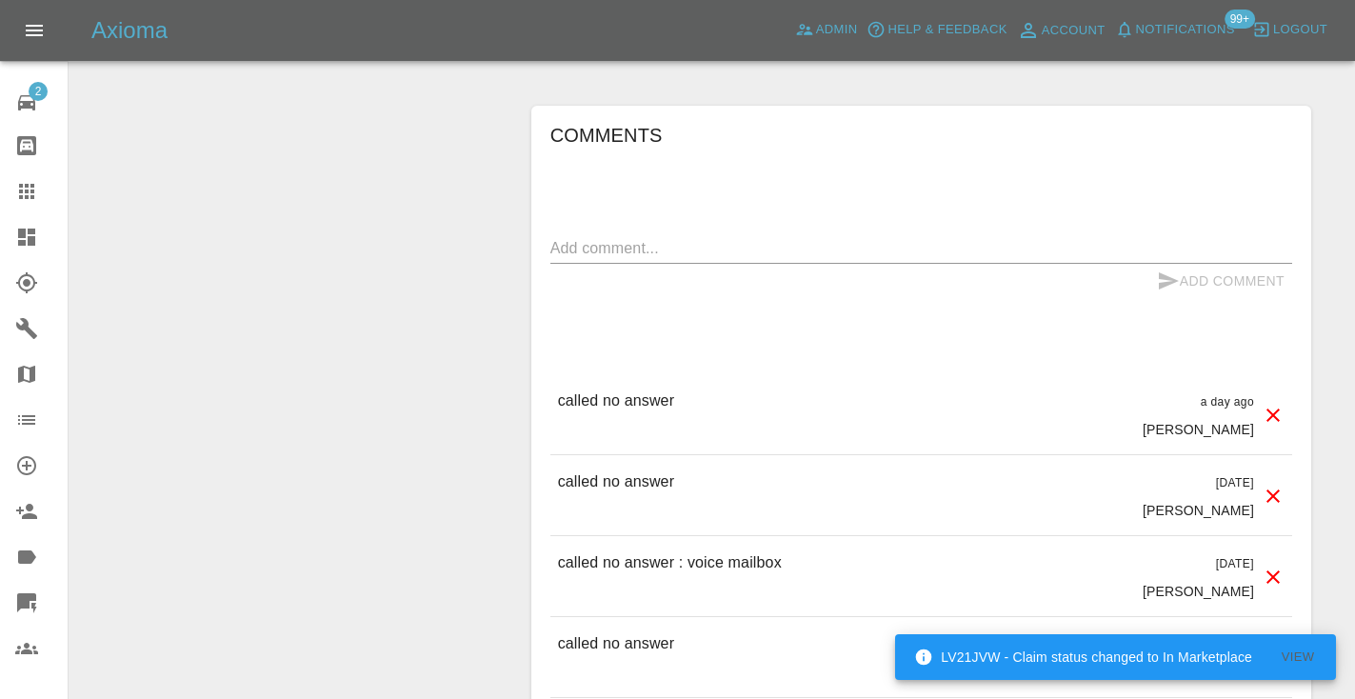
scroll to position [1514, 0]
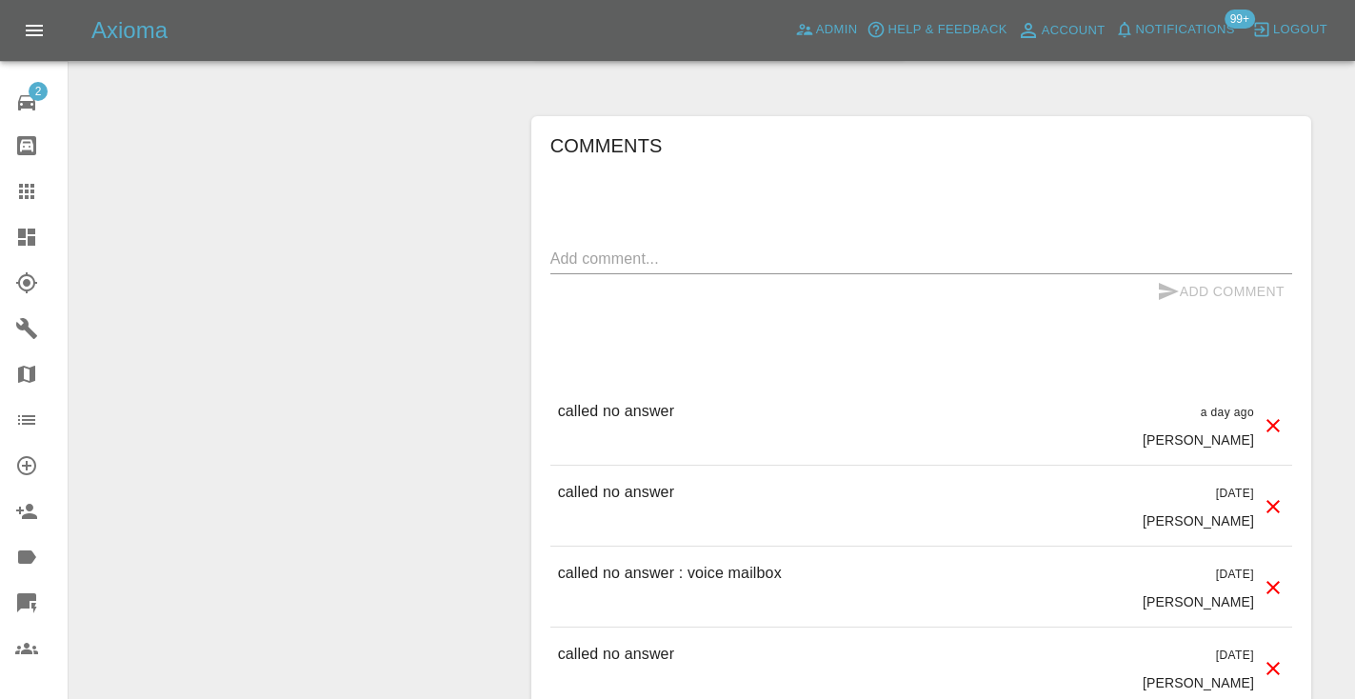
click at [616, 248] on textarea at bounding box center [921, 259] width 742 height 22
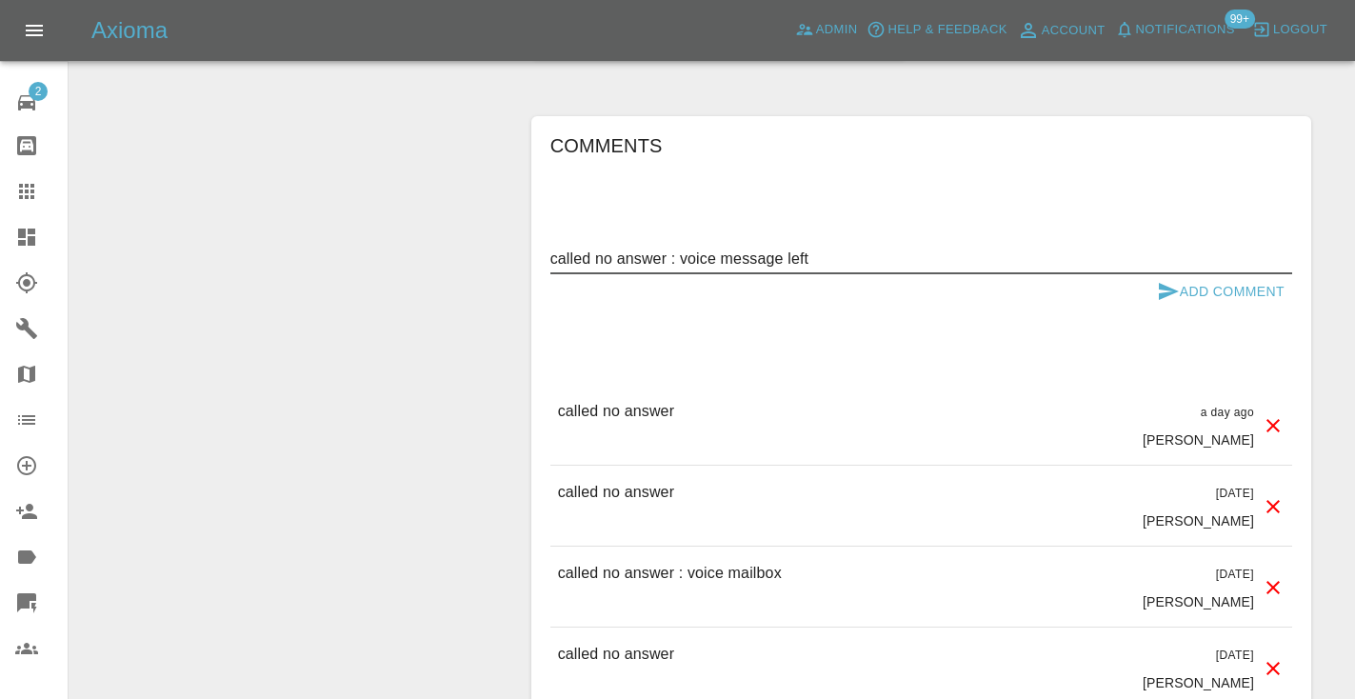
type textarea "called no answer : voice message left"
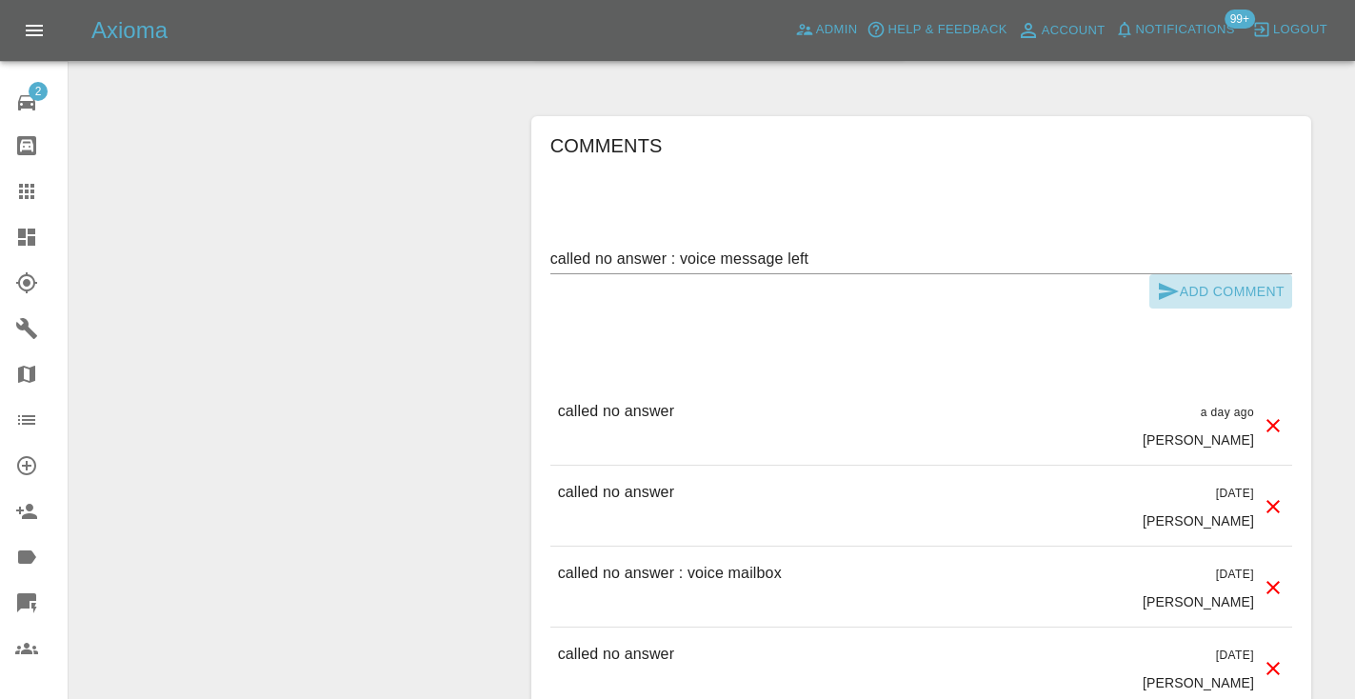
click at [1165, 283] on icon "submit" at bounding box center [1169, 291] width 20 height 17
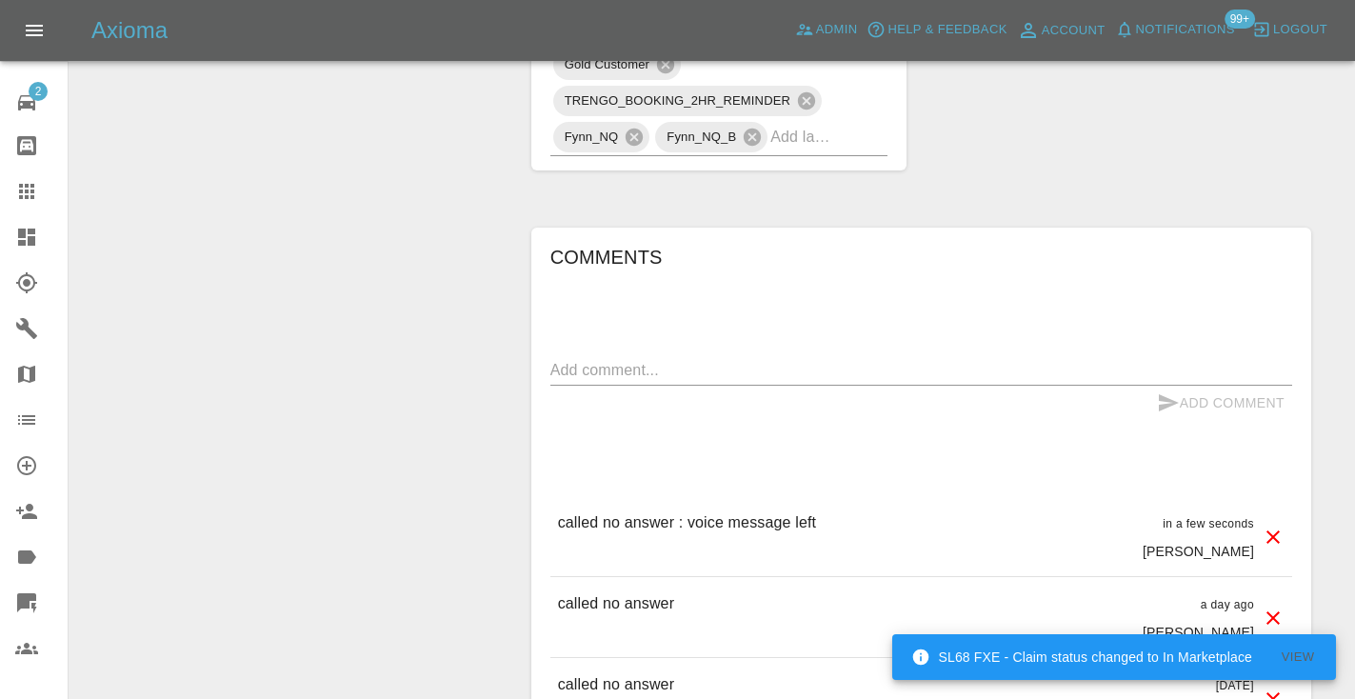
scroll to position [1402, 0]
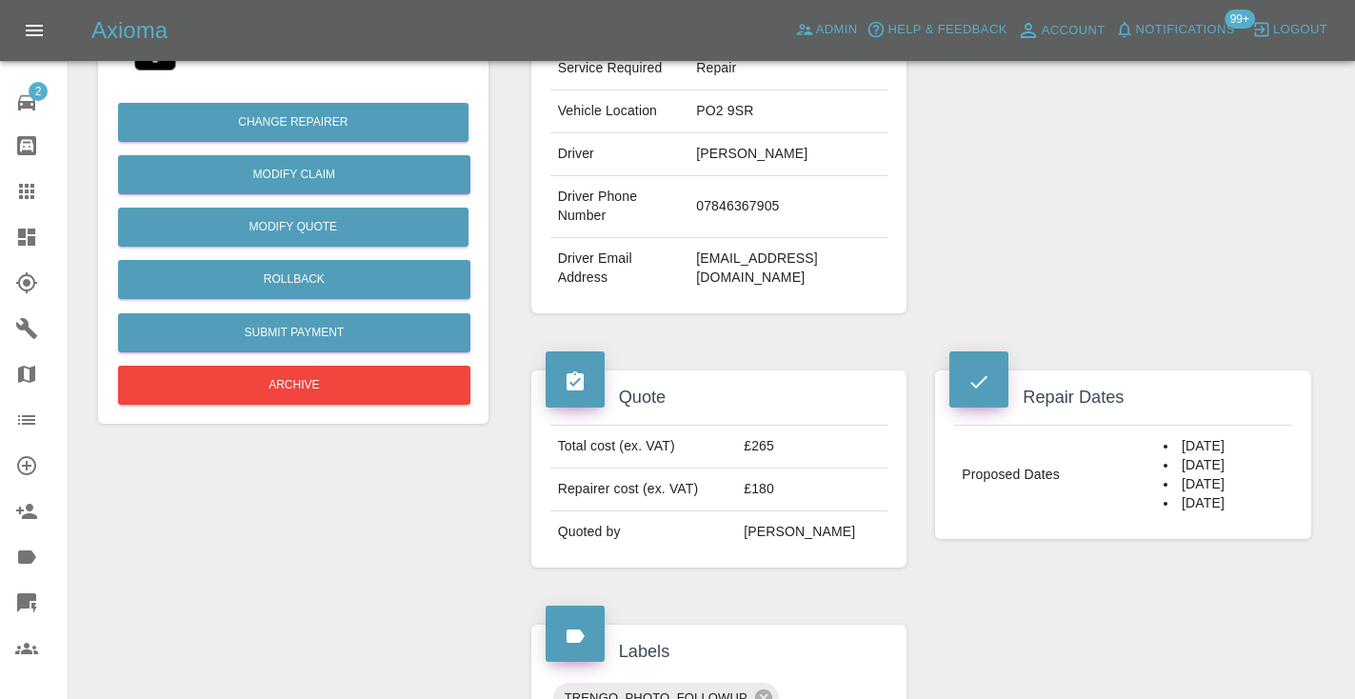
scroll to position [425, 0]
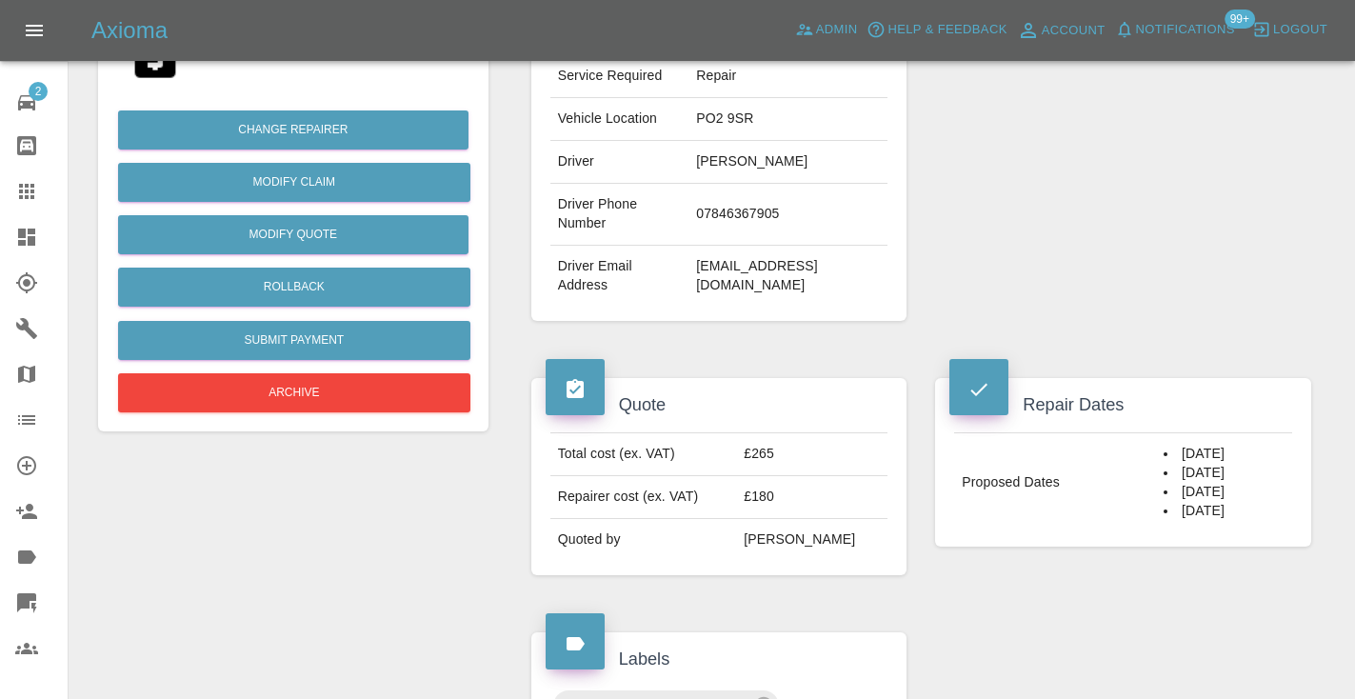
click at [769, 212] on td "07846367905" at bounding box center [788, 215] width 199 height 62
click at [767, 209] on td "07846367905" at bounding box center [788, 215] width 199 height 62
copy td "07846367905"
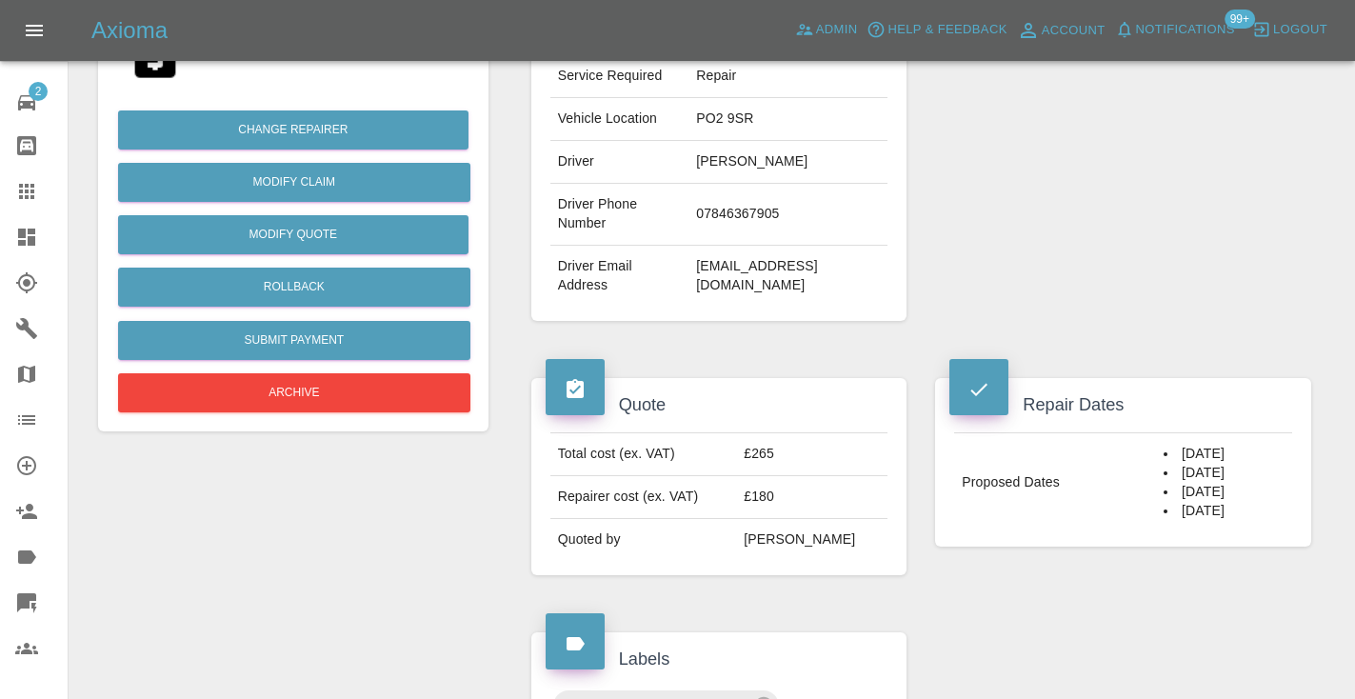
click at [1087, 142] on div "Repairer Repair shop RW Valeting and Dent Removal" at bounding box center [1123, 65] width 405 height 569
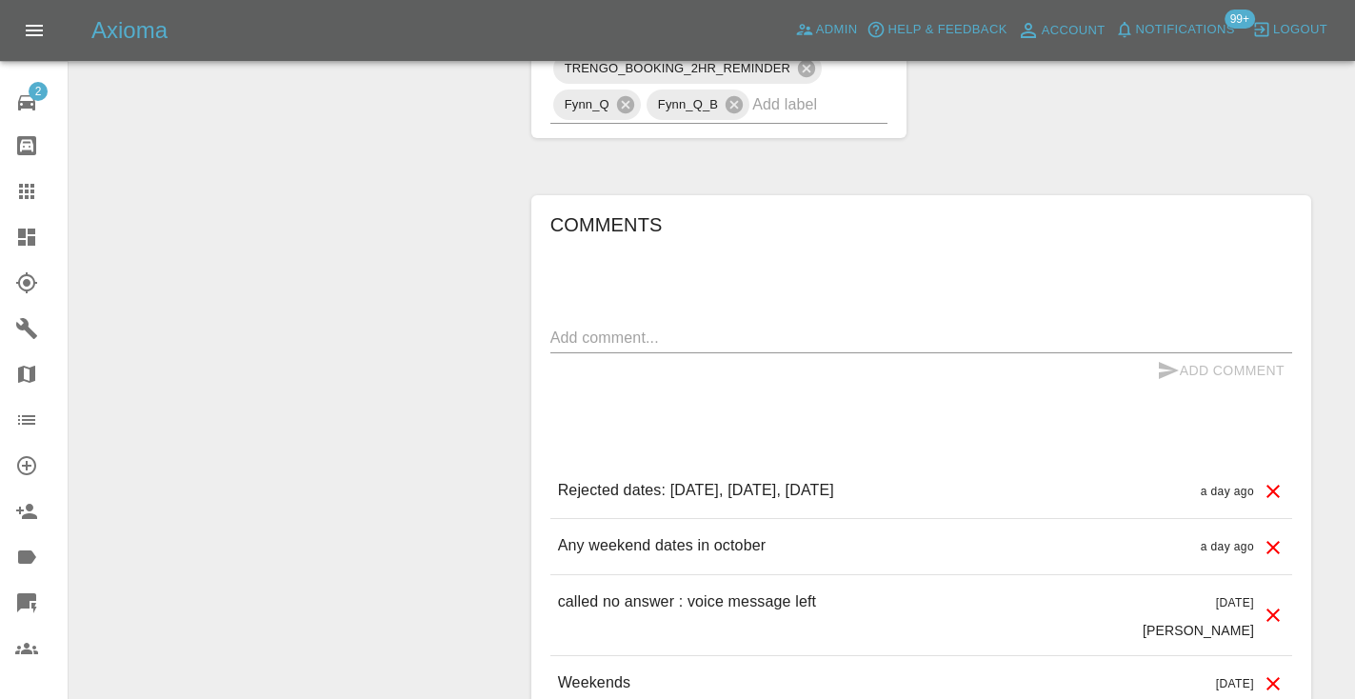
scroll to position [1547, 0]
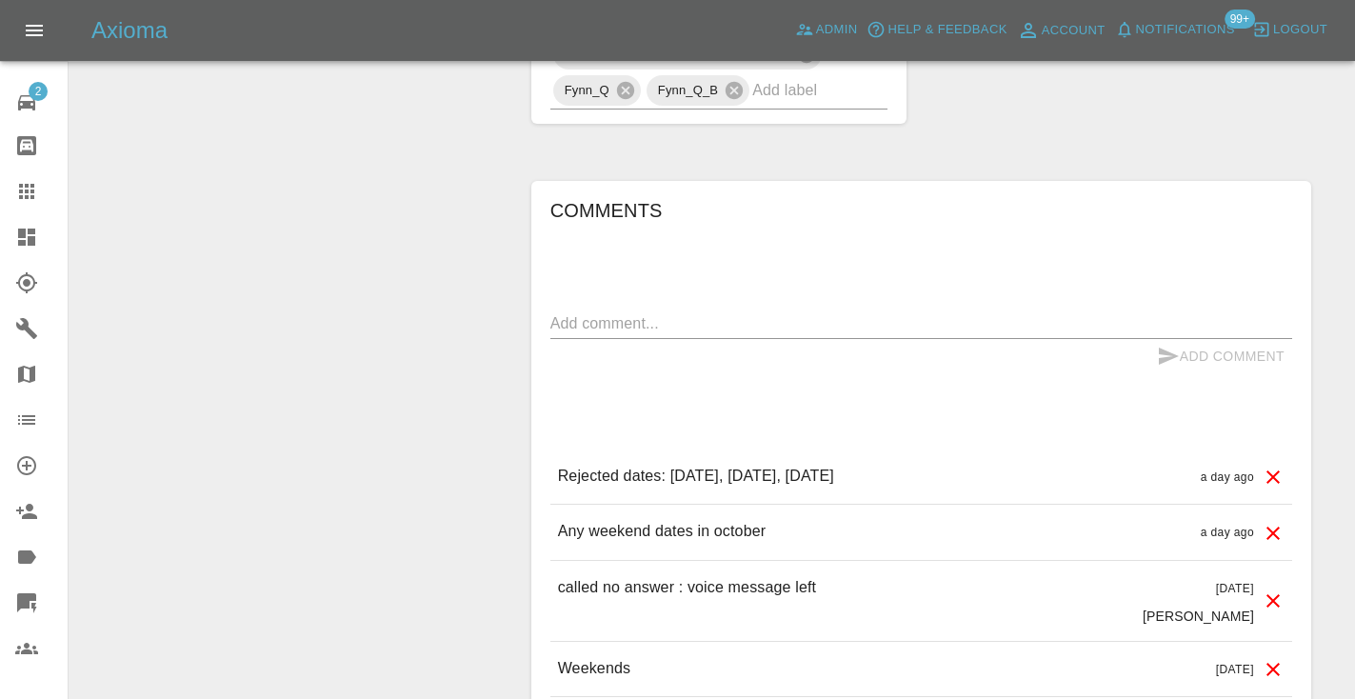
click at [603, 312] on textarea at bounding box center [921, 323] width 742 height 22
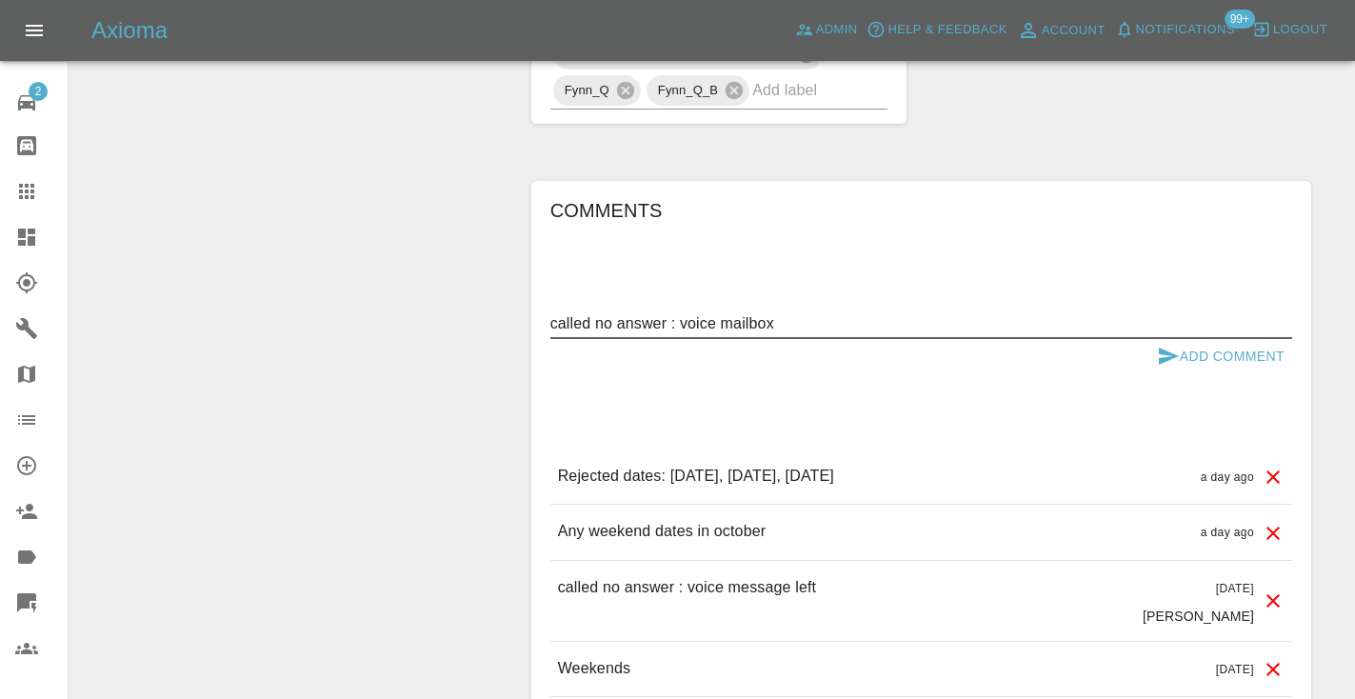
type textarea "called no answer : voice mailbox"
click at [1180, 339] on button "Add Comment" at bounding box center [1220, 356] width 143 height 35
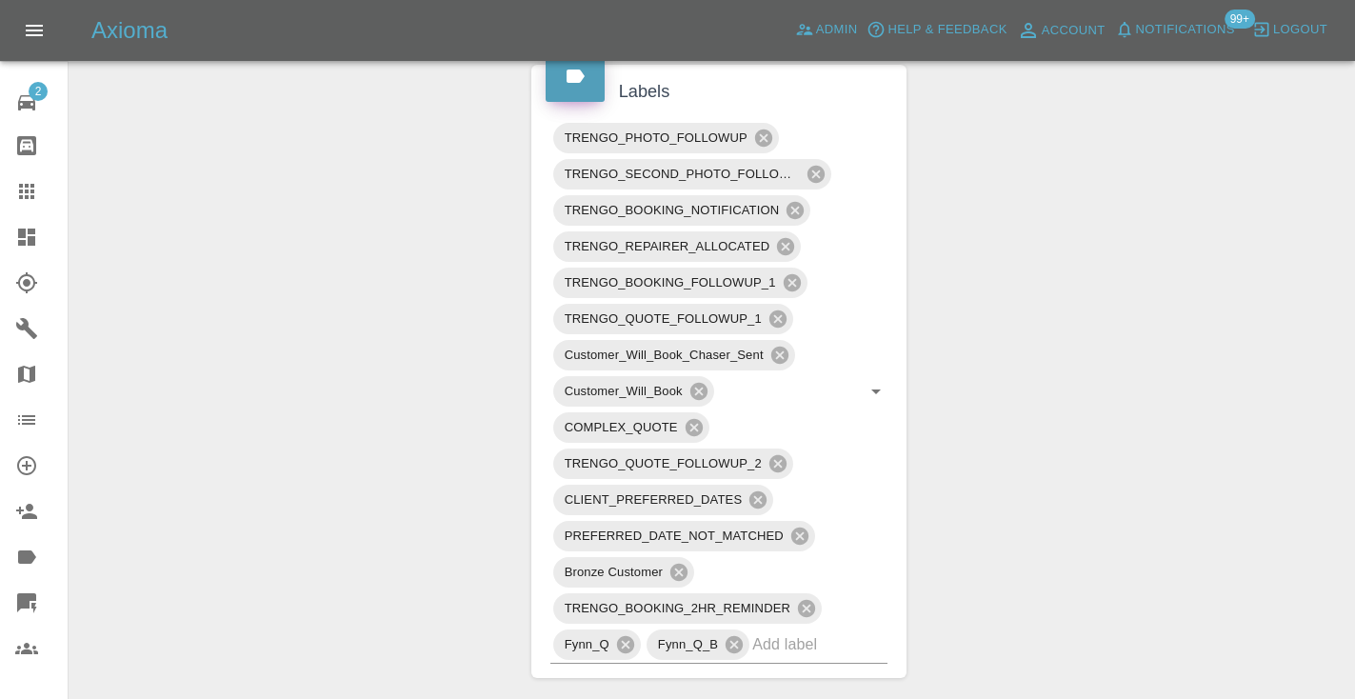
scroll to position [969, 0]
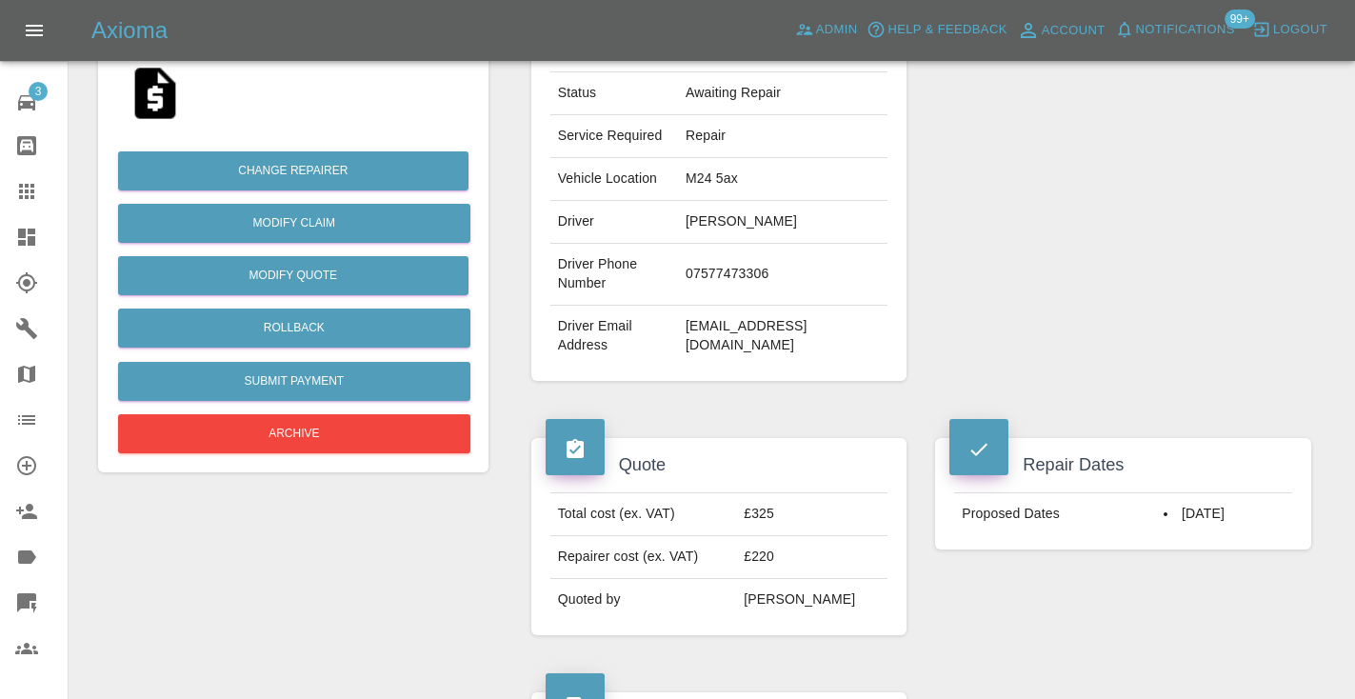
scroll to position [379, 0]
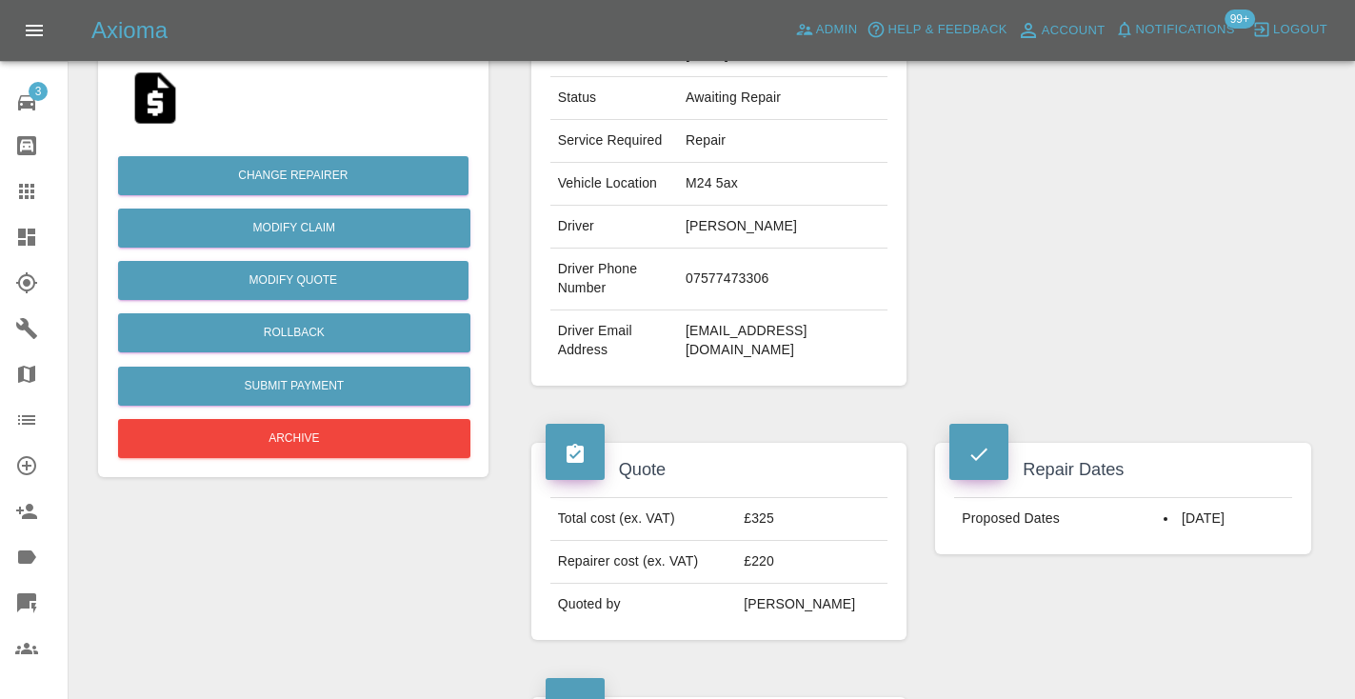
click at [736, 281] on td "07577473306" at bounding box center [783, 280] width 210 height 62
copy td "07577473306"
click at [1094, 207] on div "Repairer Repair shop ABSR Autobody s.m.a.r.t repairs" at bounding box center [1123, 121] width 405 height 588
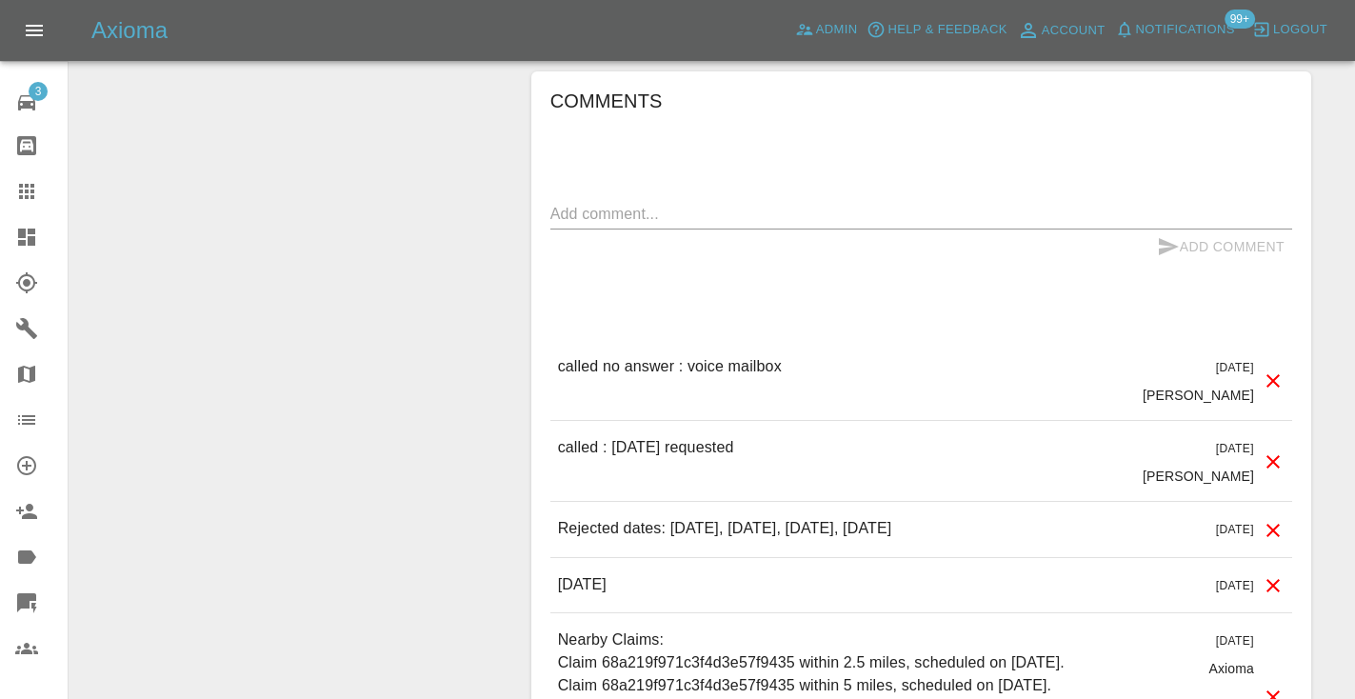
scroll to position [1582, 0]
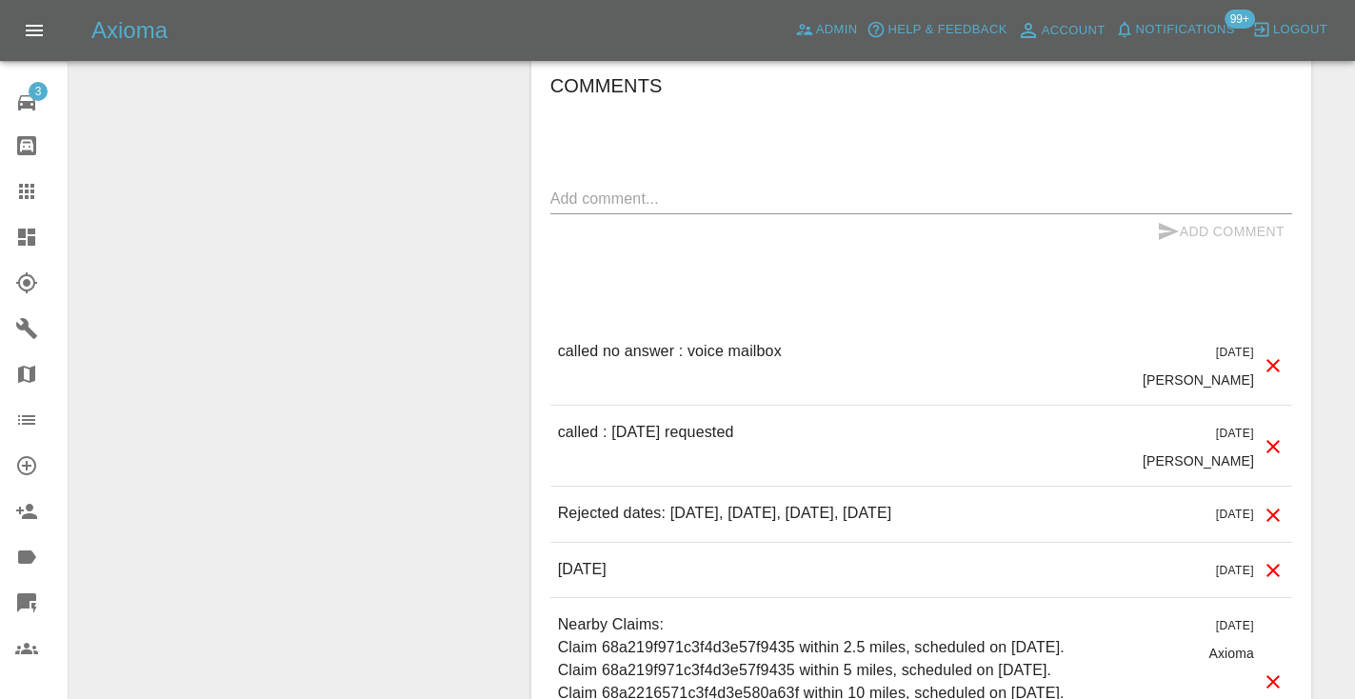
click at [594, 205] on textarea at bounding box center [921, 199] width 742 height 22
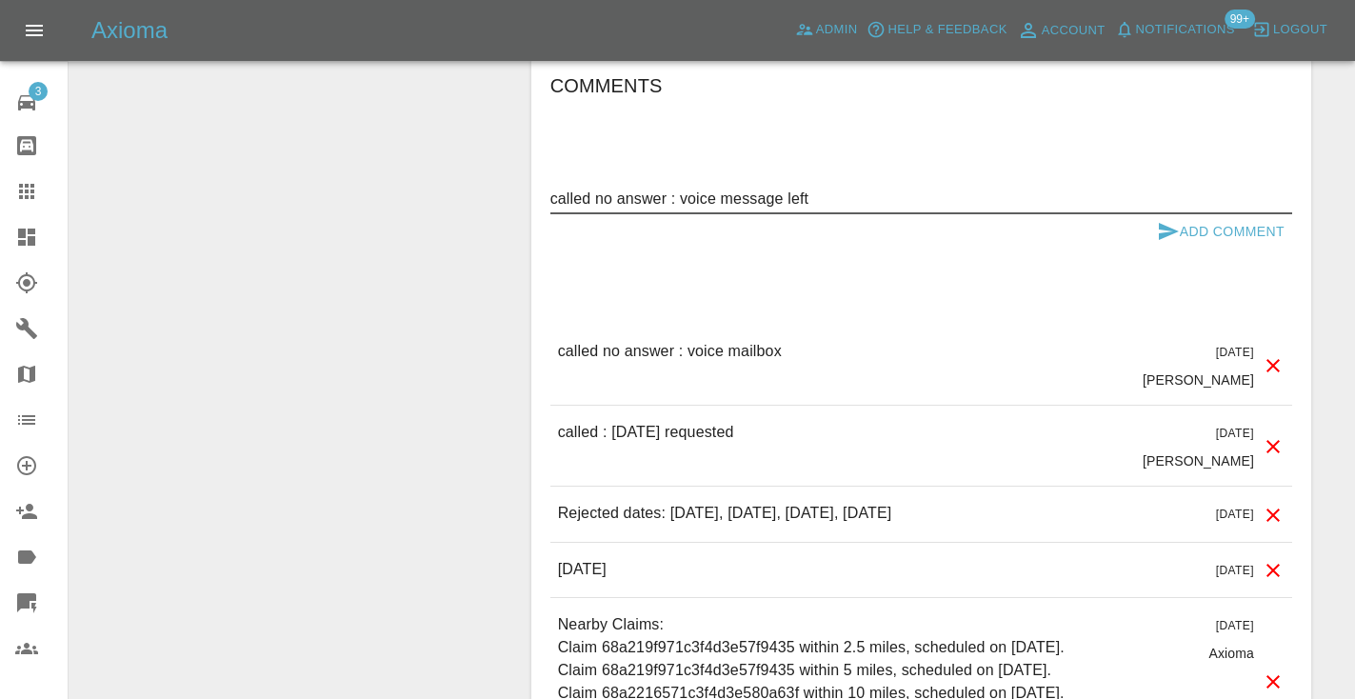
type textarea "called no answer : voice message left"
click at [1166, 225] on icon "submit" at bounding box center [1168, 231] width 23 height 23
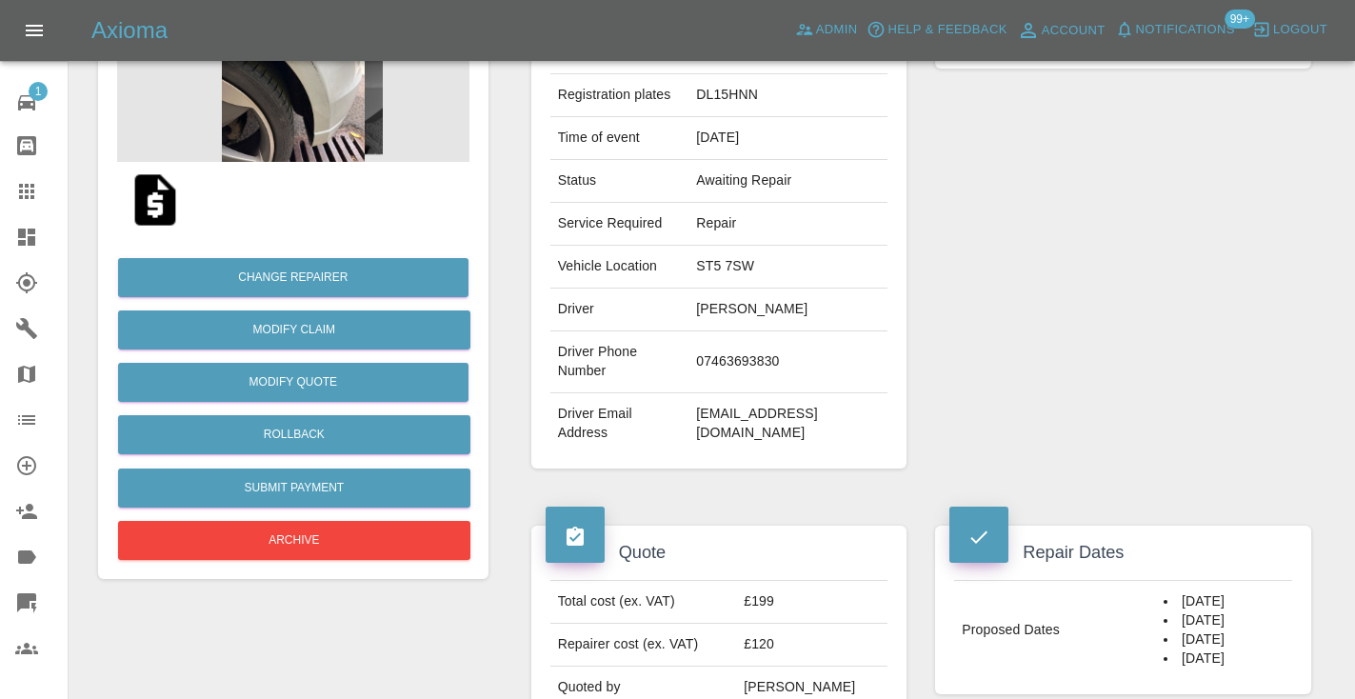
scroll to position [274, 0]
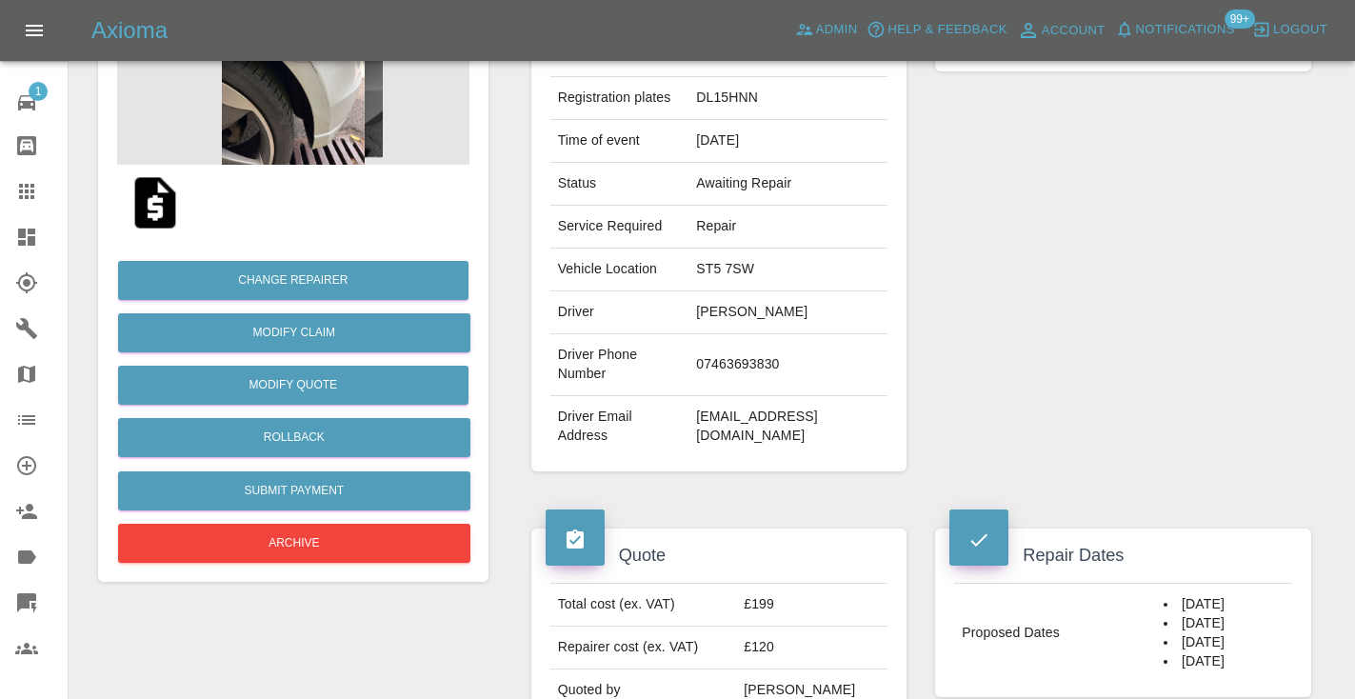
click at [753, 347] on td "07463693830" at bounding box center [788, 365] width 199 height 62
copy td "07463693830"
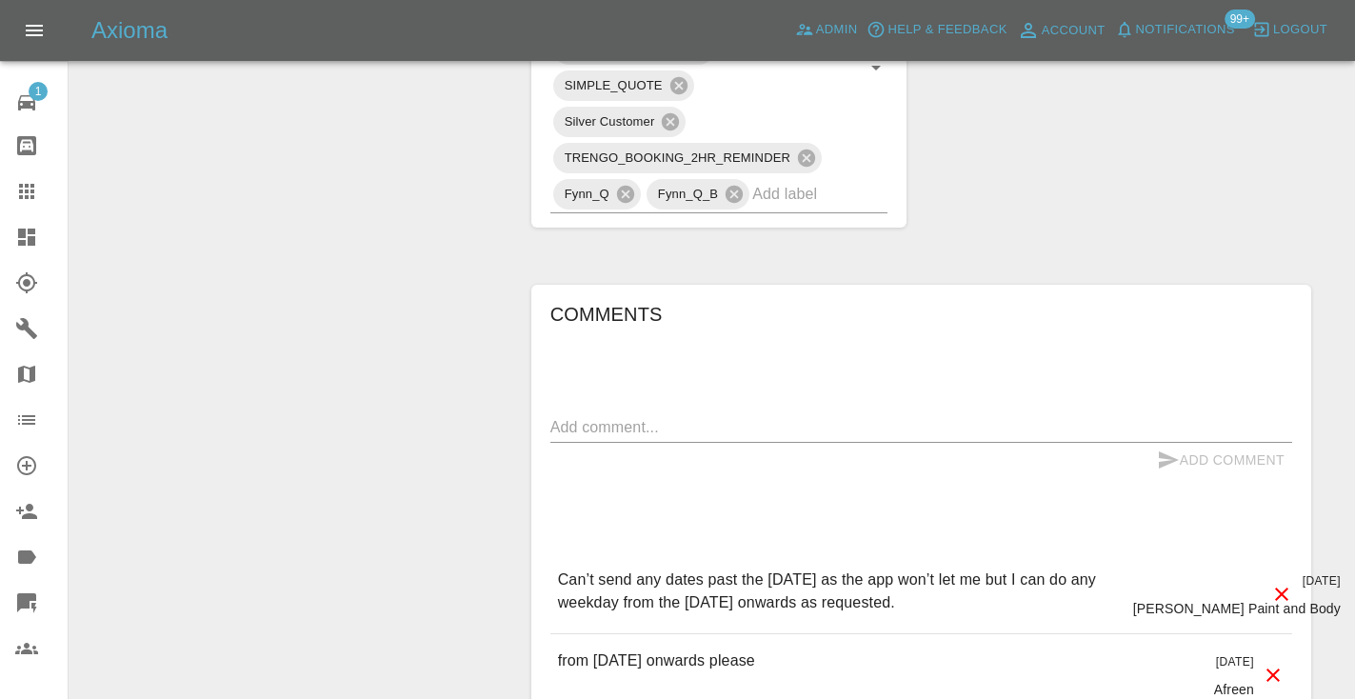
scroll to position [1227, 0]
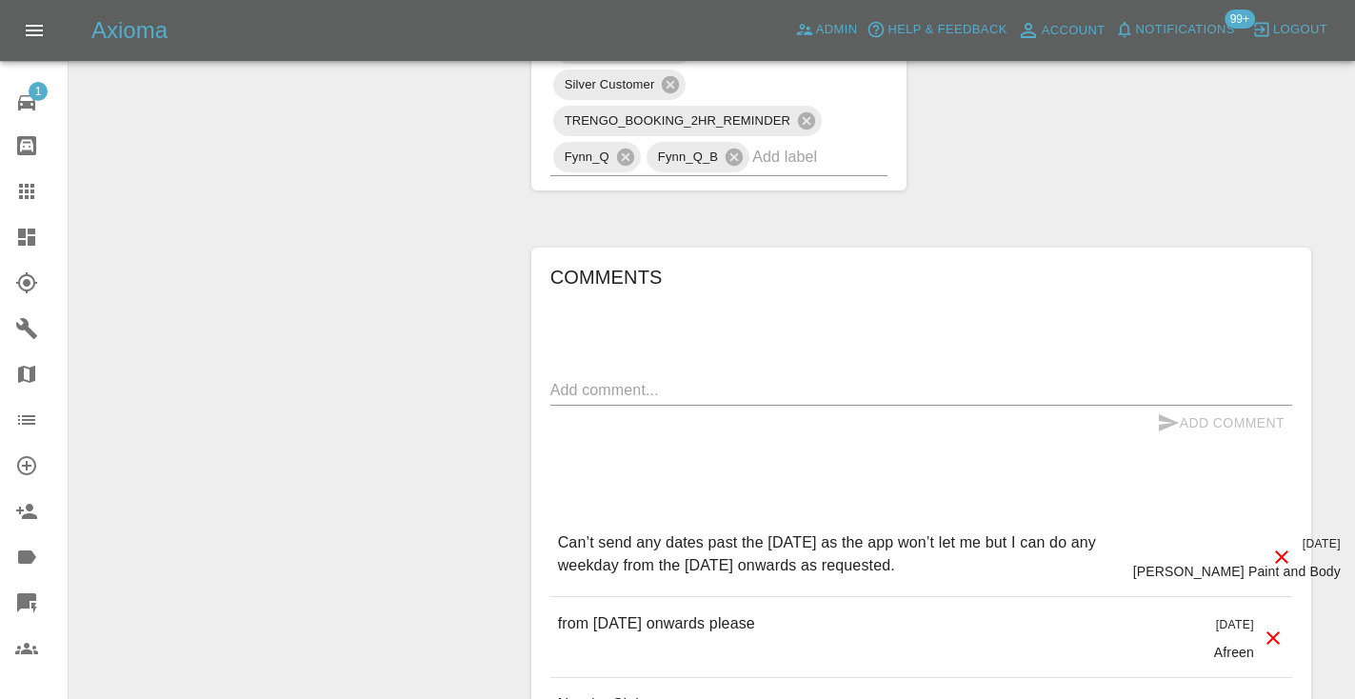
click at [629, 379] on textarea at bounding box center [921, 390] width 742 height 22
click at [1152, 152] on div "Claim Information Vehicle Make, Model, Year AUDI A1 2015 Registration plates DL…" at bounding box center [921, 30] width 808 height 2102
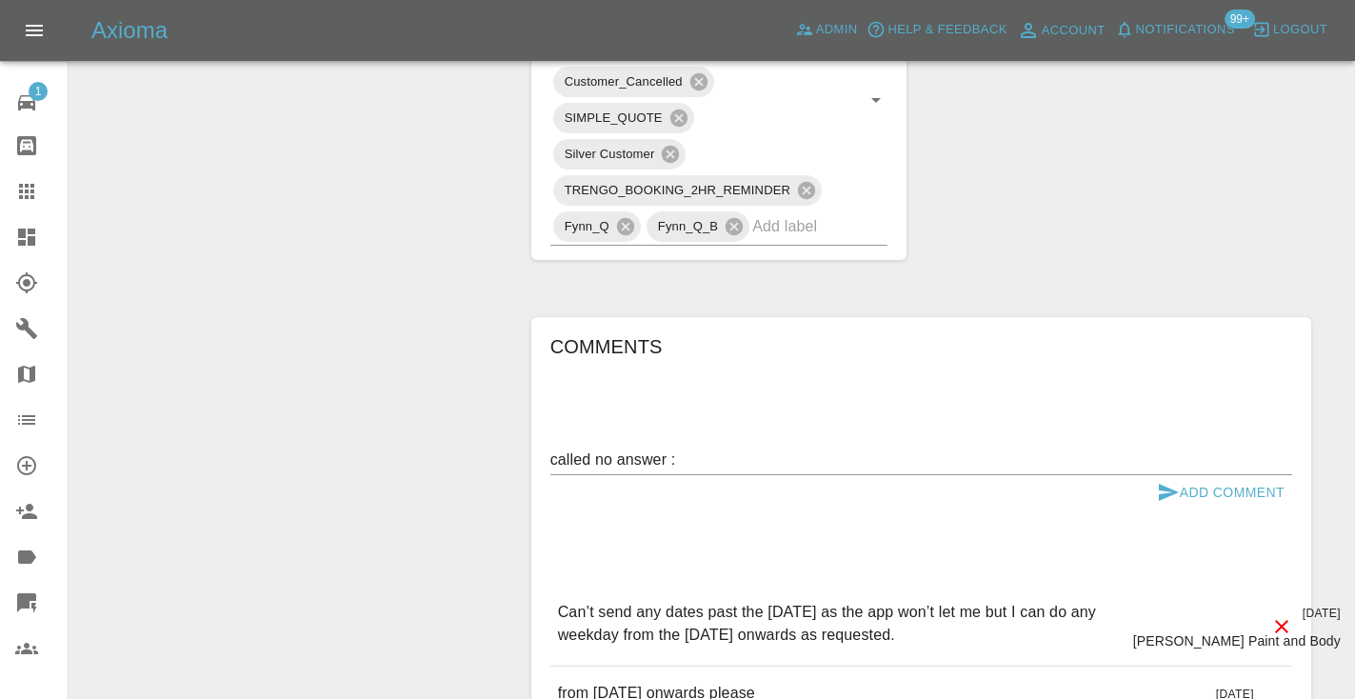
scroll to position [1164, 0]
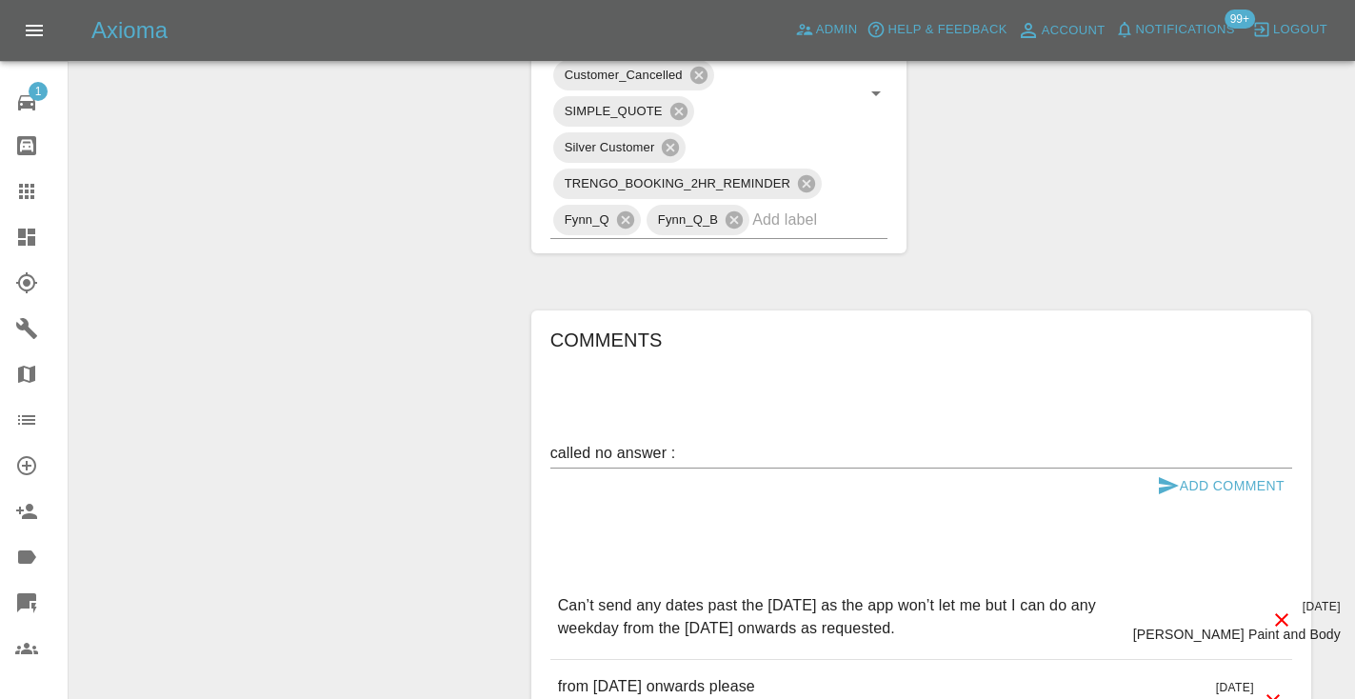
click at [729, 442] on textarea "called no answer :" at bounding box center [921, 453] width 742 height 22
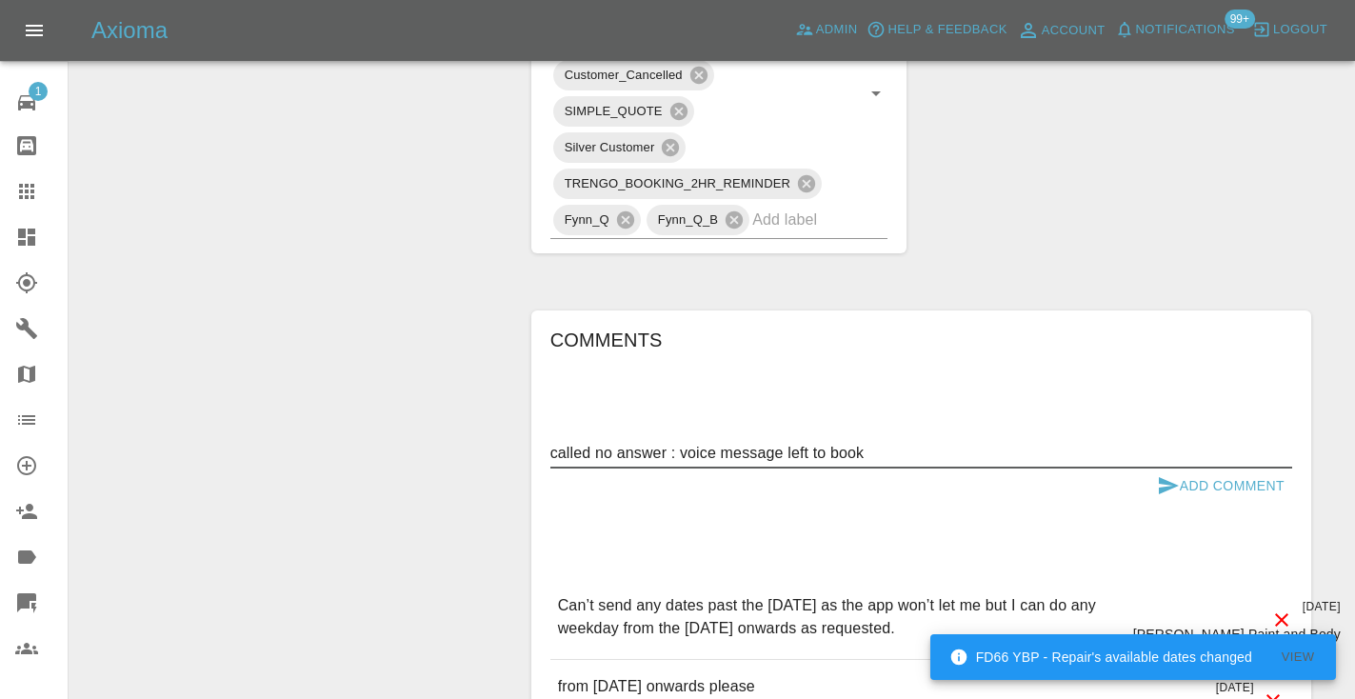
type textarea "called no answer : voice message left to book"
click at [1205, 469] on button "Add Comment" at bounding box center [1220, 486] width 143 height 35
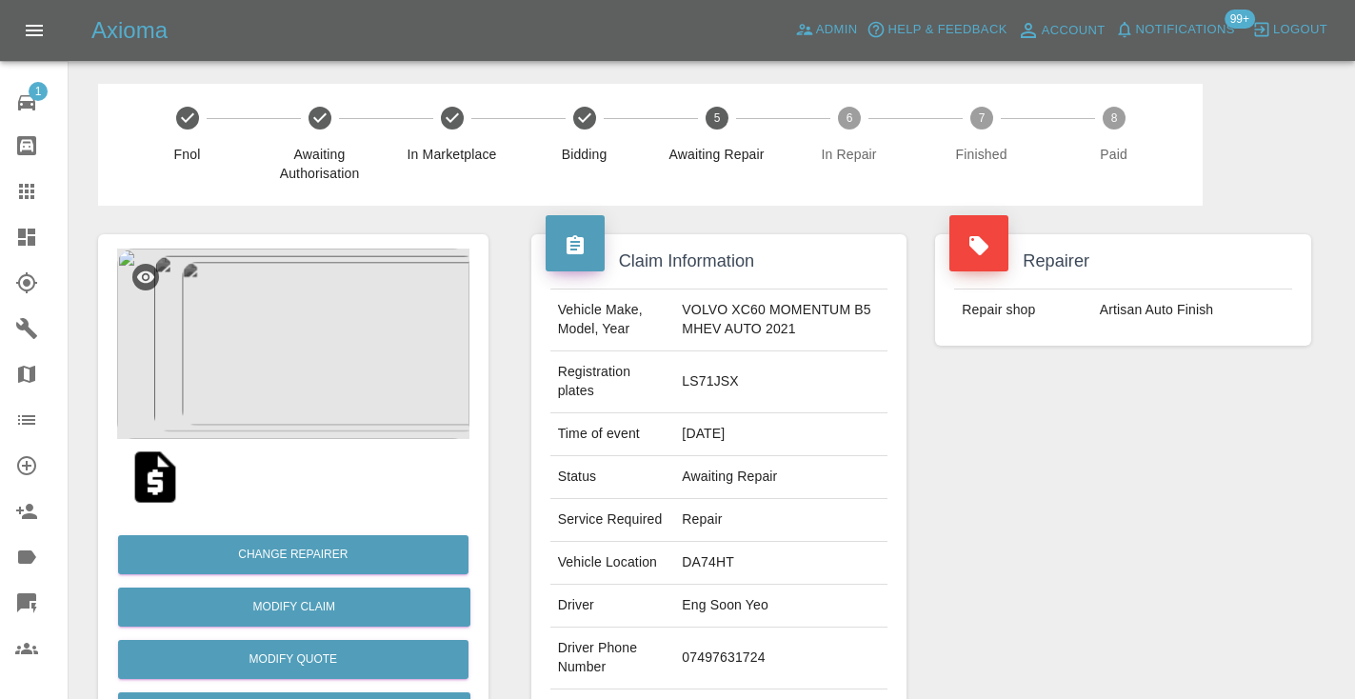
click at [716, 654] on td "07497631724" at bounding box center [780, 659] width 213 height 62
copy td "07497631724"
click at [1154, 518] on div "Repairer Repair shop Artisan Auto Finish" at bounding box center [1123, 500] width 405 height 588
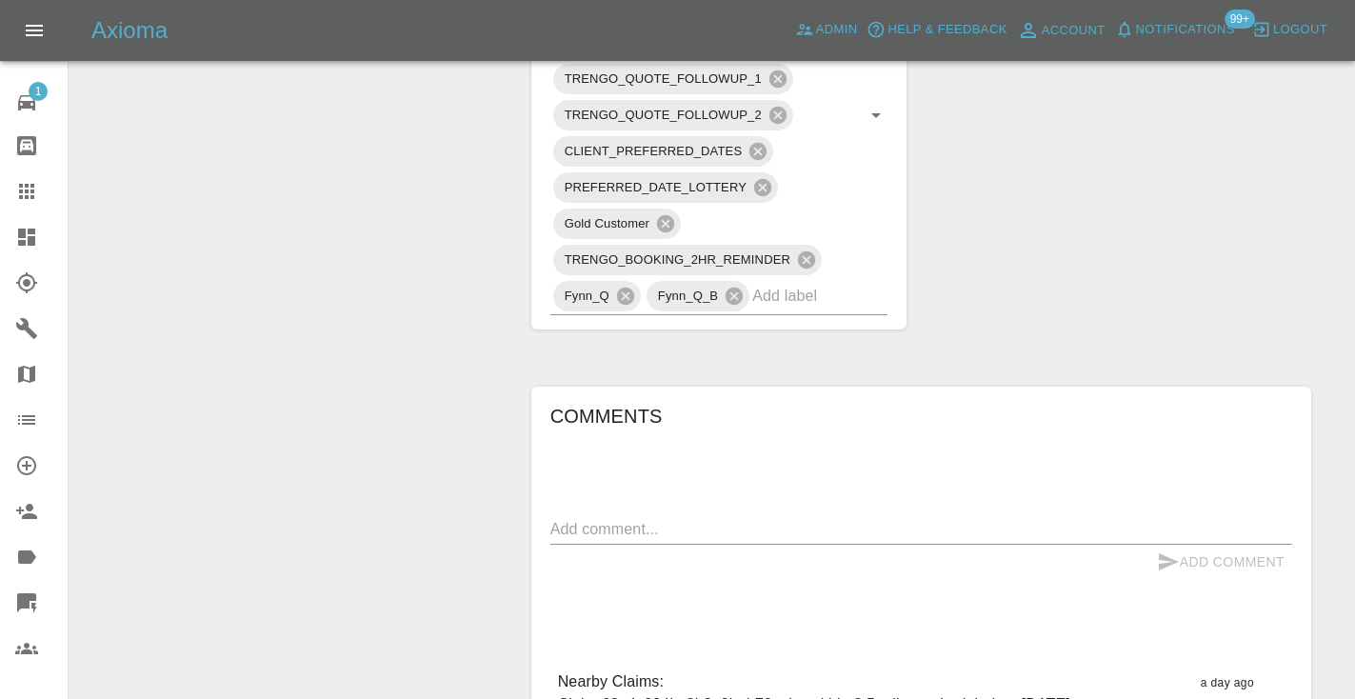
scroll to position [1288, 0]
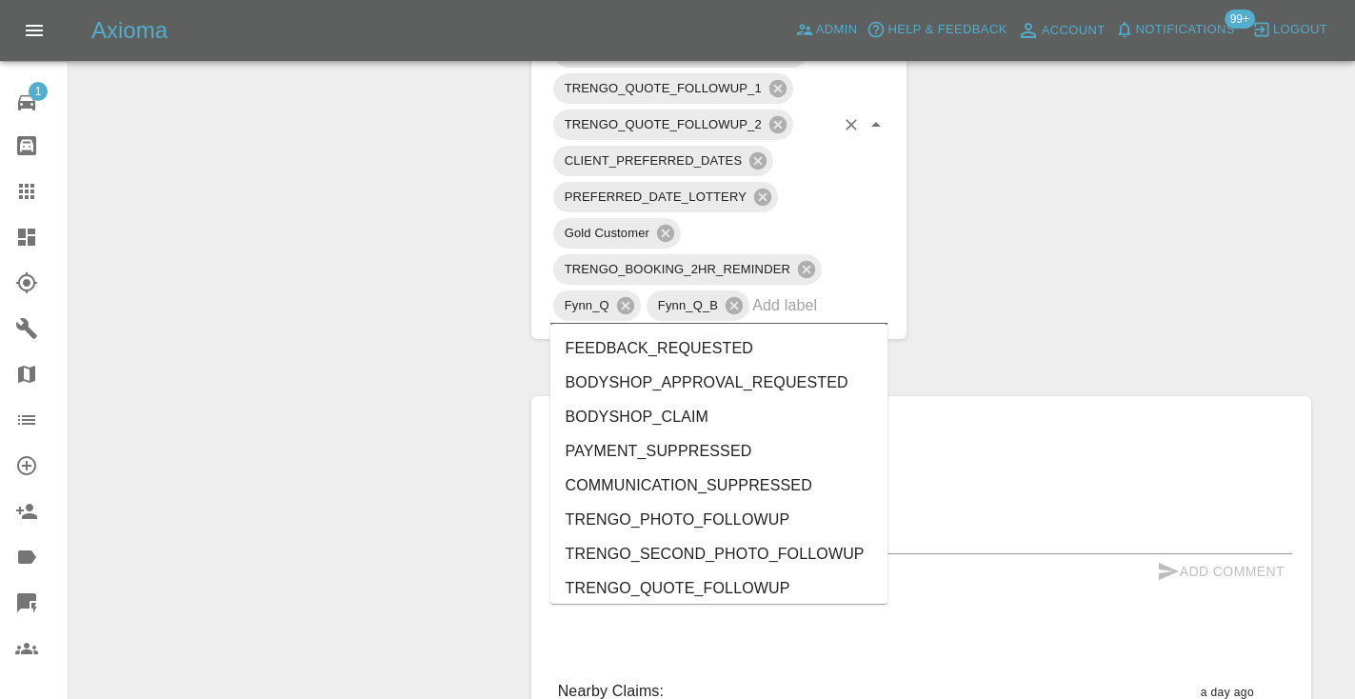
click at [828, 310] on input "text" at bounding box center [793, 305] width 82 height 30
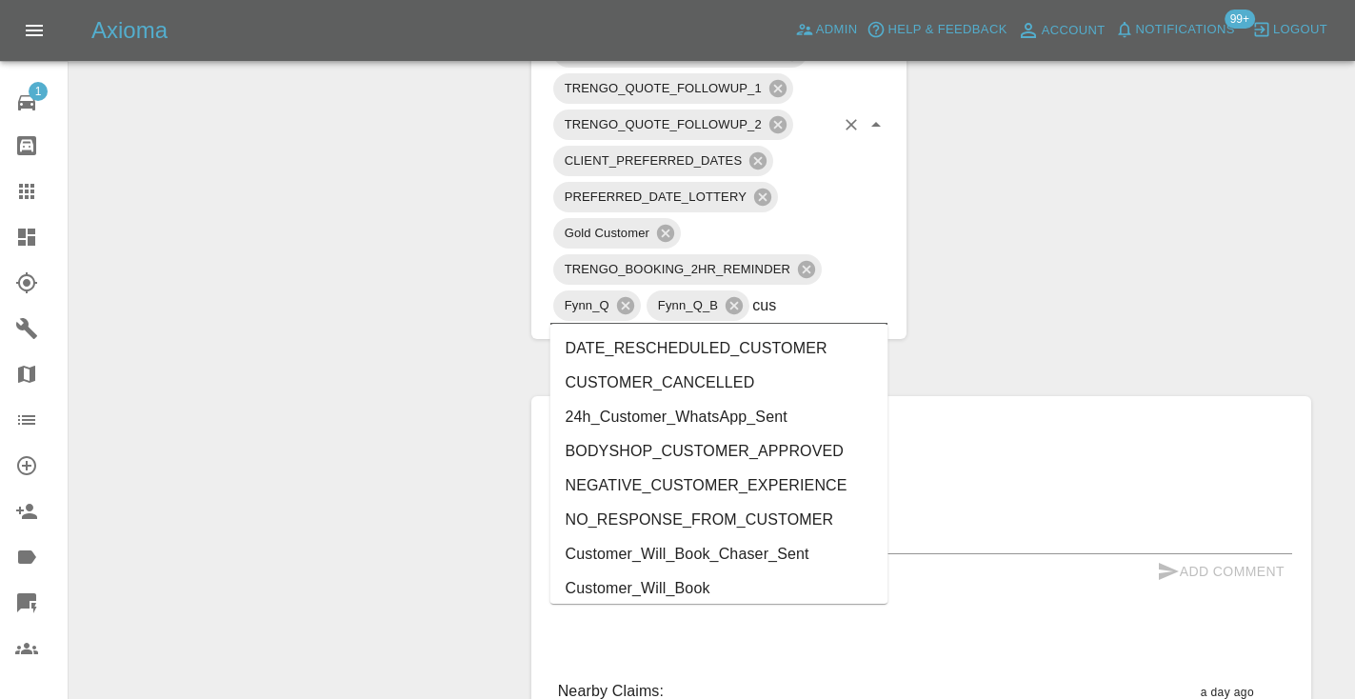
type input "cust"
click at [751, 592] on li "Customer_Will_Book" at bounding box center [719, 588] width 338 height 34
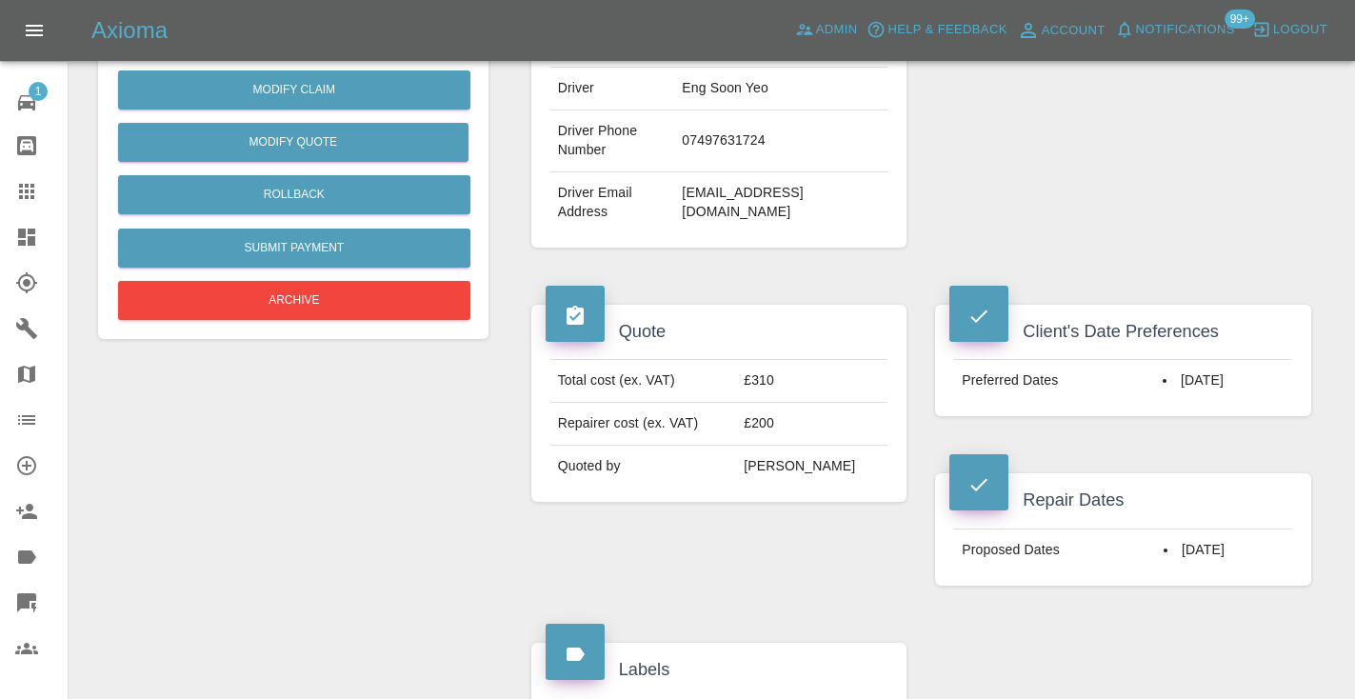
scroll to position [437, 0]
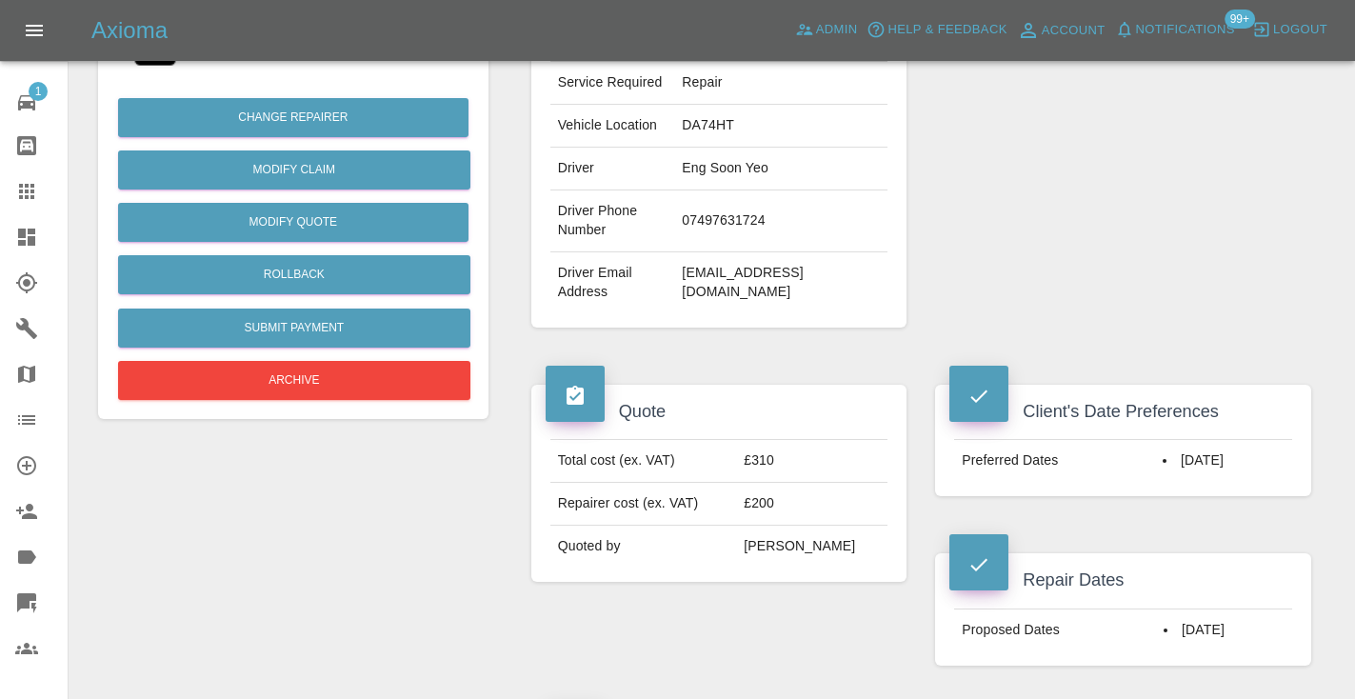
click at [738, 224] on td "07497631724" at bounding box center [780, 221] width 213 height 62
copy td "07497631724"
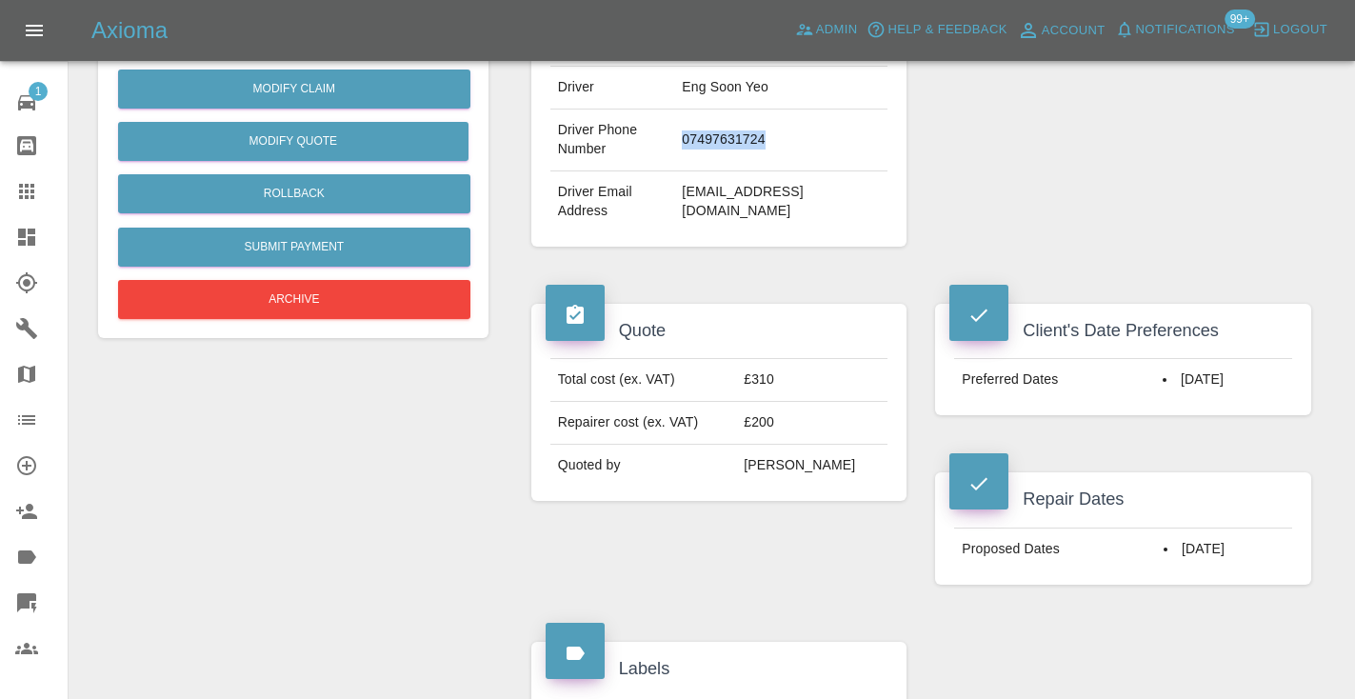
scroll to position [543, 0]
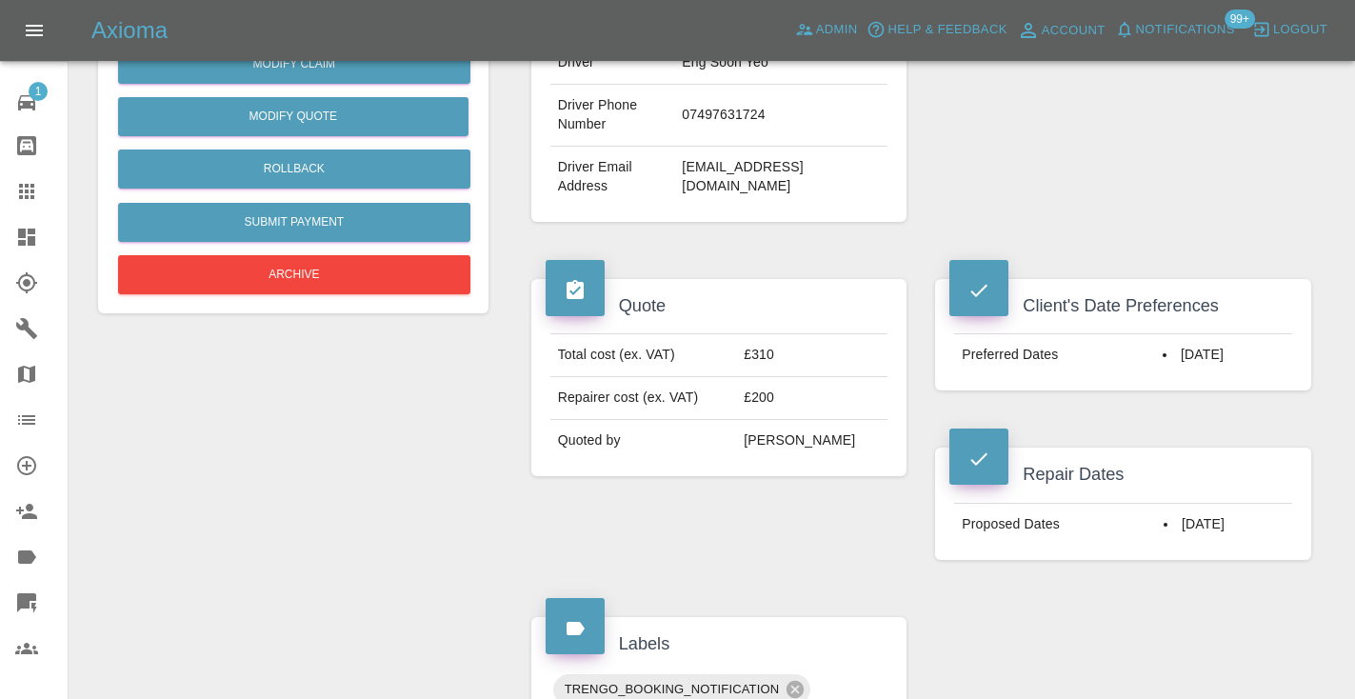
click at [705, 171] on td "engsoonyeo@yahoo.com.sg" at bounding box center [780, 177] width 213 height 61
click at [789, 154] on td "engsoonyeo@yahoo.com.sg" at bounding box center [780, 177] width 213 height 61
drag, startPoint x: 859, startPoint y: 182, endPoint x: 677, endPoint y: 179, distance: 181.9
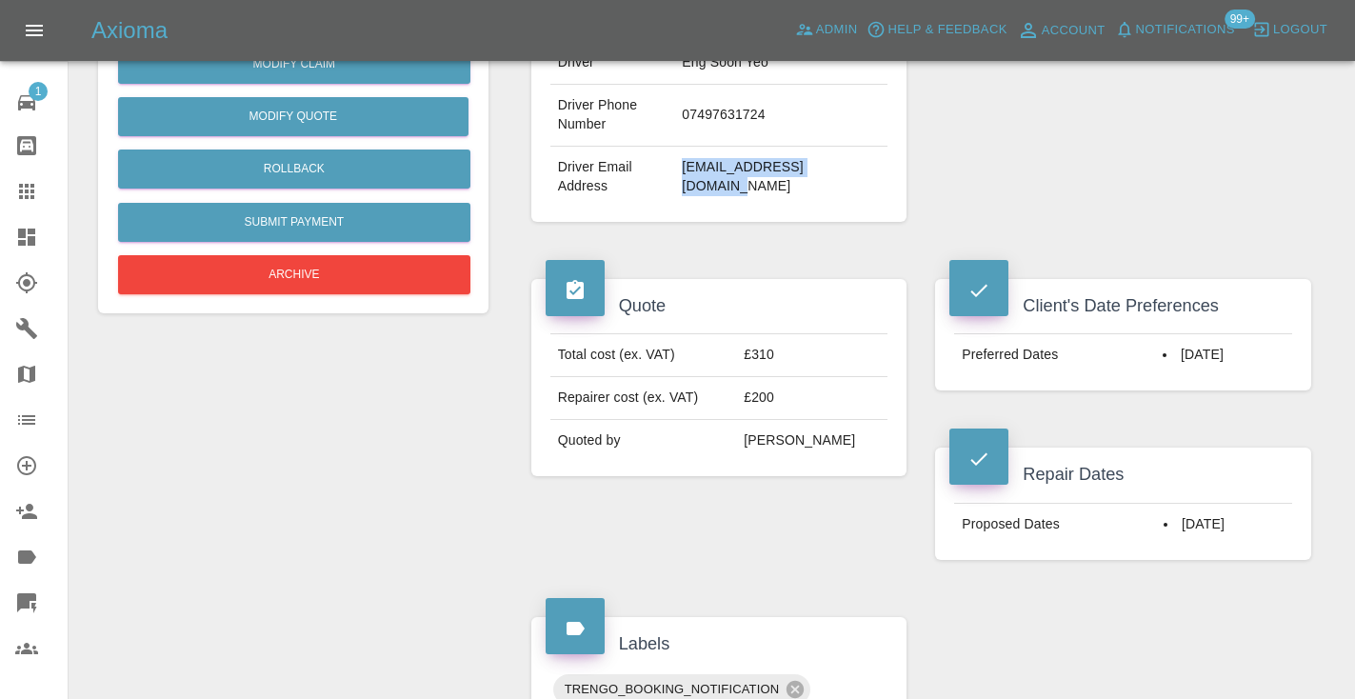
click at [677, 179] on td "engsoonyeo@yahoo.com.sg" at bounding box center [780, 177] width 213 height 61
copy td "engsoonyeo@yahoo.com.sg"
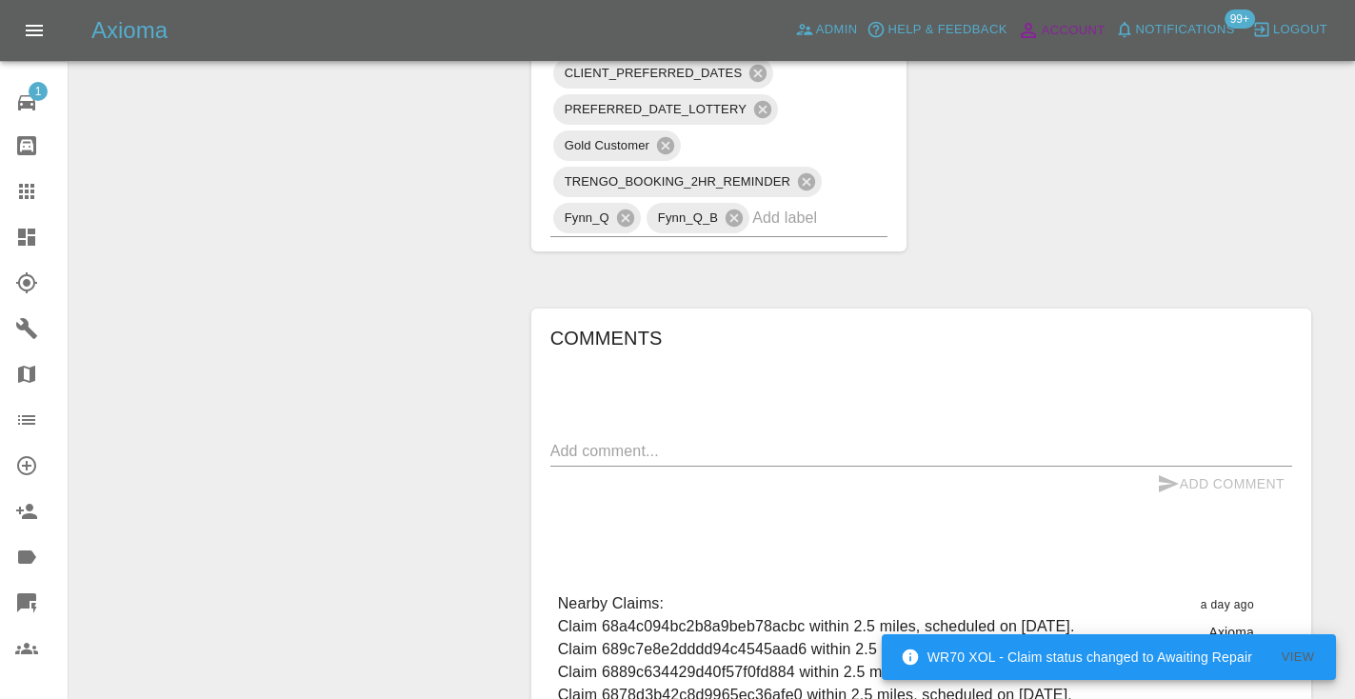
scroll to position [1487, 0]
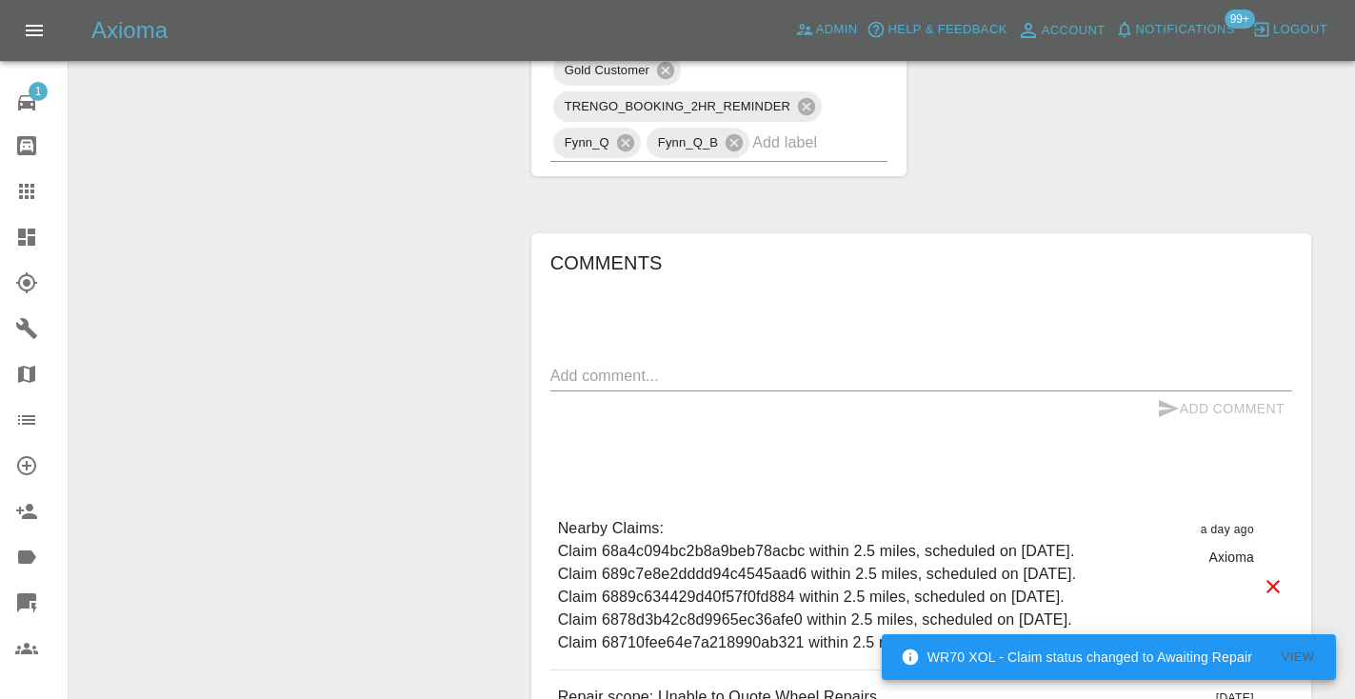
click at [627, 372] on textarea at bounding box center [921, 376] width 742 height 22
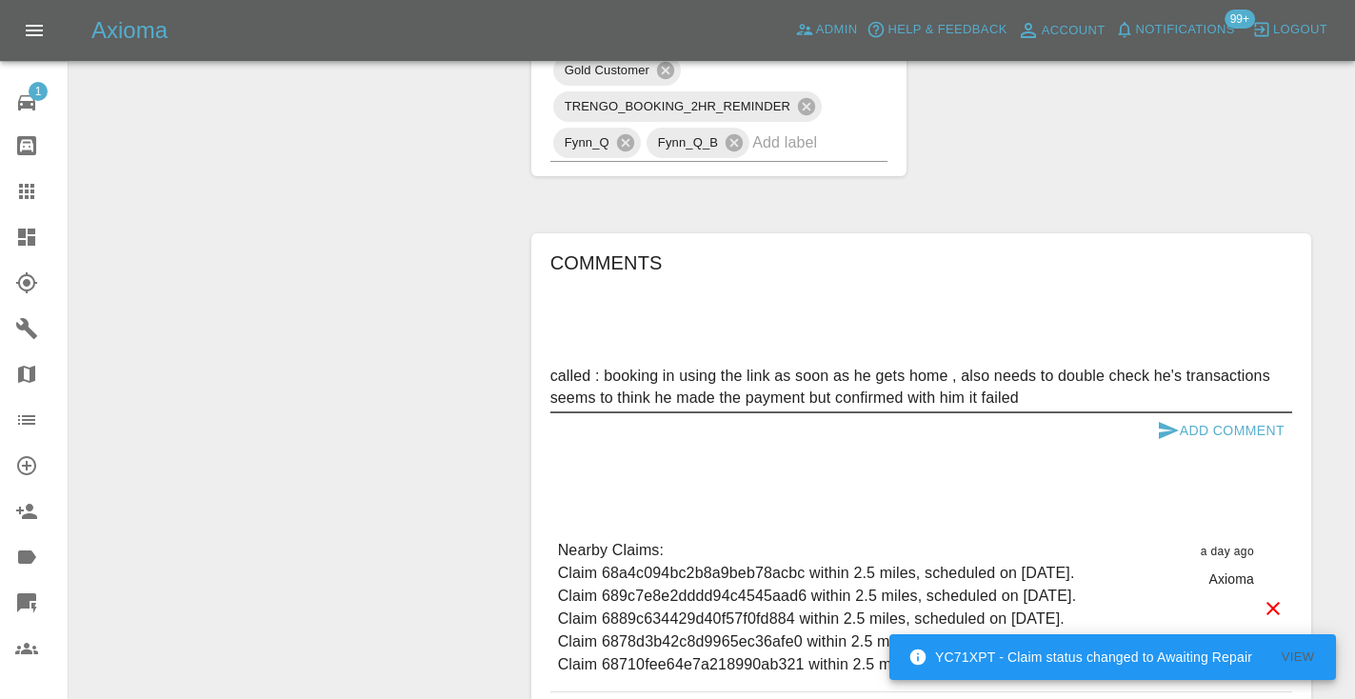
type textarea "called : booking in using the link as soon as he gets home , also needs to doub…"
click at [1198, 426] on button "Add Comment" at bounding box center [1220, 430] width 143 height 35
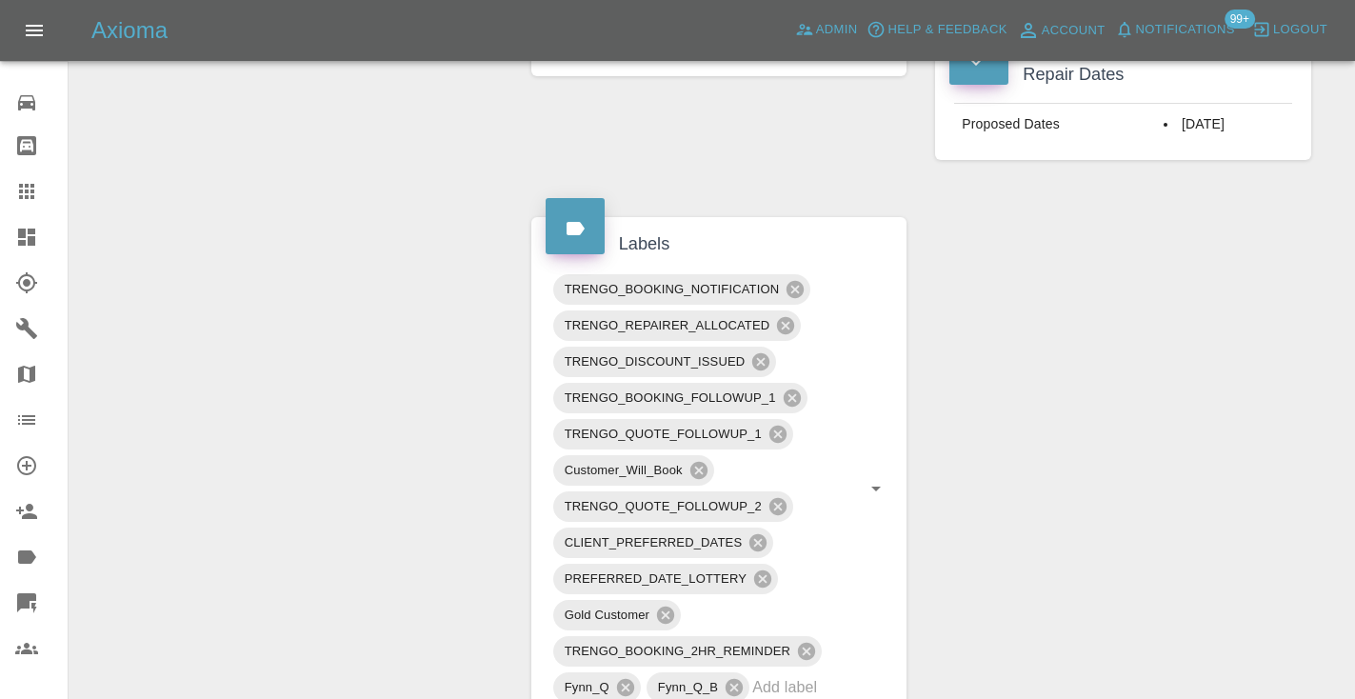
scroll to position [1032, 0]
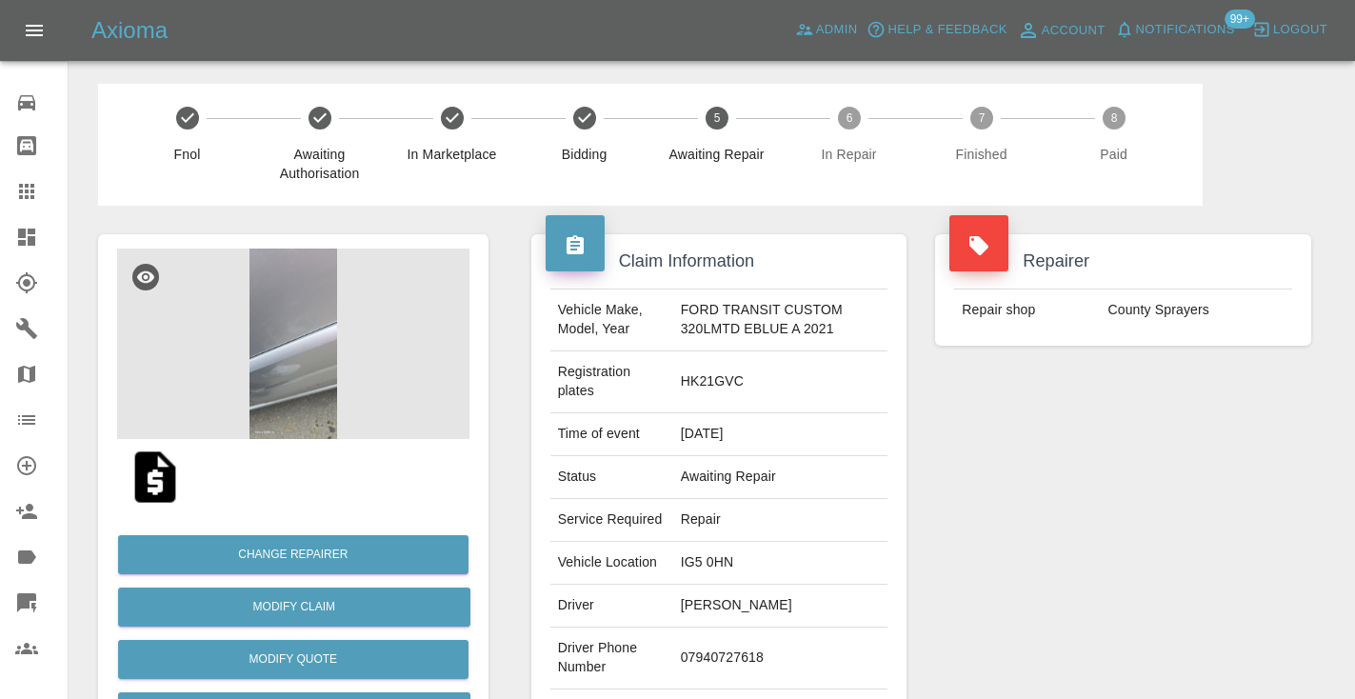
click at [720, 674] on td "07940727618" at bounding box center [780, 659] width 215 height 62
copy td "07940727618"
click at [1151, 541] on div "Repairer Repair shop County Sprayers" at bounding box center [1123, 500] width 405 height 588
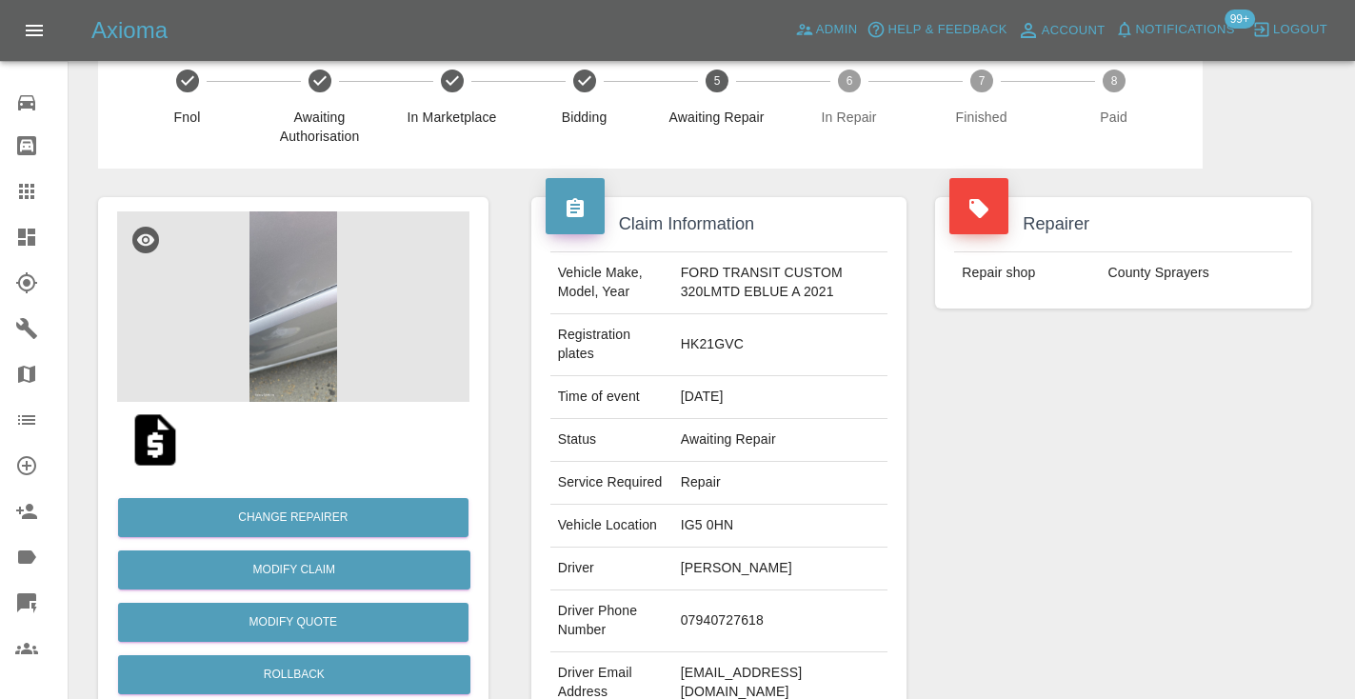
scroll to position [36, 0]
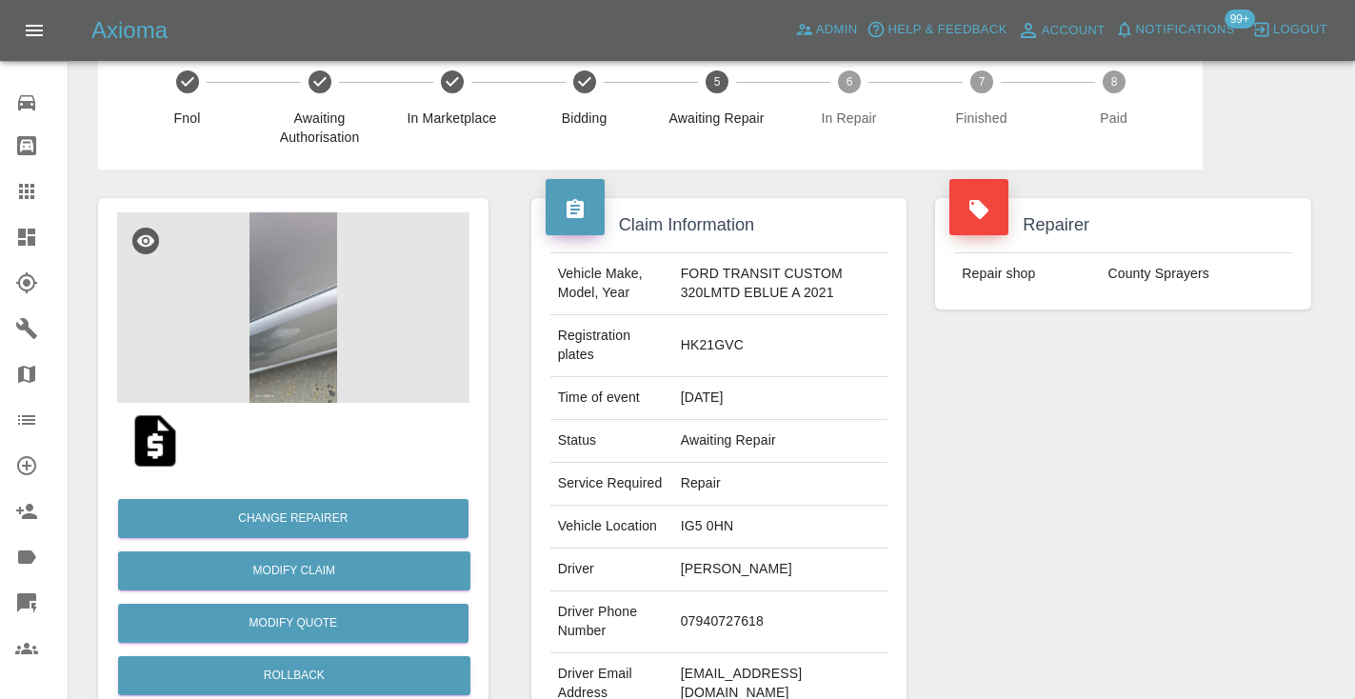
click at [290, 299] on img at bounding box center [293, 307] width 352 height 190
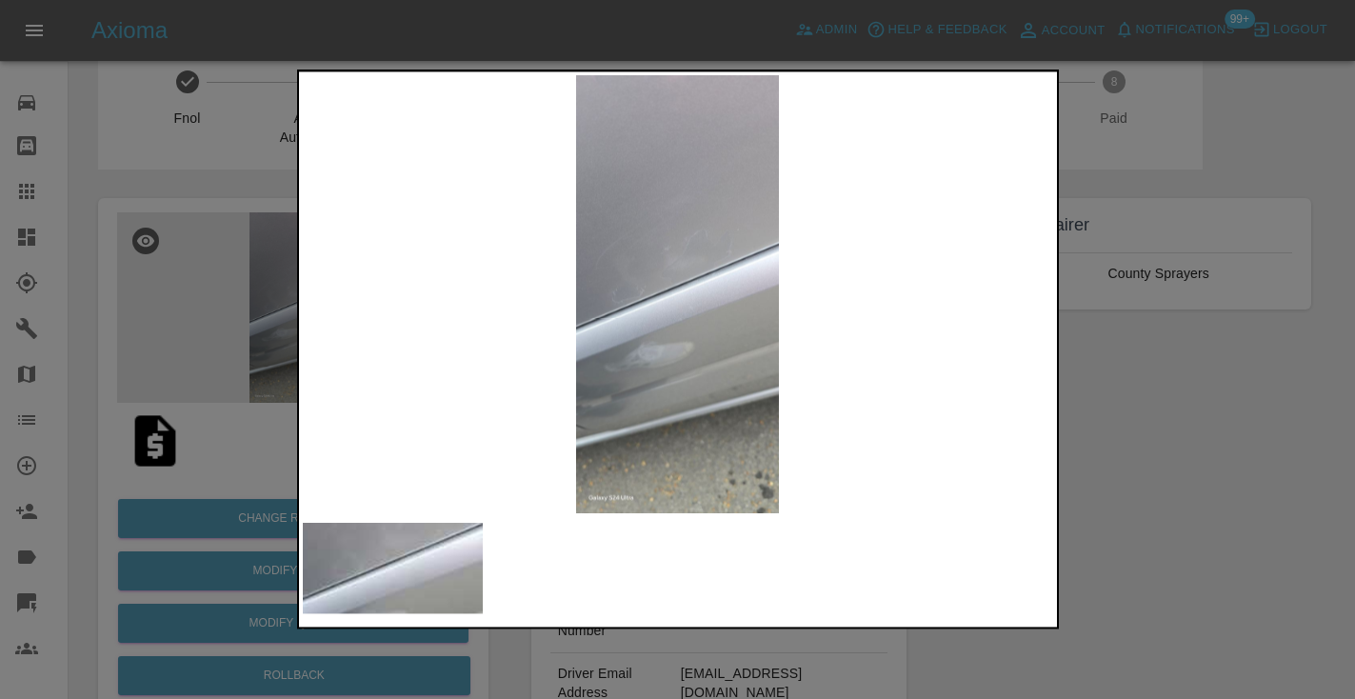
click at [1144, 574] on div at bounding box center [677, 349] width 1355 height 699
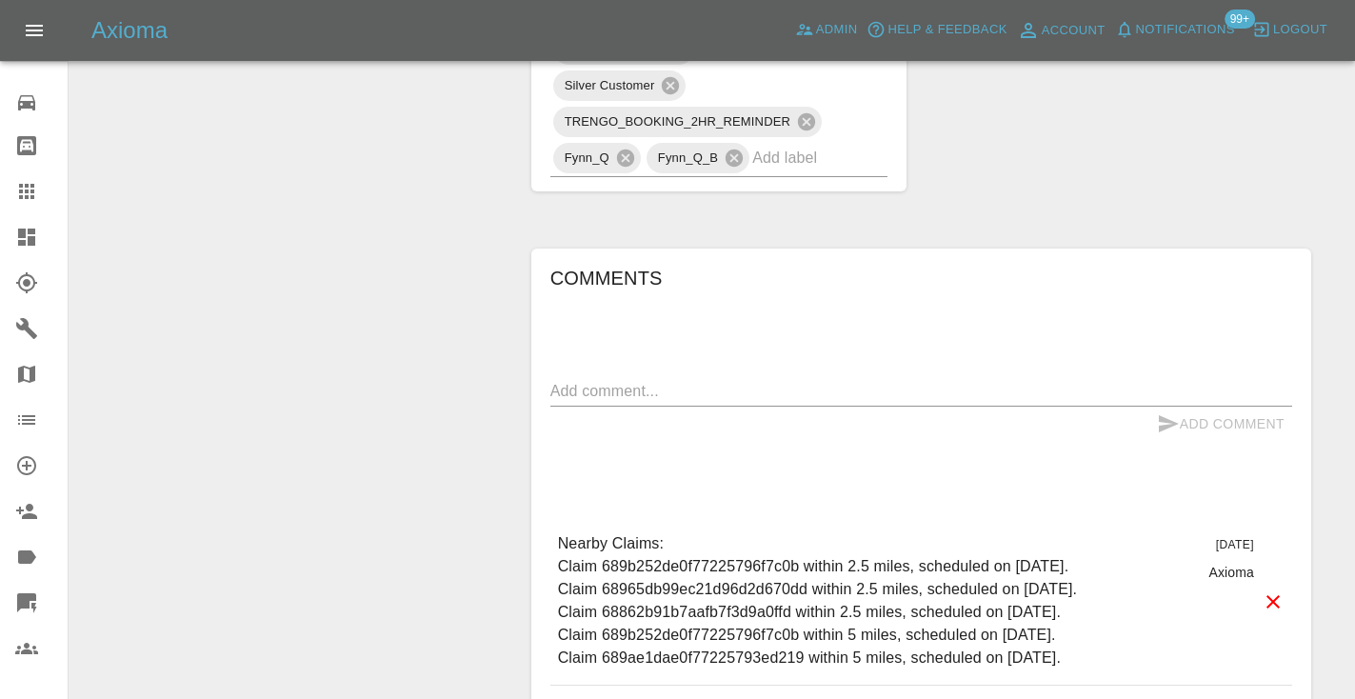
scroll to position [1364, 0]
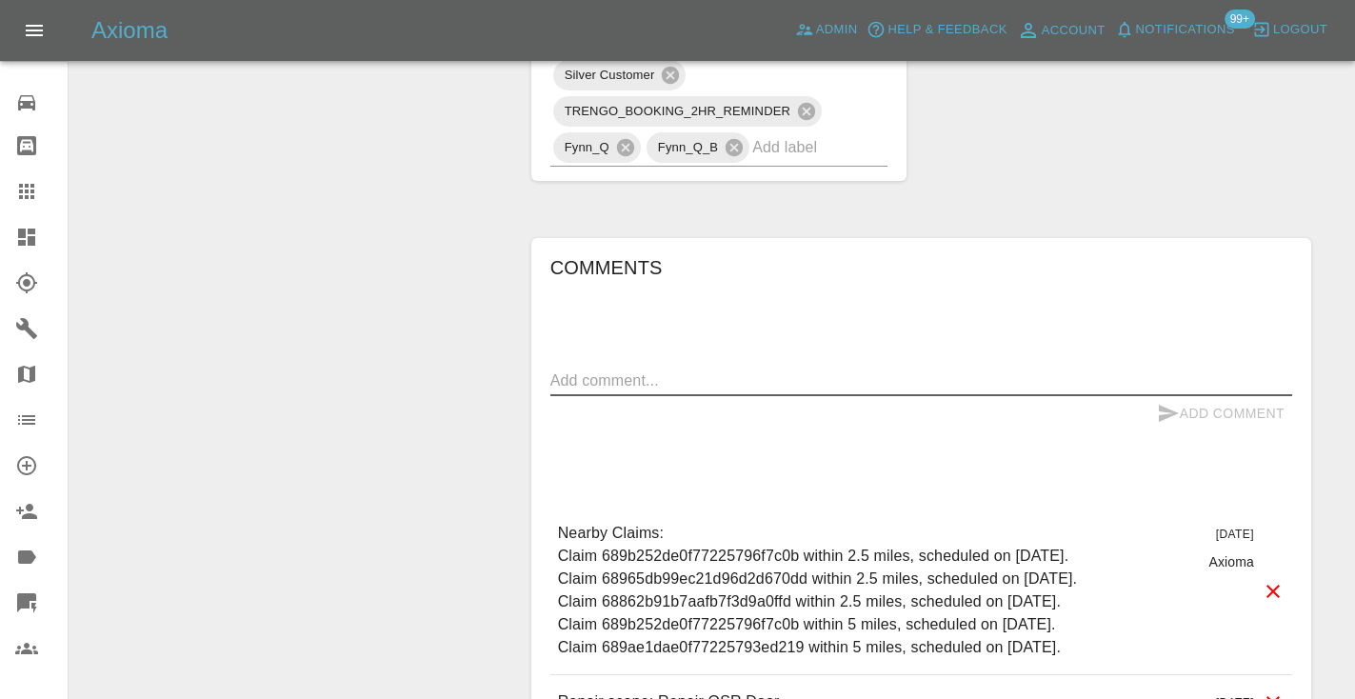
click at [571, 391] on textarea at bounding box center [921, 380] width 742 height 22
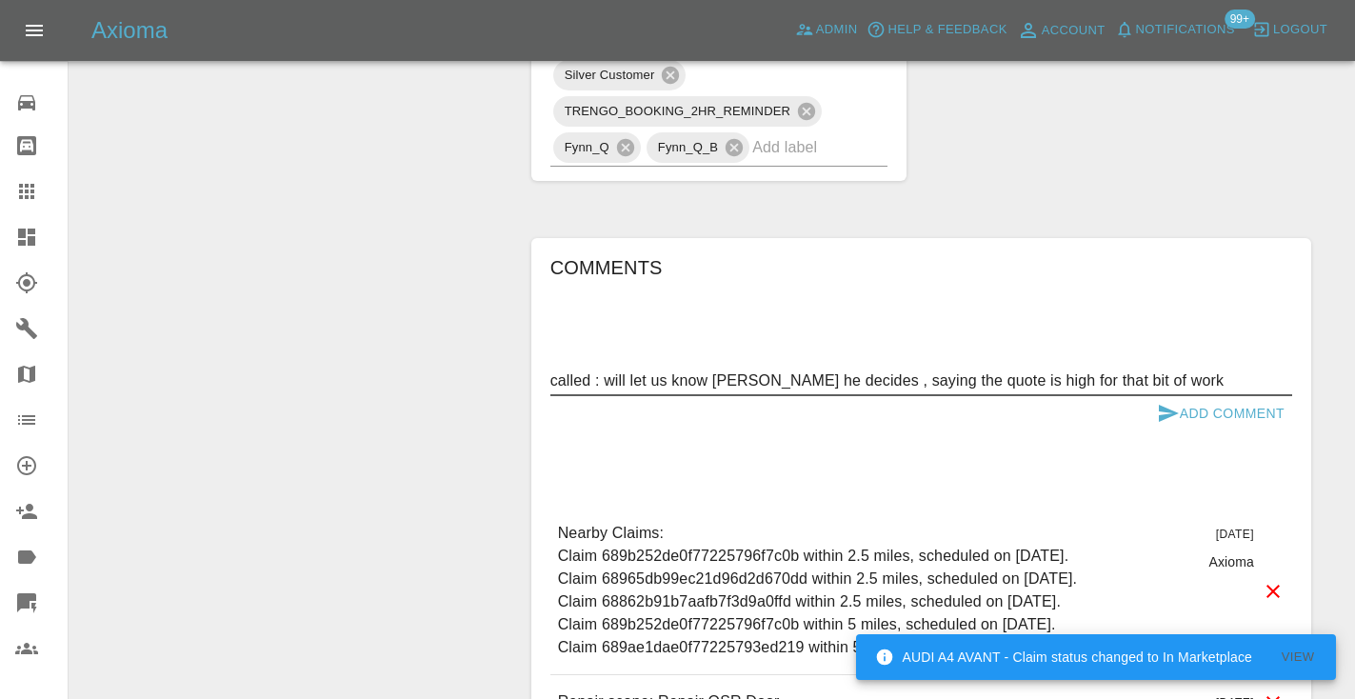
type textarea "called : will let us know [PERSON_NAME] he decides , saying the quote is high f…"
click at [1166, 425] on icon "submit" at bounding box center [1168, 413] width 23 height 23
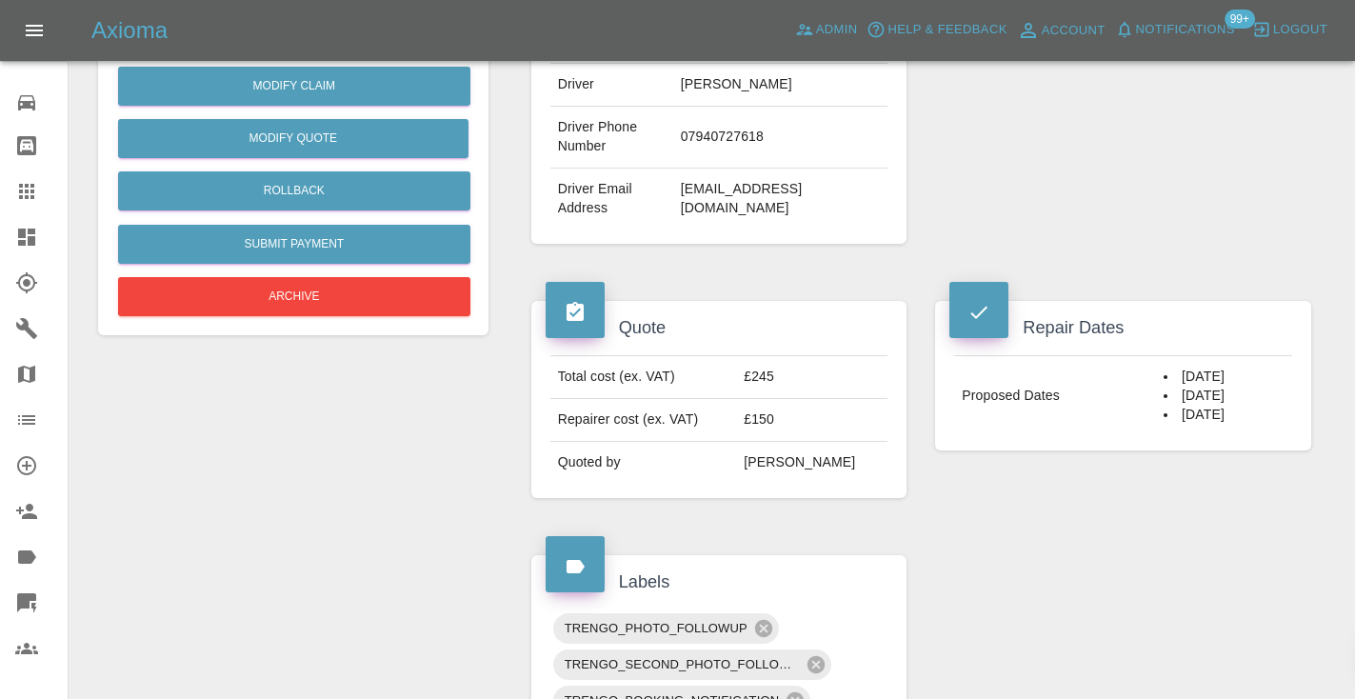
scroll to position [443, 0]
